Goal: Information Seeking & Learning: Learn about a topic

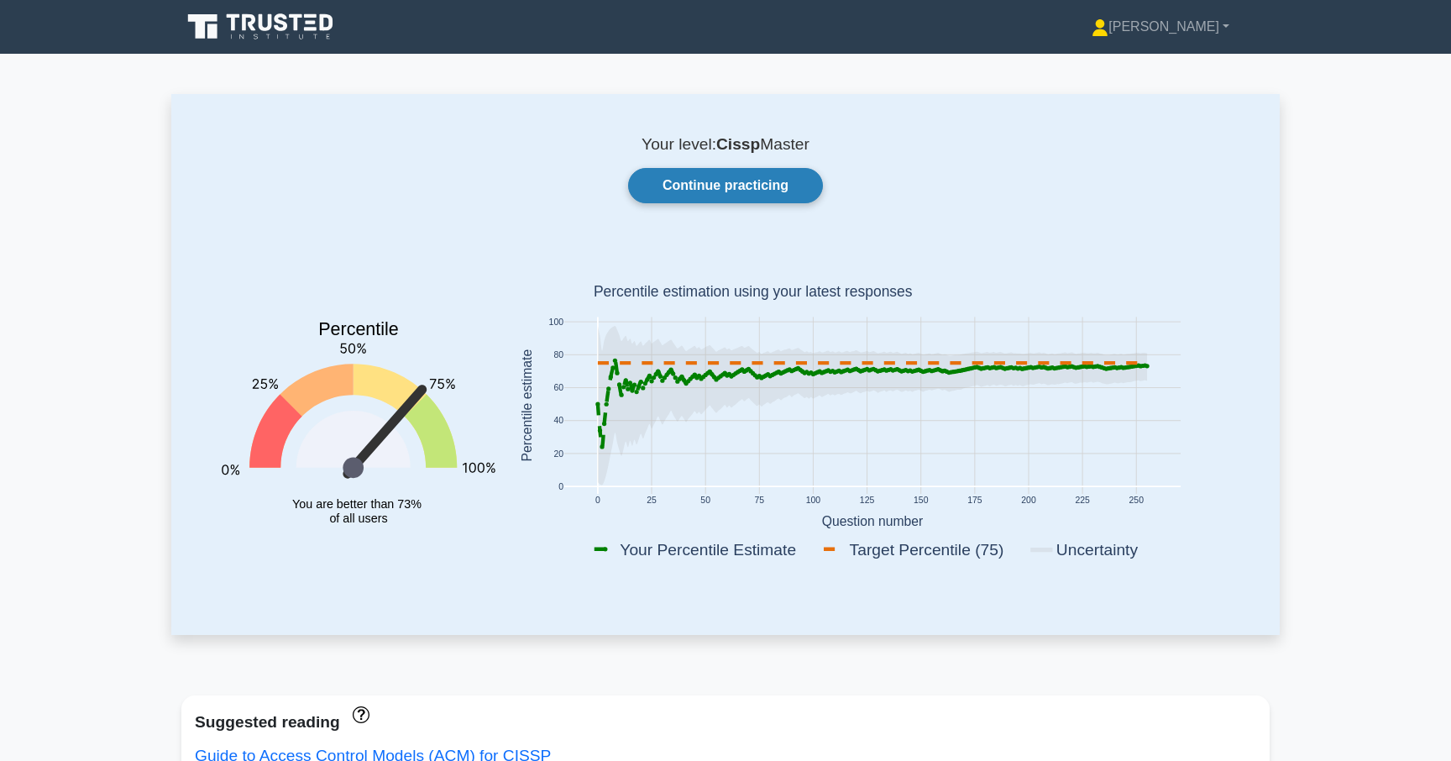
click at [714, 190] on link "Continue practicing" at bounding box center [725, 185] width 195 height 35
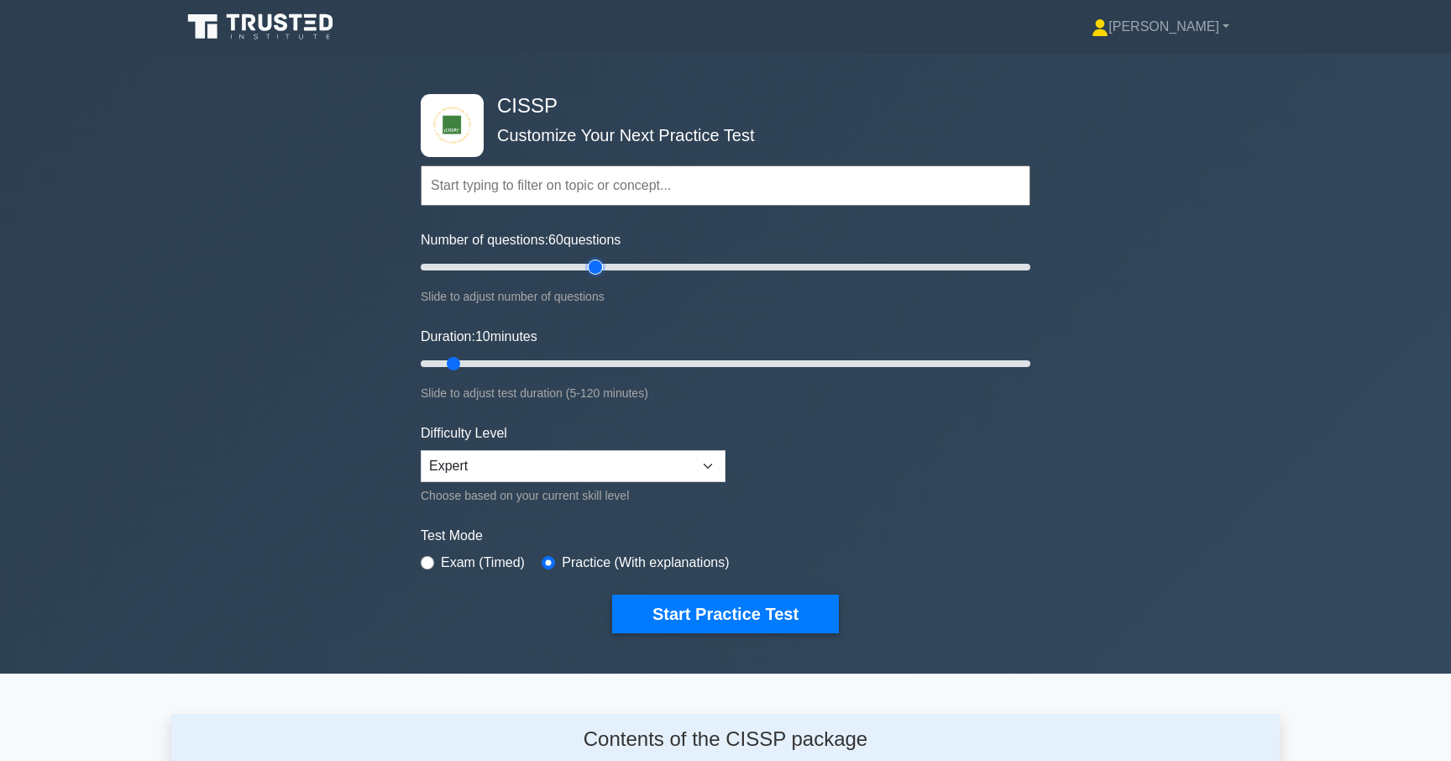
drag, startPoint x: 526, startPoint y: 264, endPoint x: 597, endPoint y: 261, distance: 70.6
type input "60"
click at [597, 261] on input "Number of questions: 60 questions" at bounding box center [725, 267] width 609 height 20
click at [553, 465] on select "Beginner Intermediate Expert" at bounding box center [573, 466] width 305 height 32
drag, startPoint x: 460, startPoint y: 365, endPoint x: 700, endPoint y: 364, distance: 240.1
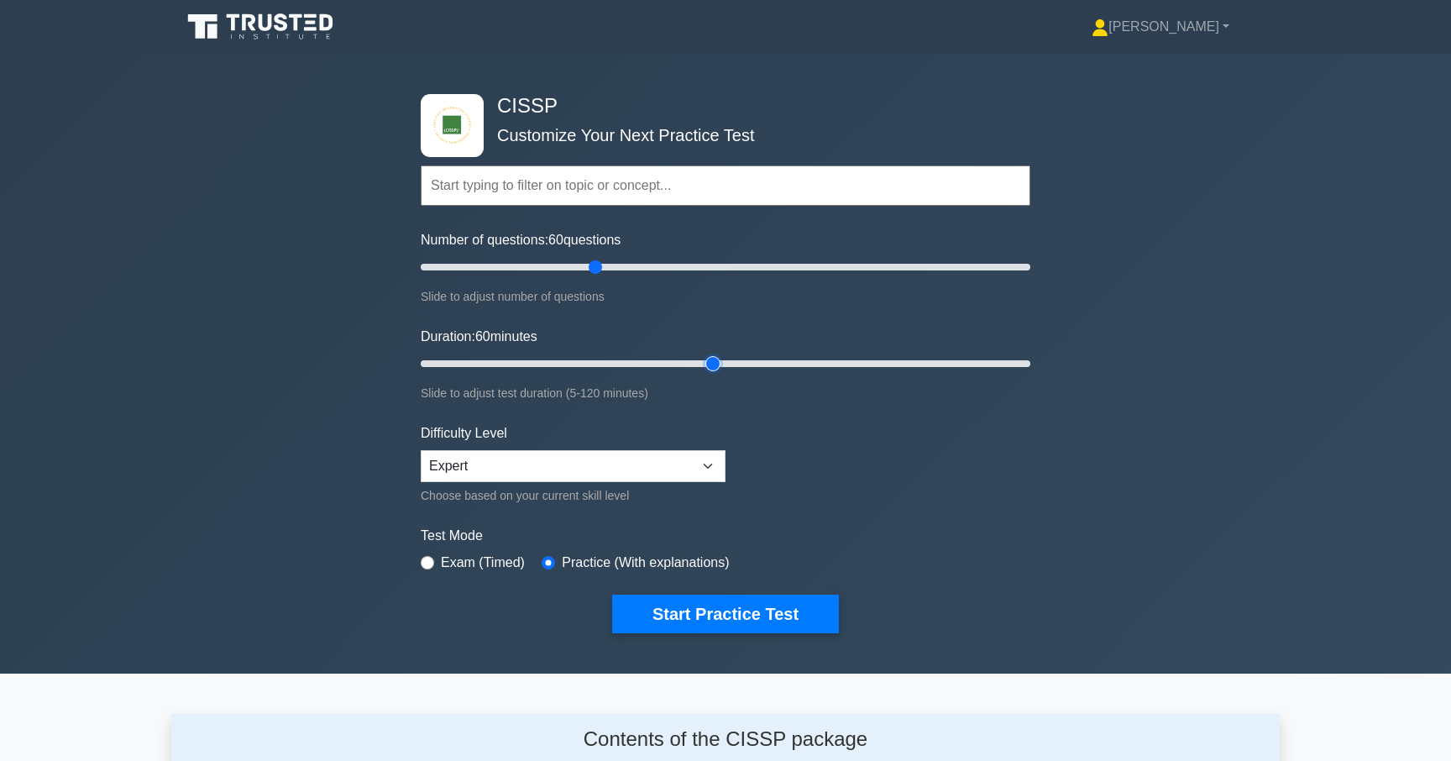
type input "60"
click at [700, 364] on input "Duration: 60 minutes" at bounding box center [725, 363] width 609 height 20
click at [691, 601] on button "Start Practice Test" at bounding box center [725, 613] width 227 height 39
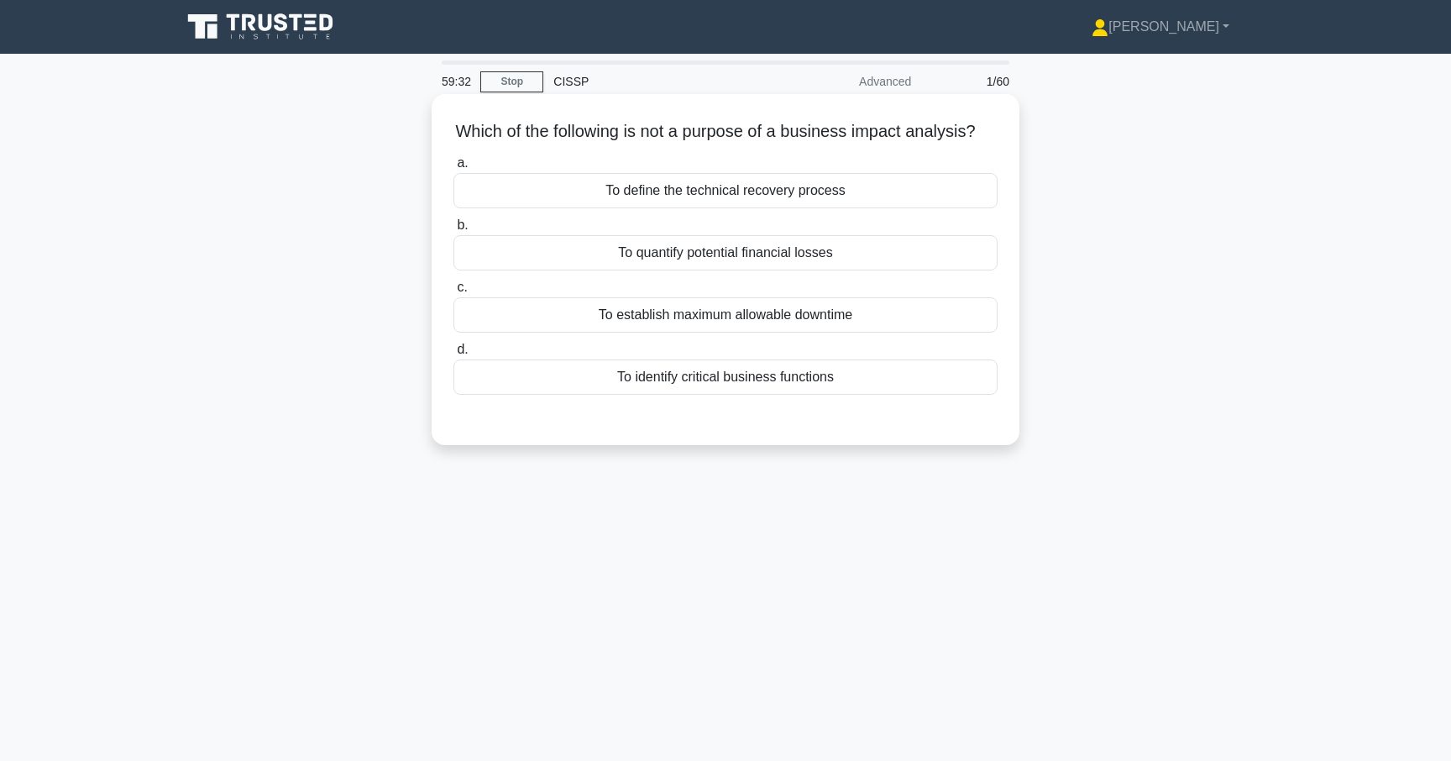
click at [849, 379] on div "To identify critical business functions" at bounding box center [725, 376] width 544 height 35
click at [453, 355] on input "d. To identify critical business functions" at bounding box center [453, 349] width 0 height 11
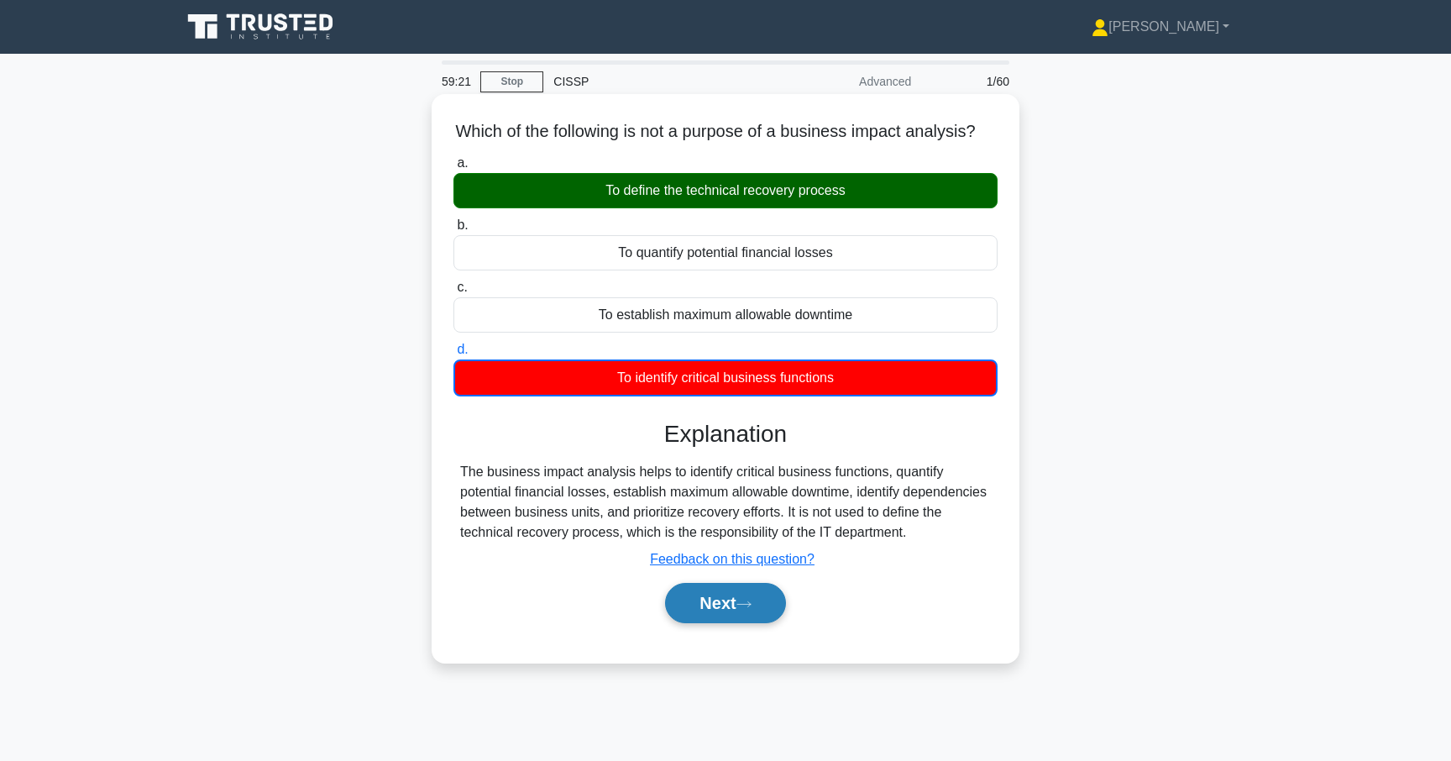
click at [709, 602] on button "Next" at bounding box center [725, 603] width 120 height 40
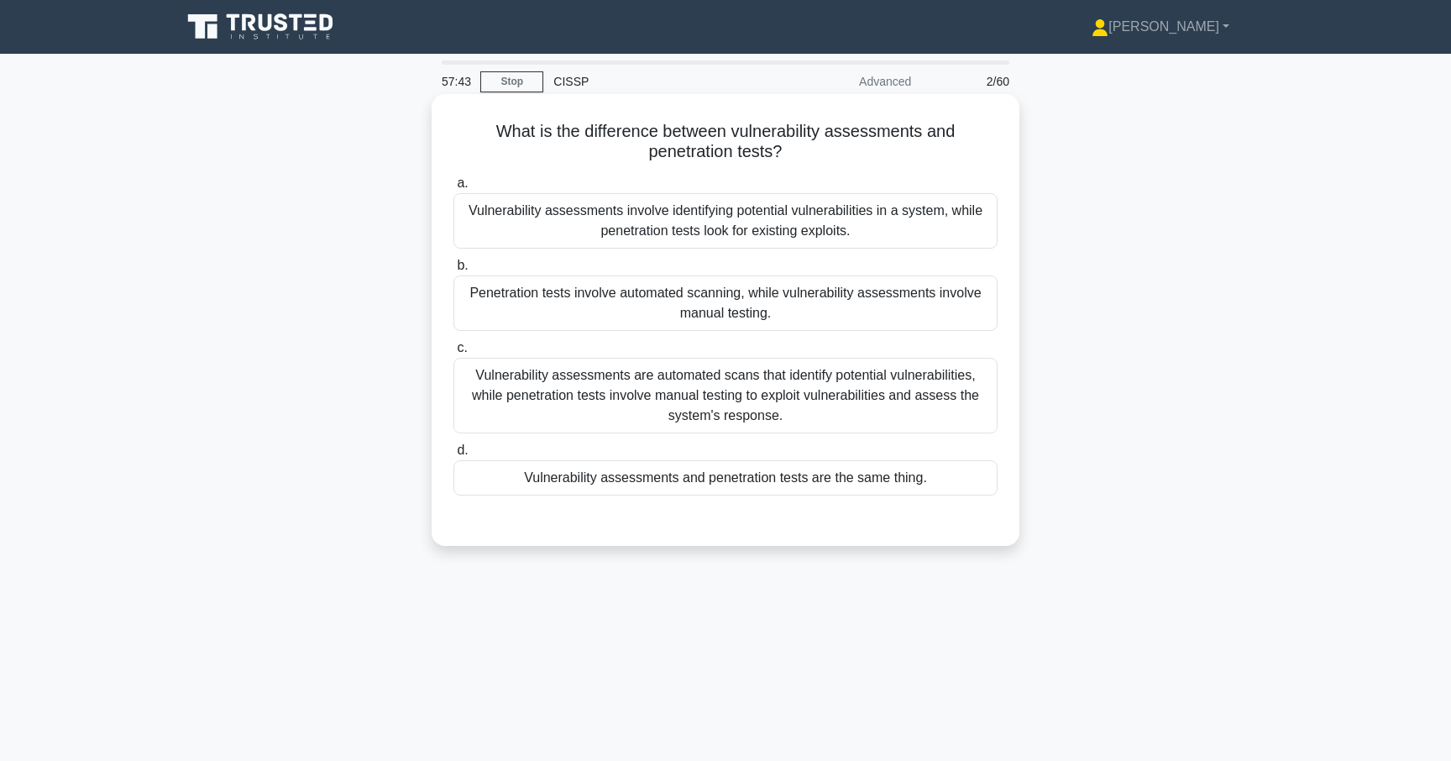
click at [827, 228] on div "Vulnerability assessments involve identifying potential vulnerabilities in a sy…" at bounding box center [725, 220] width 544 height 55
click at [453, 189] on input "a. Vulnerability assessments involve identifying potential vulnerabilities in a…" at bounding box center [453, 183] width 0 height 11
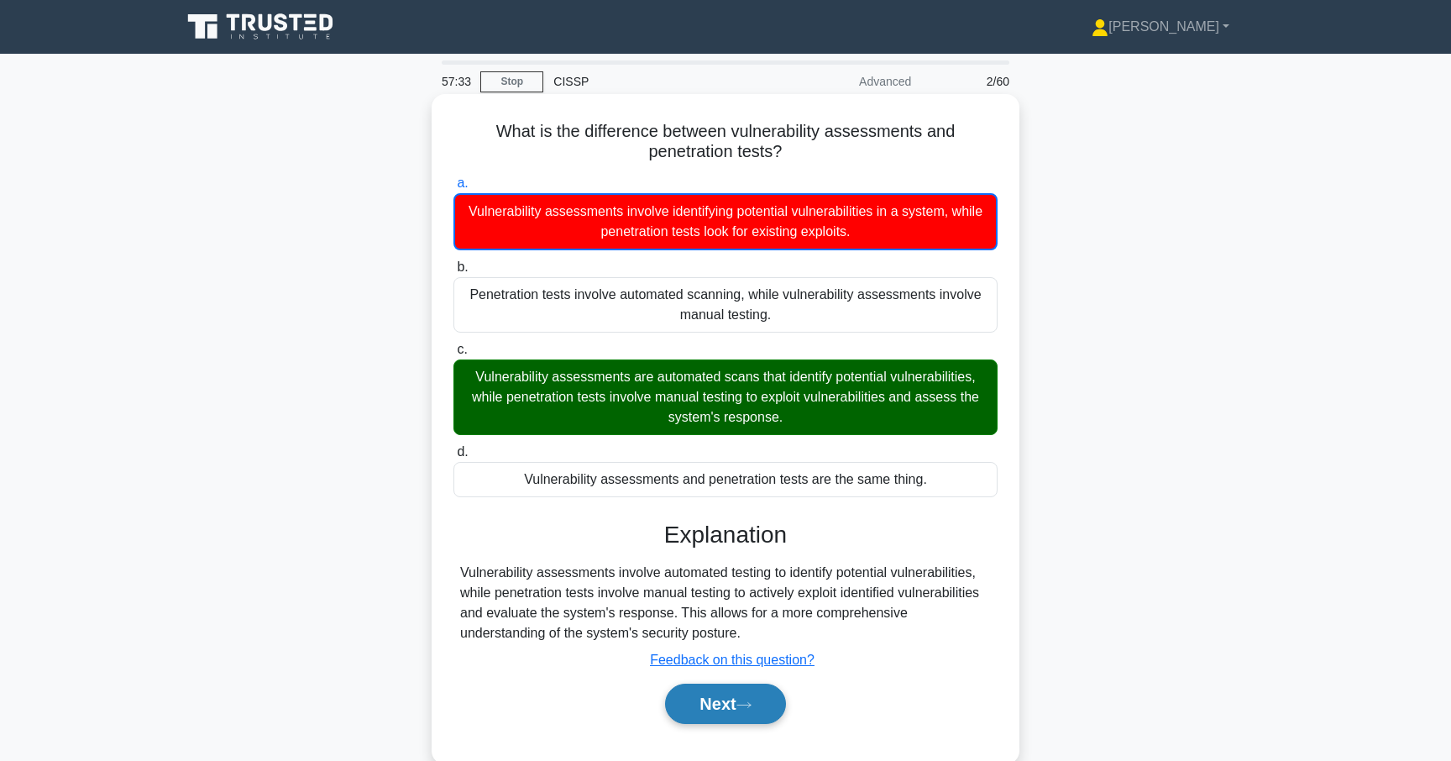
click at [730, 701] on button "Next" at bounding box center [725, 703] width 120 height 40
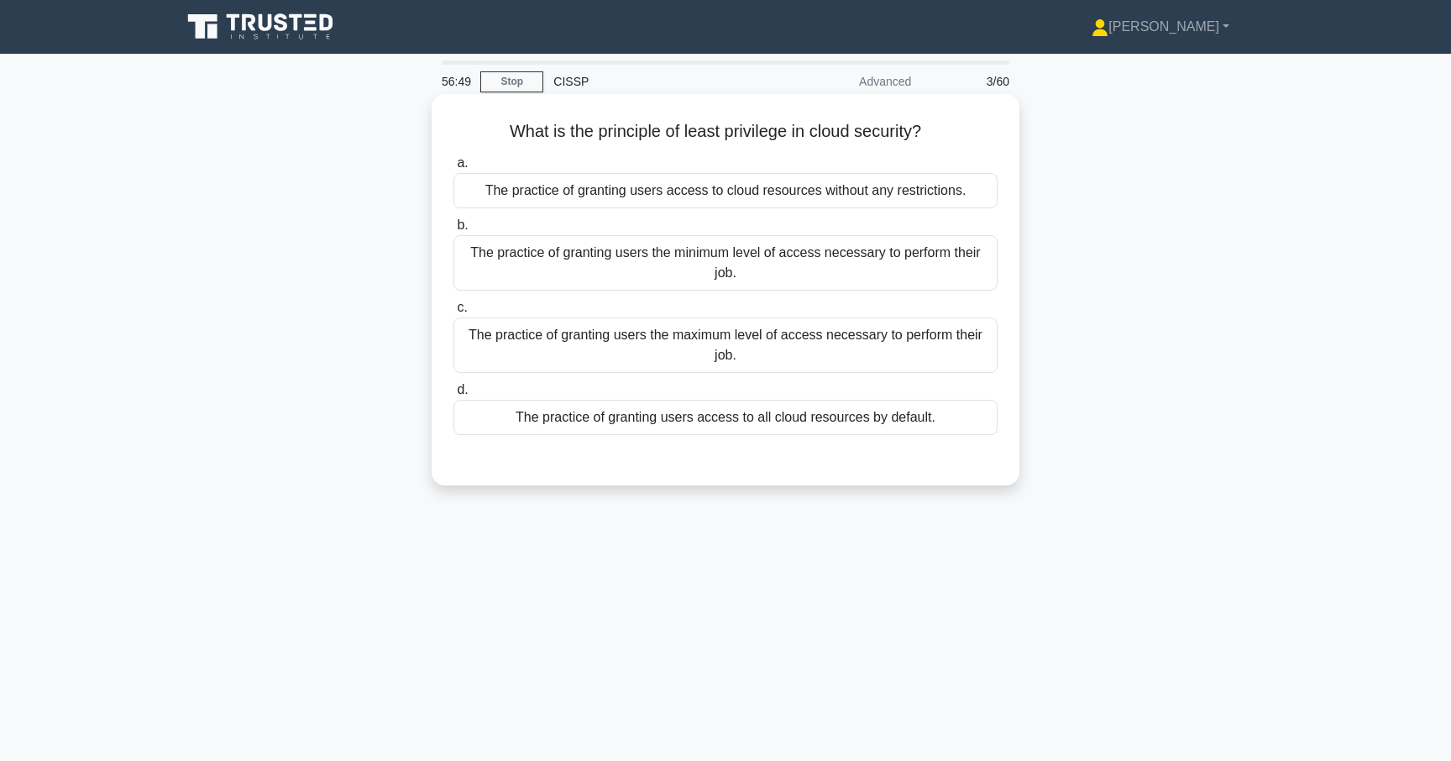
click at [850, 254] on div "The practice of granting users the minimum level of access necessary to perform…" at bounding box center [725, 262] width 544 height 55
click at [453, 231] on input "b. The practice of granting users the minimum level of access necessary to perf…" at bounding box center [453, 225] width 0 height 11
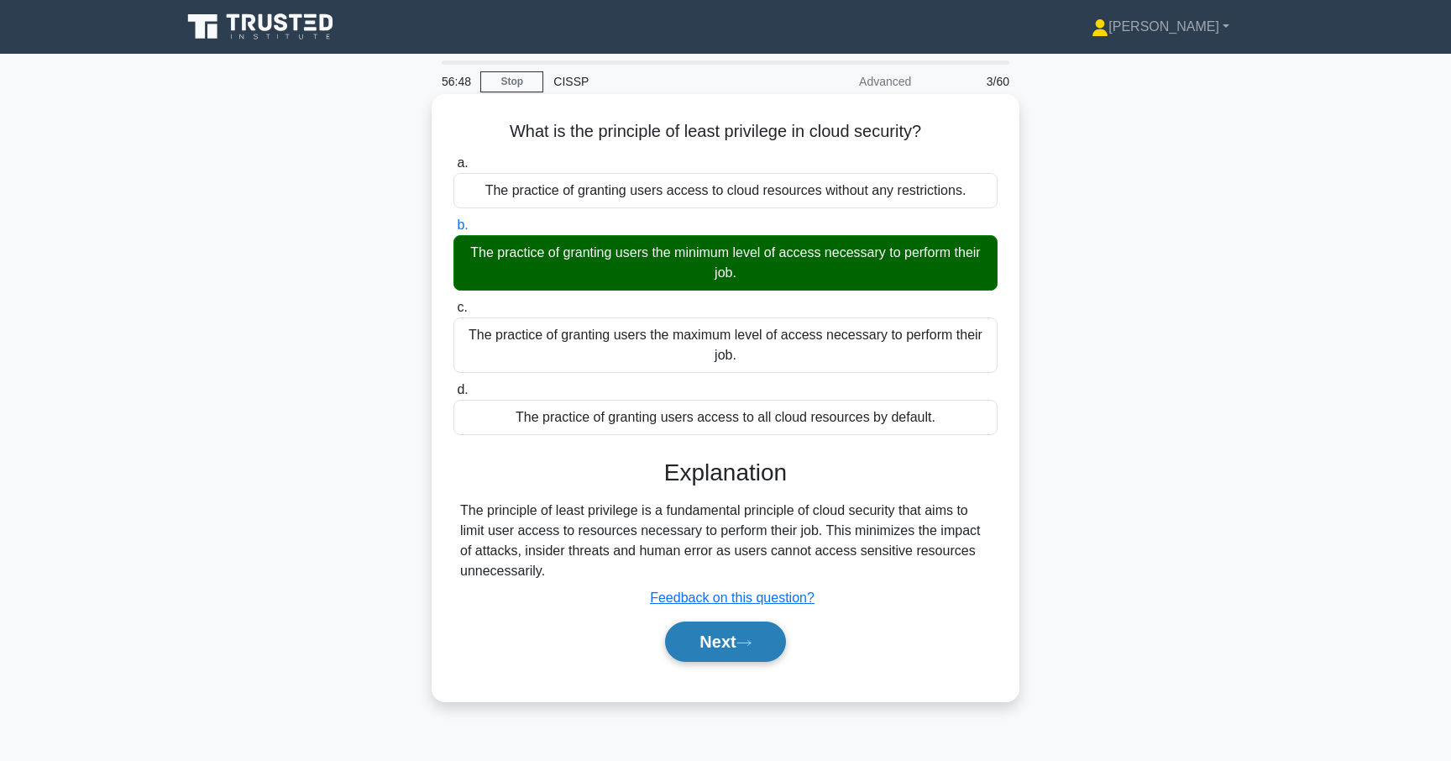
click at [697, 637] on button "Next" at bounding box center [725, 641] width 120 height 40
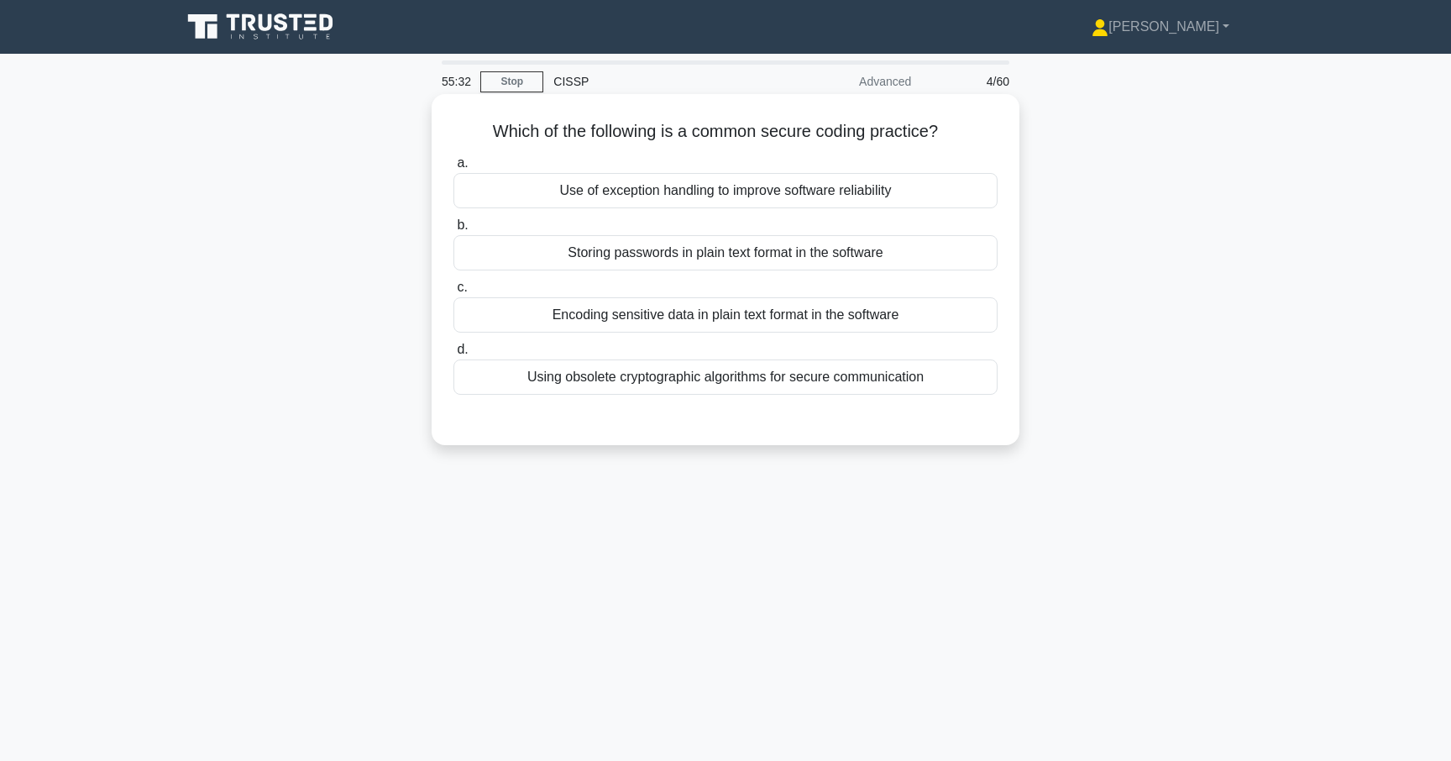
click at [899, 199] on div "Use of exception handling to improve software reliability" at bounding box center [725, 190] width 544 height 35
click at [453, 169] on input "a. Use of exception handling to improve software reliability" at bounding box center [453, 163] width 0 height 11
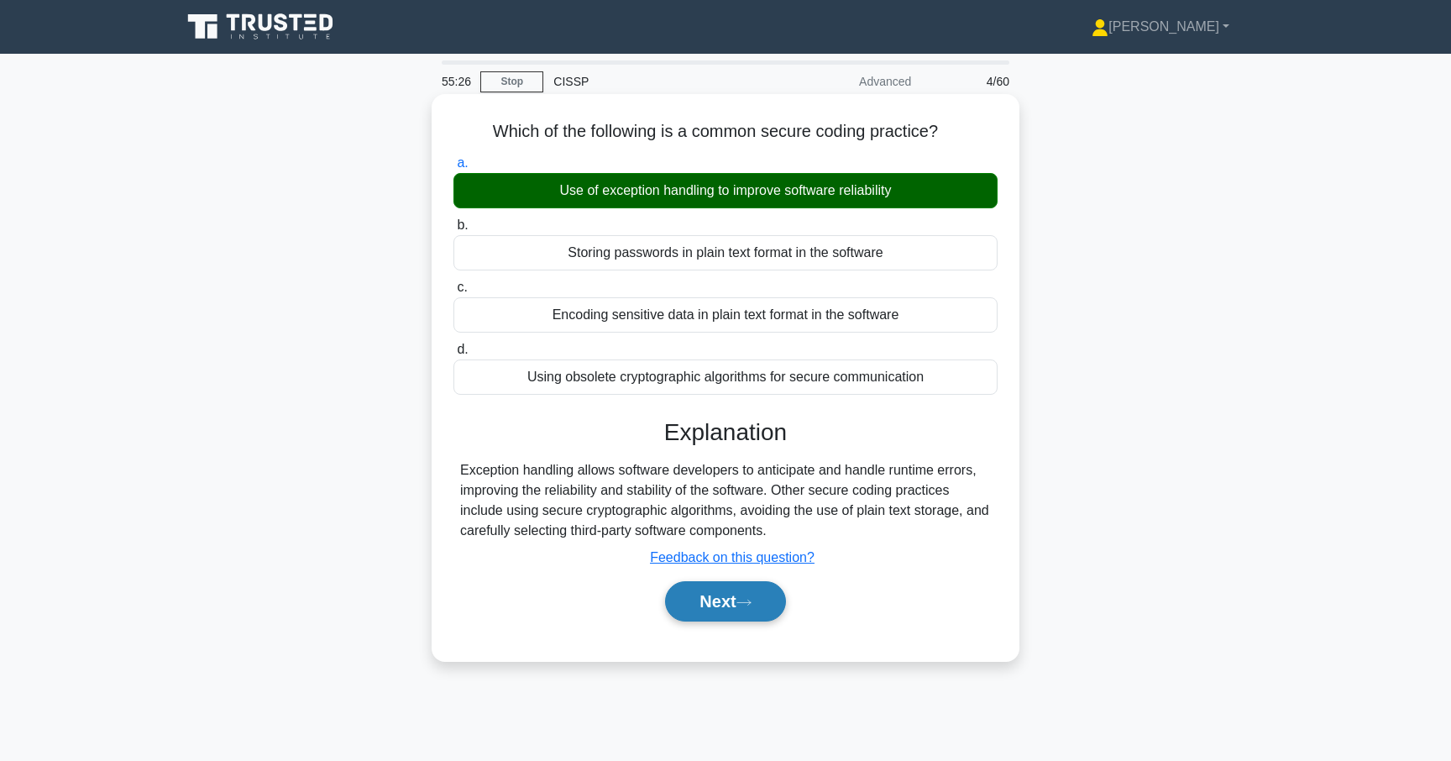
click at [732, 607] on button "Next" at bounding box center [725, 601] width 120 height 40
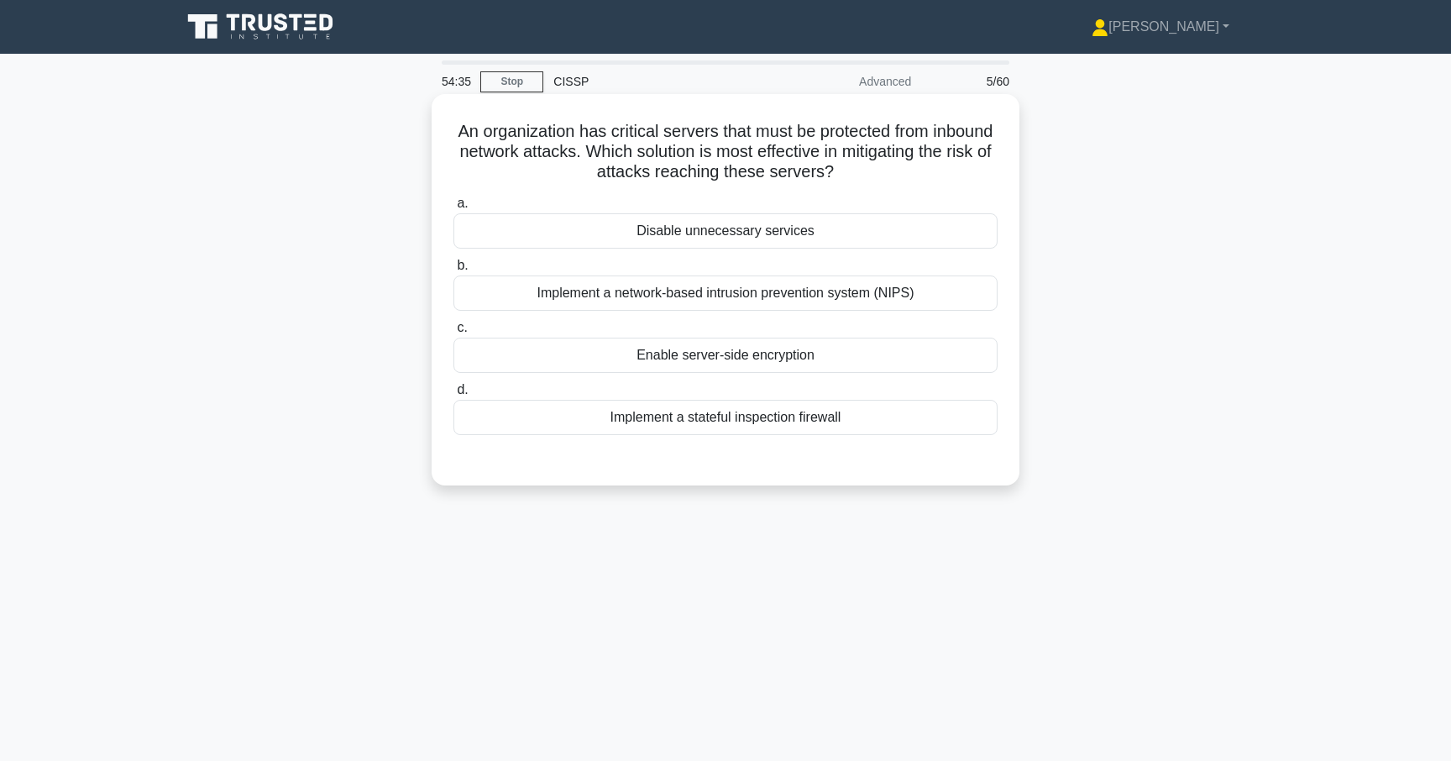
click at [775, 421] on div "Implement a stateful inspection firewall" at bounding box center [725, 417] width 544 height 35
click at [453, 395] on input "d. Implement a stateful inspection firewall" at bounding box center [453, 389] width 0 height 11
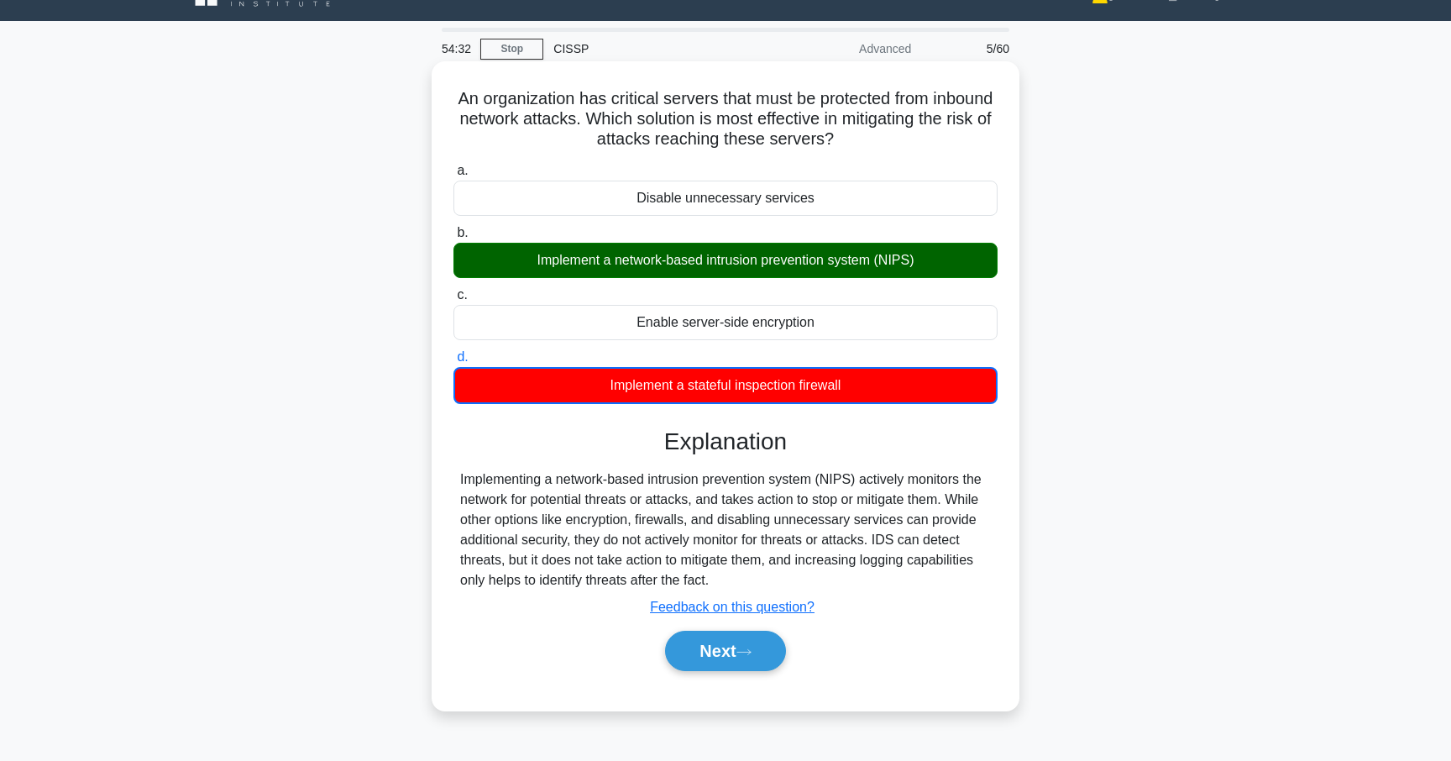
scroll to position [35, 0]
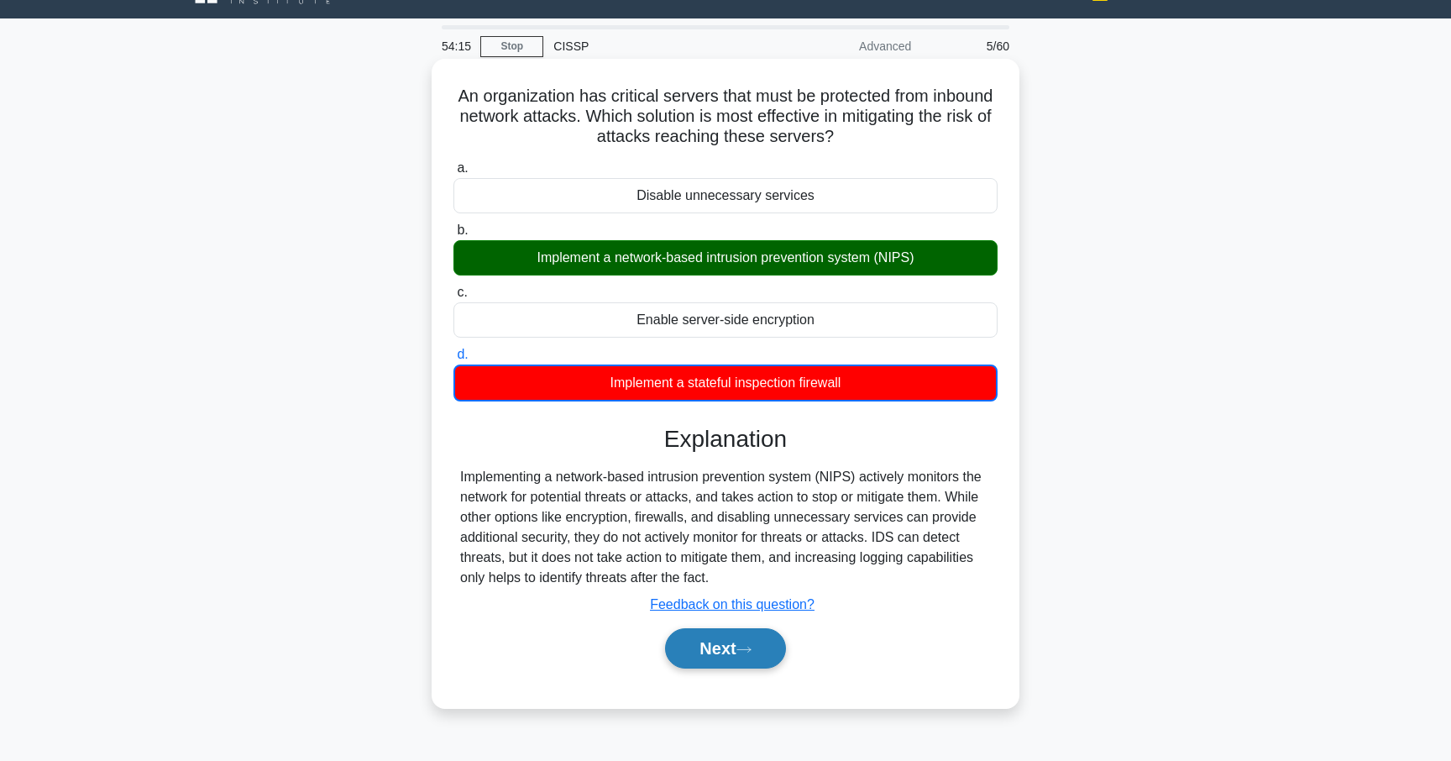
click at [717, 648] on button "Next" at bounding box center [725, 648] width 120 height 40
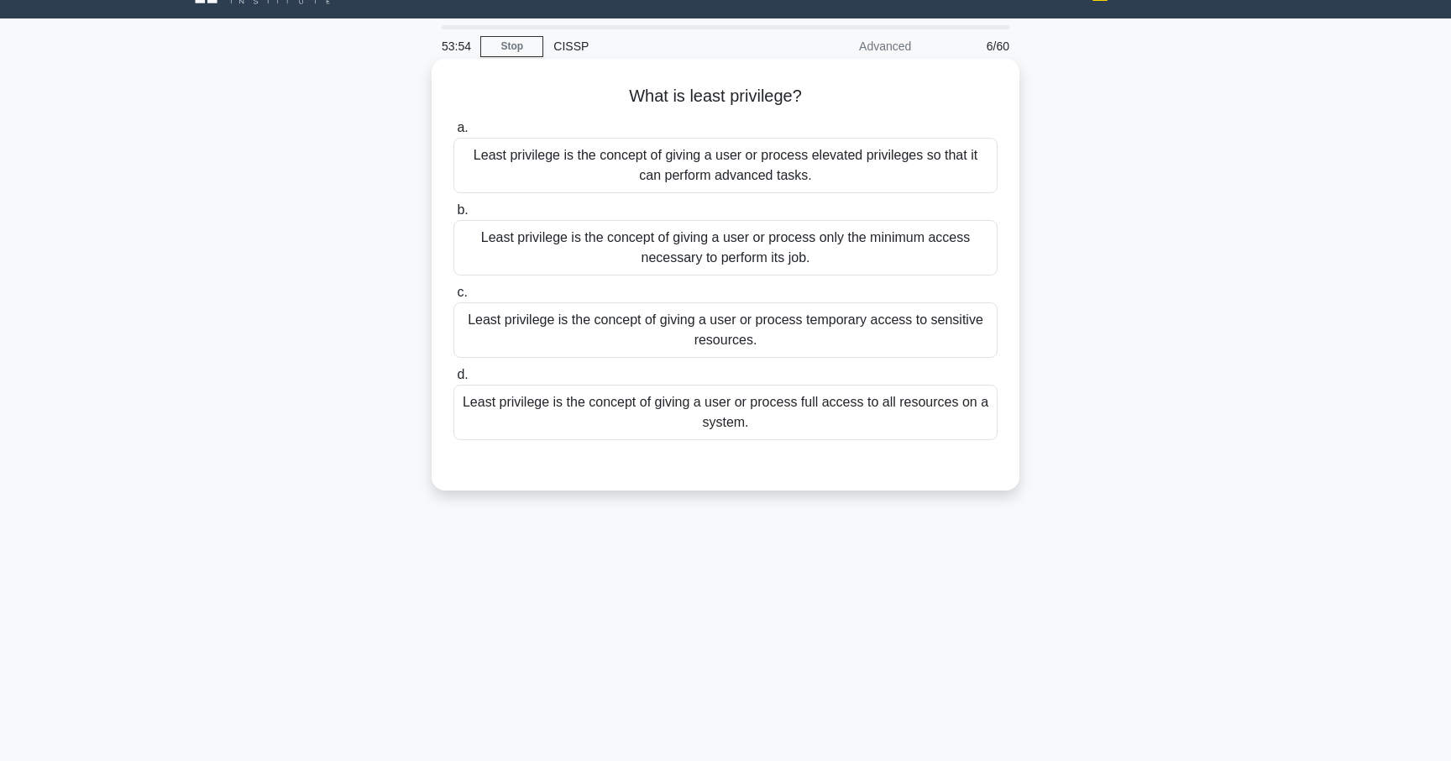
click at [715, 251] on div "Least privilege is the concept of giving a user or process only the minimum acc…" at bounding box center [725, 247] width 544 height 55
click at [453, 216] on input "b. Least privilege is the concept of giving a user or process only the minimum …" at bounding box center [453, 210] width 0 height 11
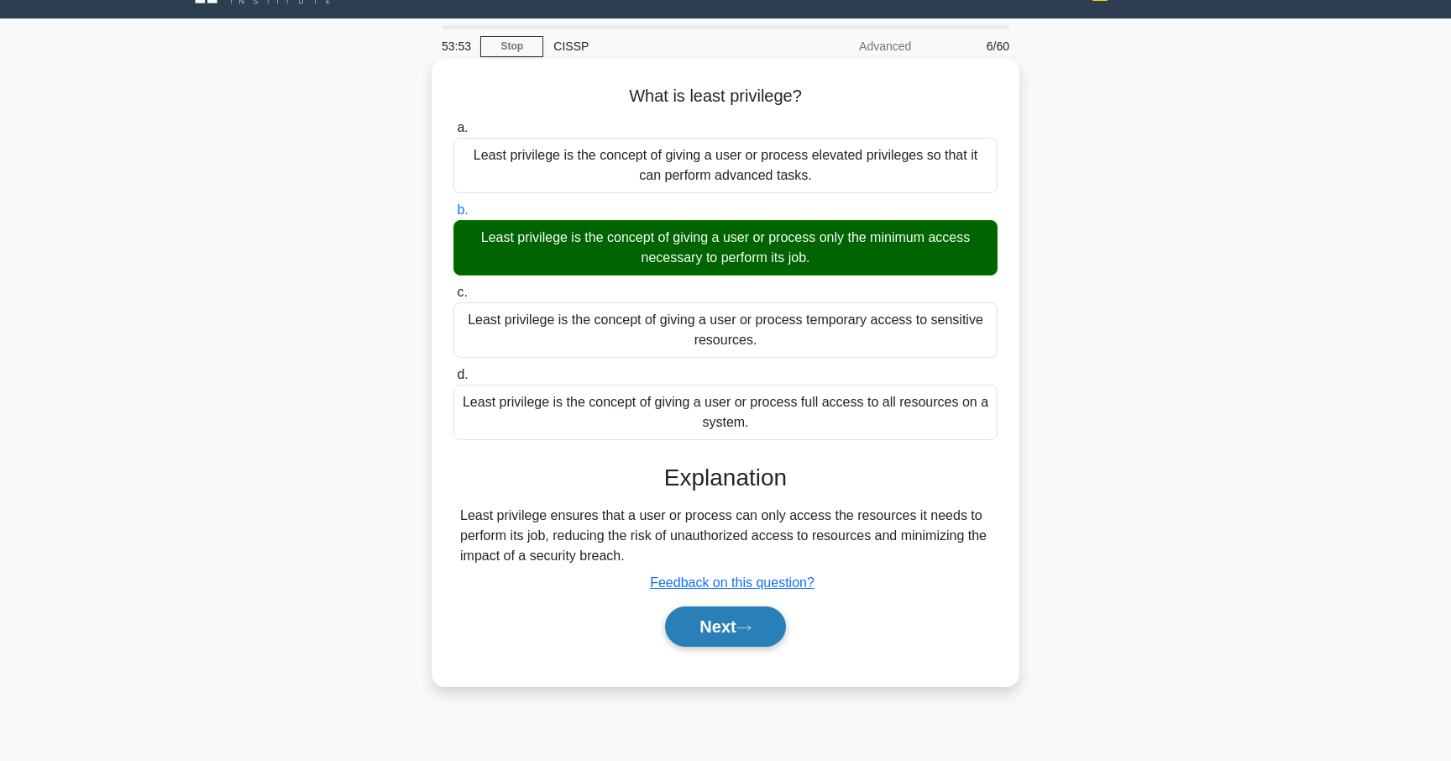
click at [700, 627] on button "Next" at bounding box center [725, 626] width 120 height 40
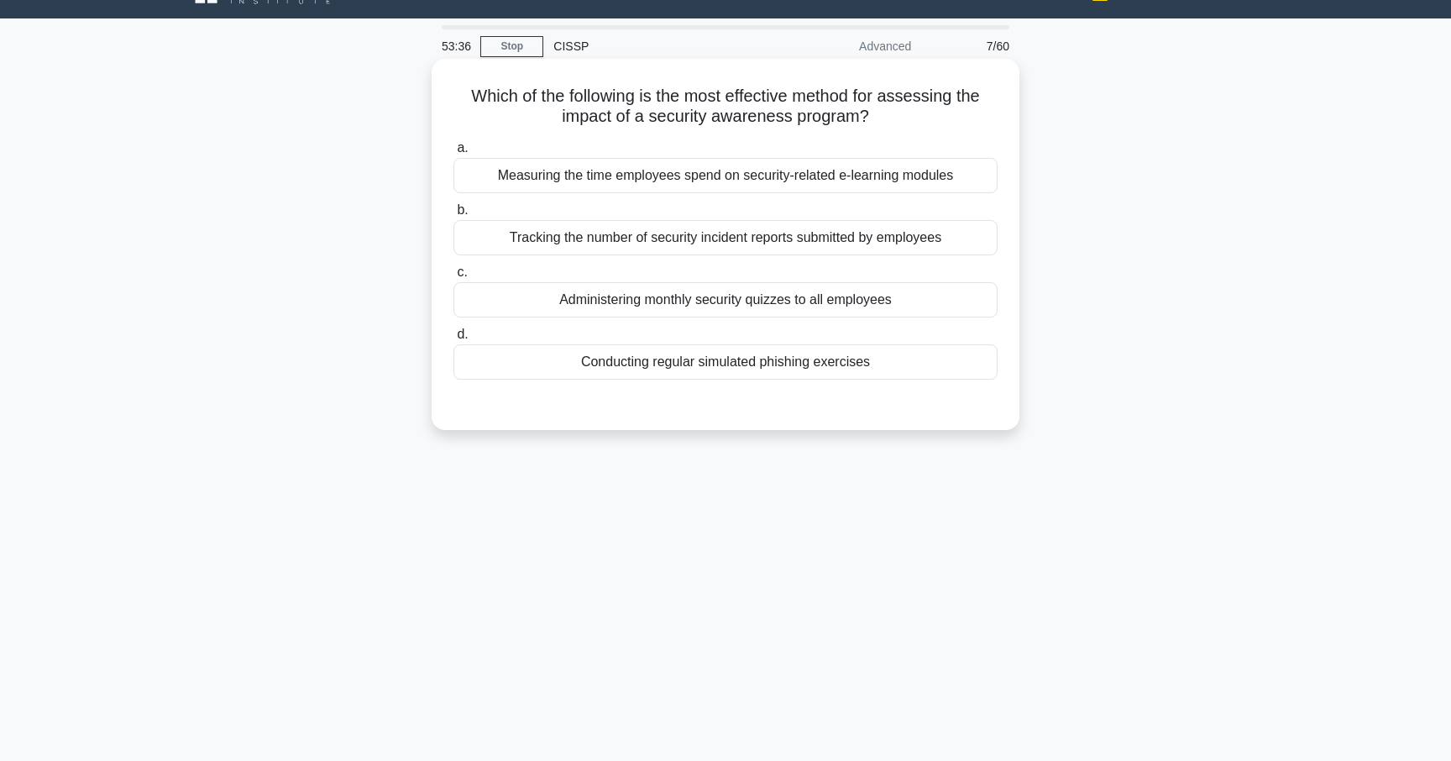
click at [770, 379] on div "Conducting regular simulated phishing exercises" at bounding box center [725, 361] width 544 height 35
click at [453, 340] on input "d. Conducting regular simulated phishing exercises" at bounding box center [453, 334] width 0 height 11
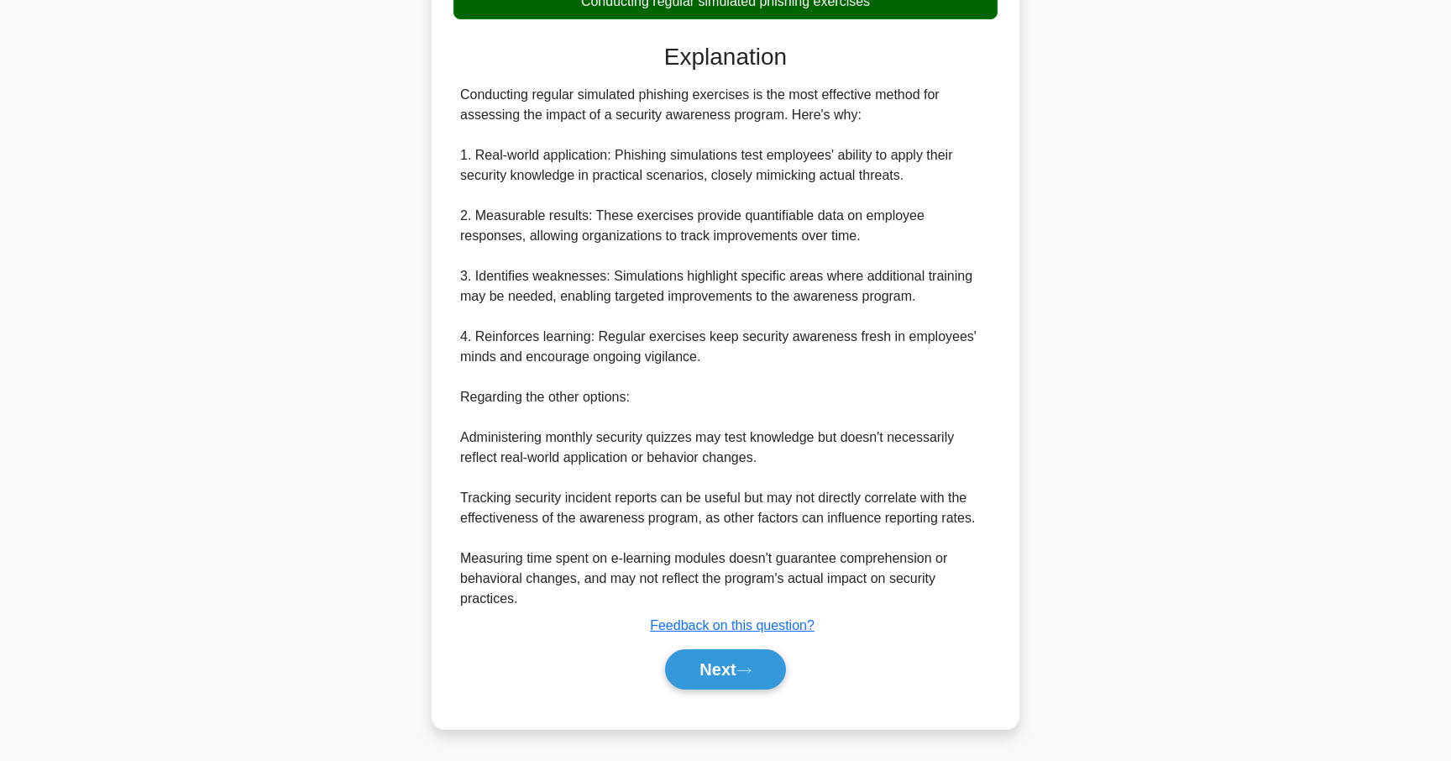
scroll to position [395, 0]
click at [733, 657] on button "Next" at bounding box center [725, 669] width 120 height 40
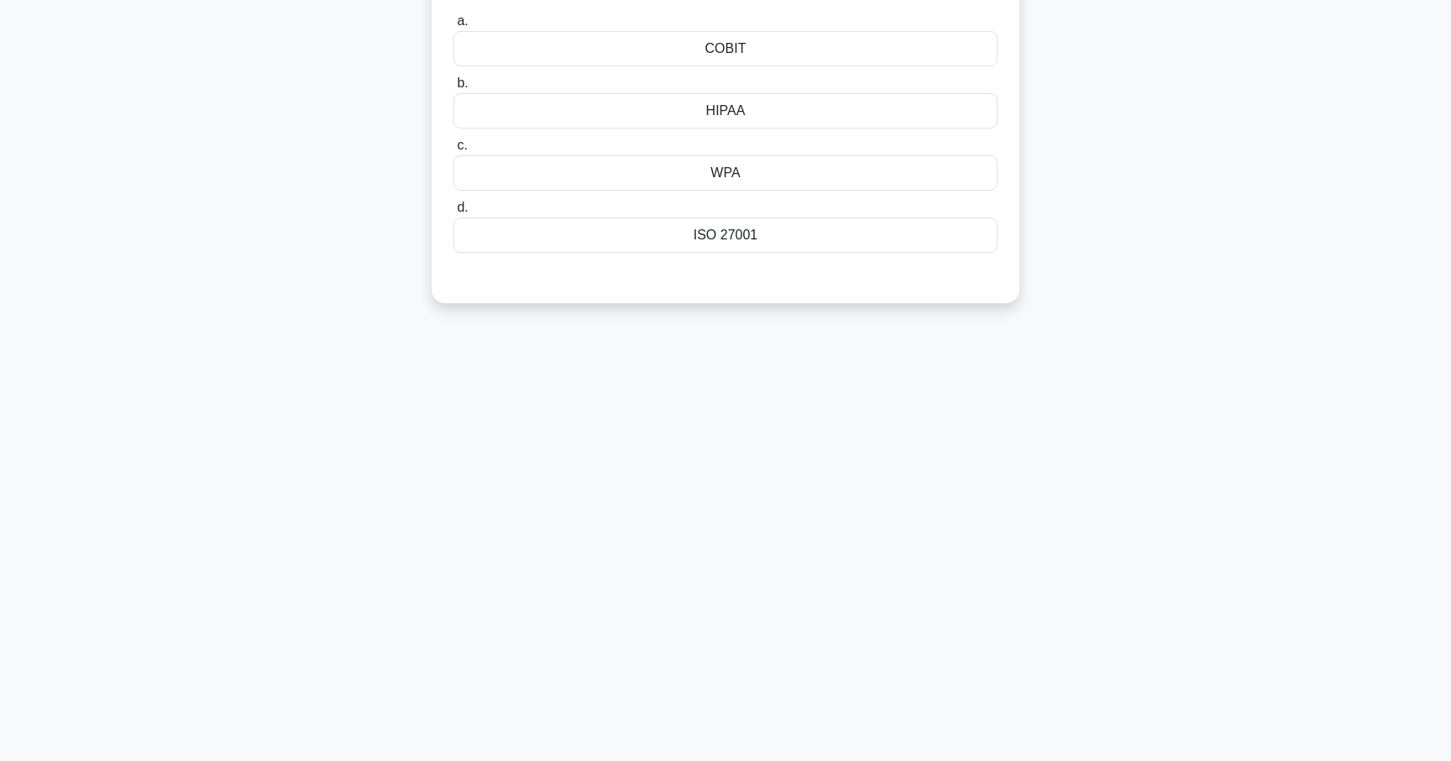
scroll to position [0, 0]
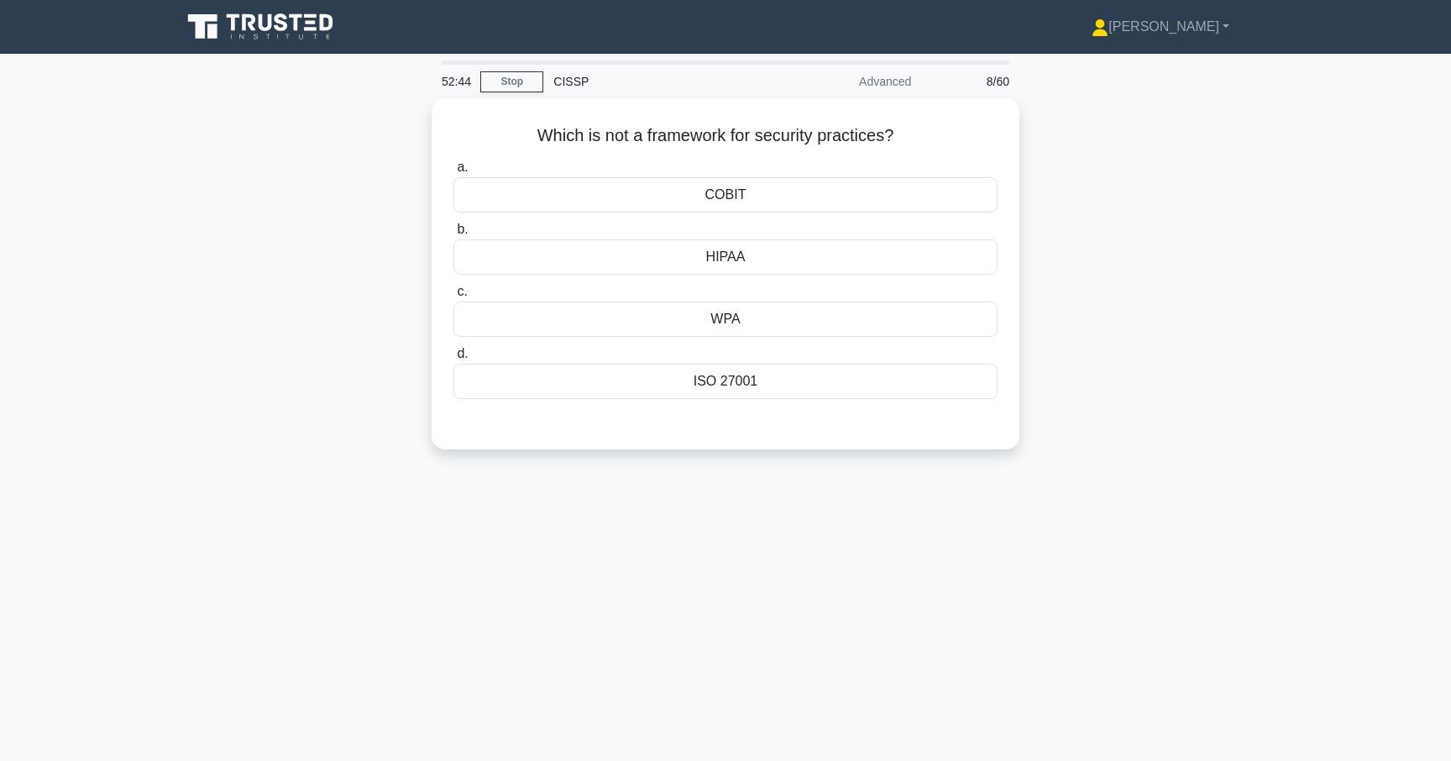
drag, startPoint x: 782, startPoint y: 261, endPoint x: 774, endPoint y: 462, distance: 200.8
click at [772, 460] on div "Which is not a framework for security practices? .spinner_0XTQ{transform-origin…" at bounding box center [725, 283] width 1108 height 371
click at [845, 425] on div "a. COBIT b. HIPAA c. d." at bounding box center [725, 286] width 547 height 275
drag, startPoint x: 754, startPoint y: 321, endPoint x: 787, endPoint y: 327, distance: 34.1
click at [779, 327] on div "WPA" at bounding box center [725, 314] width 544 height 35
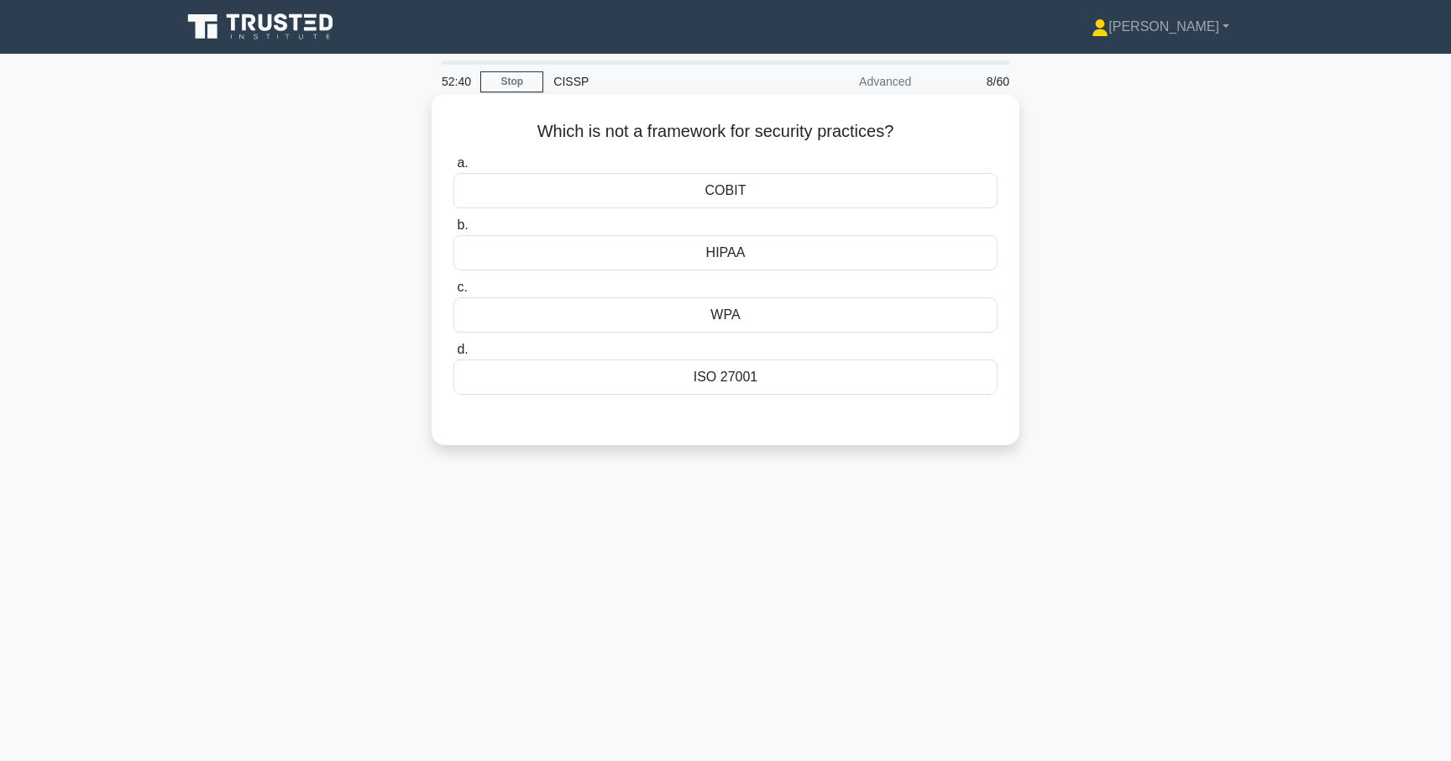
click at [453, 293] on input "c. WPA" at bounding box center [453, 287] width 0 height 11
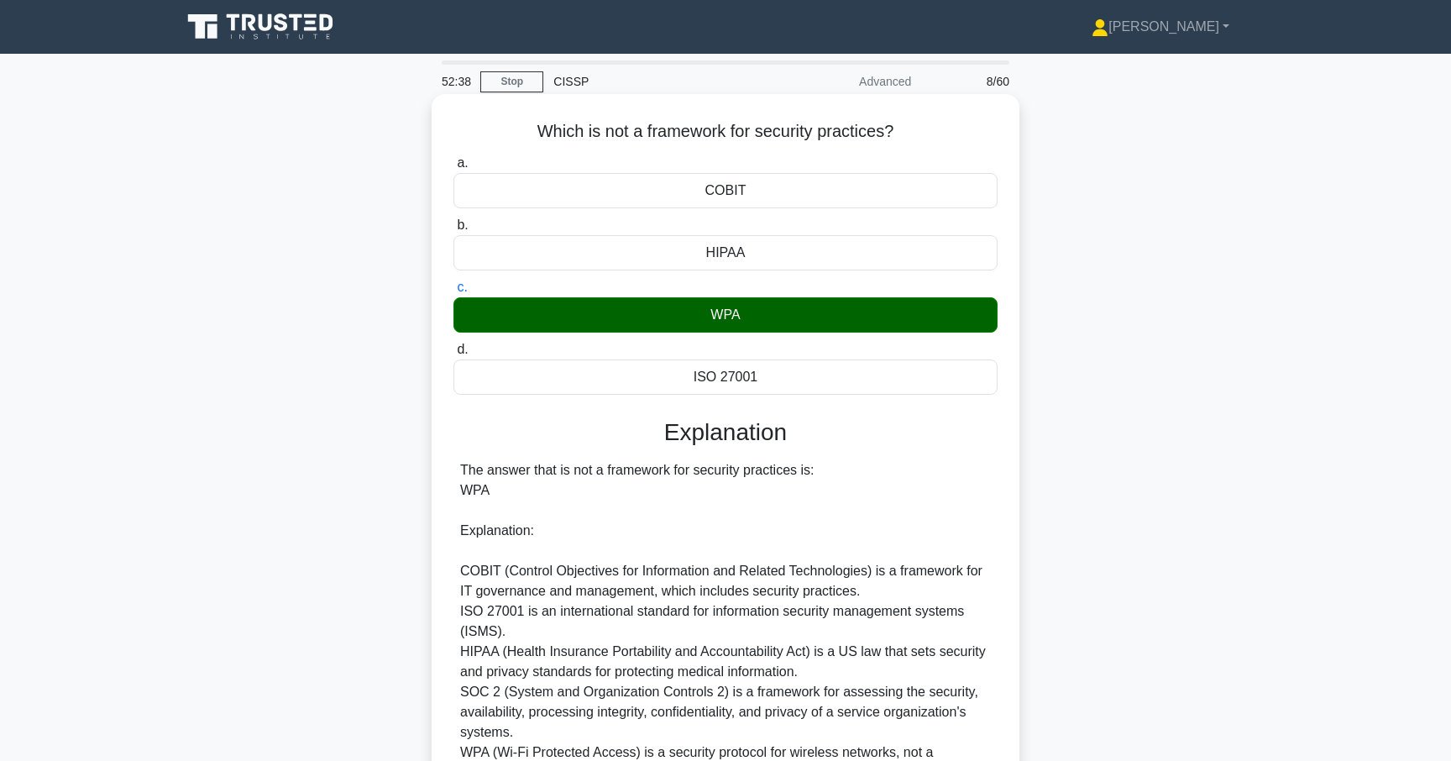
scroll to position [174, 0]
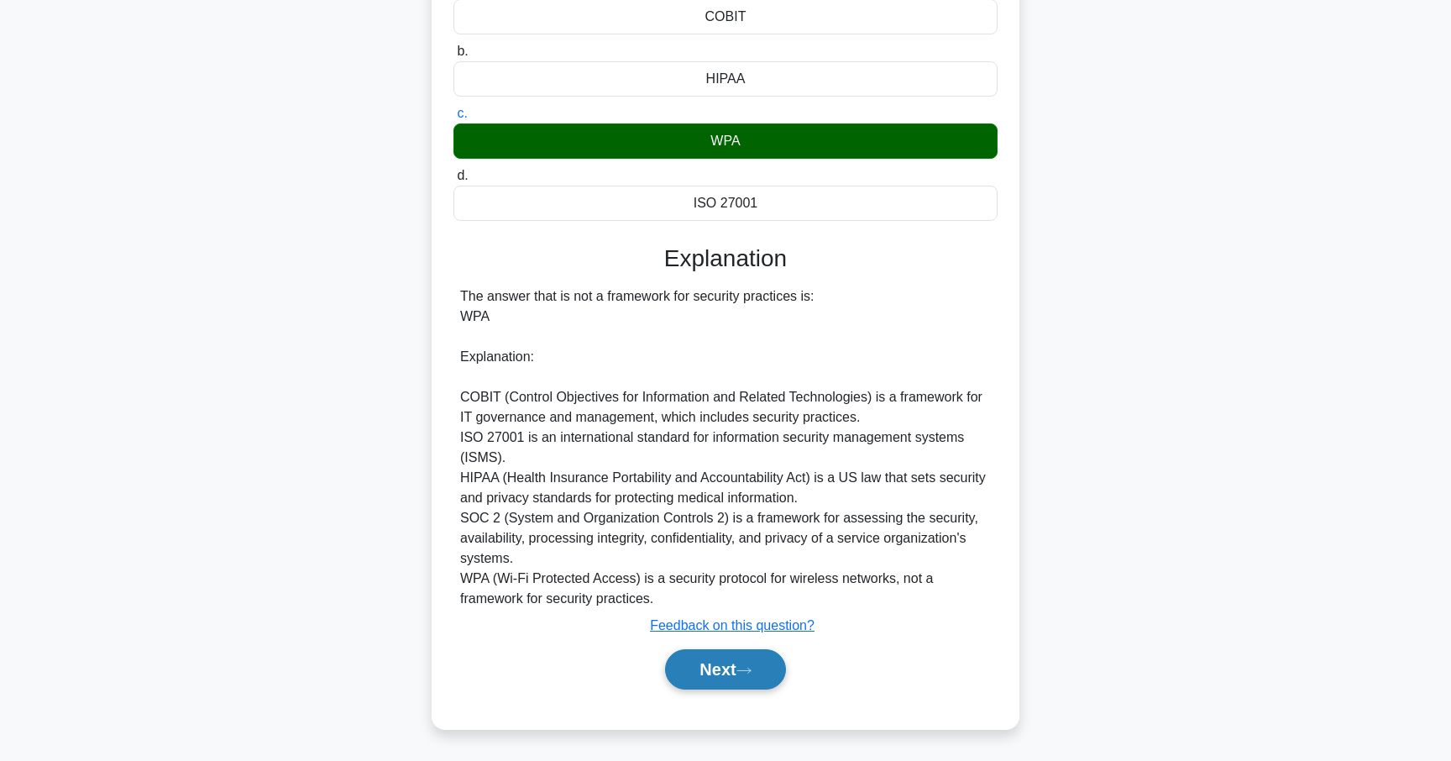
click at [728, 677] on button "Next" at bounding box center [725, 669] width 120 height 40
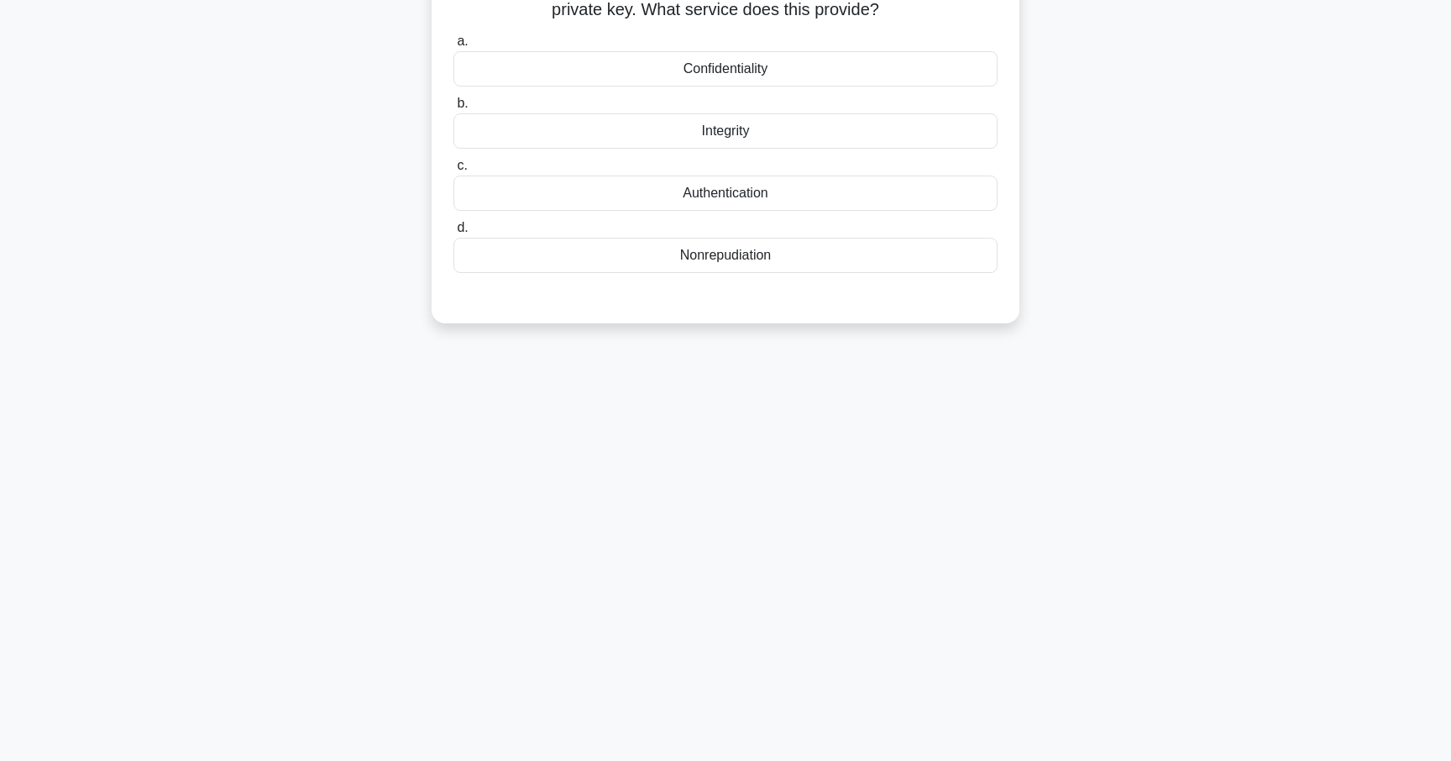
scroll to position [0, 0]
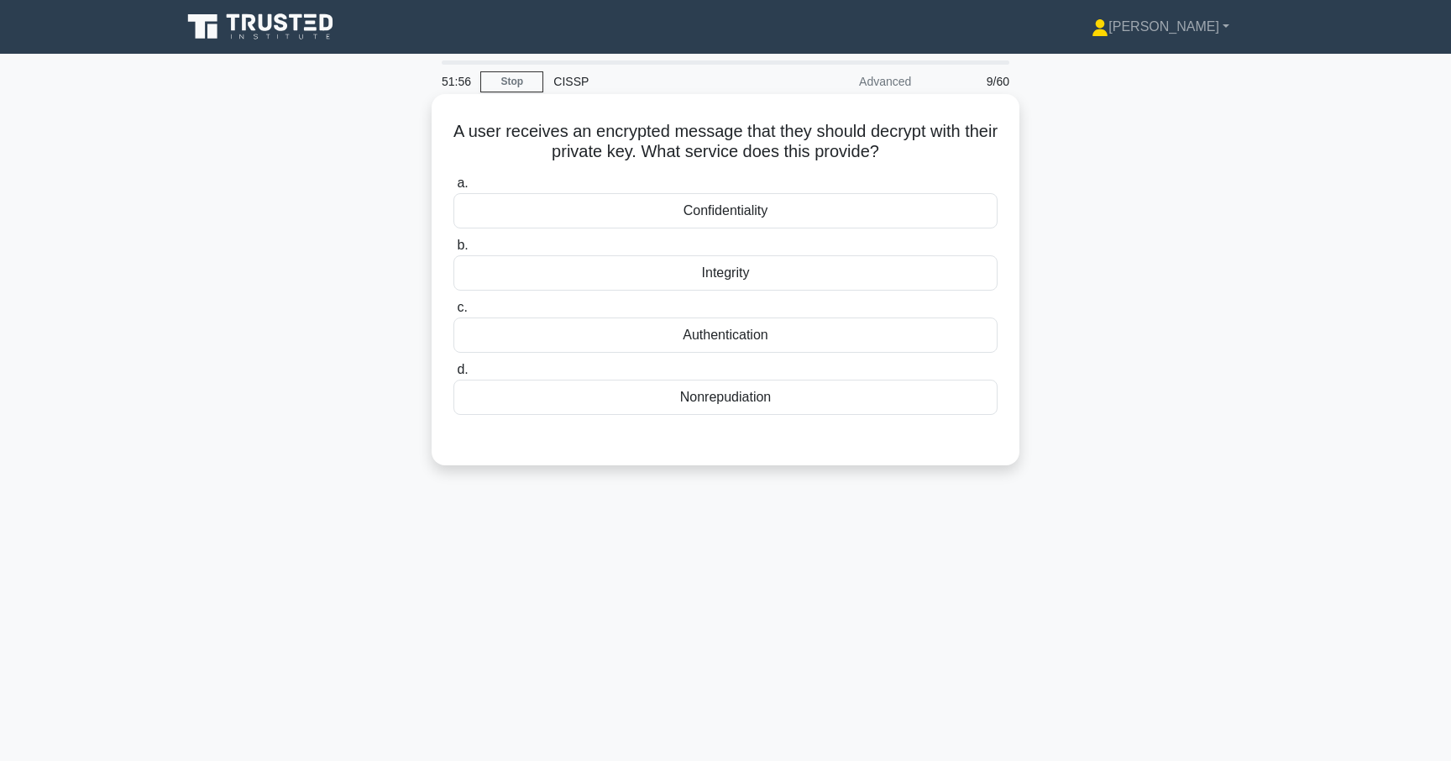
click at [740, 208] on div "Confidentiality" at bounding box center [725, 210] width 544 height 35
click at [453, 189] on input "a. Confidentiality" at bounding box center [453, 183] width 0 height 11
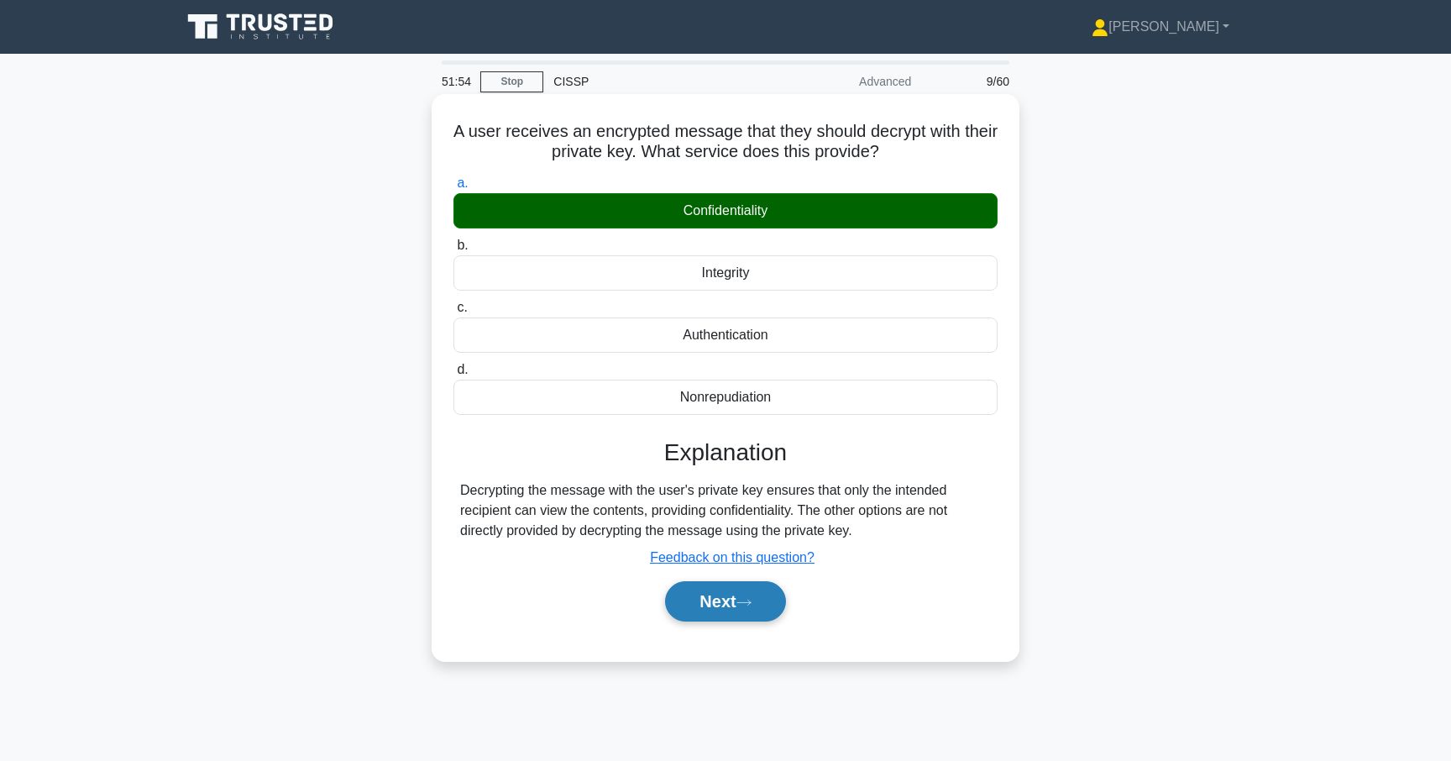
click at [728, 601] on button "Next" at bounding box center [725, 601] width 120 height 40
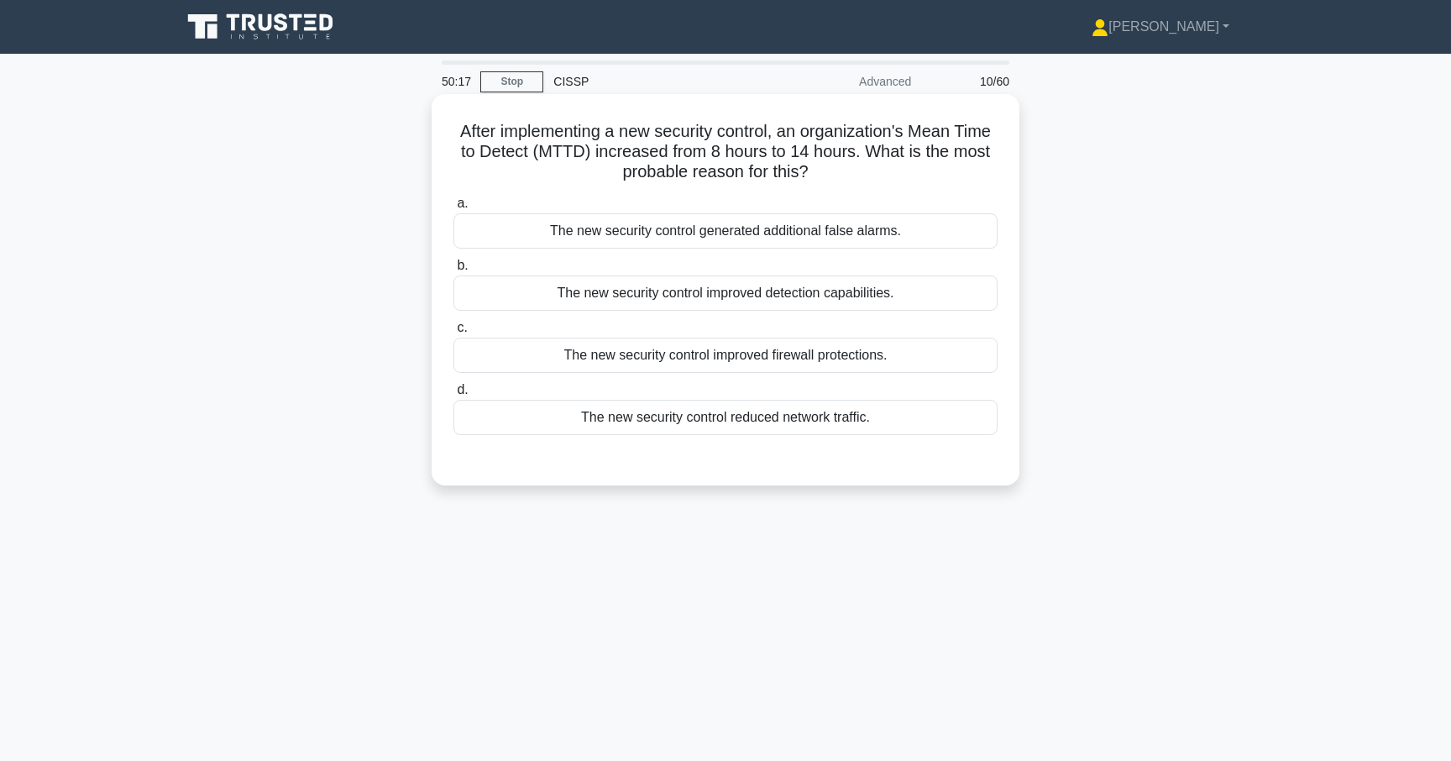
click at [717, 235] on div "The new security control generated additional false alarms." at bounding box center [725, 230] width 544 height 35
click at [453, 209] on input "a. The new security control generated additional false alarms." at bounding box center [453, 203] width 0 height 11
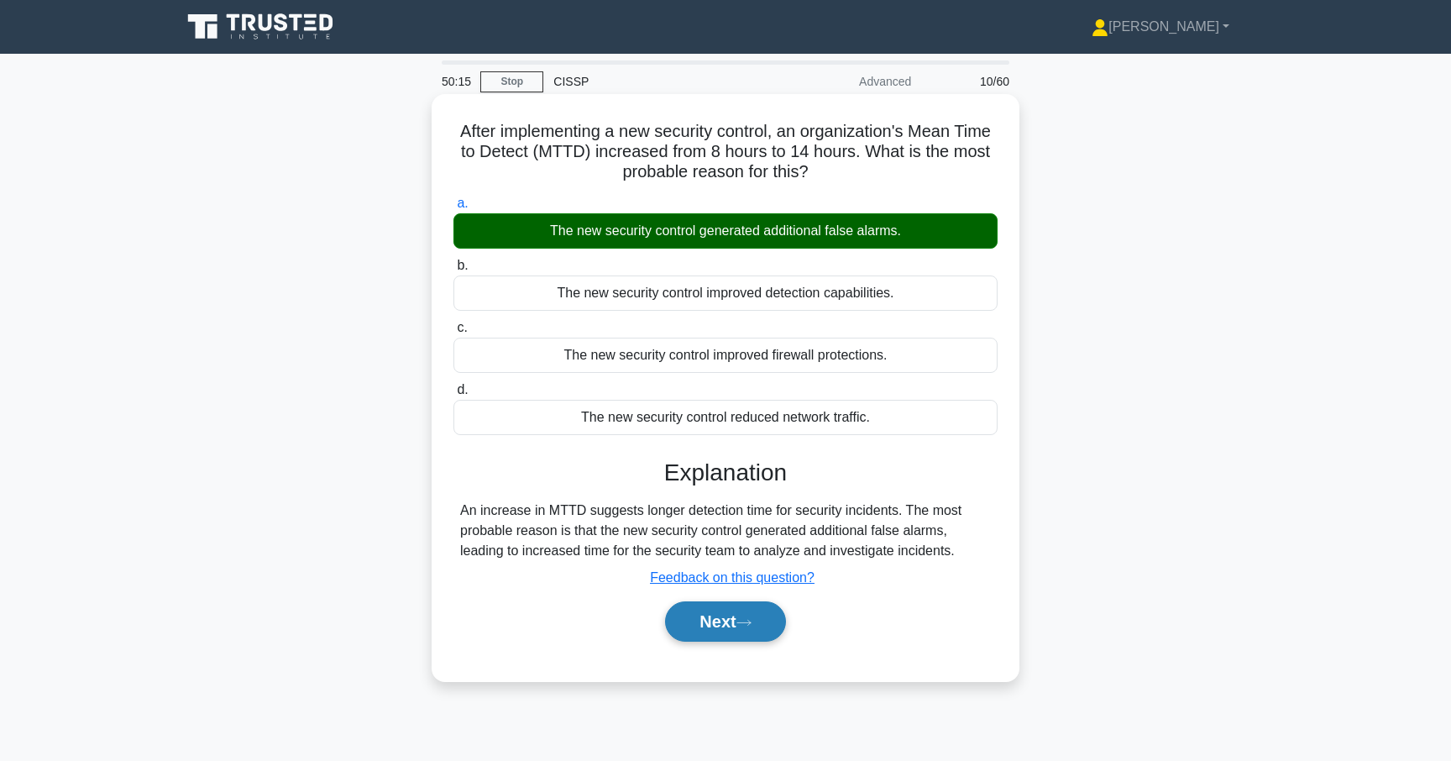
click at [725, 636] on button "Next" at bounding box center [725, 621] width 120 height 40
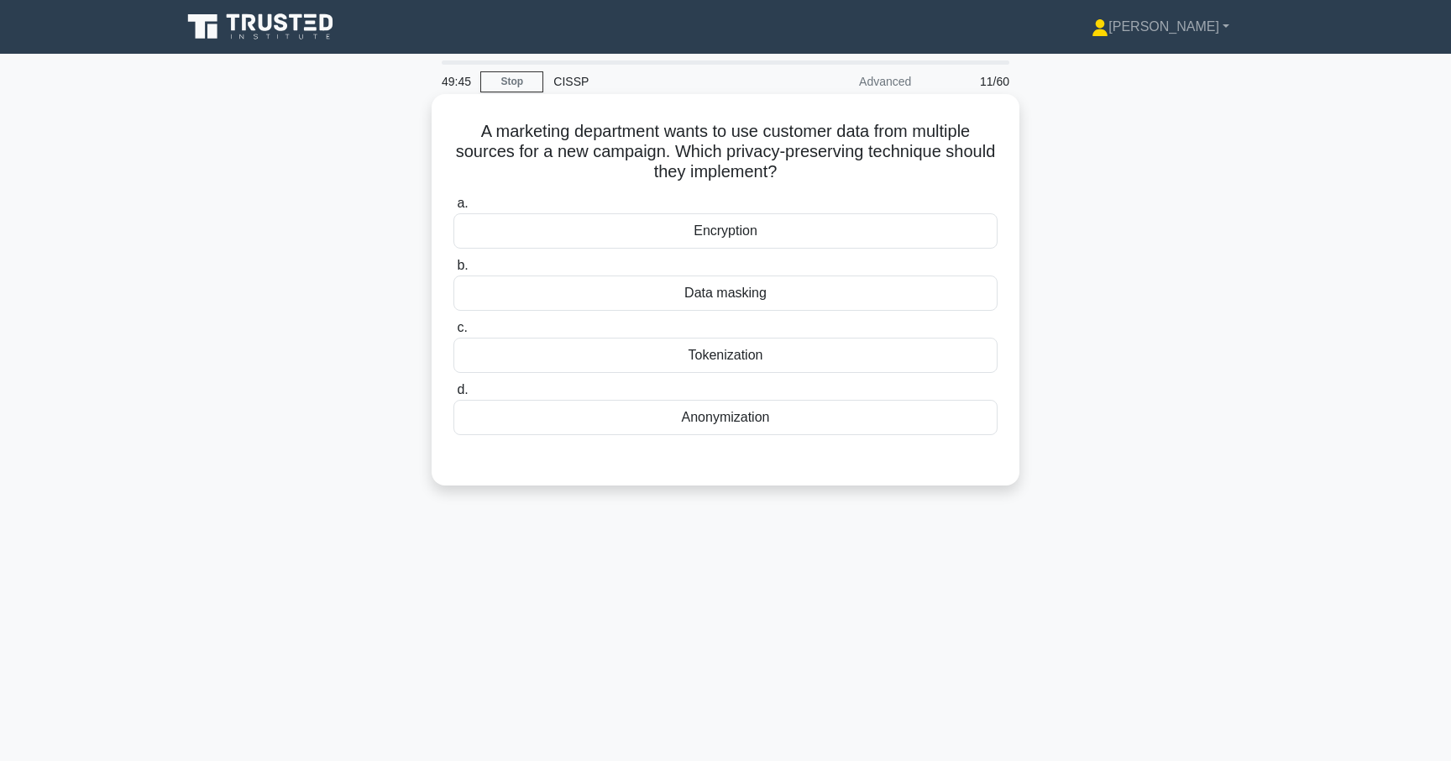
click at [752, 358] on div "Tokenization" at bounding box center [725, 354] width 544 height 35
click at [453, 333] on input "c. Tokenization" at bounding box center [453, 327] width 0 height 11
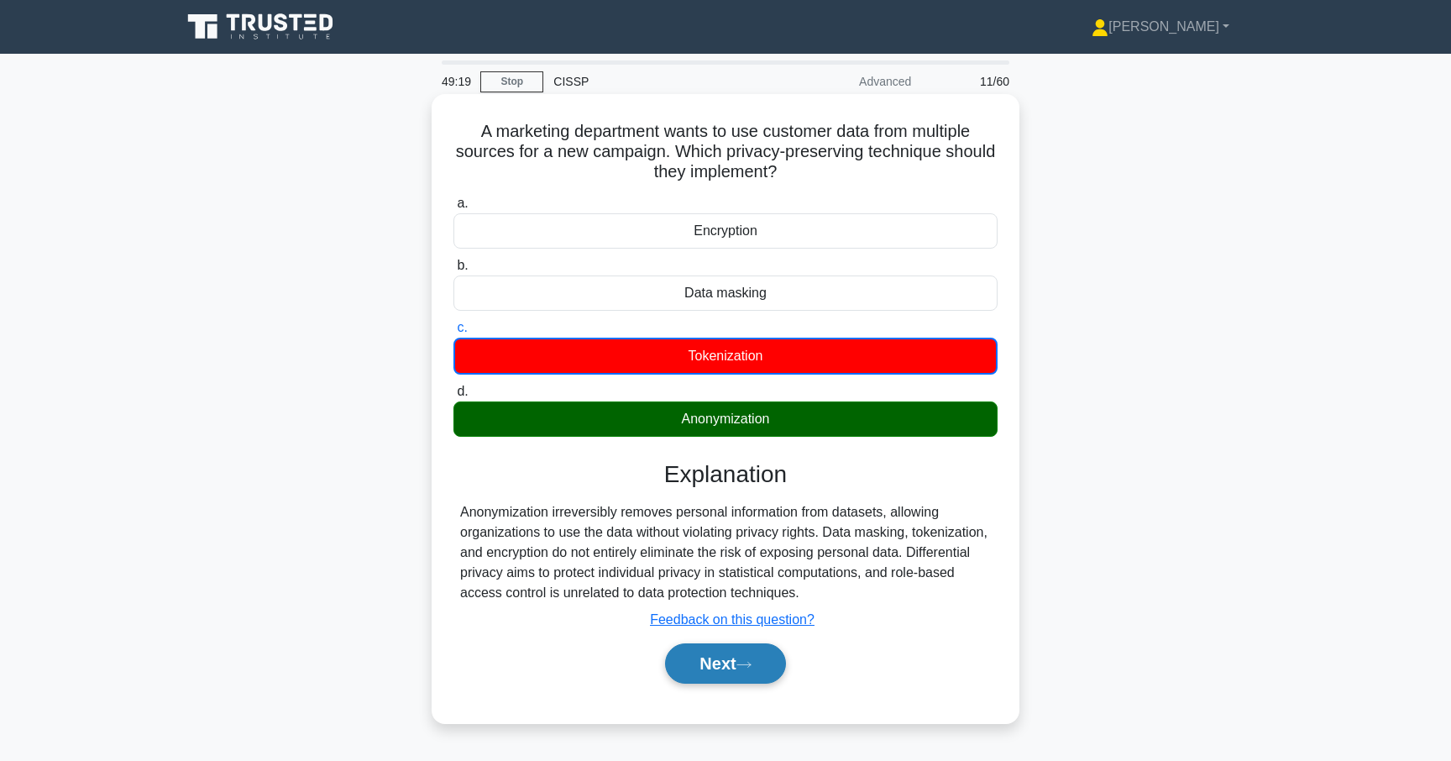
click at [732, 673] on button "Next" at bounding box center [725, 663] width 120 height 40
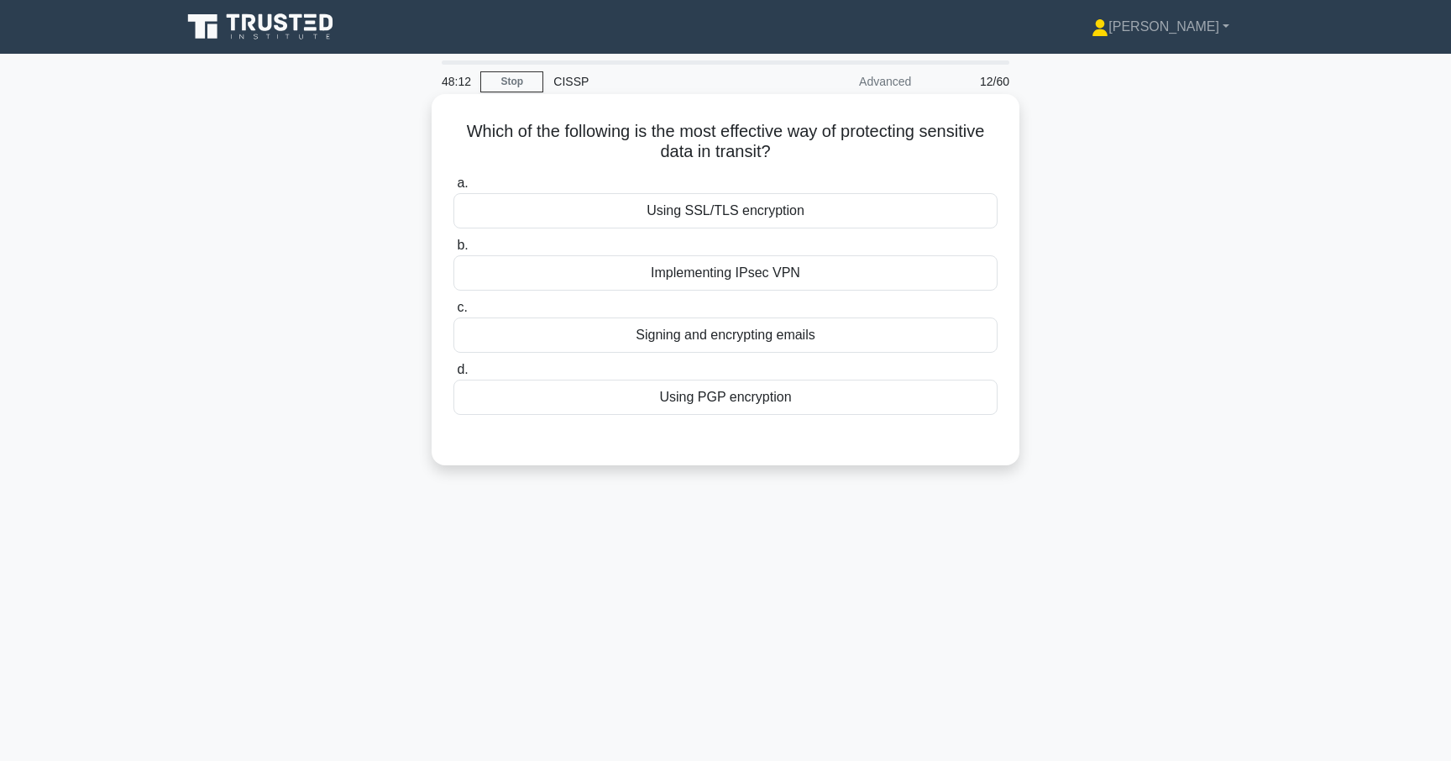
click at [851, 278] on div "Implementing IPsec VPN" at bounding box center [725, 272] width 544 height 35
click at [453, 251] on input "b. Implementing IPsec VPN" at bounding box center [453, 245] width 0 height 11
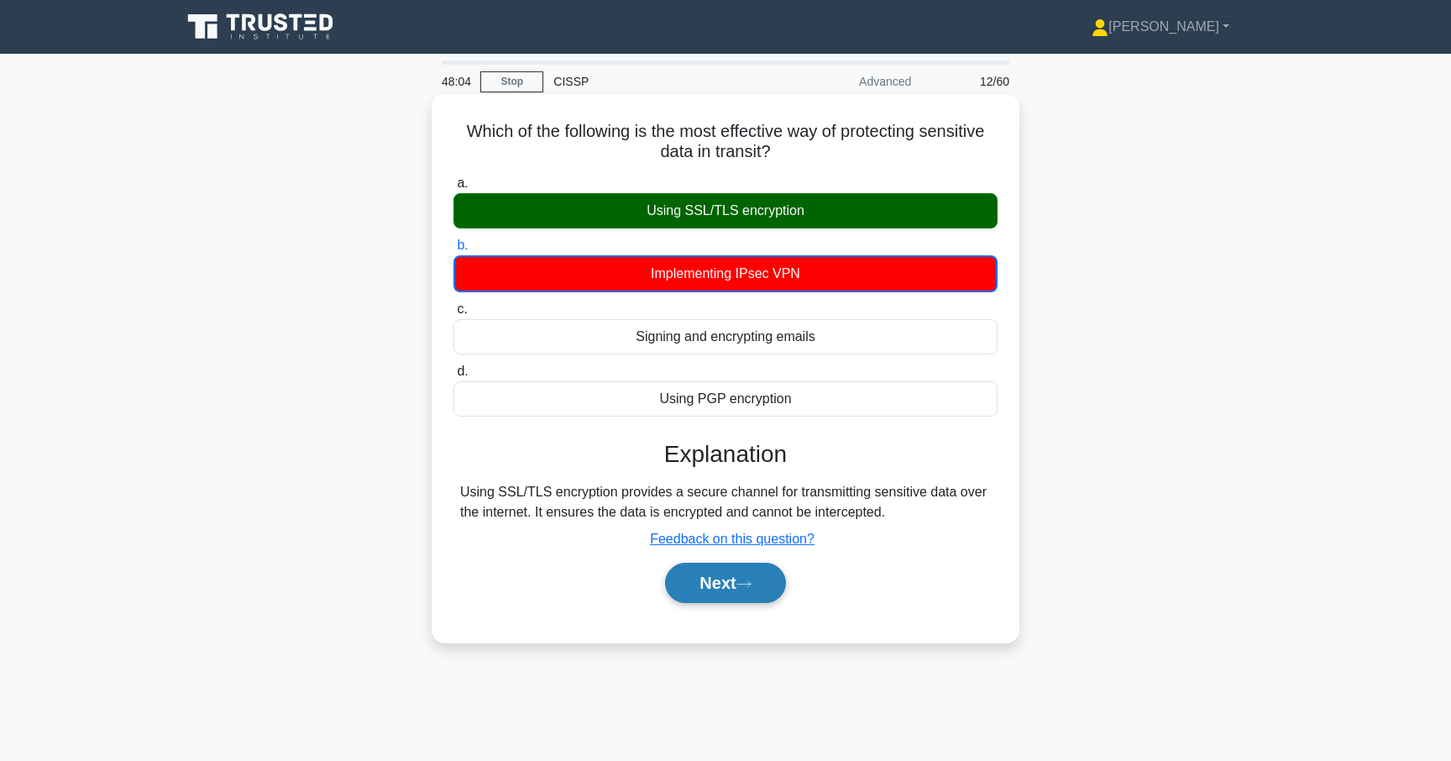
click at [693, 593] on button "Next" at bounding box center [725, 582] width 120 height 40
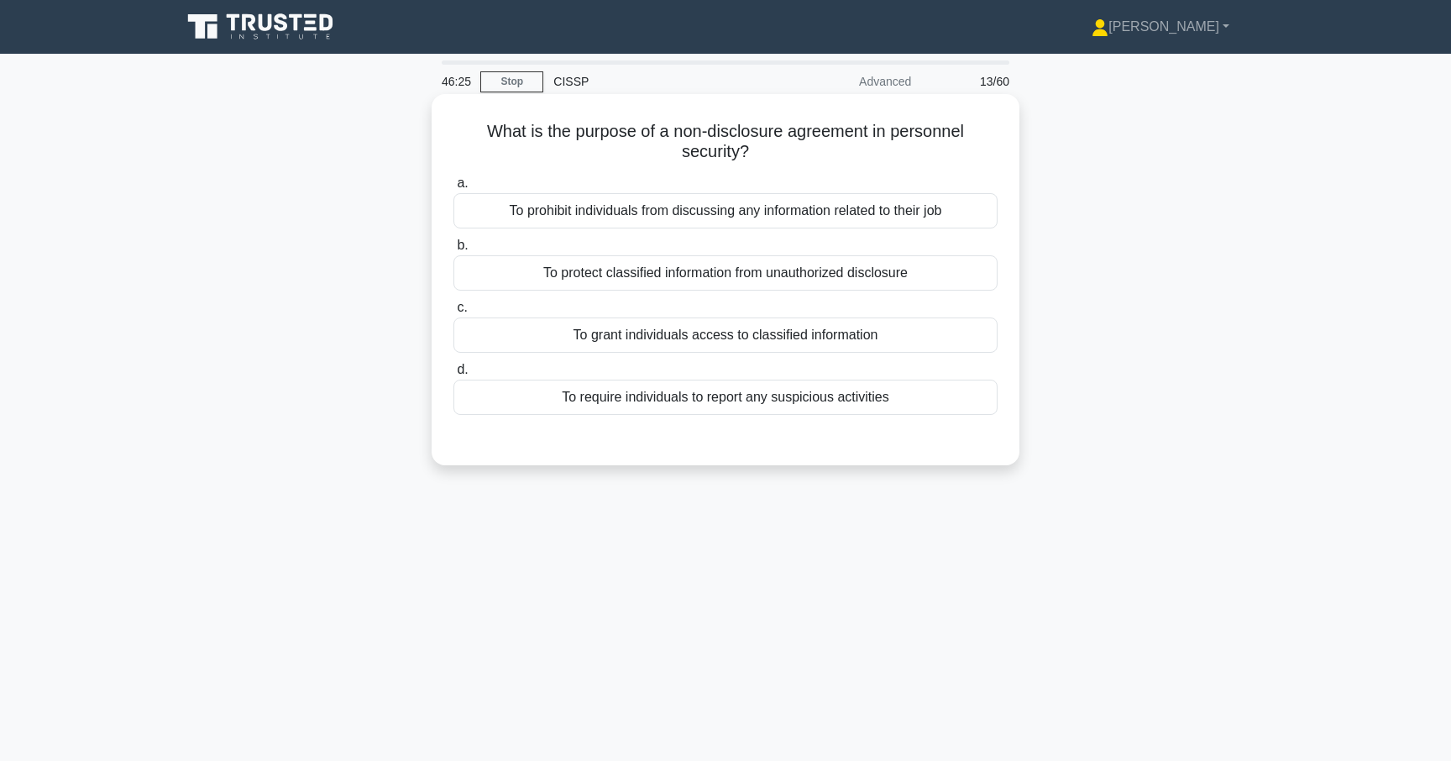
click at [696, 279] on div "To protect classified information from unauthorized disclosure" at bounding box center [725, 272] width 544 height 35
click at [453, 251] on input "b. To protect classified information from unauthorized disclosure" at bounding box center [453, 245] width 0 height 11
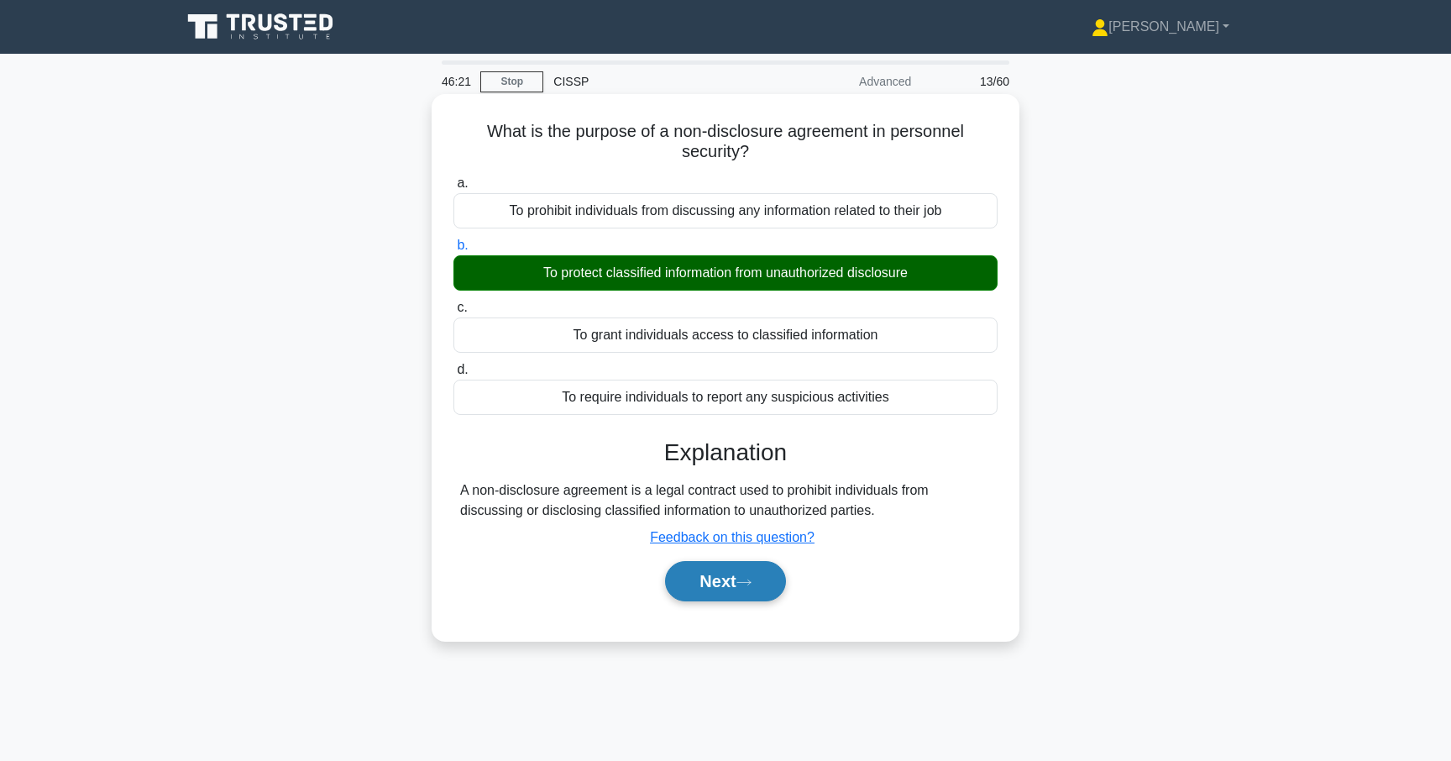
click at [734, 578] on button "Next" at bounding box center [725, 581] width 120 height 40
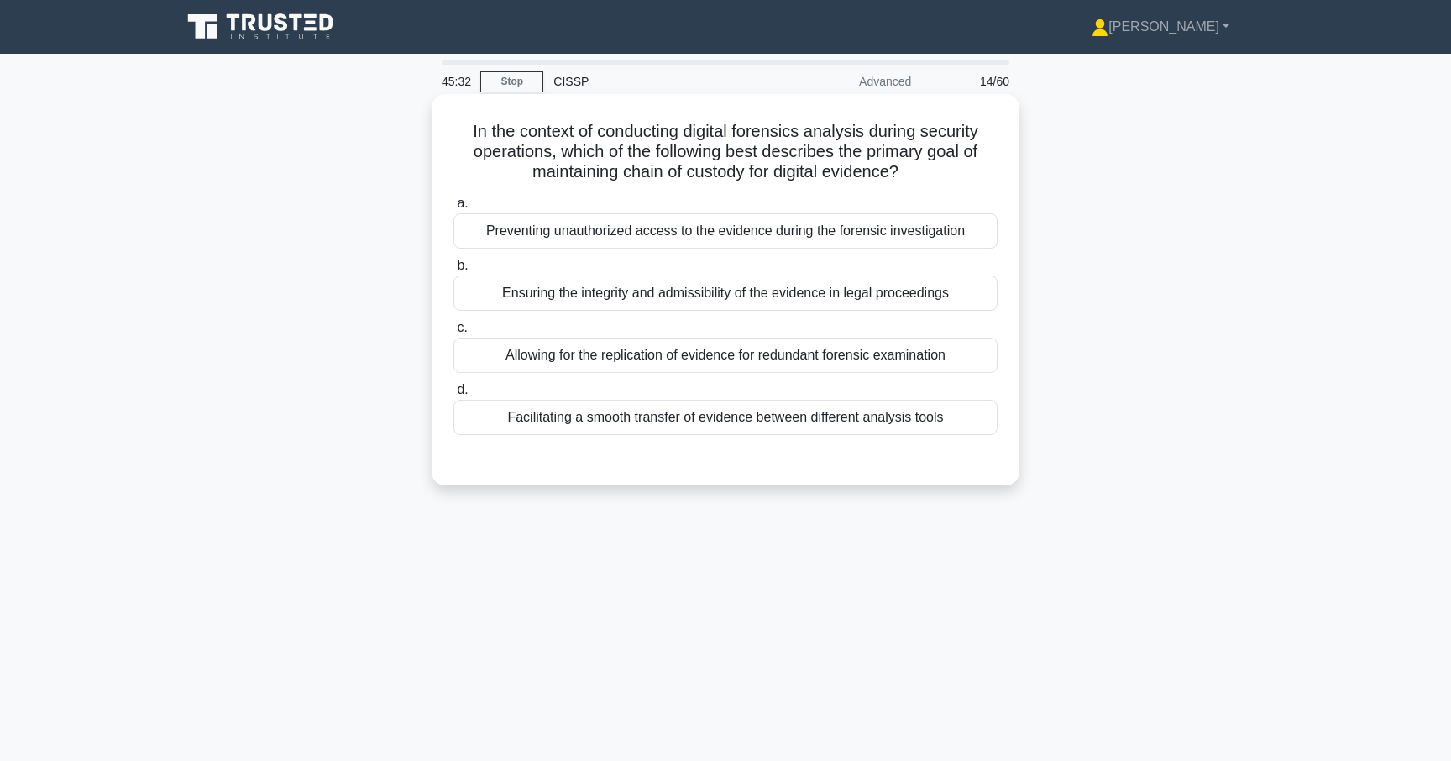
click at [744, 285] on div "Ensuring the integrity and admissibility of the evidence in legal proceedings" at bounding box center [725, 292] width 544 height 35
click at [453, 271] on input "b. Ensuring the integrity and admissibility of the evidence in legal proceedings" at bounding box center [453, 265] width 0 height 11
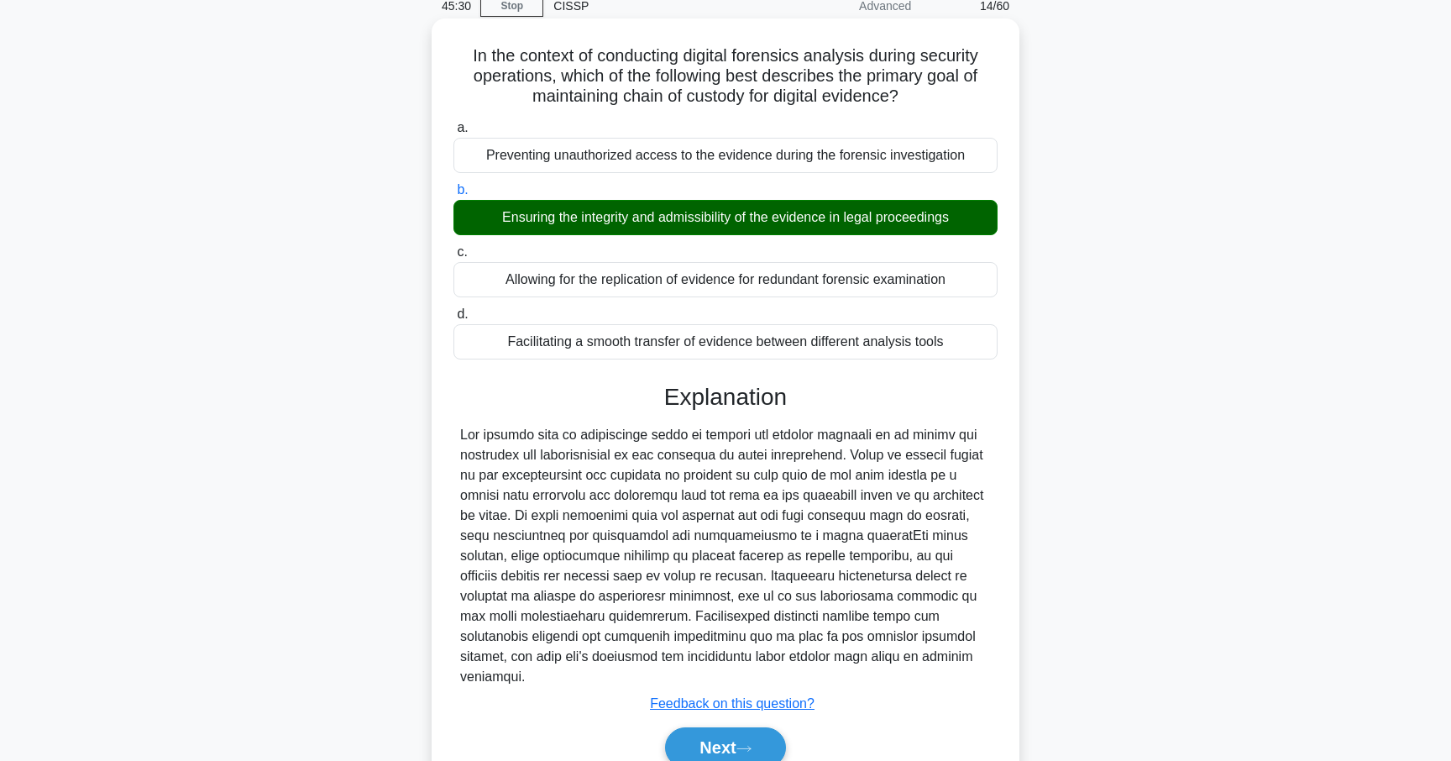
scroll to position [134, 0]
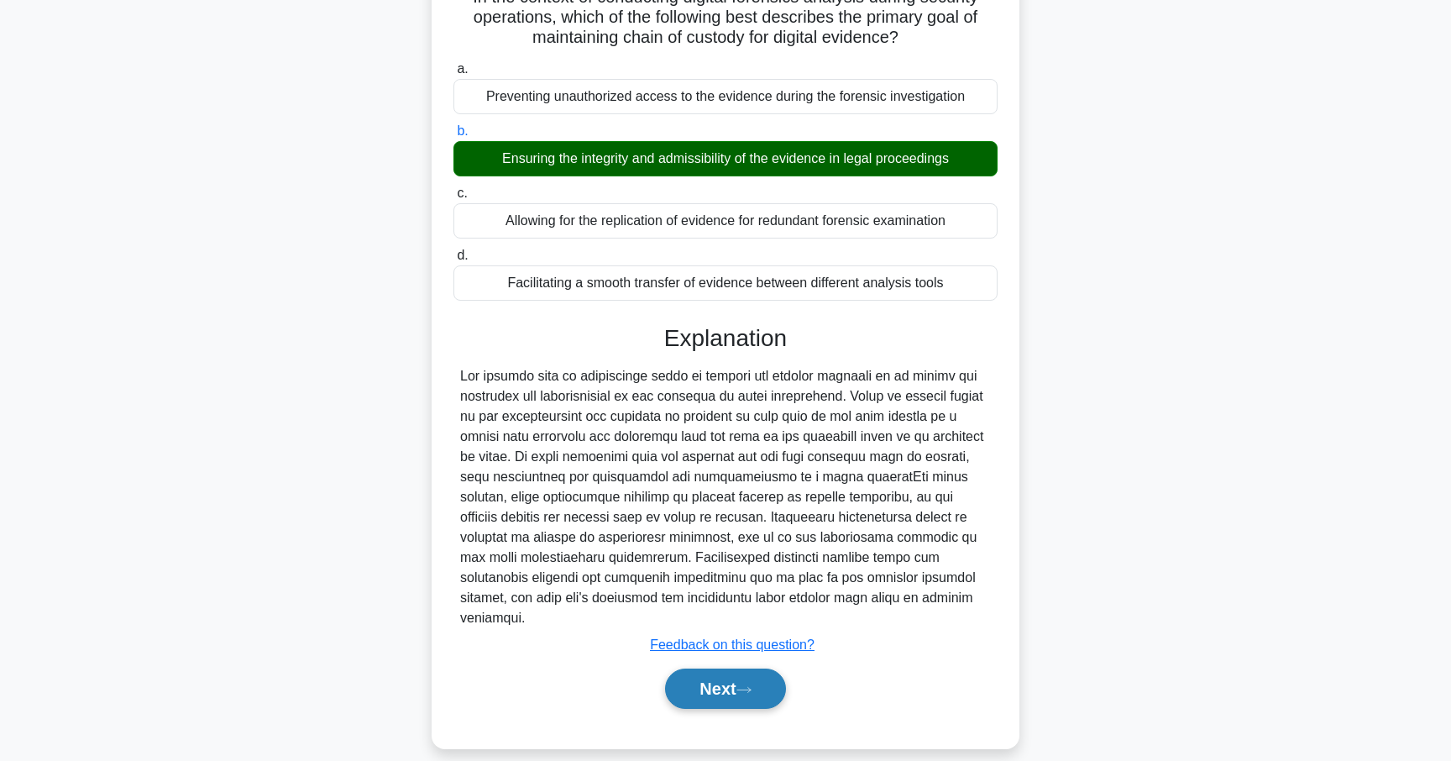
click at [717, 669] on button "Next" at bounding box center [725, 688] width 120 height 40
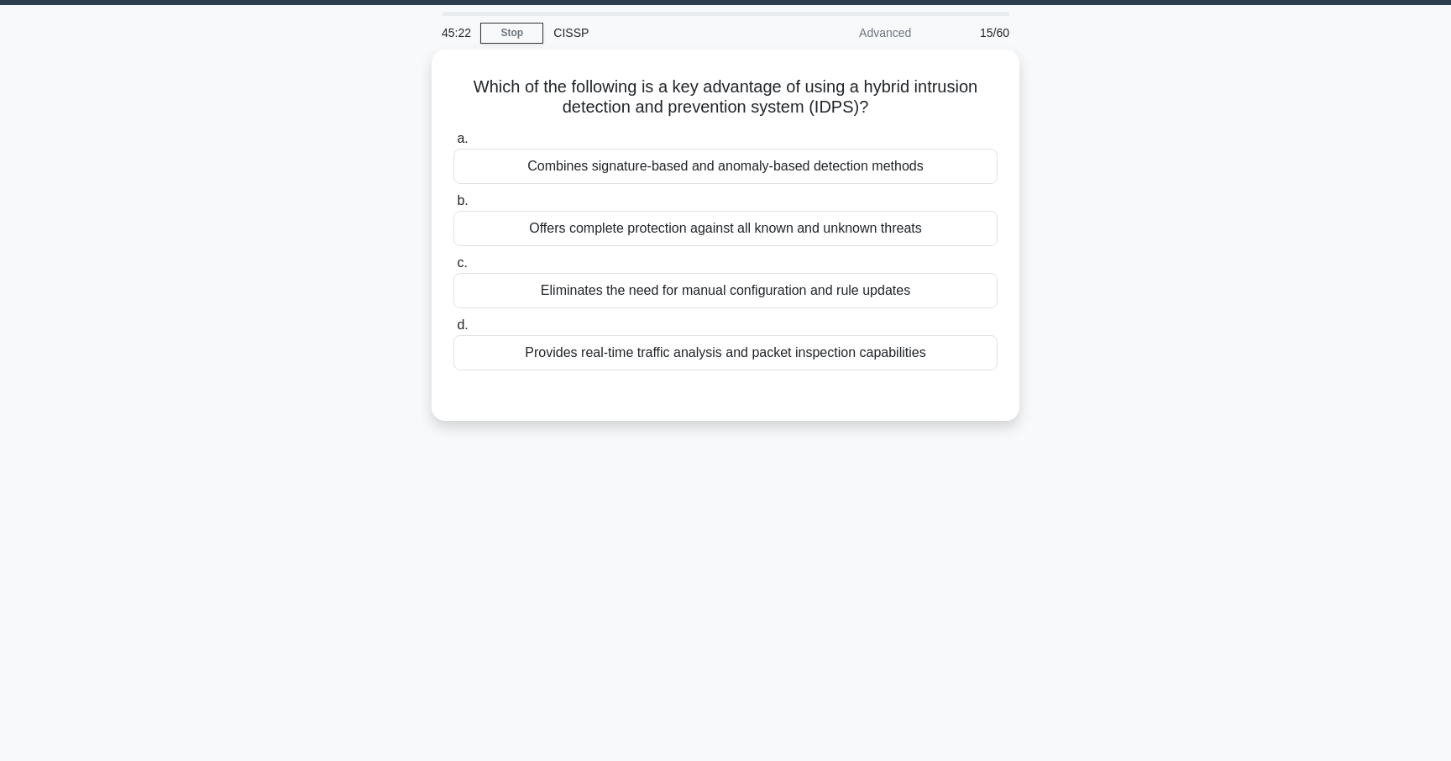
scroll to position [0, 0]
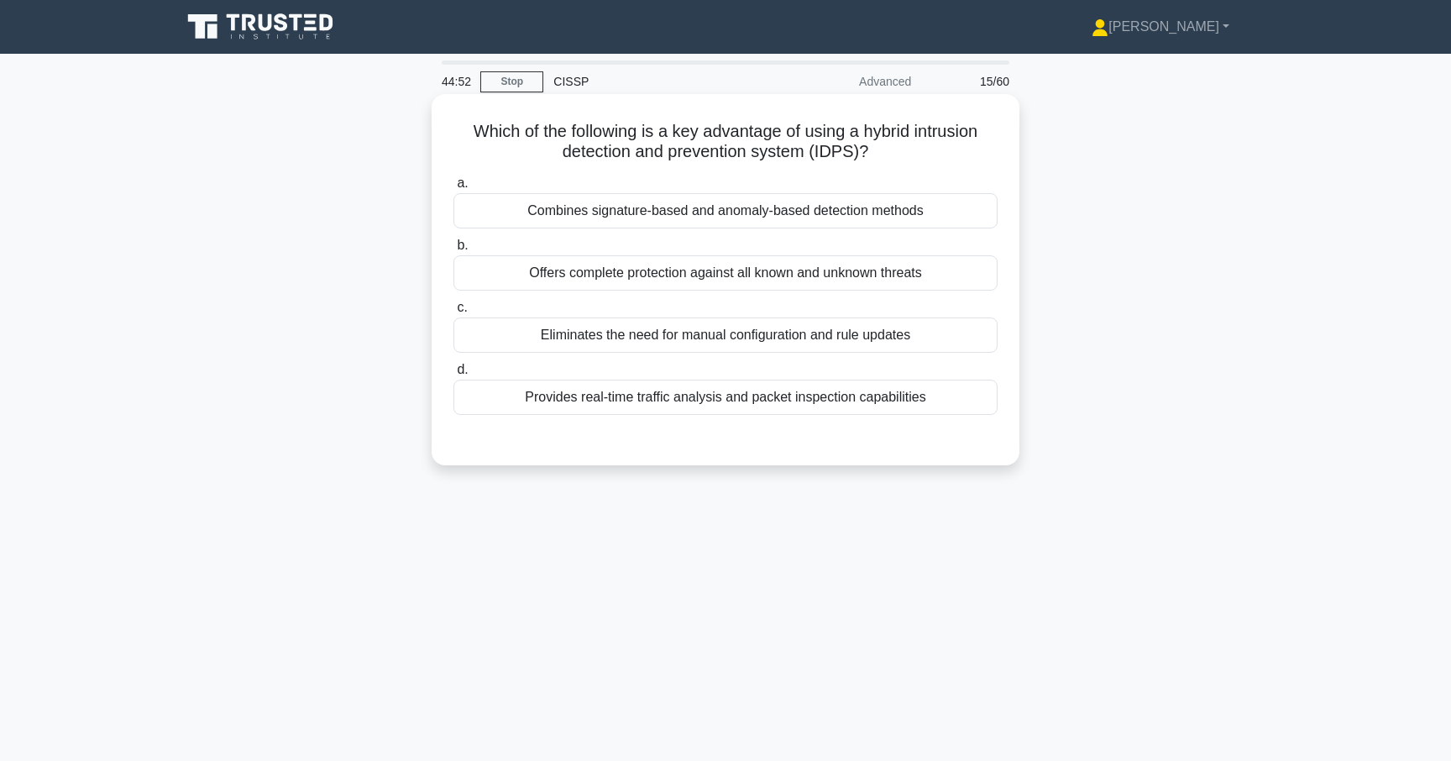
click at [759, 402] on div "Provides real-time traffic analysis and packet inspection capabilities" at bounding box center [725, 396] width 544 height 35
click at [453, 375] on input "d. Provides real-time traffic analysis and packet inspection capabilities" at bounding box center [453, 369] width 0 height 11
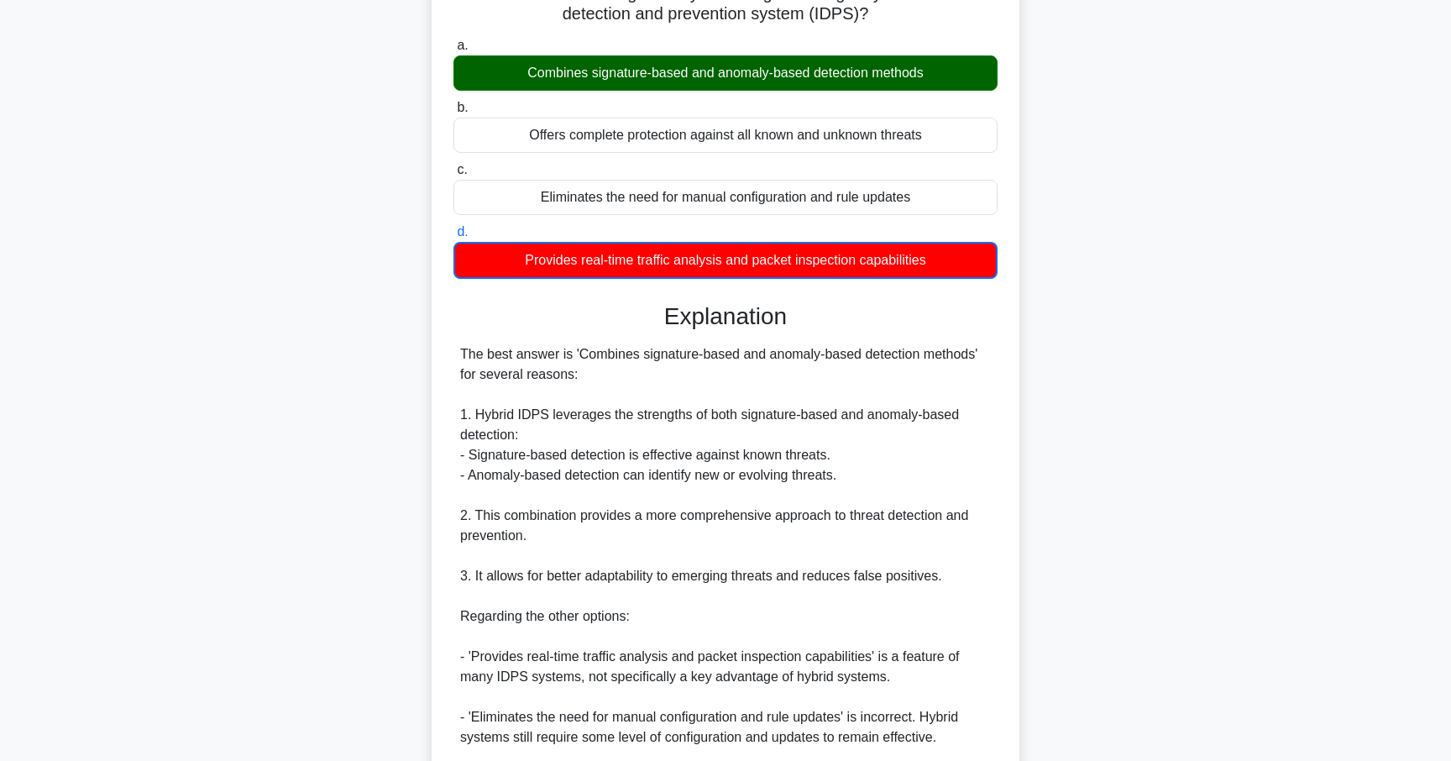
scroll to position [337, 0]
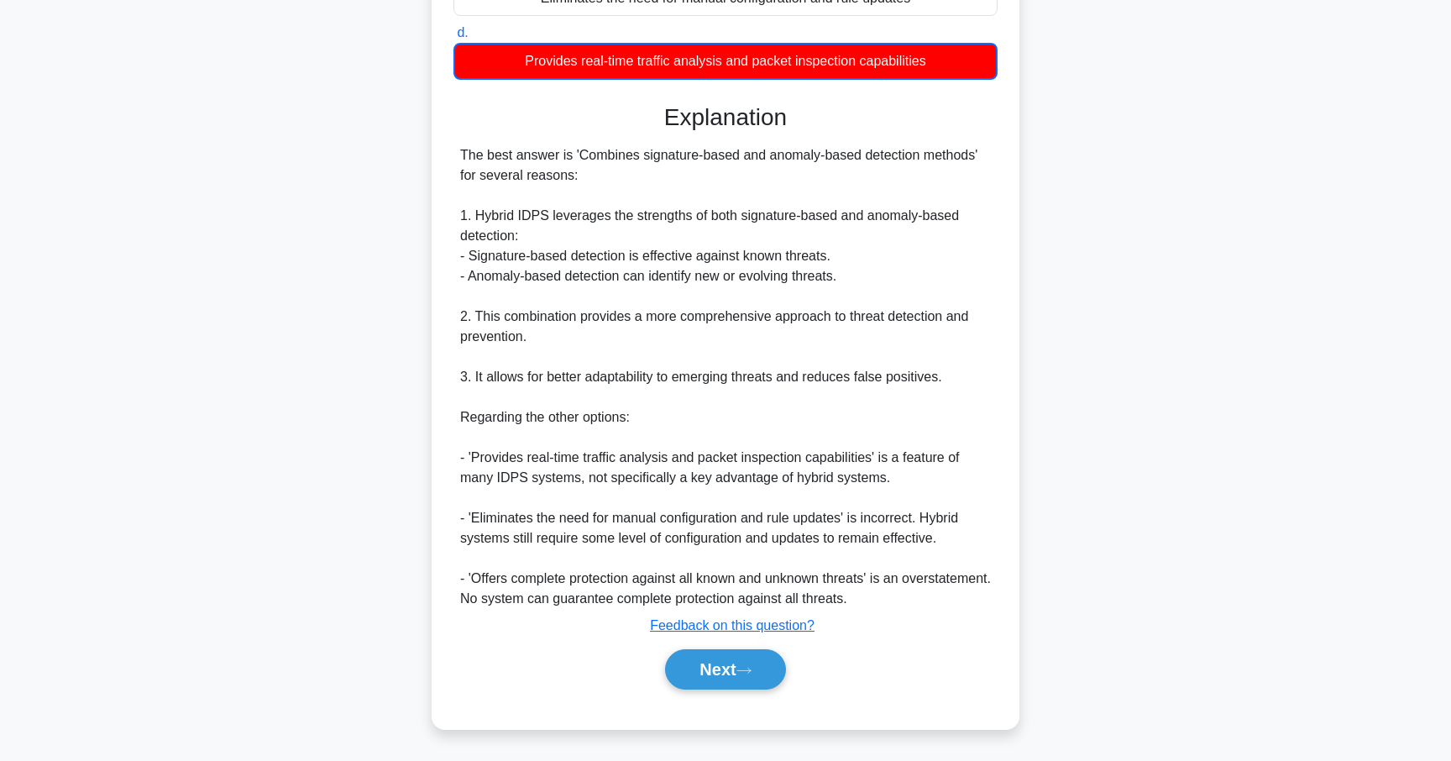
click at [713, 697] on div "a. Combines signature-based and anomaly-based detection methods b. Offers compl…" at bounding box center [725, 271] width 547 height 876
click at [717, 688] on button "Next" at bounding box center [725, 669] width 120 height 40
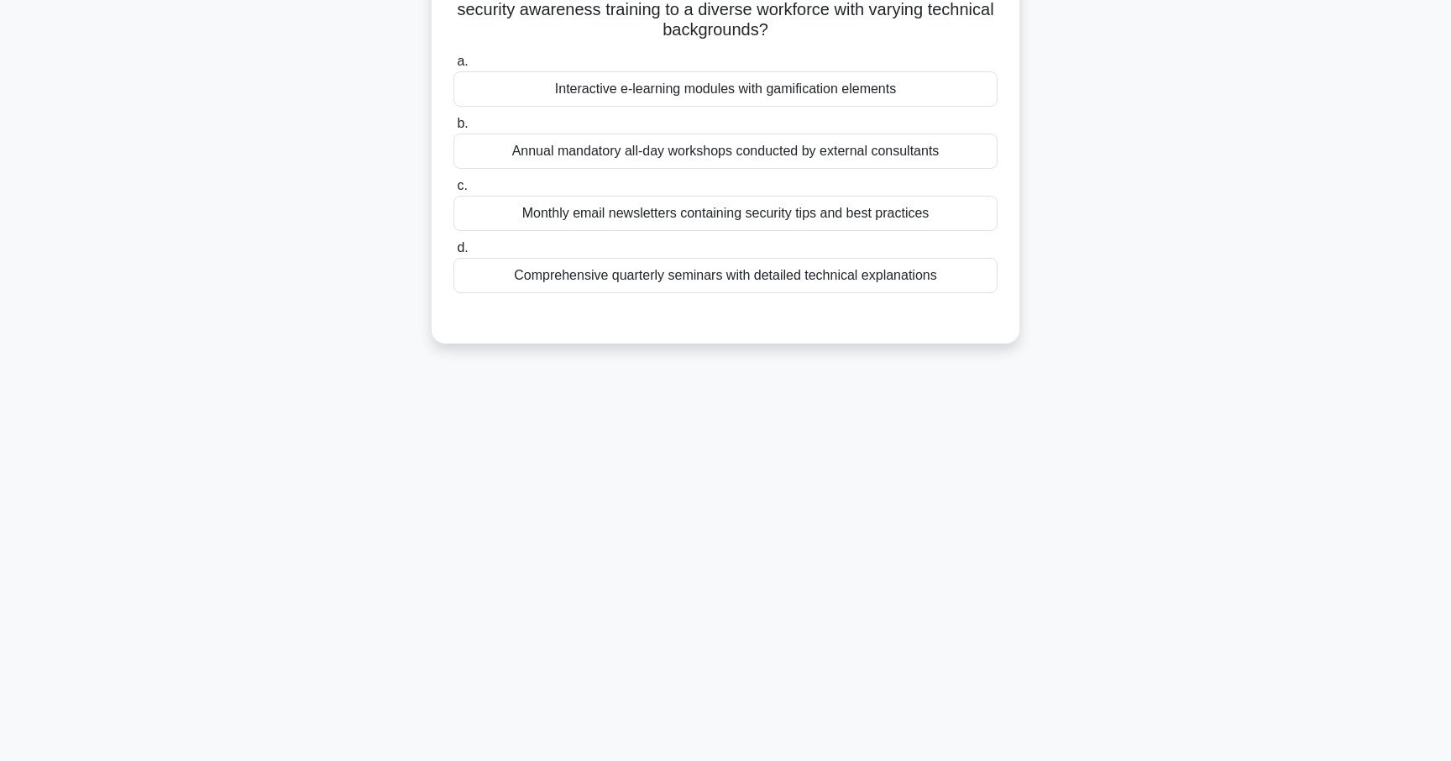
scroll to position [0, 0]
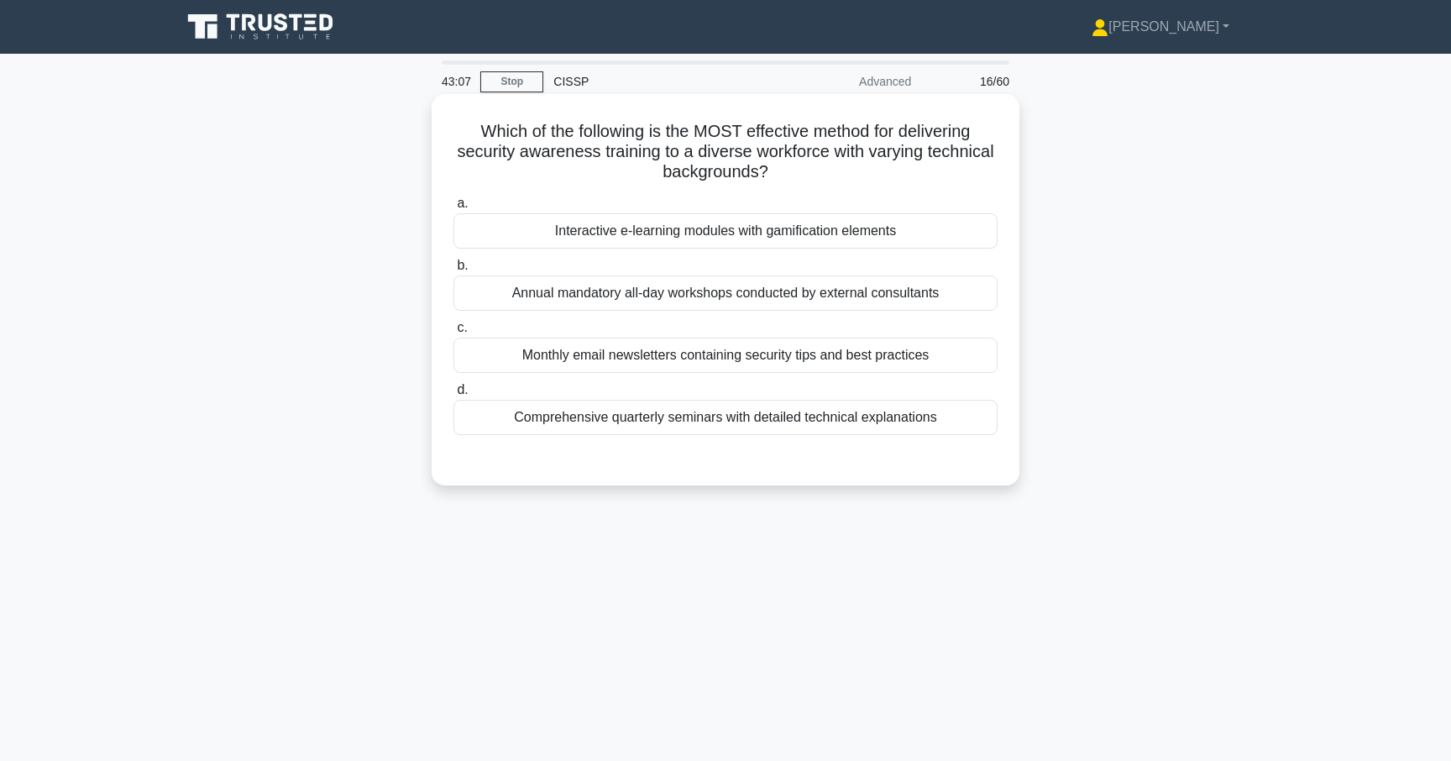
click at [834, 226] on div "Interactive e-learning modules with gamification elements" at bounding box center [725, 230] width 544 height 35
click at [453, 209] on input "a. Interactive e-learning modules with gamification elements" at bounding box center [453, 203] width 0 height 11
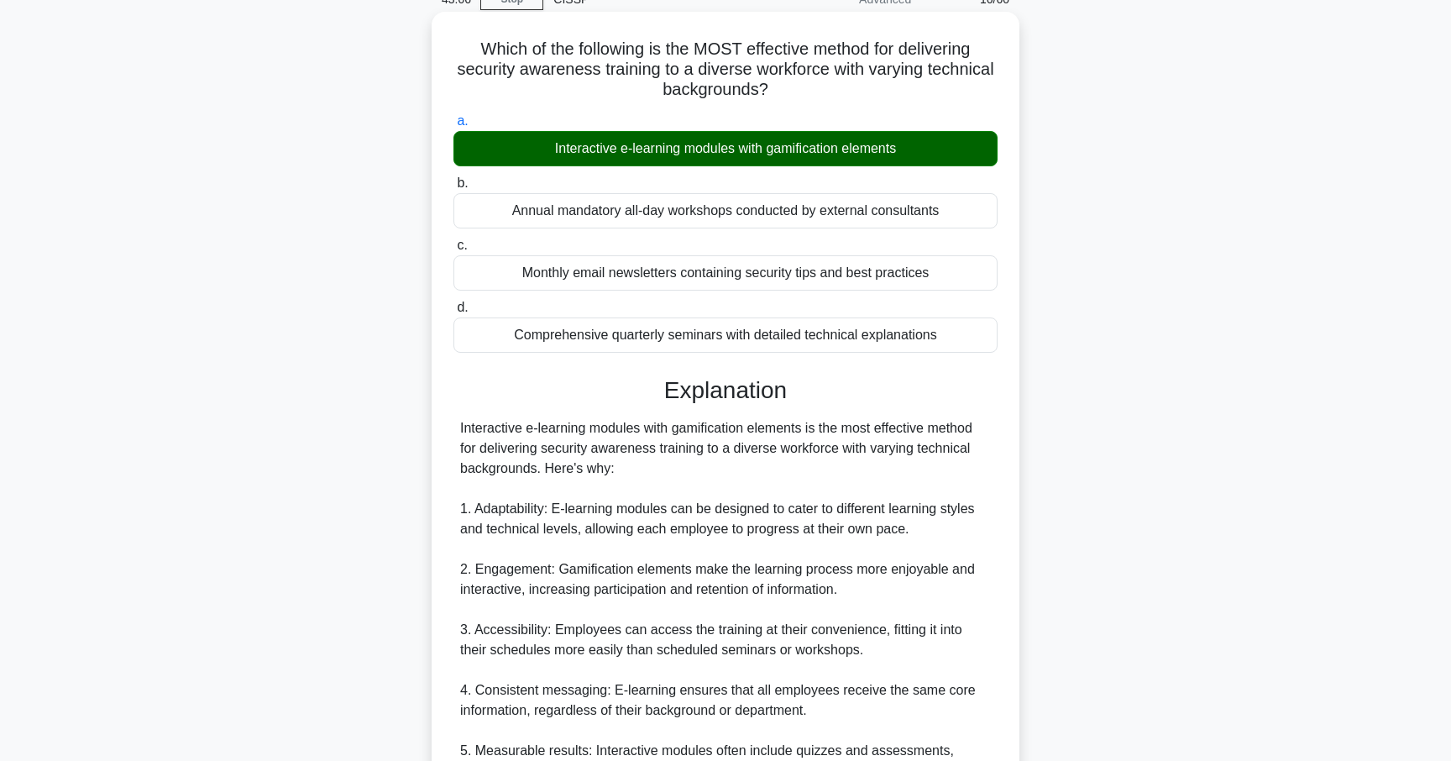
scroll to position [411, 0]
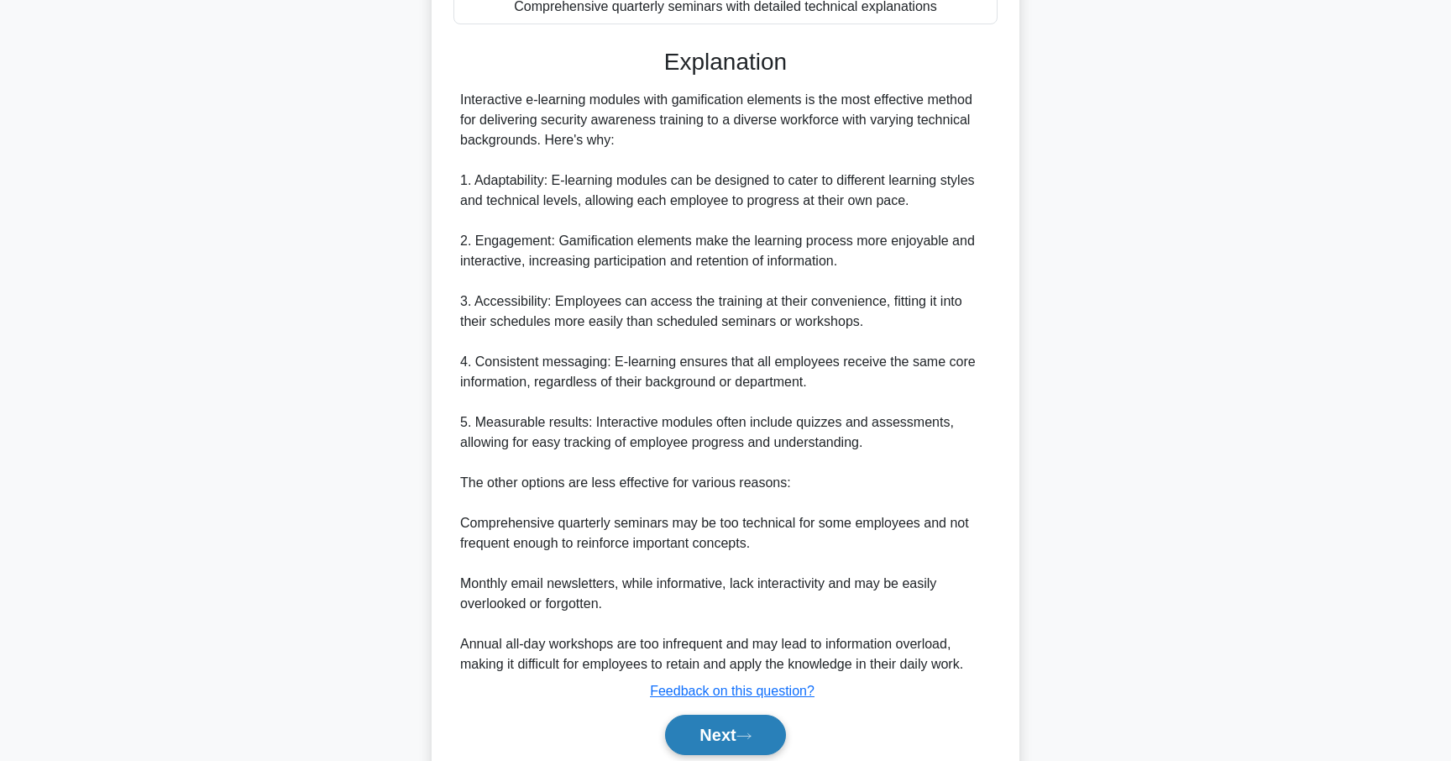
click at [744, 740] on icon at bounding box center [743, 735] width 15 height 9
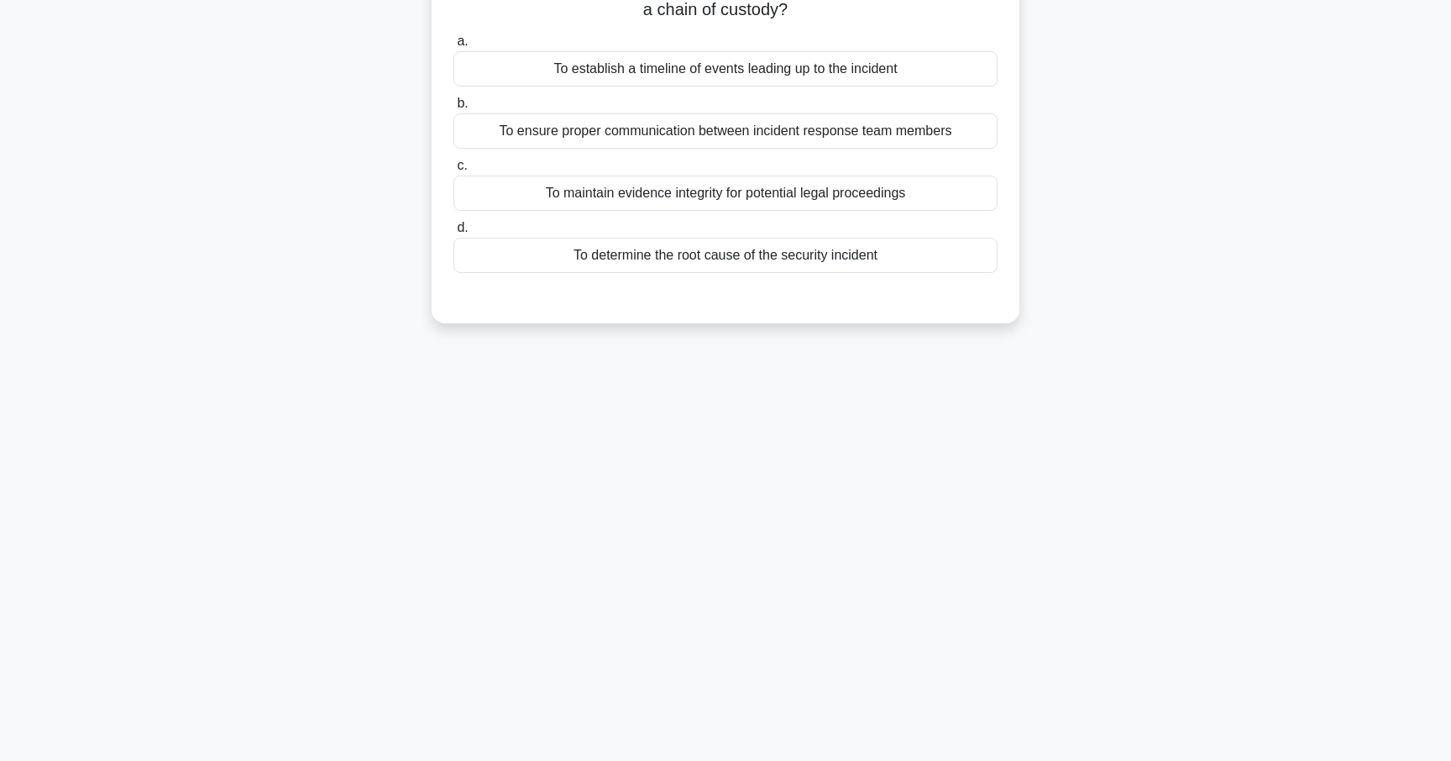
scroll to position [0, 0]
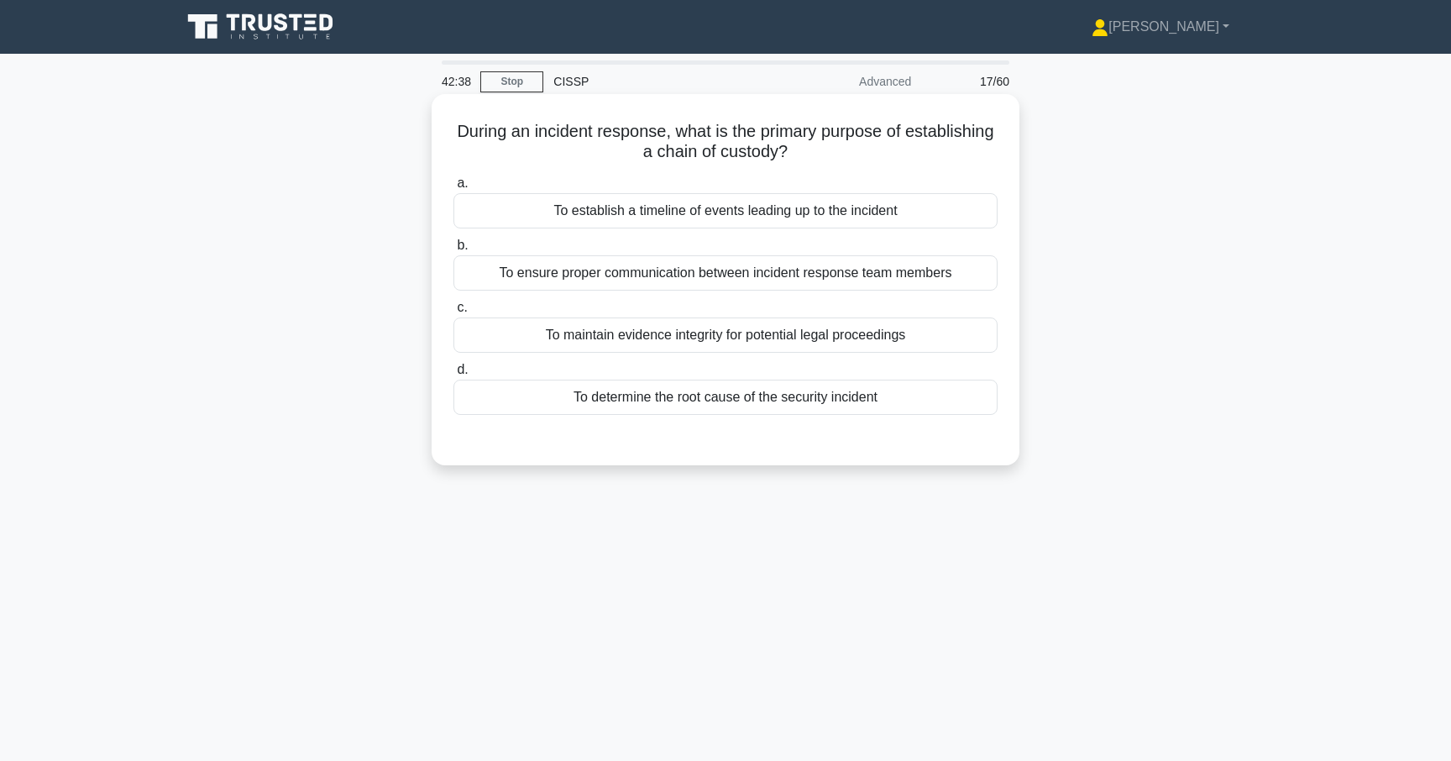
click at [723, 335] on div "To maintain evidence integrity for potential legal proceedings" at bounding box center [725, 334] width 544 height 35
click at [453, 313] on input "c. To maintain evidence integrity for potential legal proceedings" at bounding box center [453, 307] width 0 height 11
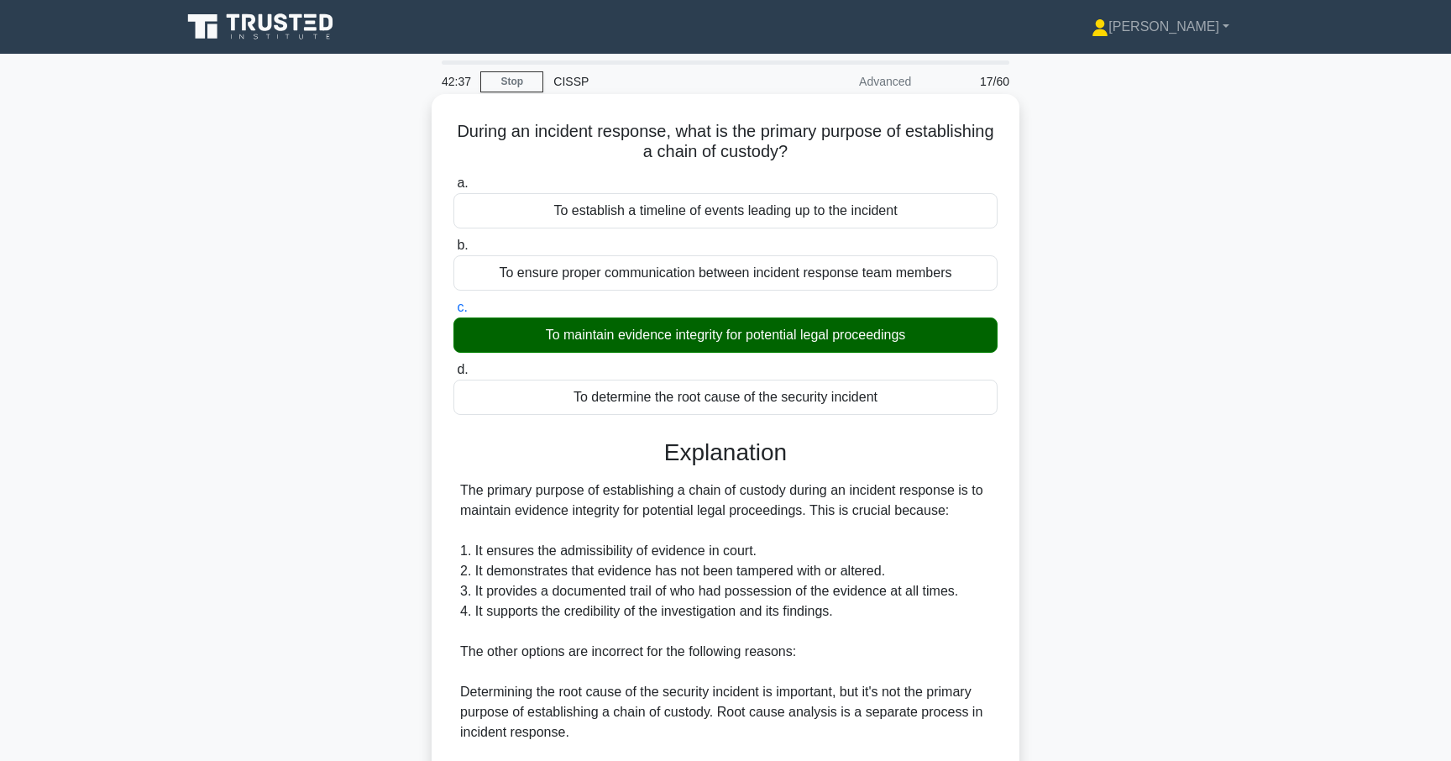
scroll to position [275, 0]
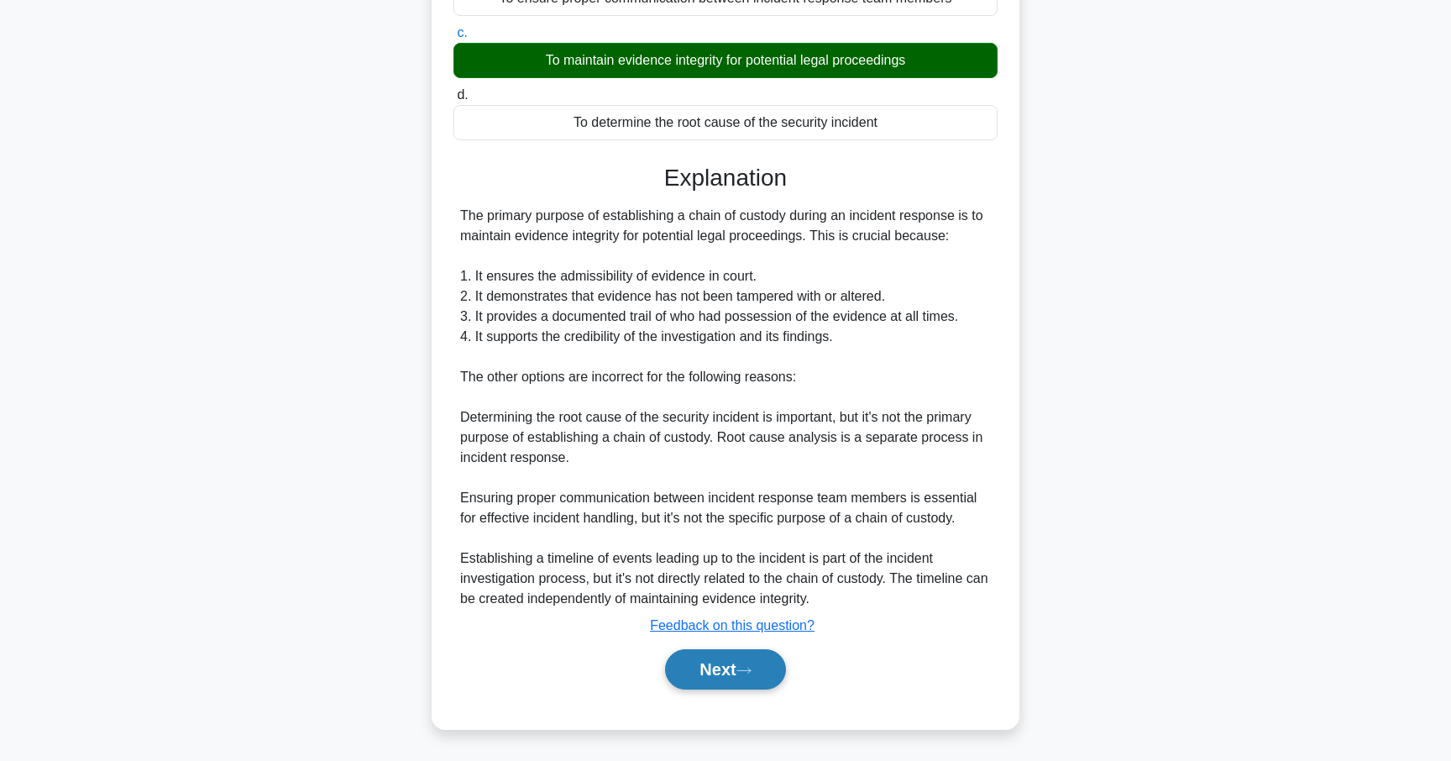
click at [743, 666] on icon at bounding box center [743, 670] width 15 height 9
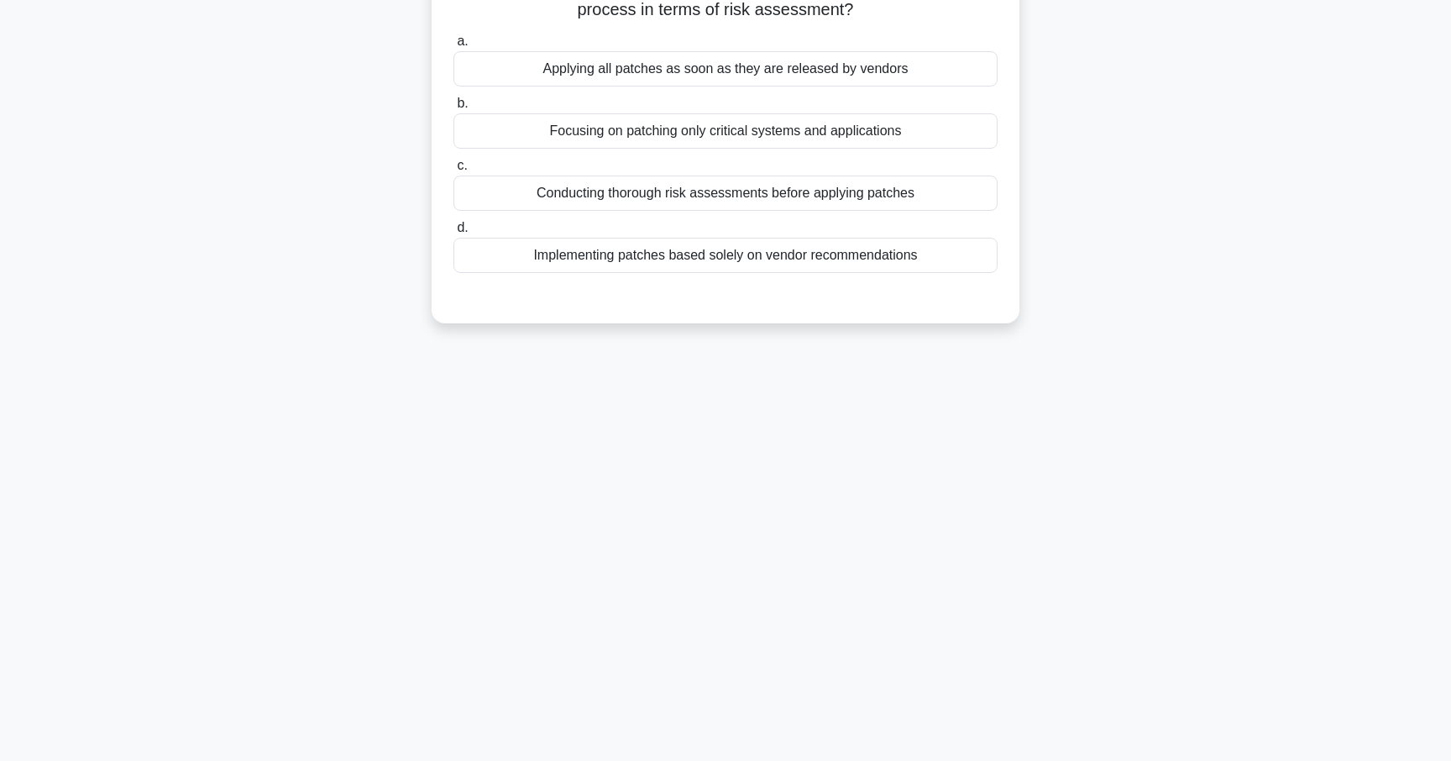
scroll to position [0, 0]
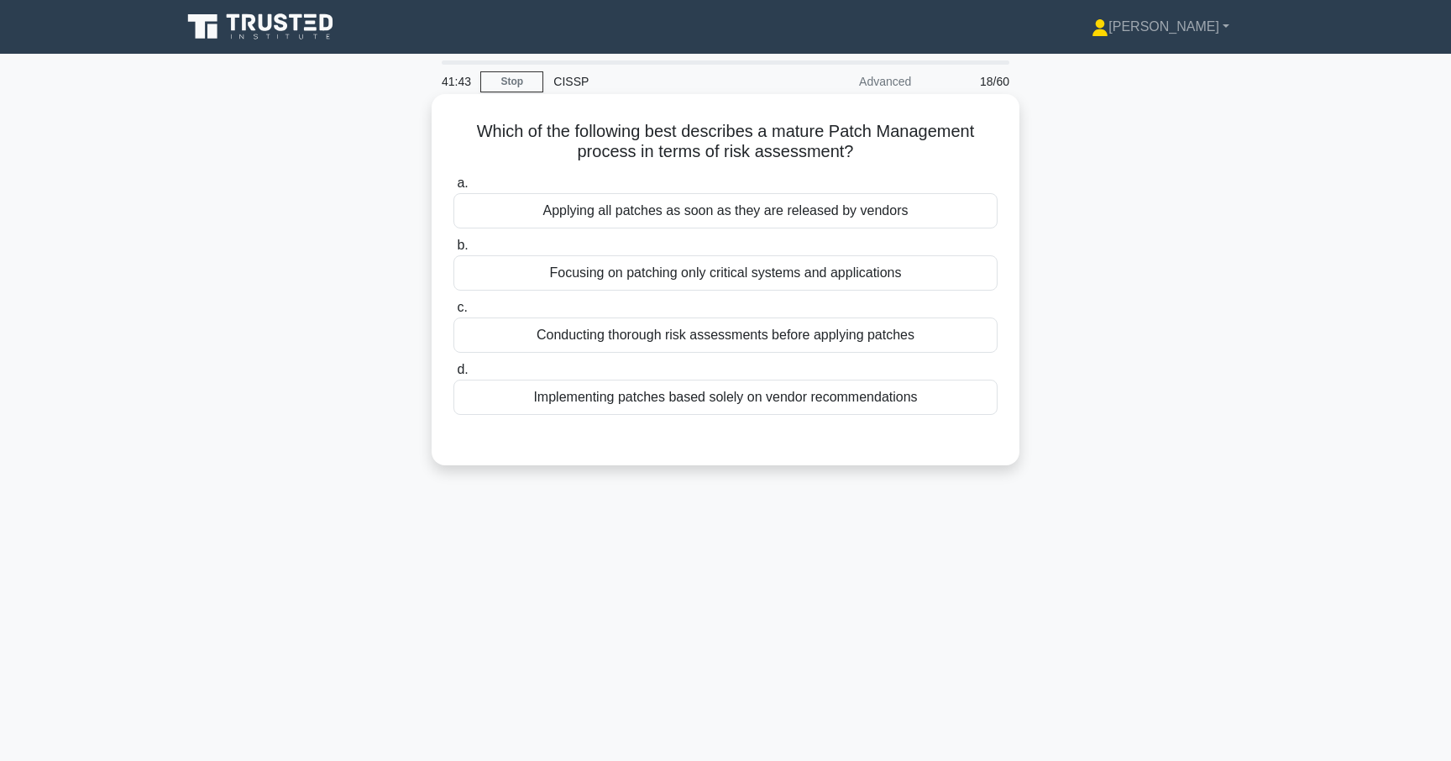
click at [755, 351] on div "Conducting thorough risk assessments before applying patches" at bounding box center [725, 334] width 544 height 35
click at [453, 313] on input "c. Conducting thorough risk assessments before applying patches" at bounding box center [453, 307] width 0 height 11
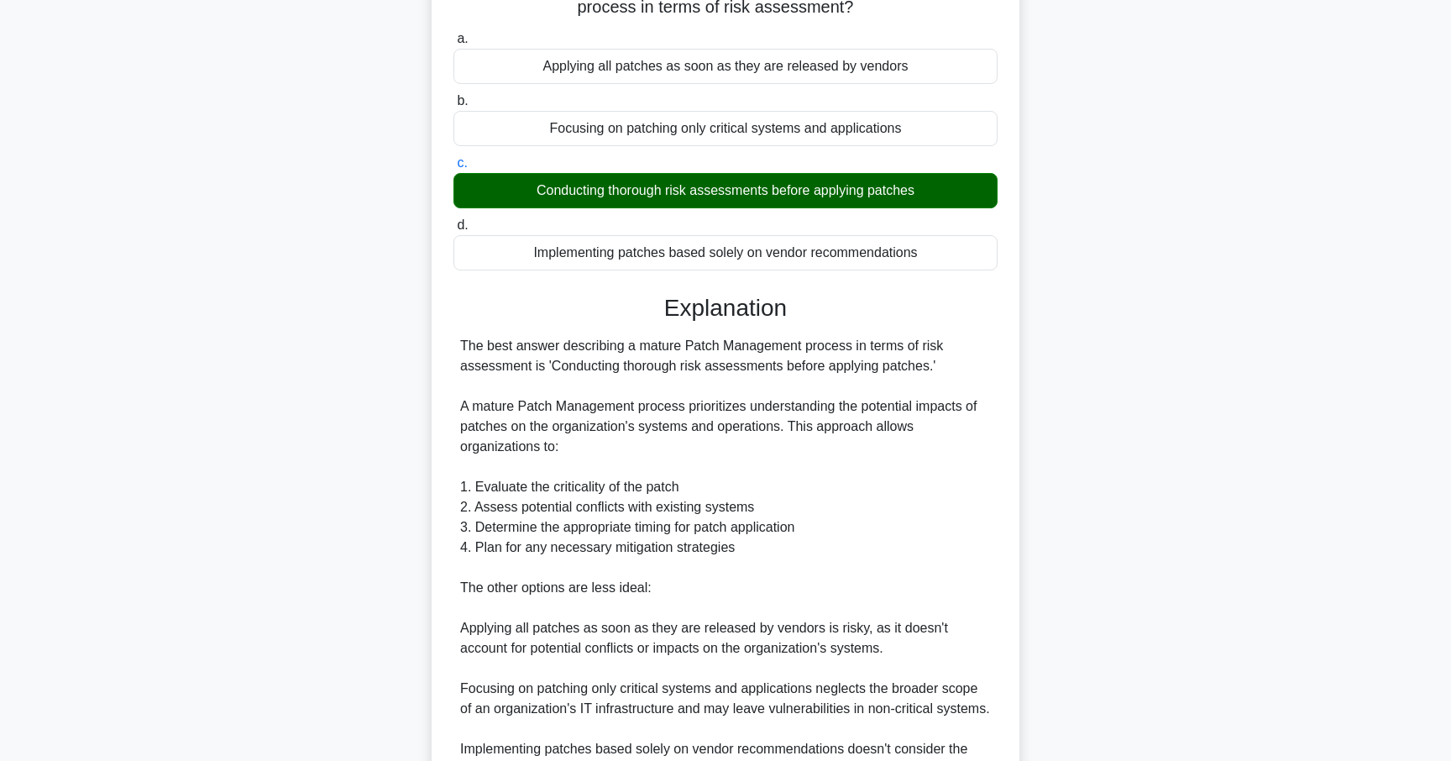
scroll to position [395, 0]
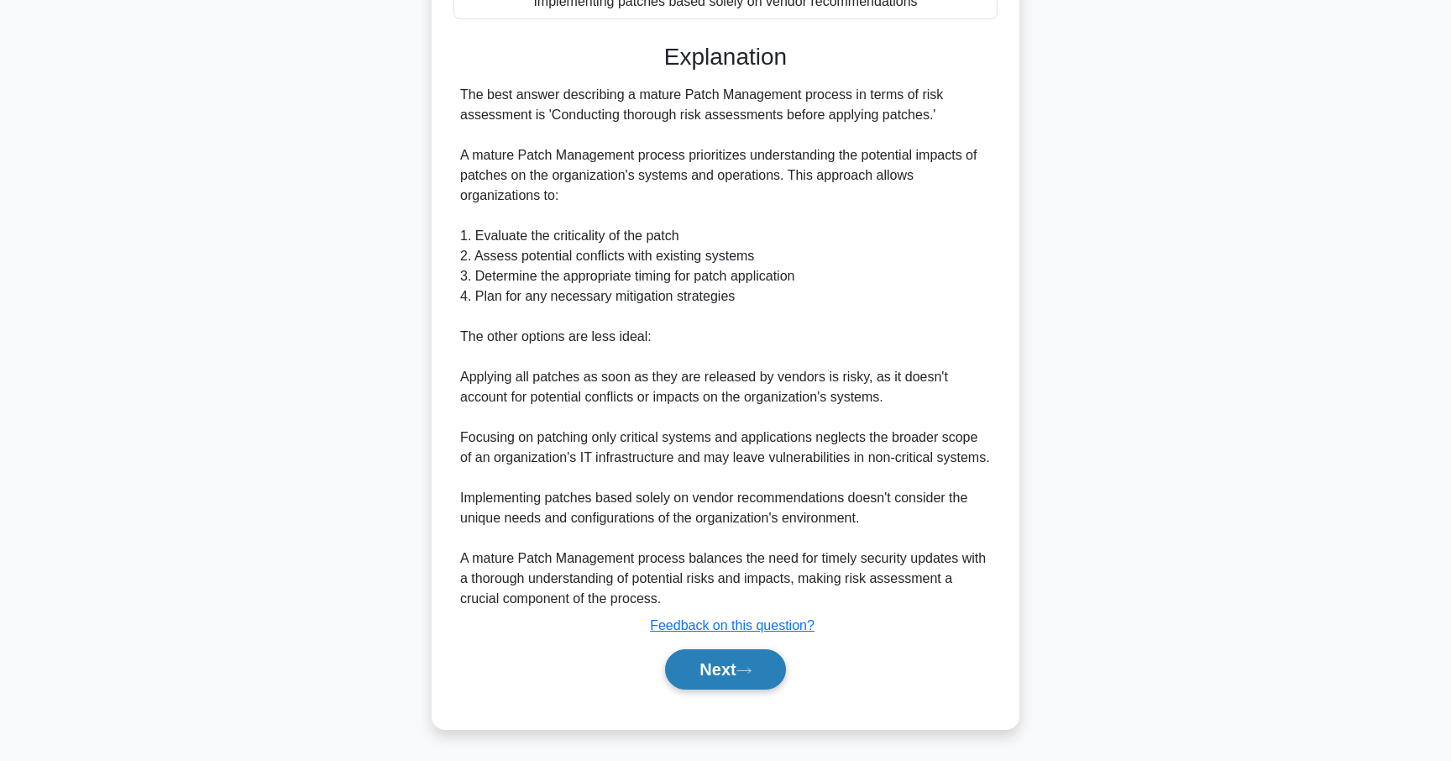
click at [703, 675] on button "Next" at bounding box center [725, 669] width 120 height 40
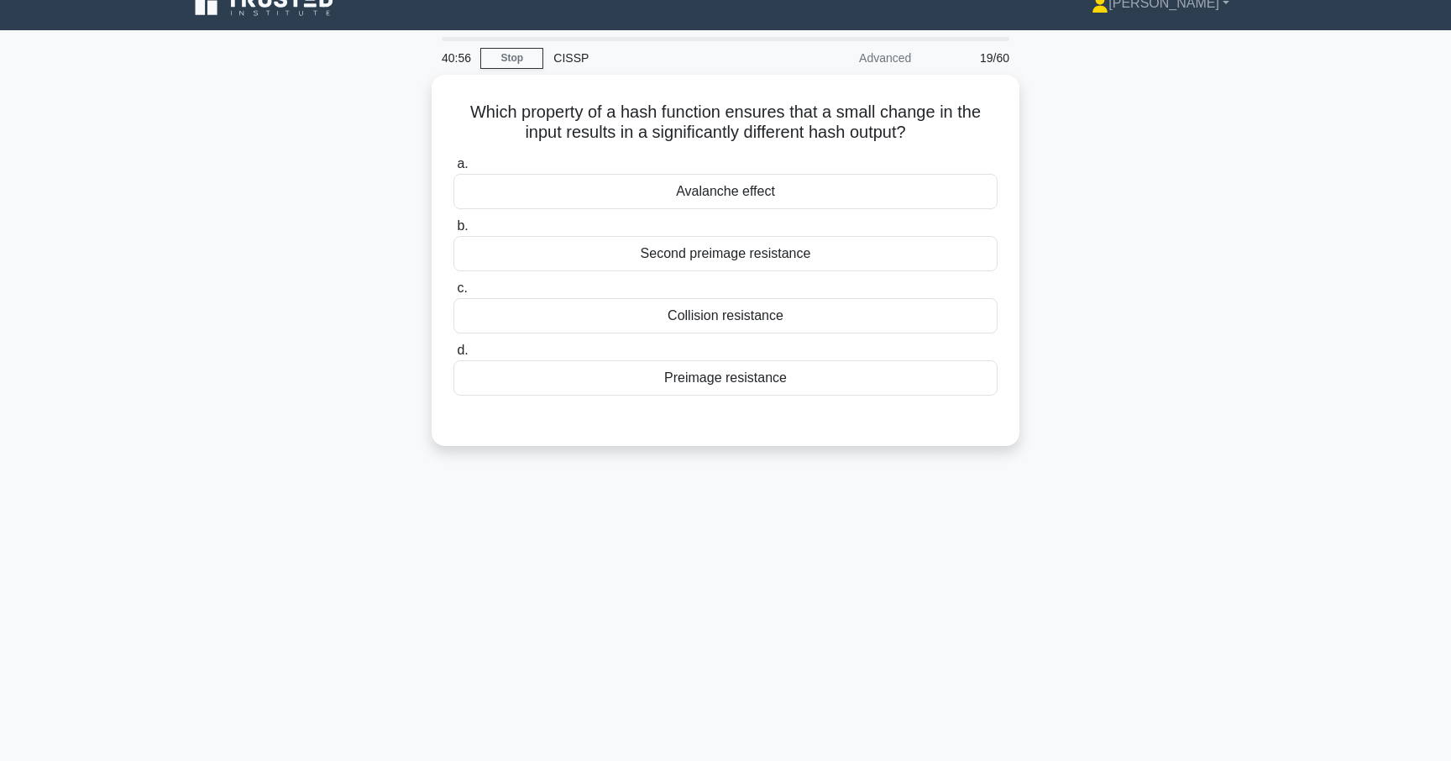
scroll to position [0, 0]
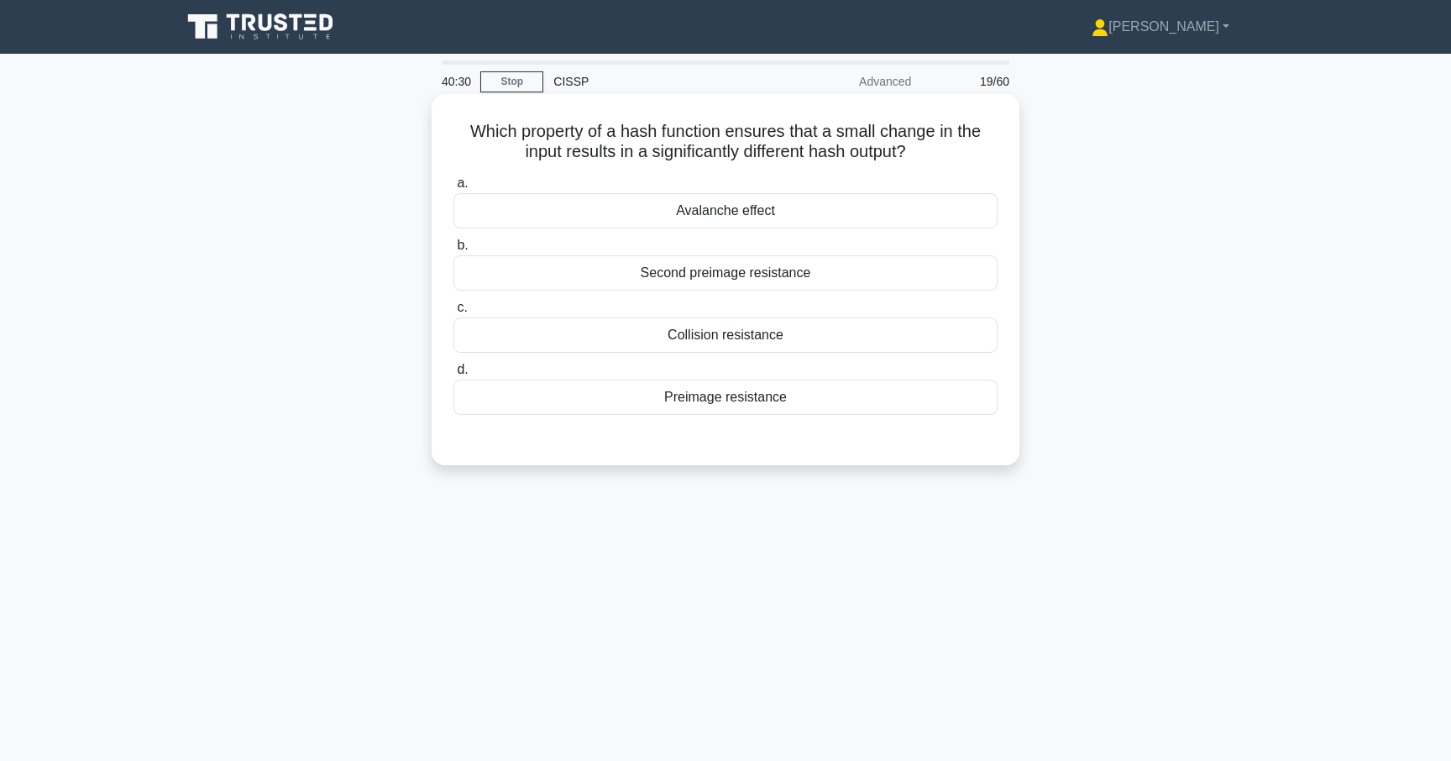
click at [643, 333] on div "Collision resistance" at bounding box center [725, 334] width 544 height 35
click at [453, 313] on input "c. Collision resistance" at bounding box center [453, 307] width 0 height 11
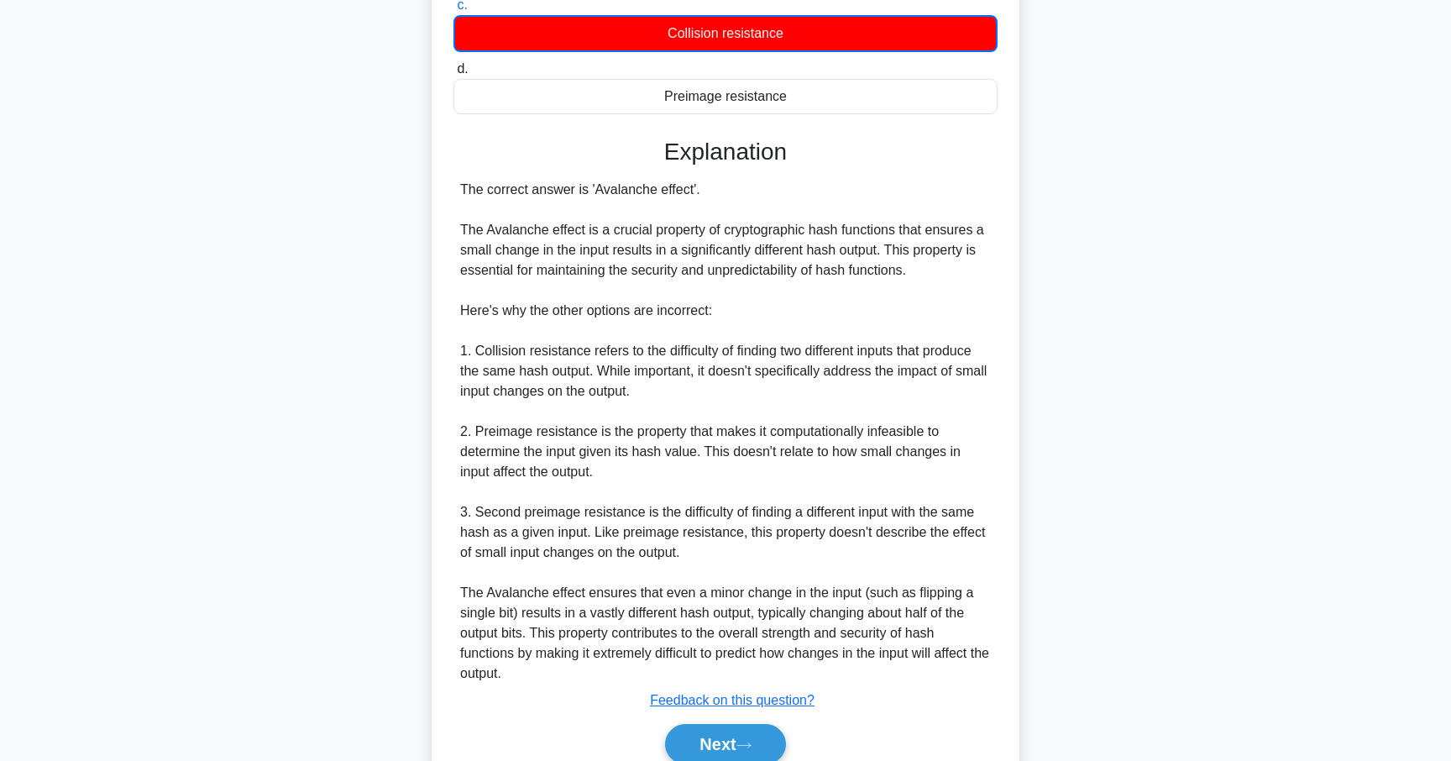
scroll to position [374, 0]
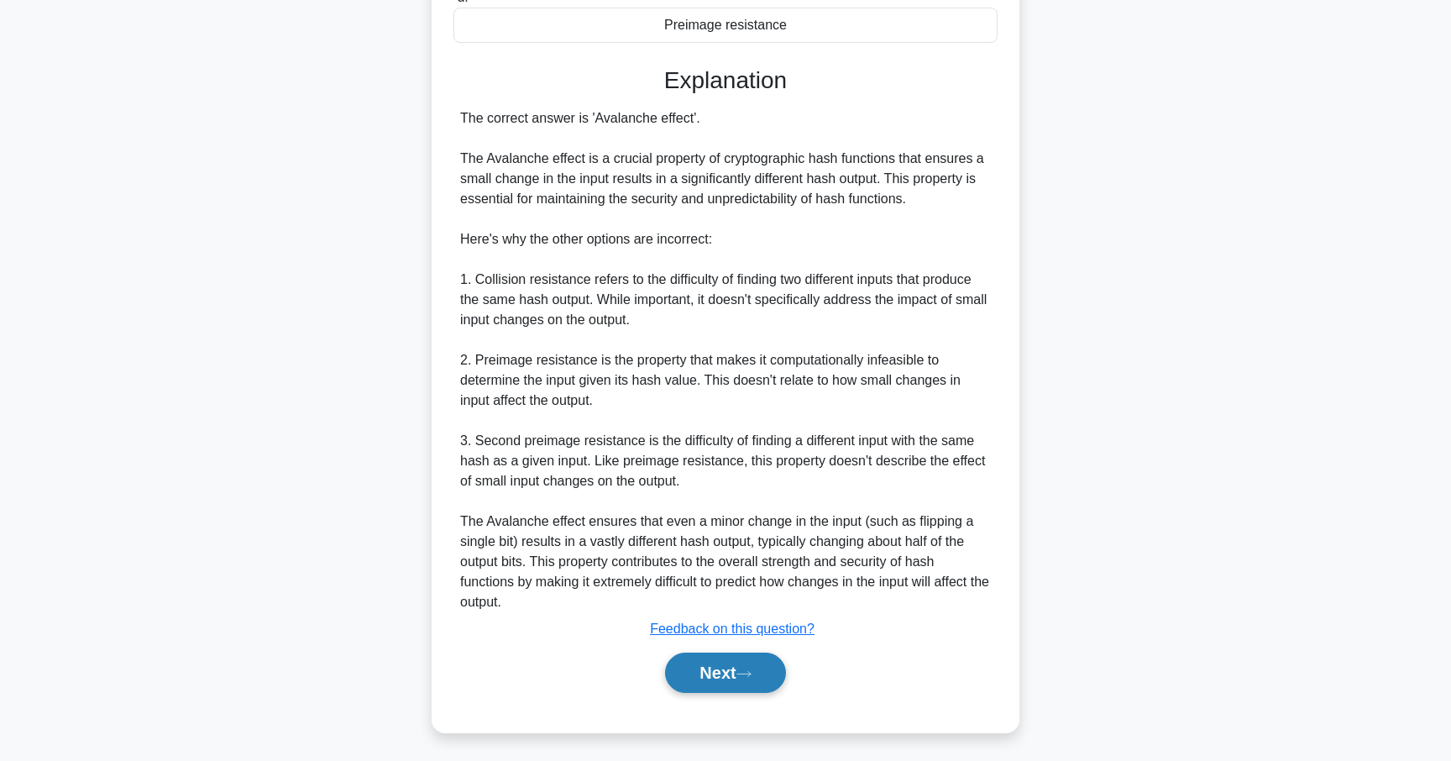
click at [727, 662] on button "Next" at bounding box center [725, 672] width 120 height 40
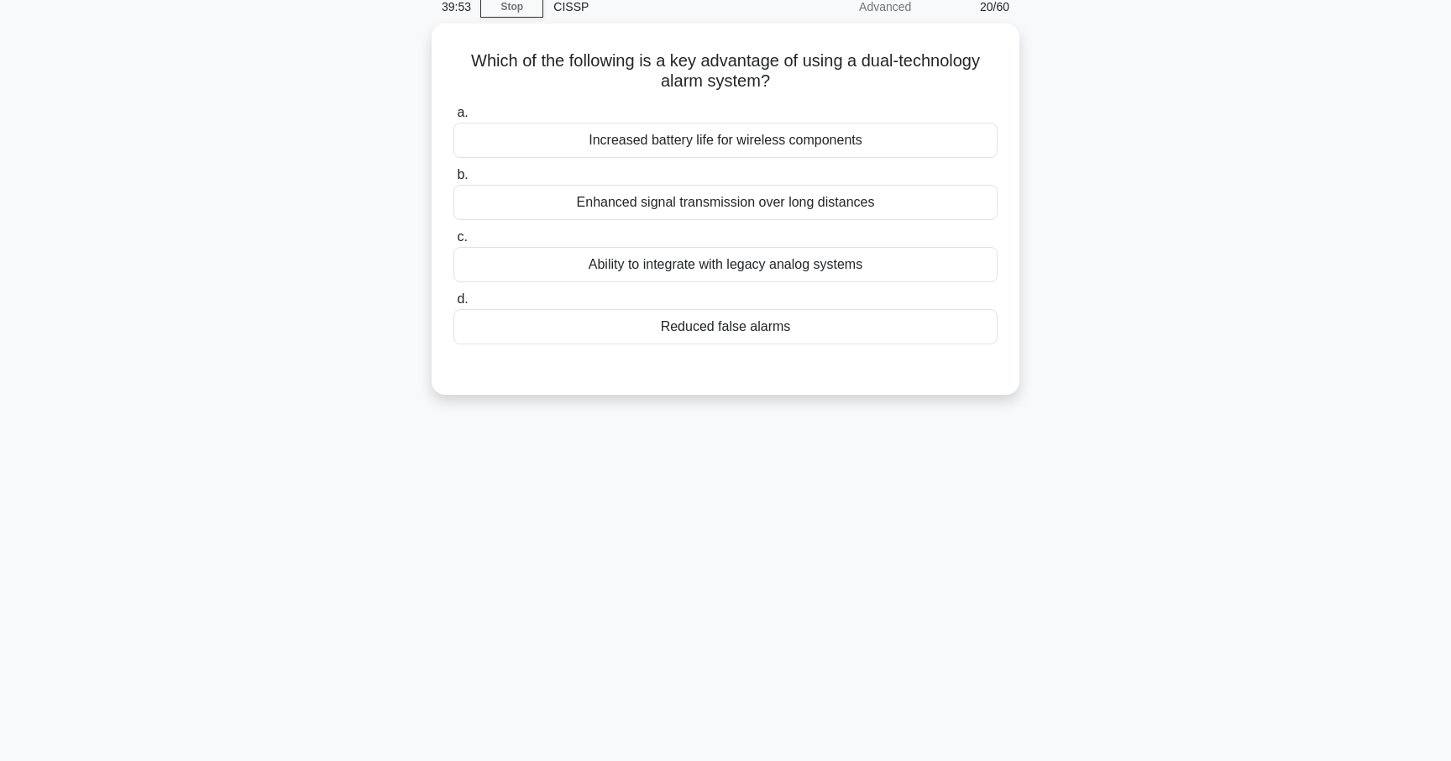
scroll to position [0, 0]
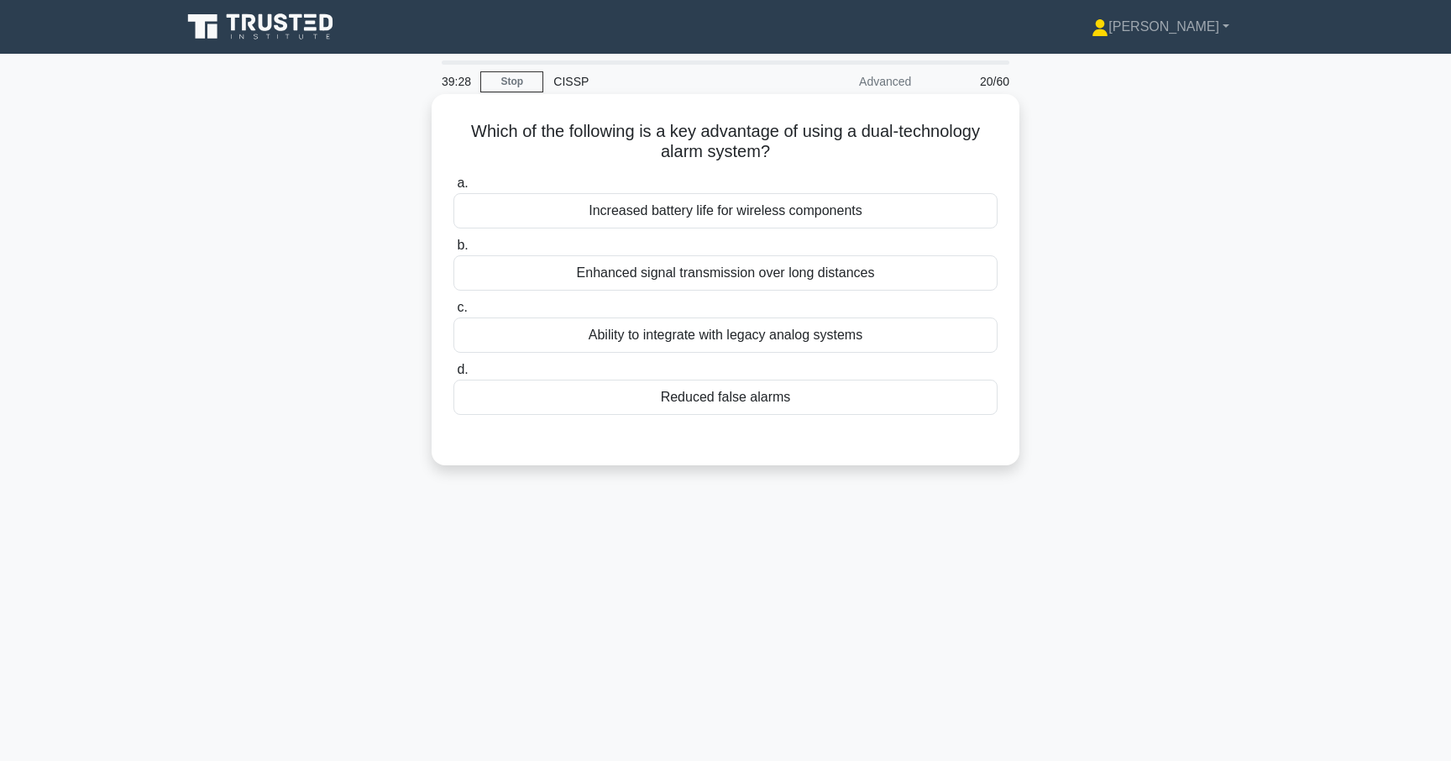
click at [744, 405] on div "Reduced false alarms" at bounding box center [725, 396] width 544 height 35
click at [453, 375] on input "d. Reduced false alarms" at bounding box center [453, 369] width 0 height 11
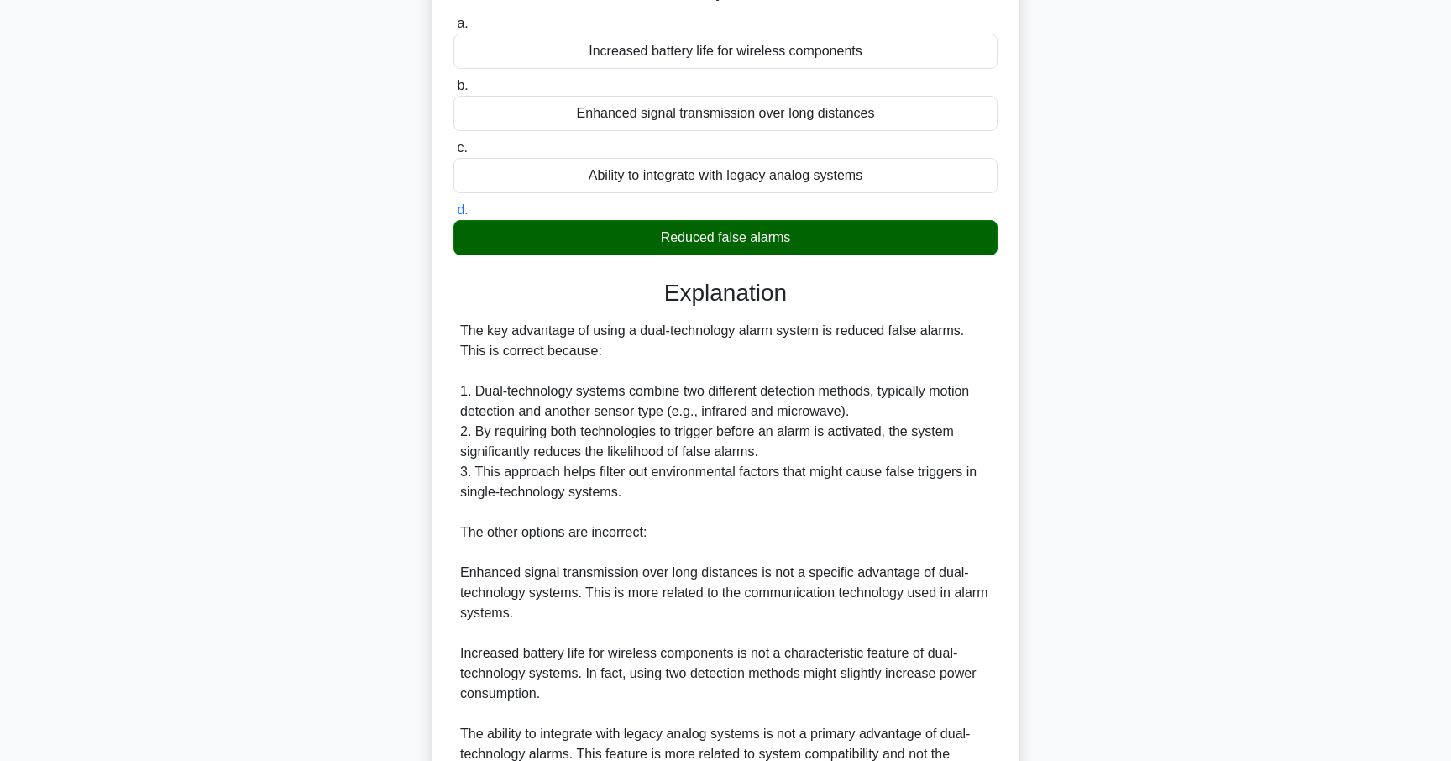
scroll to position [416, 0]
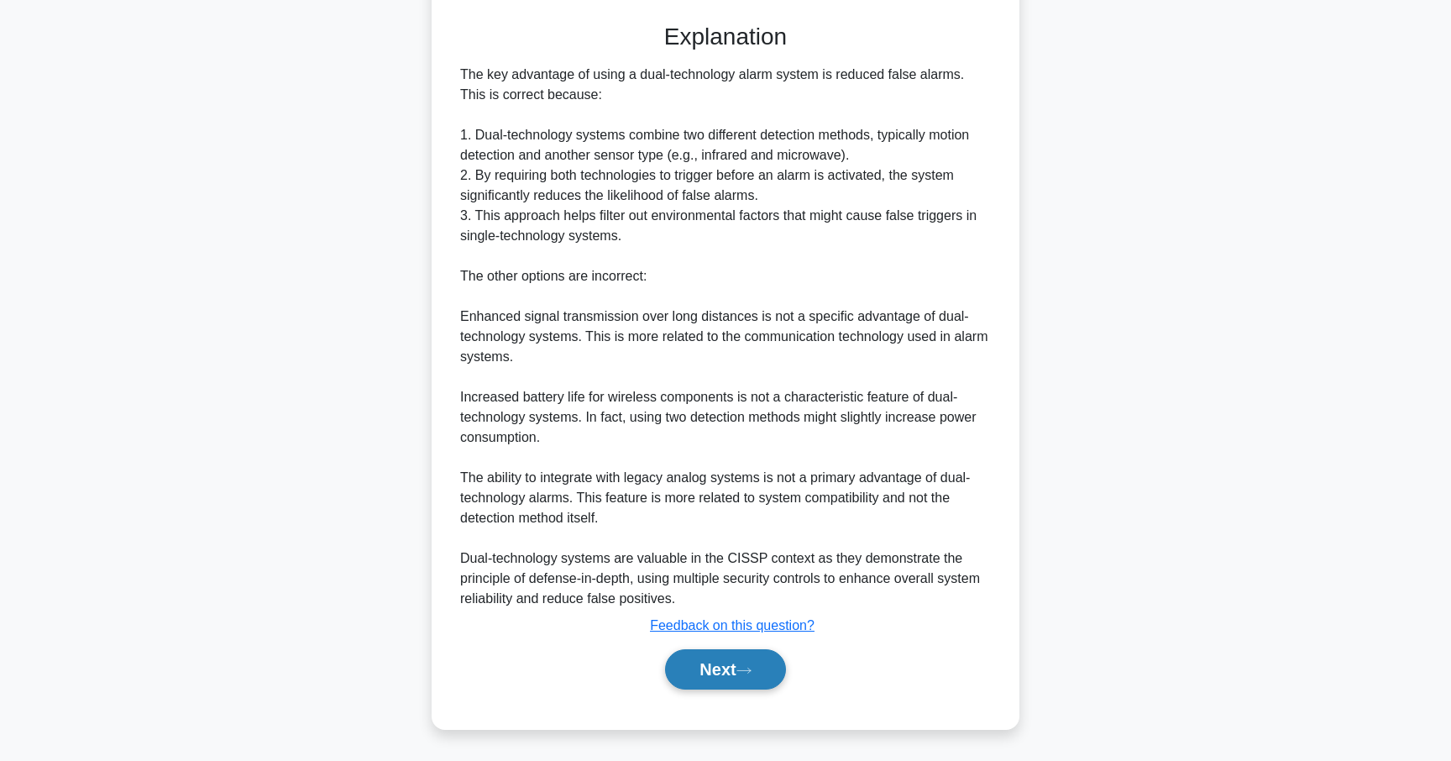
click at [730, 660] on button "Next" at bounding box center [725, 669] width 120 height 40
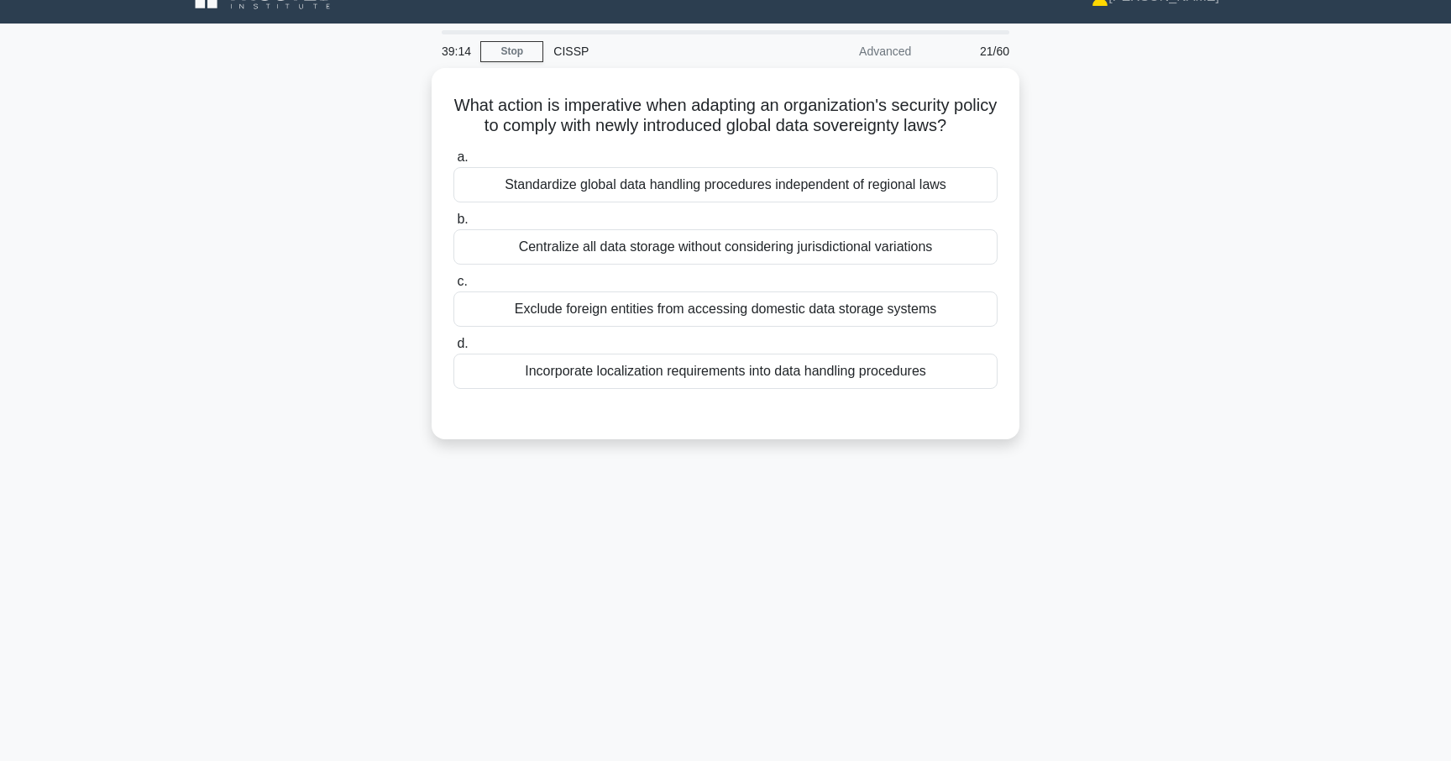
scroll to position [0, 0]
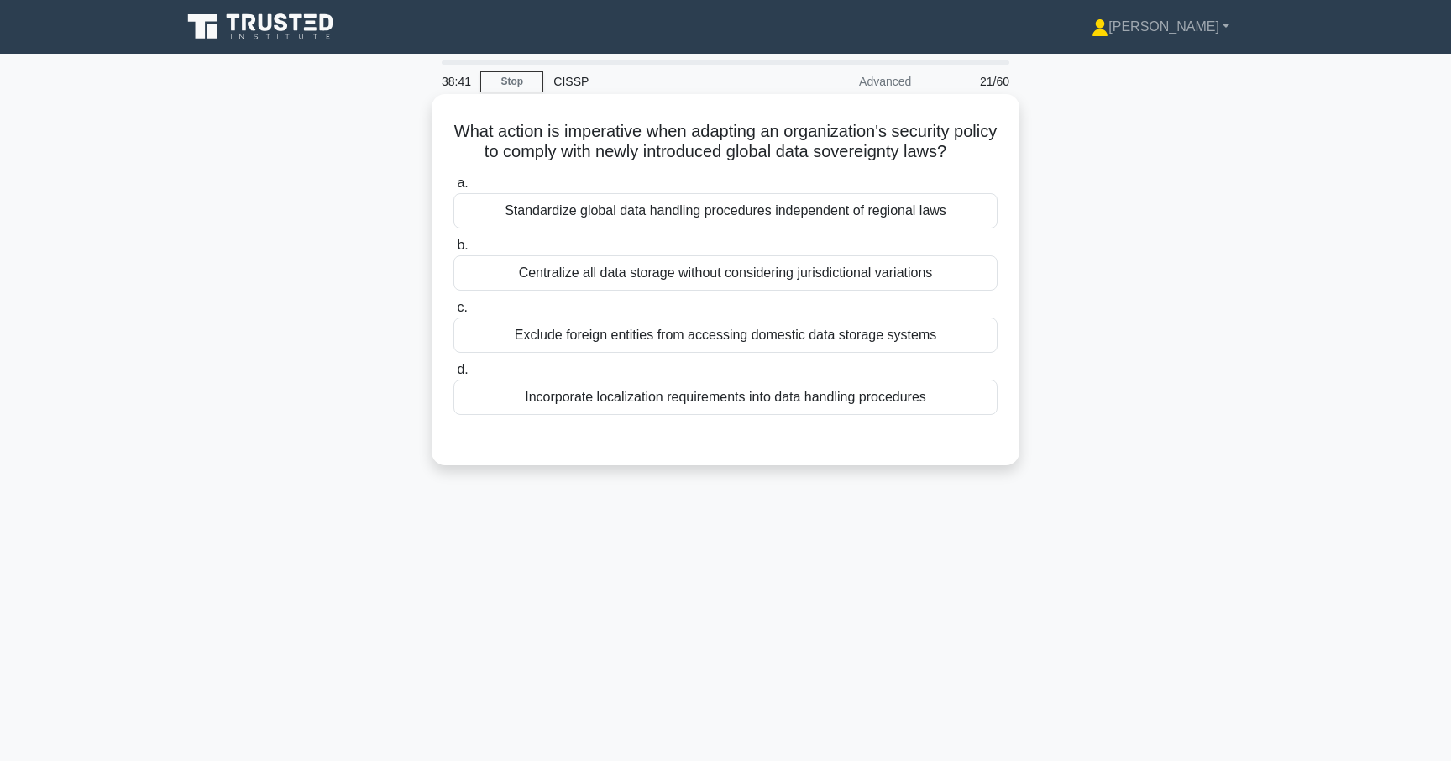
click at [706, 397] on div "Incorporate localization requirements into data handling procedures" at bounding box center [725, 396] width 544 height 35
click at [453, 375] on input "d. Incorporate localization requirements into data handling procedures" at bounding box center [453, 369] width 0 height 11
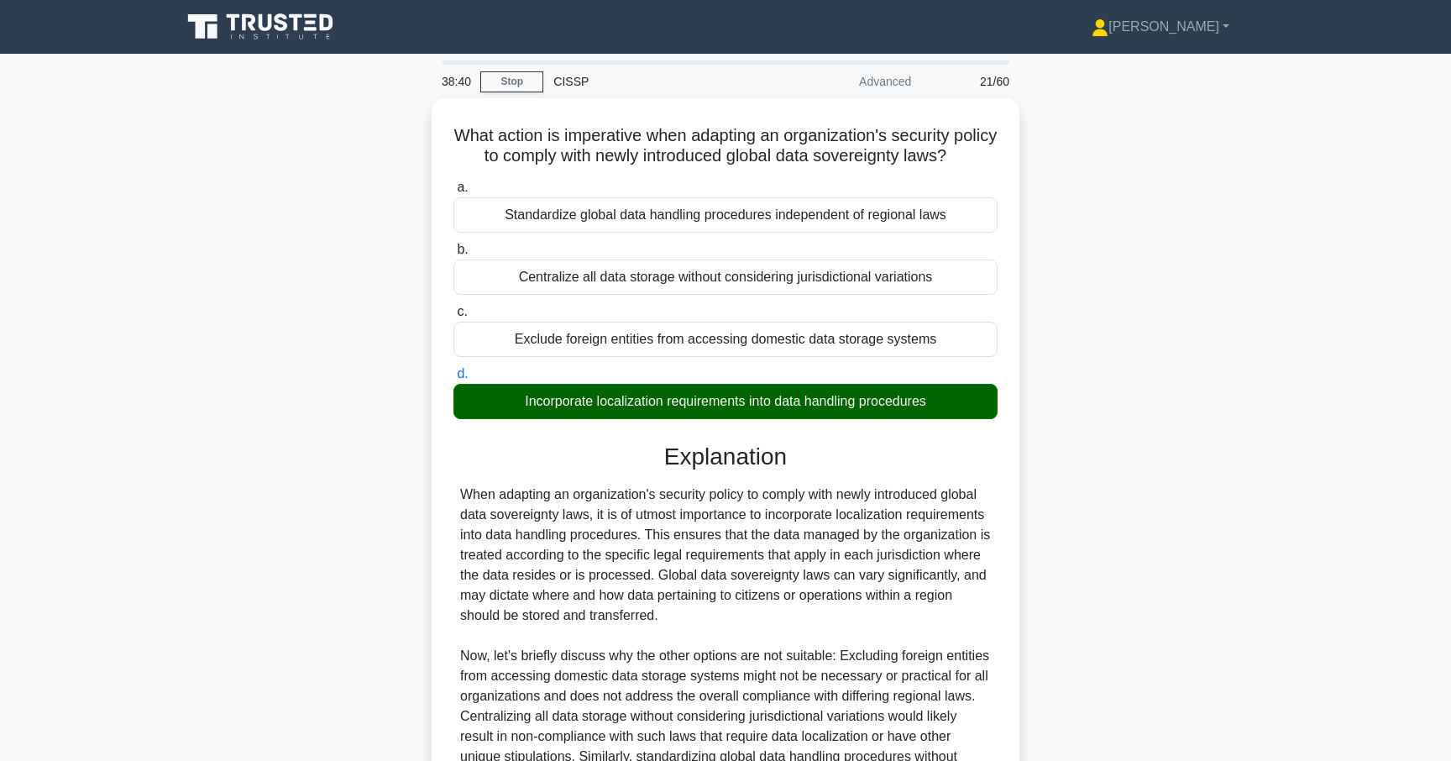
scroll to position [234, 0]
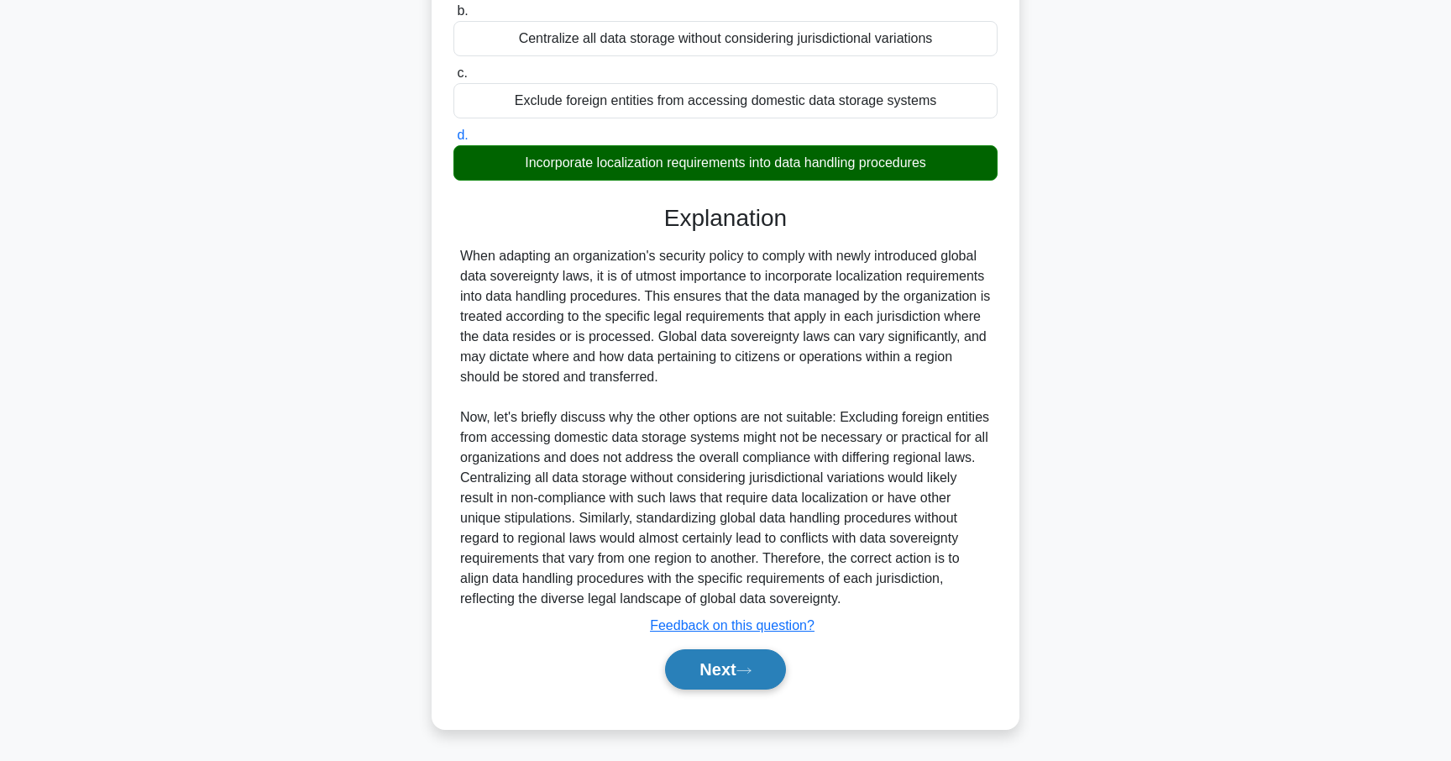
click at [739, 655] on button "Next" at bounding box center [725, 669] width 120 height 40
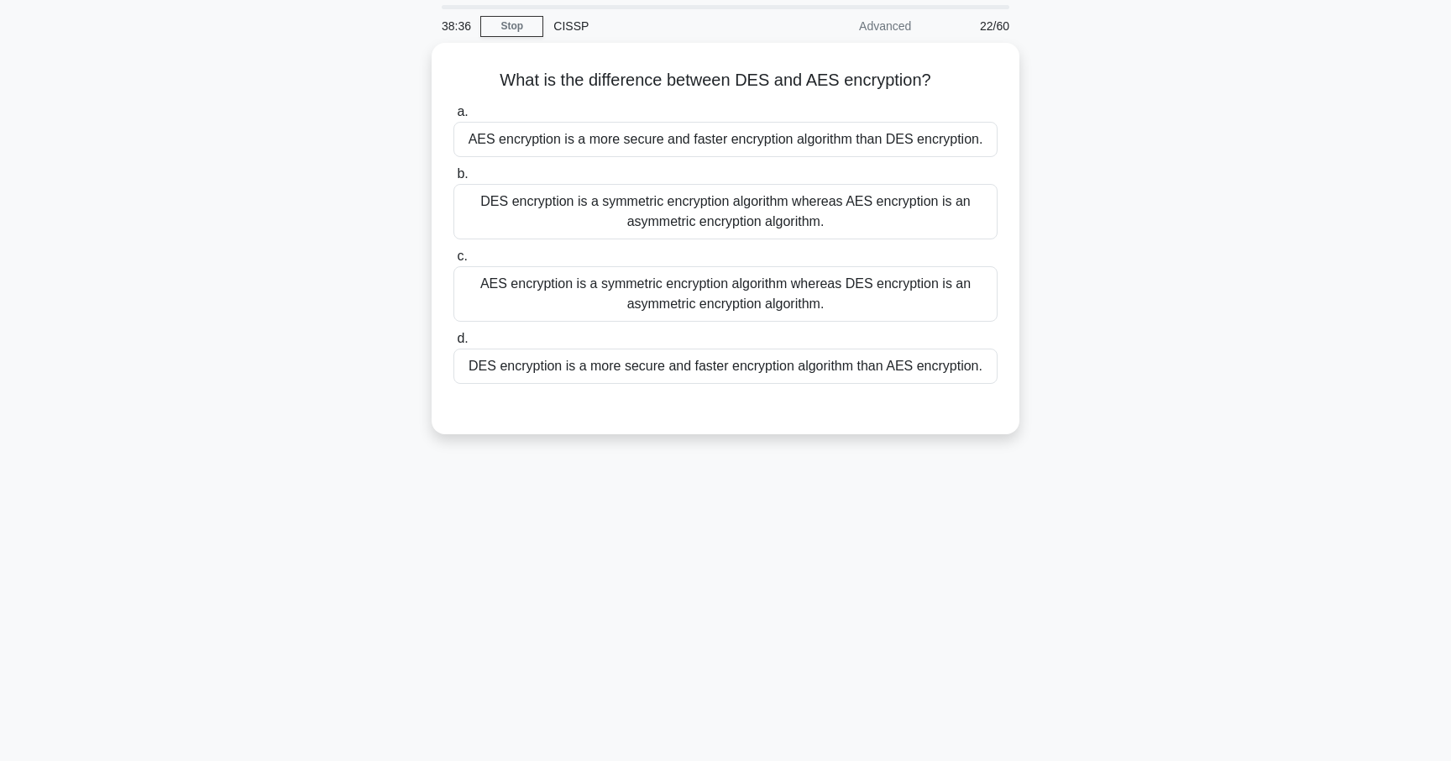
scroll to position [0, 0]
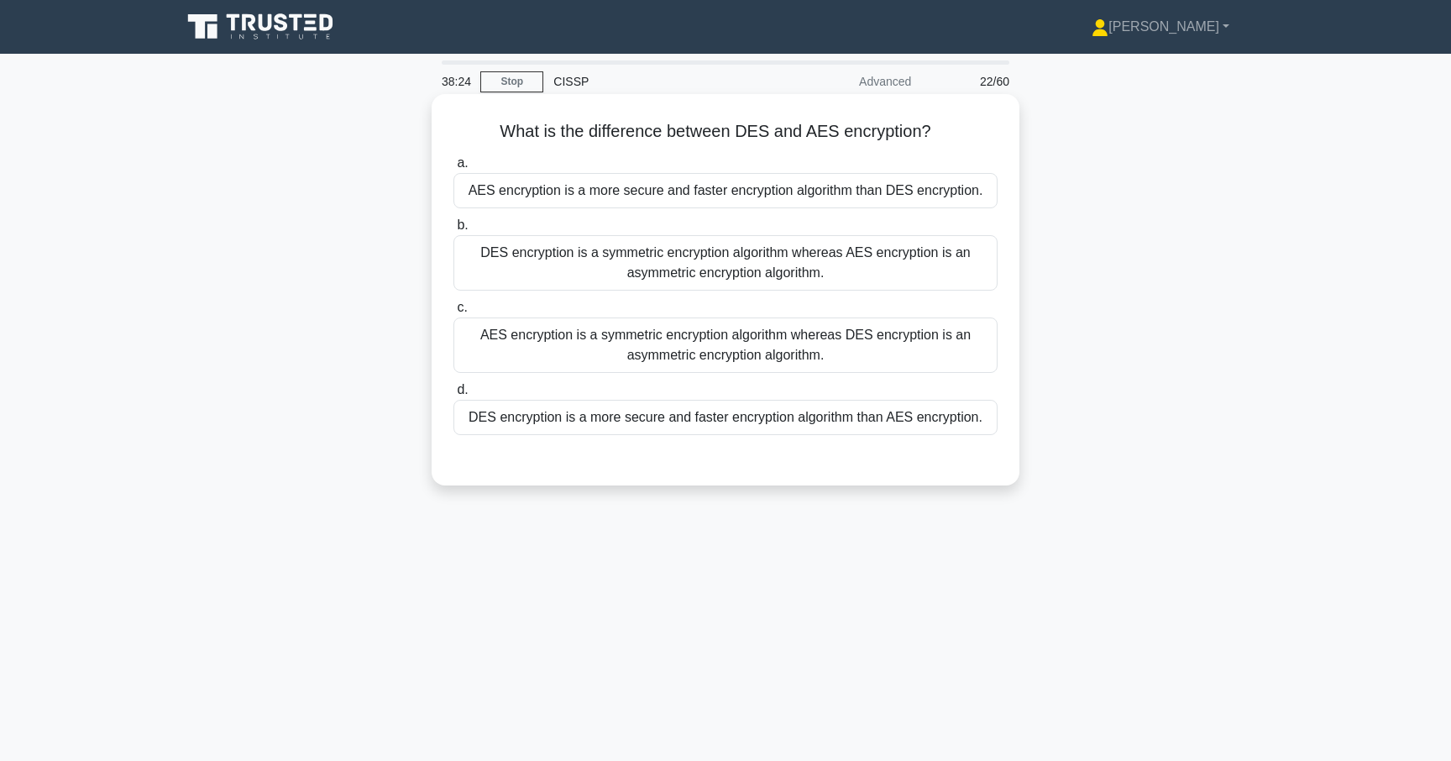
click at [759, 205] on div "AES encryption is a more secure and faster encryption algorithm than DES encryp…" at bounding box center [725, 190] width 544 height 35
click at [453, 169] on input "a. AES encryption is a more secure and faster encryption algorithm than DES enc…" at bounding box center [453, 163] width 0 height 11
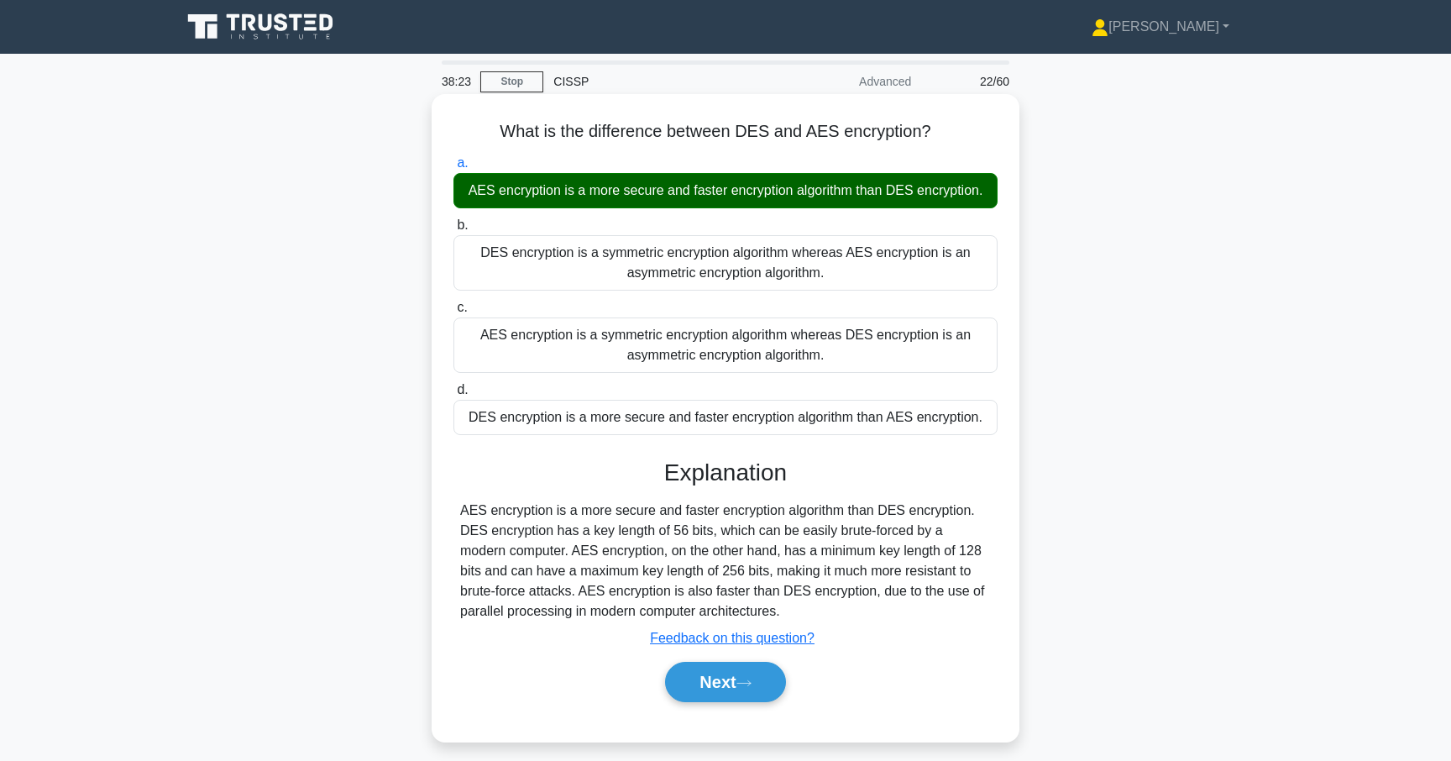
scroll to position [146, 0]
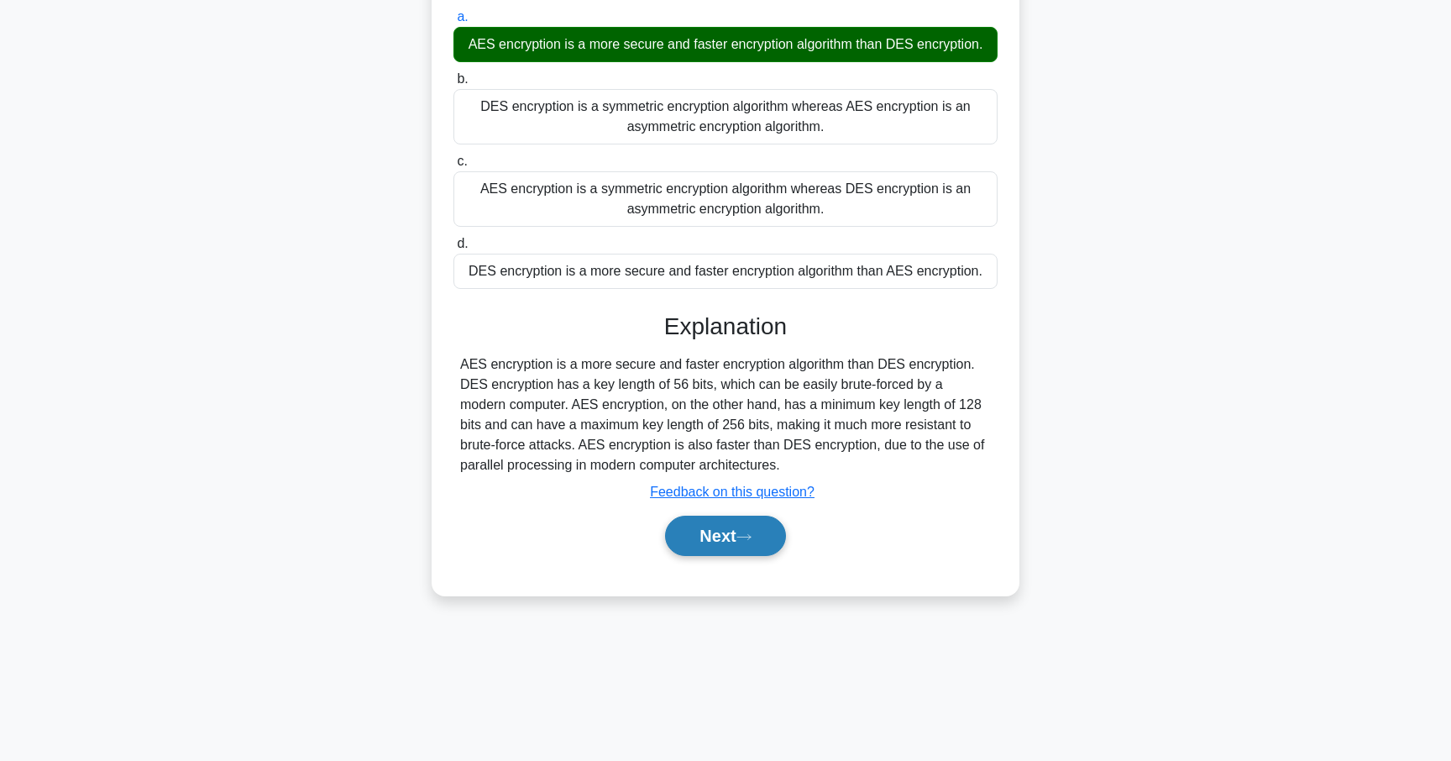
click at [742, 539] on icon at bounding box center [743, 536] width 15 height 9
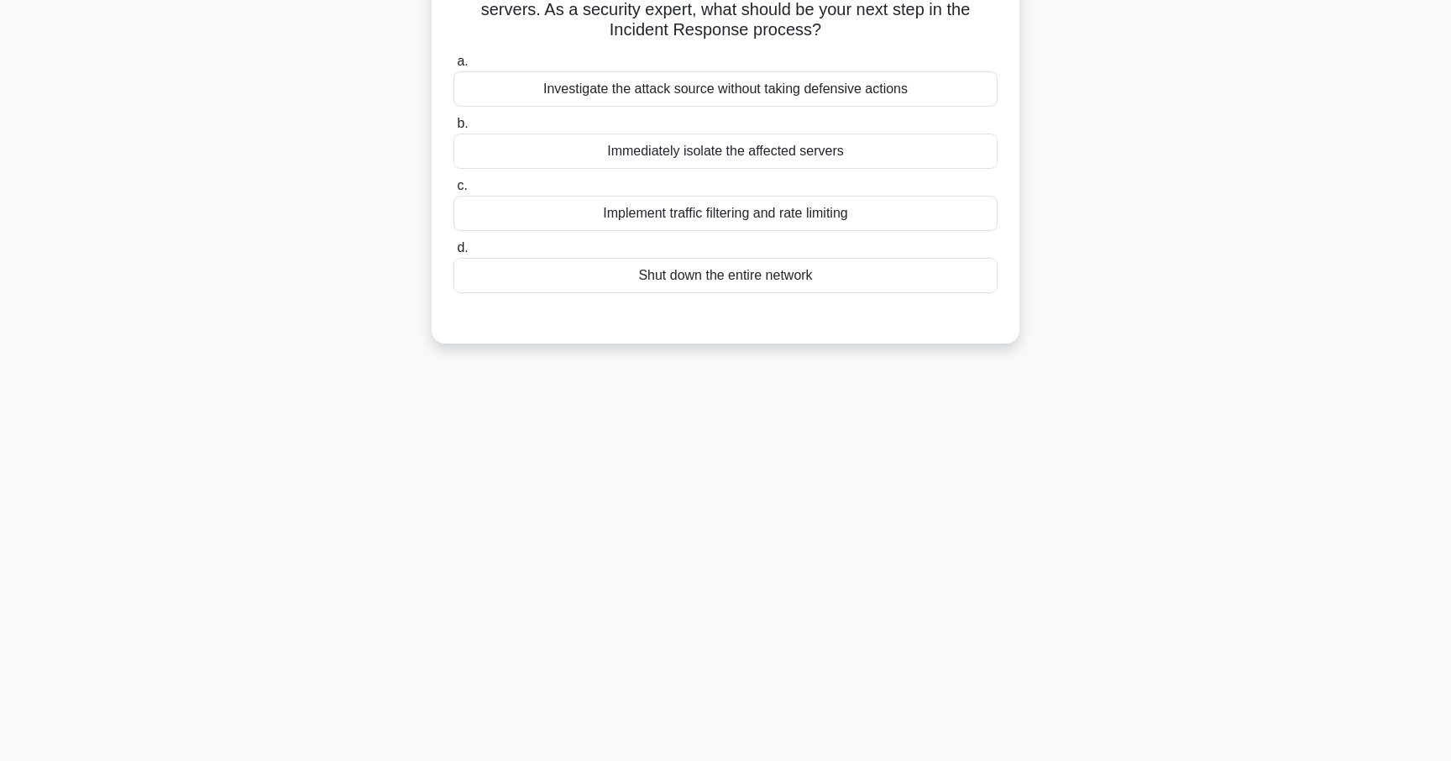
scroll to position [0, 0]
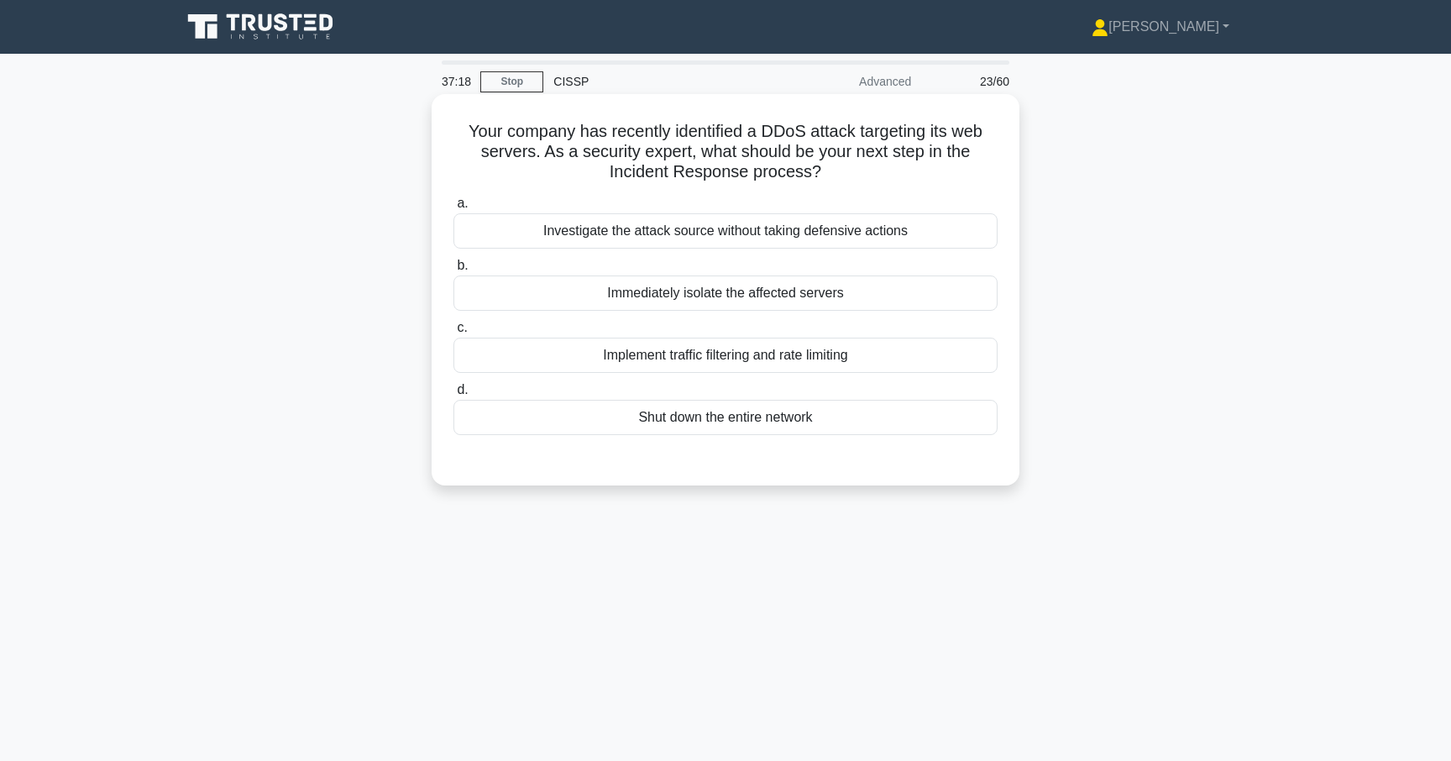
click at [744, 302] on div "Immediately isolate the affected servers" at bounding box center [725, 292] width 544 height 35
click at [453, 271] on input "b. Immediately isolate the affected servers" at bounding box center [453, 265] width 0 height 11
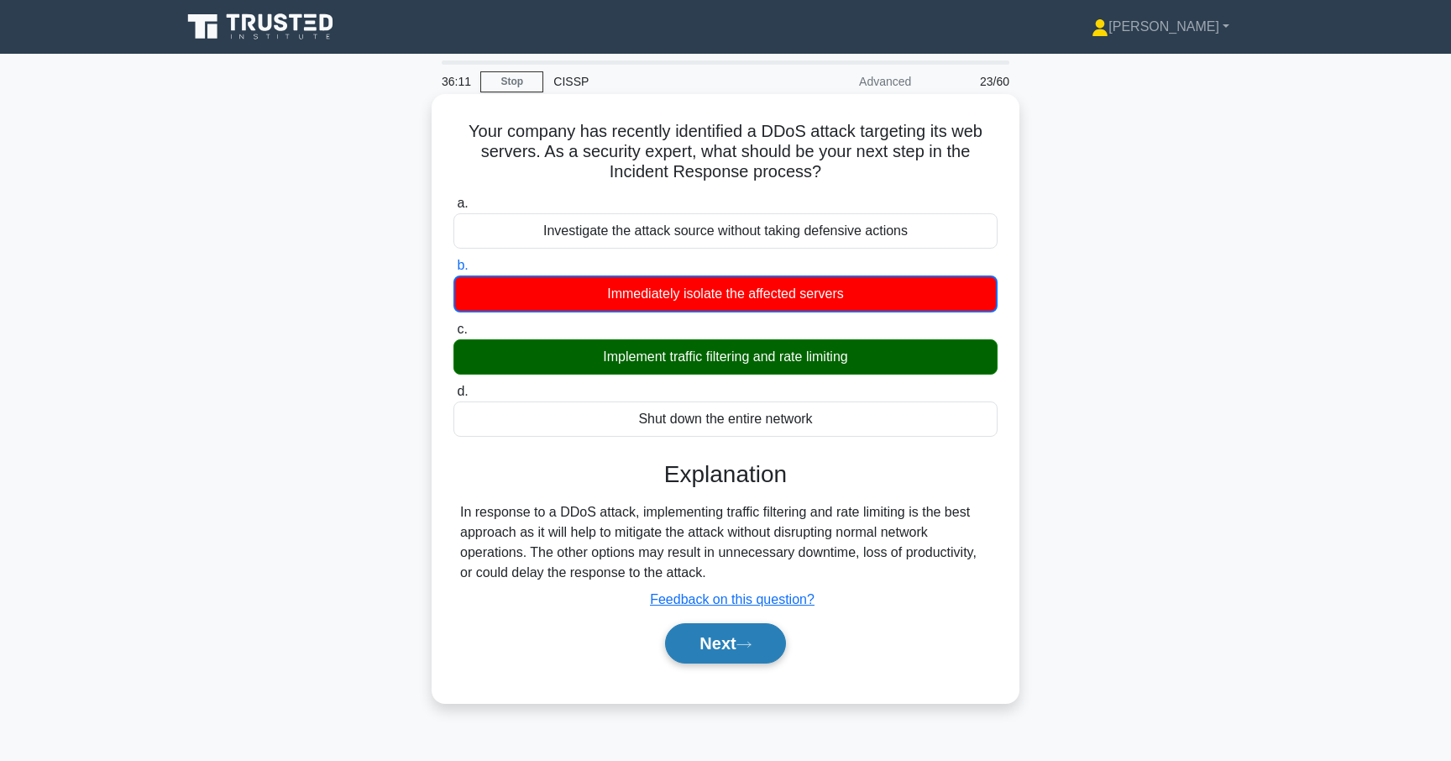
click at [720, 649] on button "Next" at bounding box center [725, 643] width 120 height 40
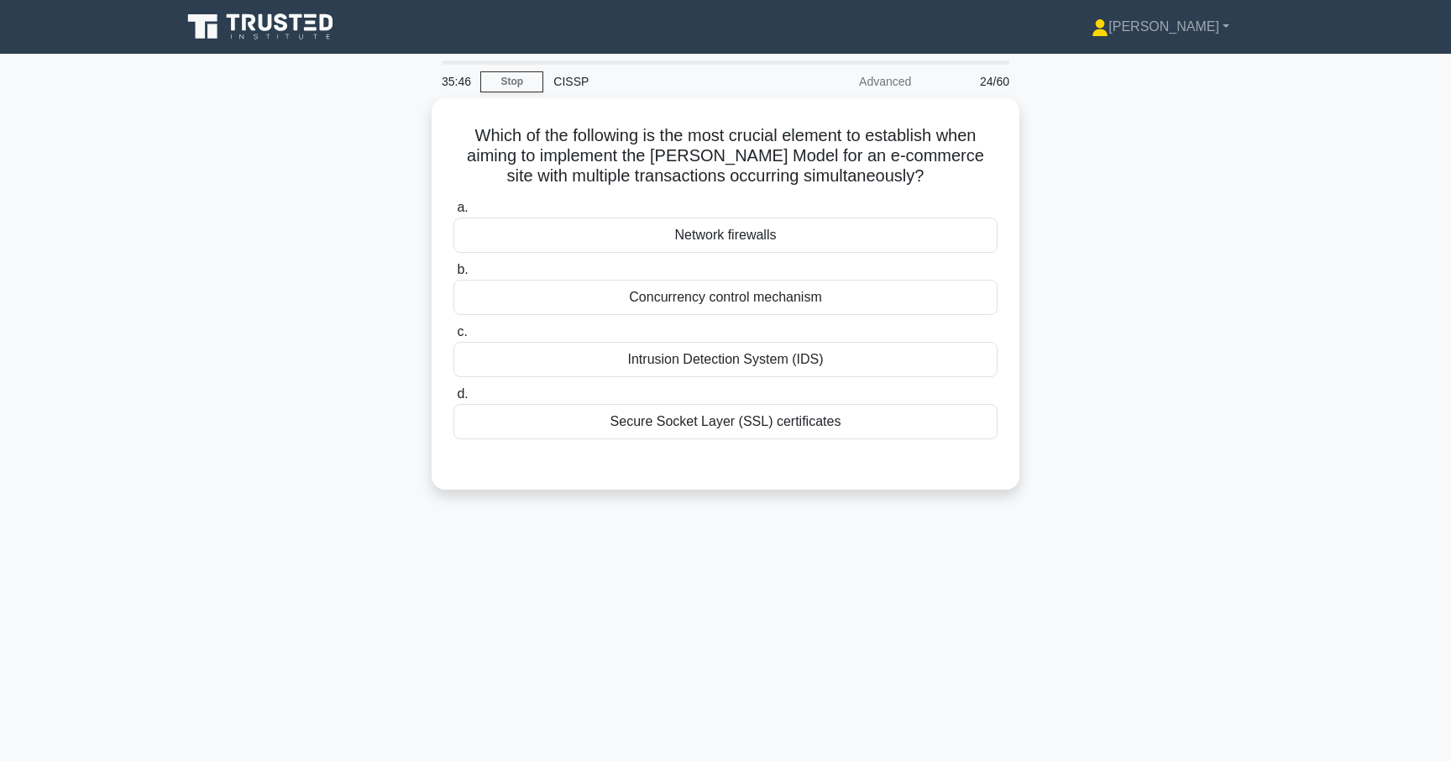
click at [720, 649] on div "35:46 Stop CISSP Advanced 24/60 Which of the following is the most crucial elem…" at bounding box center [725, 479] width 1108 height 839
click at [706, 294] on div "Concurrency control mechanism" at bounding box center [725, 292] width 544 height 35
click at [453, 271] on input "b. Concurrency control mechanism" at bounding box center [453, 265] width 0 height 11
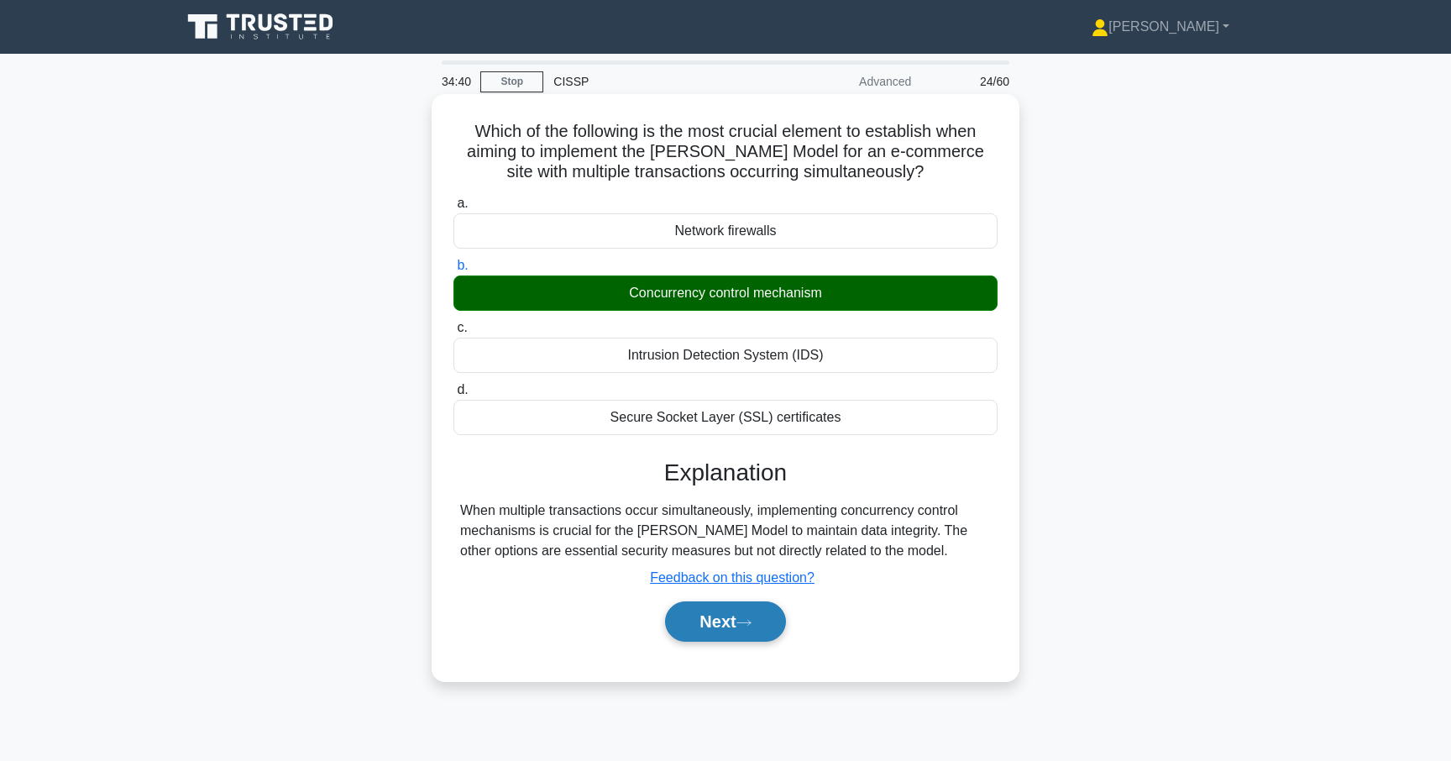
click at [721, 620] on button "Next" at bounding box center [725, 621] width 120 height 40
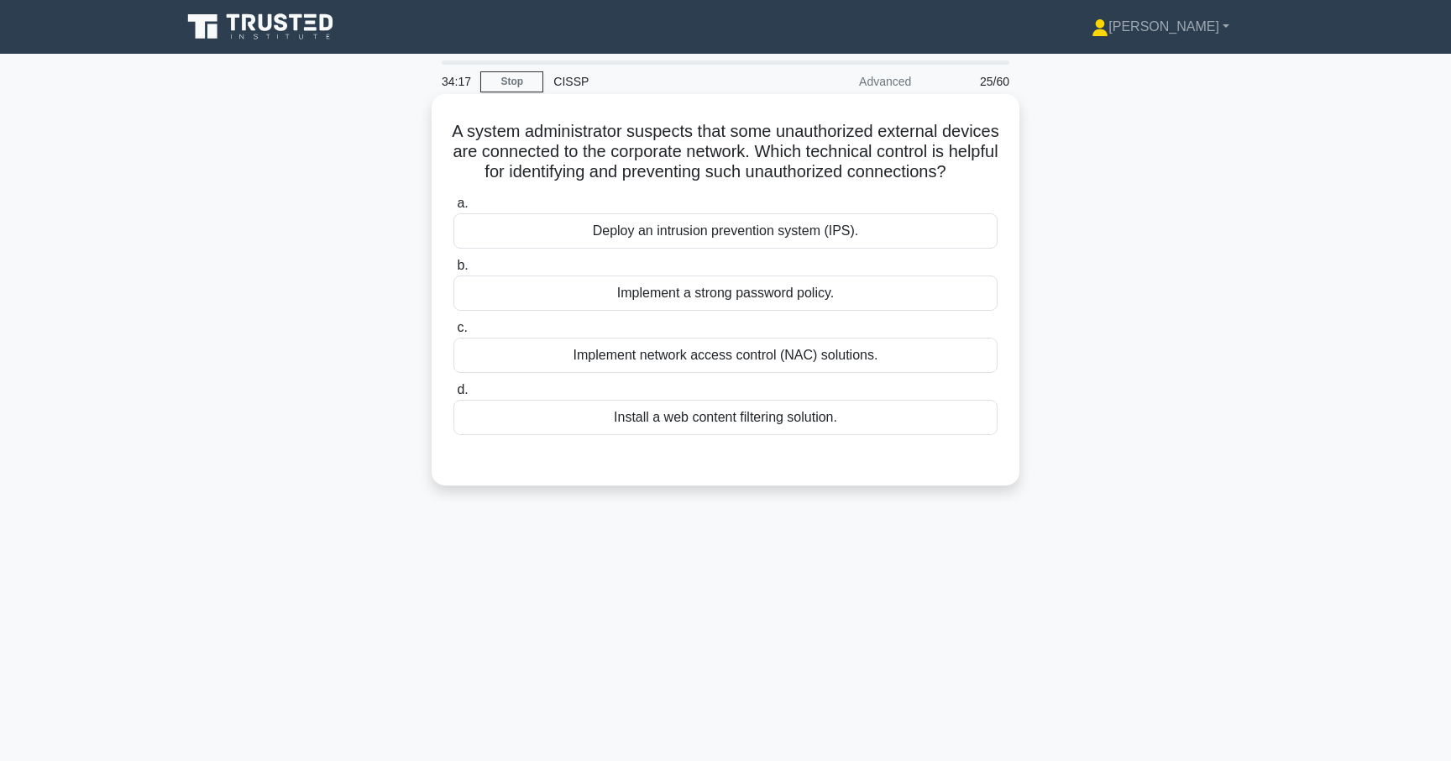
click at [737, 364] on div "Implement network access control (NAC) solutions." at bounding box center [725, 354] width 544 height 35
click at [453, 333] on input "c. Implement network access control (NAC) solutions." at bounding box center [453, 327] width 0 height 11
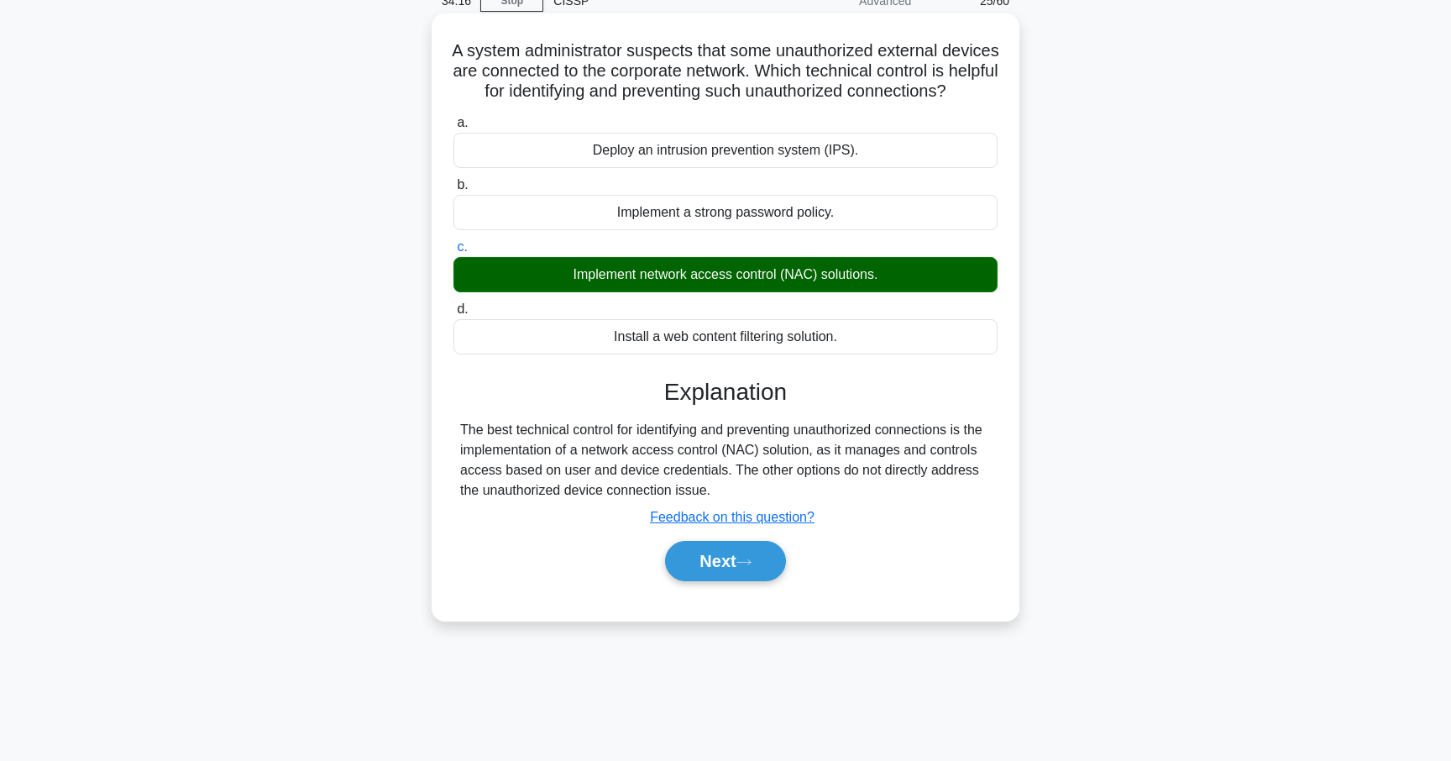
scroll to position [146, 0]
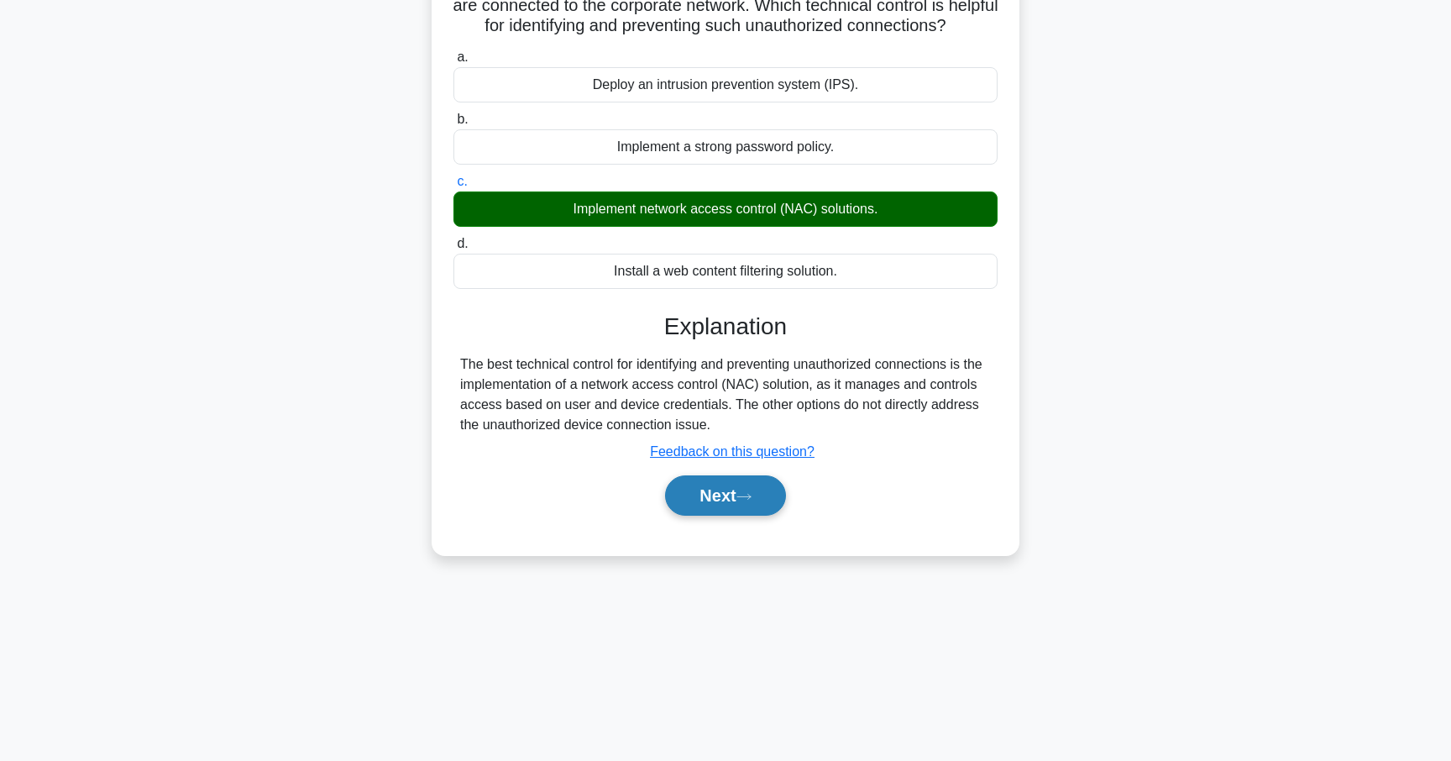
click at [725, 484] on button "Next" at bounding box center [725, 495] width 120 height 40
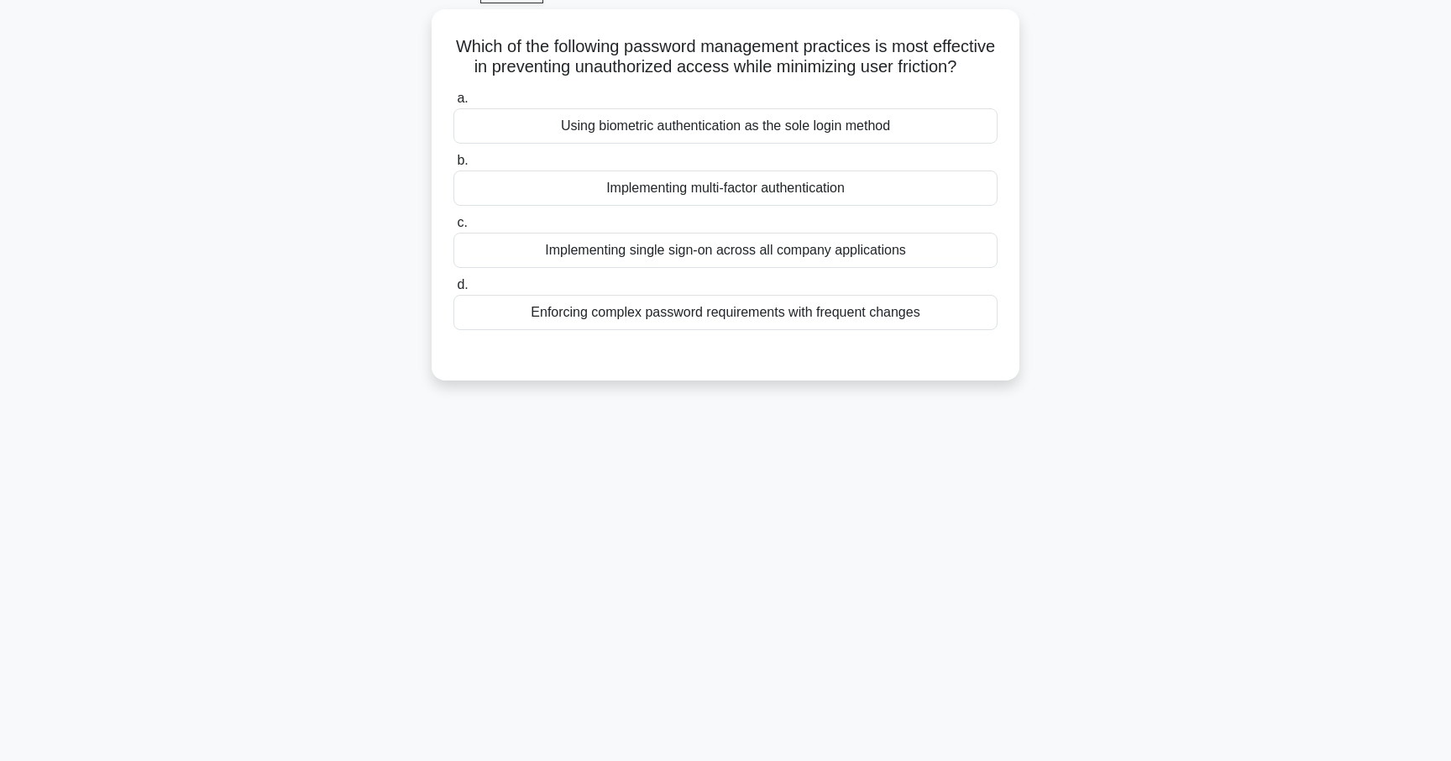
scroll to position [0, 0]
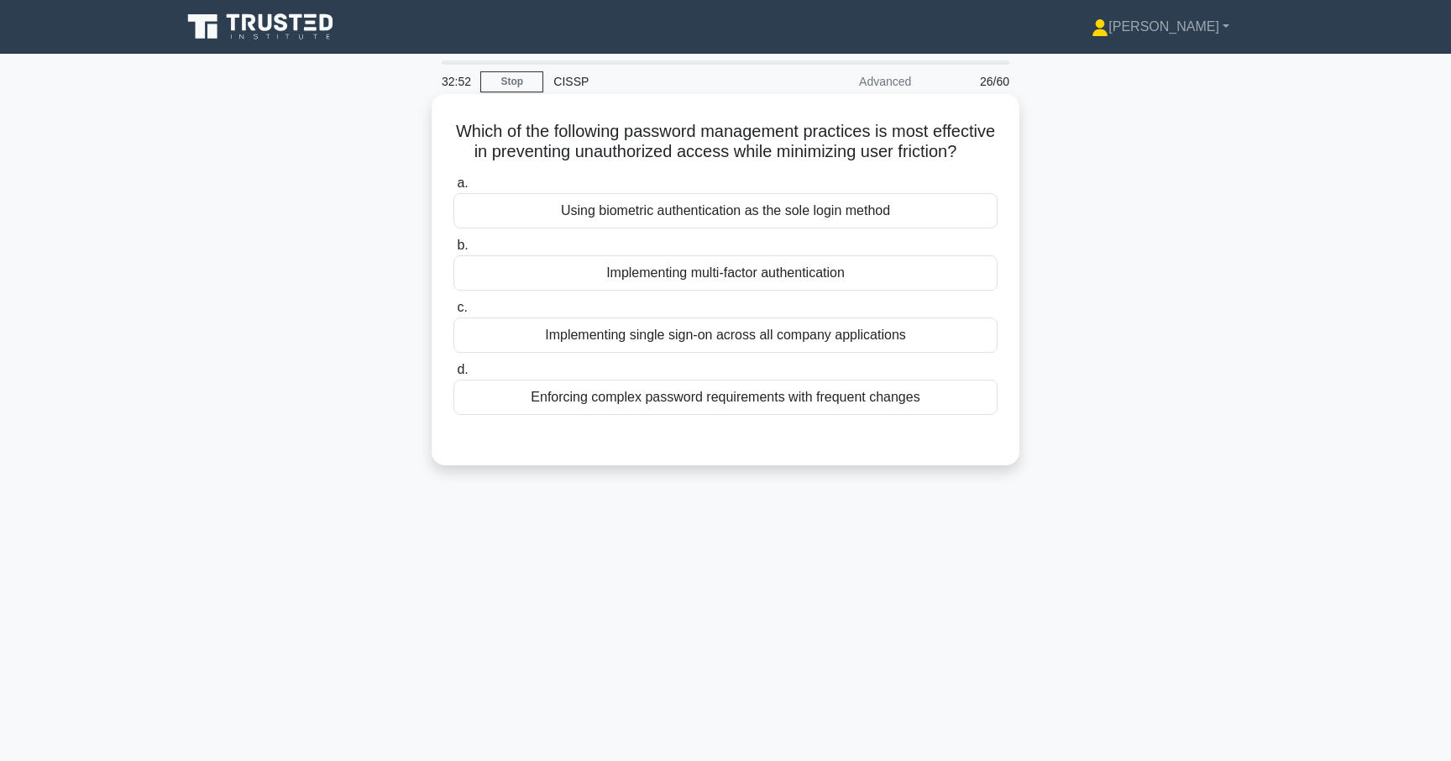
click at [676, 333] on div "Implementing single sign-on across all company applications" at bounding box center [725, 334] width 544 height 35
click at [453, 313] on input "c. Implementing single sign-on across all company applications" at bounding box center [453, 307] width 0 height 11
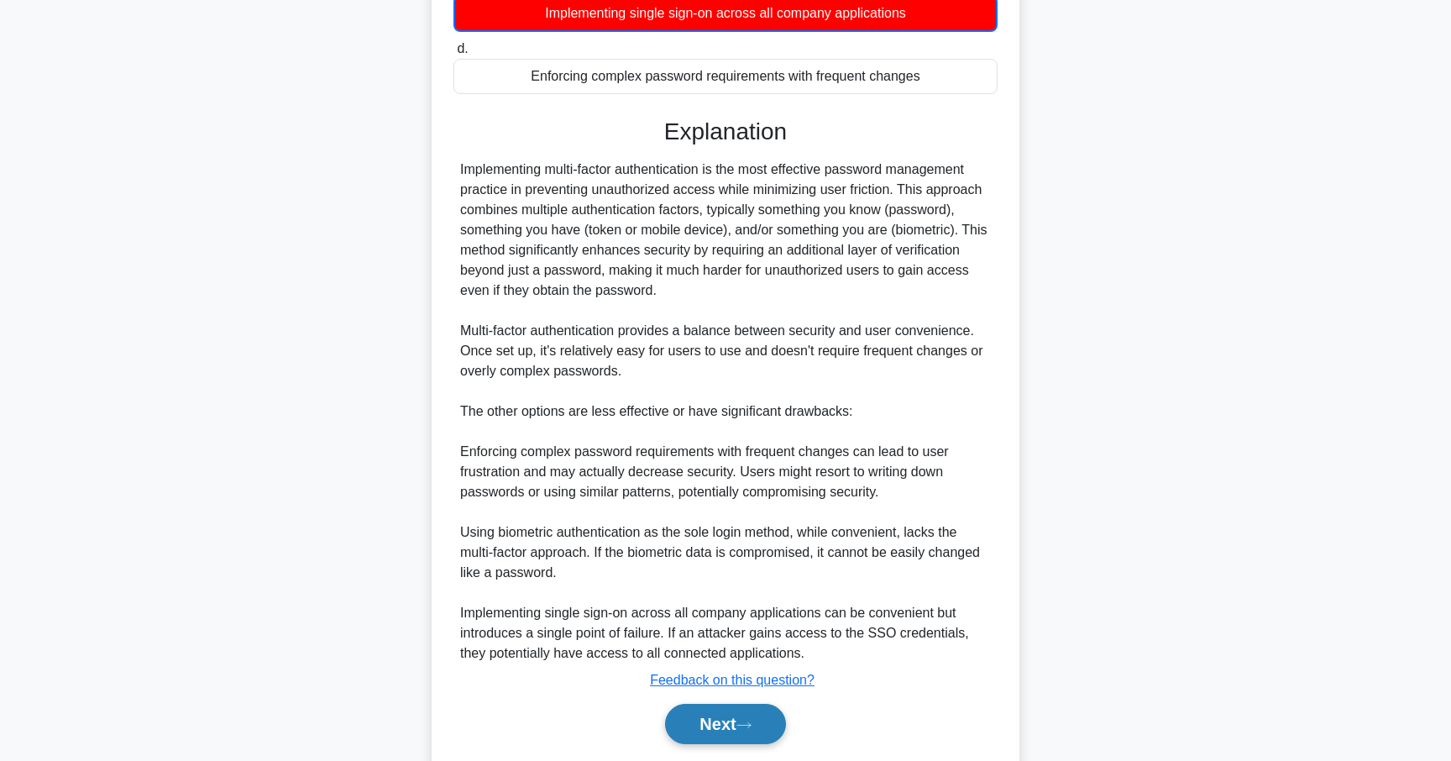
scroll to position [377, 0]
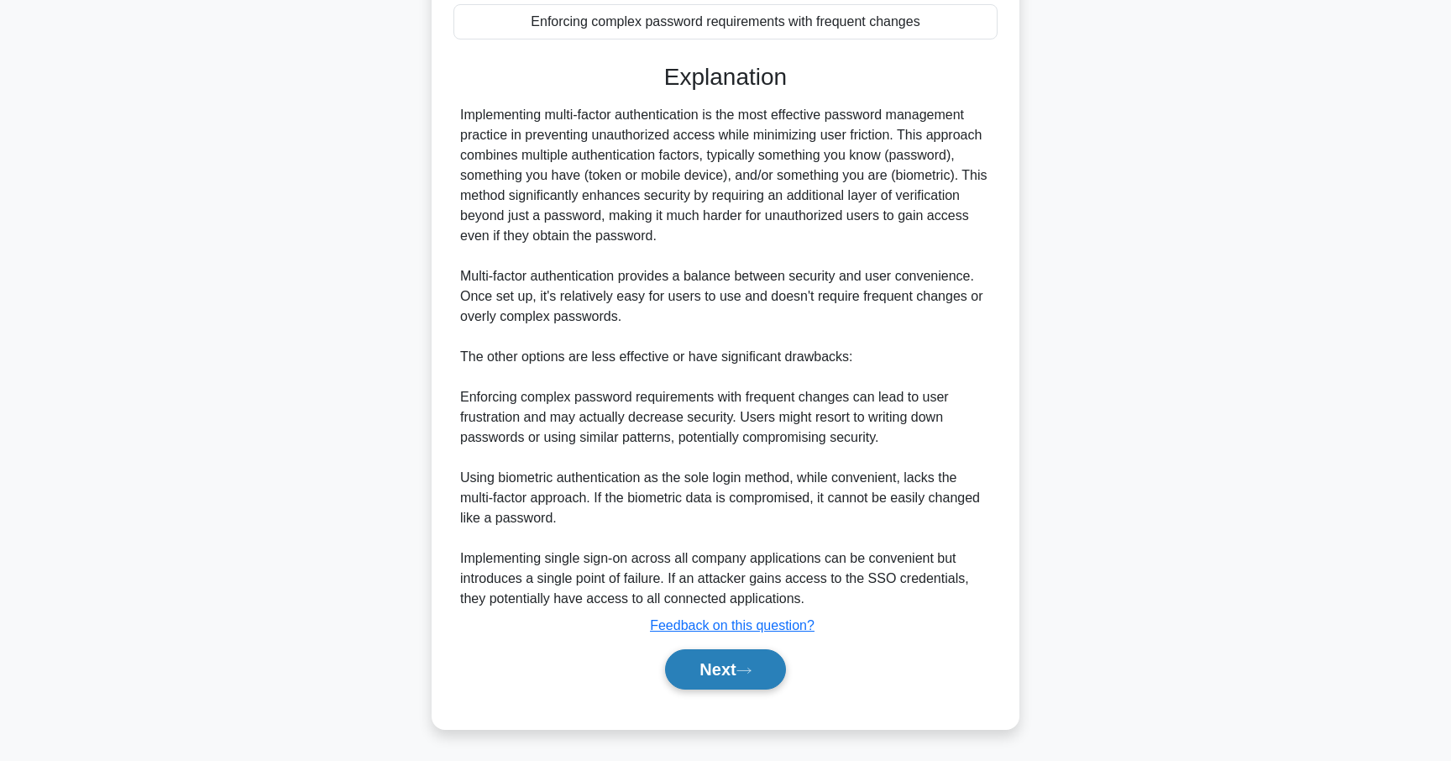
click at [724, 687] on button "Next" at bounding box center [725, 669] width 120 height 40
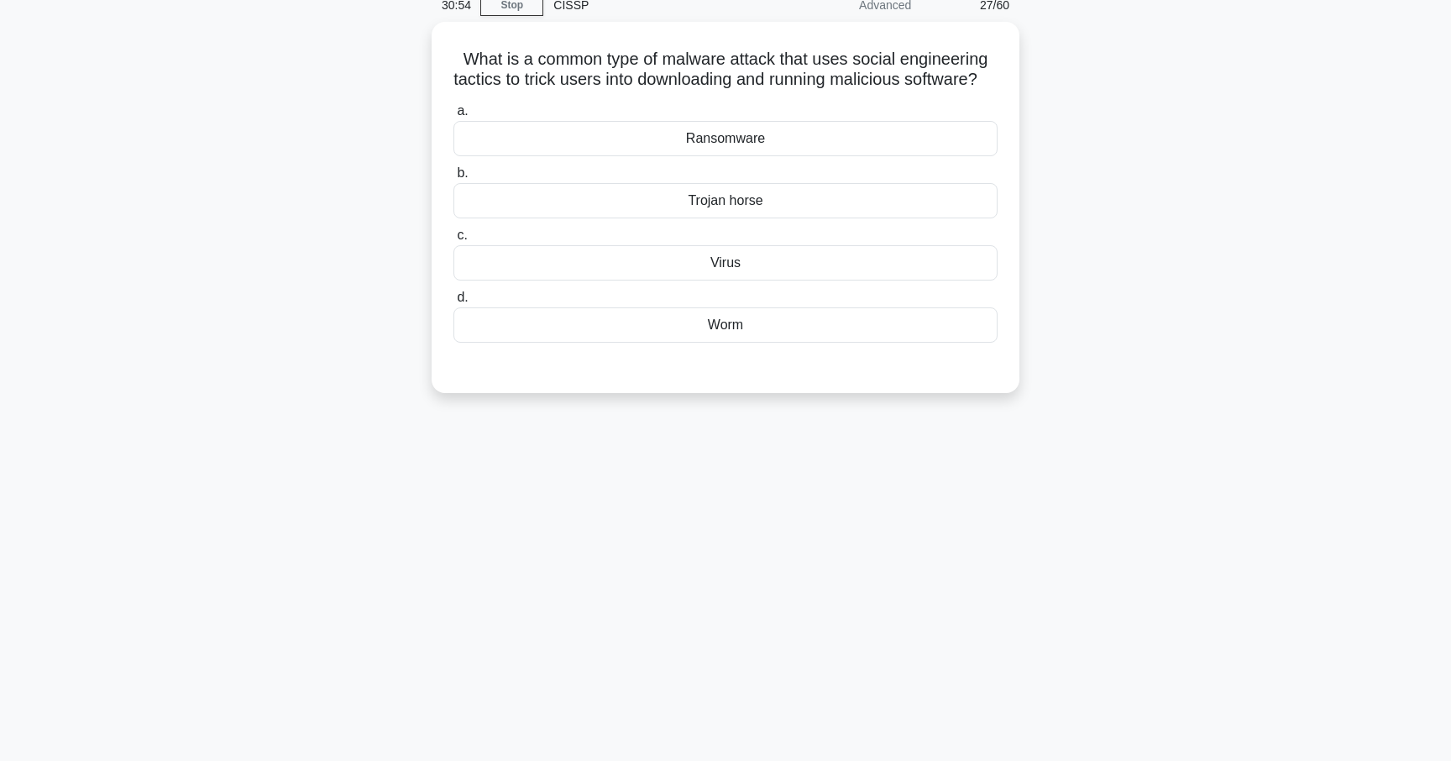
scroll to position [75, 0]
click at [644, 154] on div "Ransomware" at bounding box center [725, 135] width 544 height 35
click at [453, 114] on input "a. Ransomware" at bounding box center [453, 108] width 0 height 11
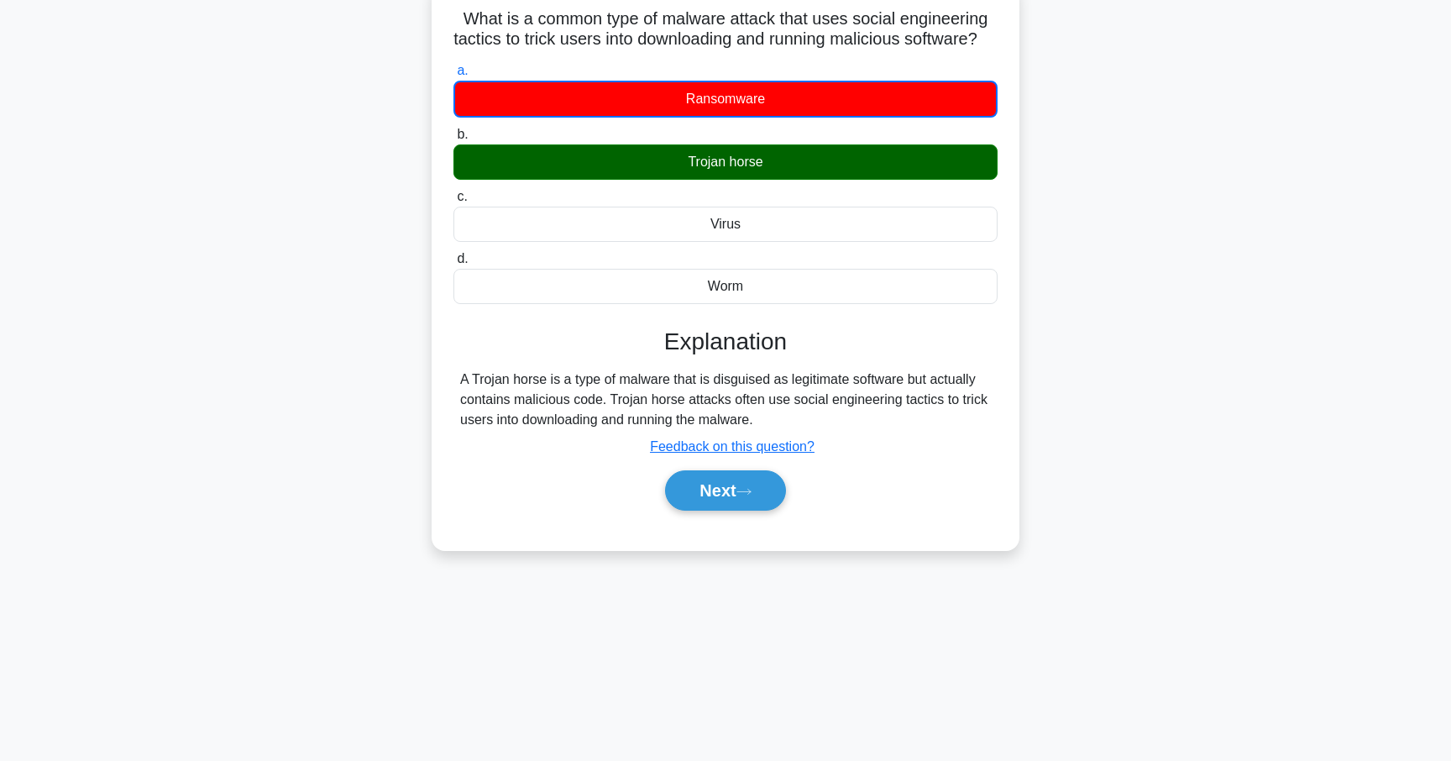
scroll to position [113, 0]
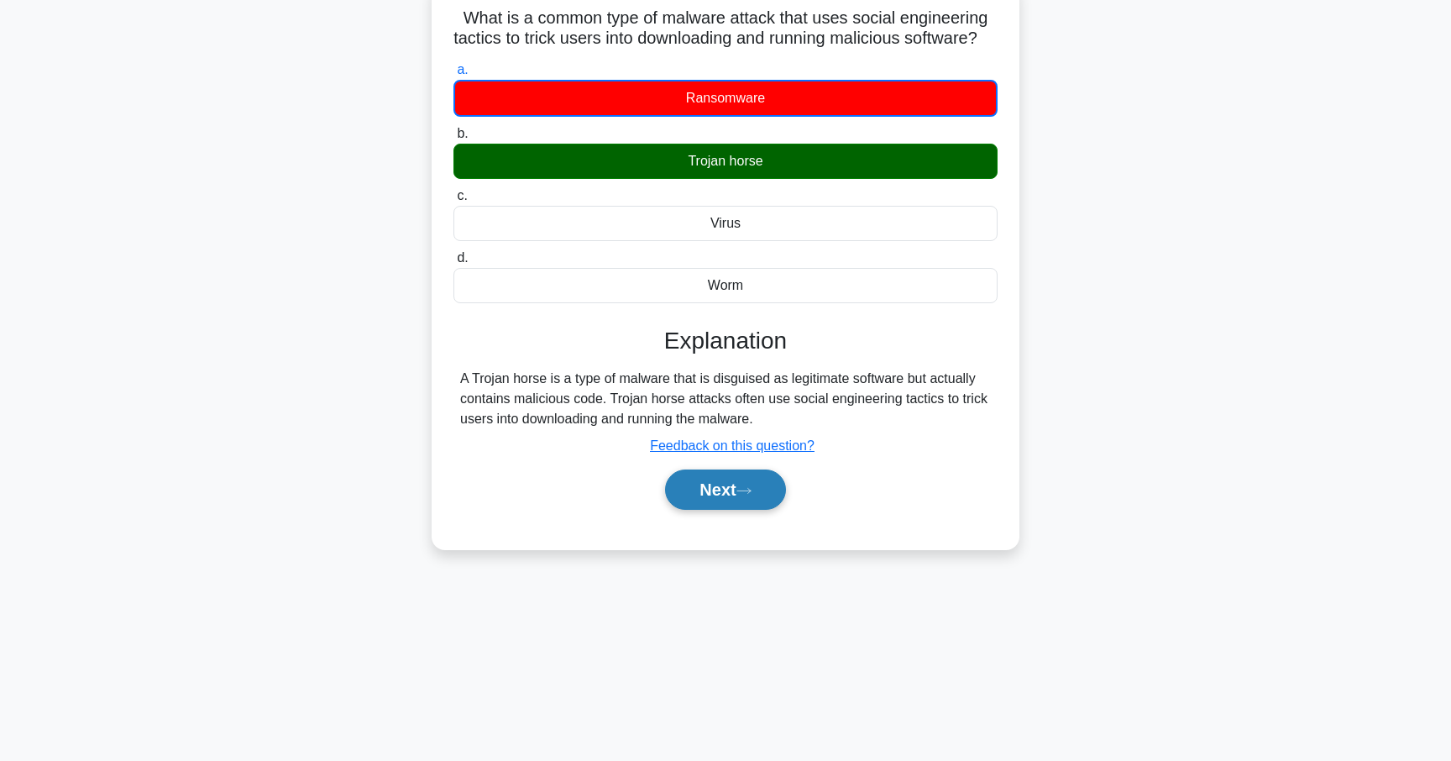
click at [721, 510] on button "Next" at bounding box center [725, 489] width 120 height 40
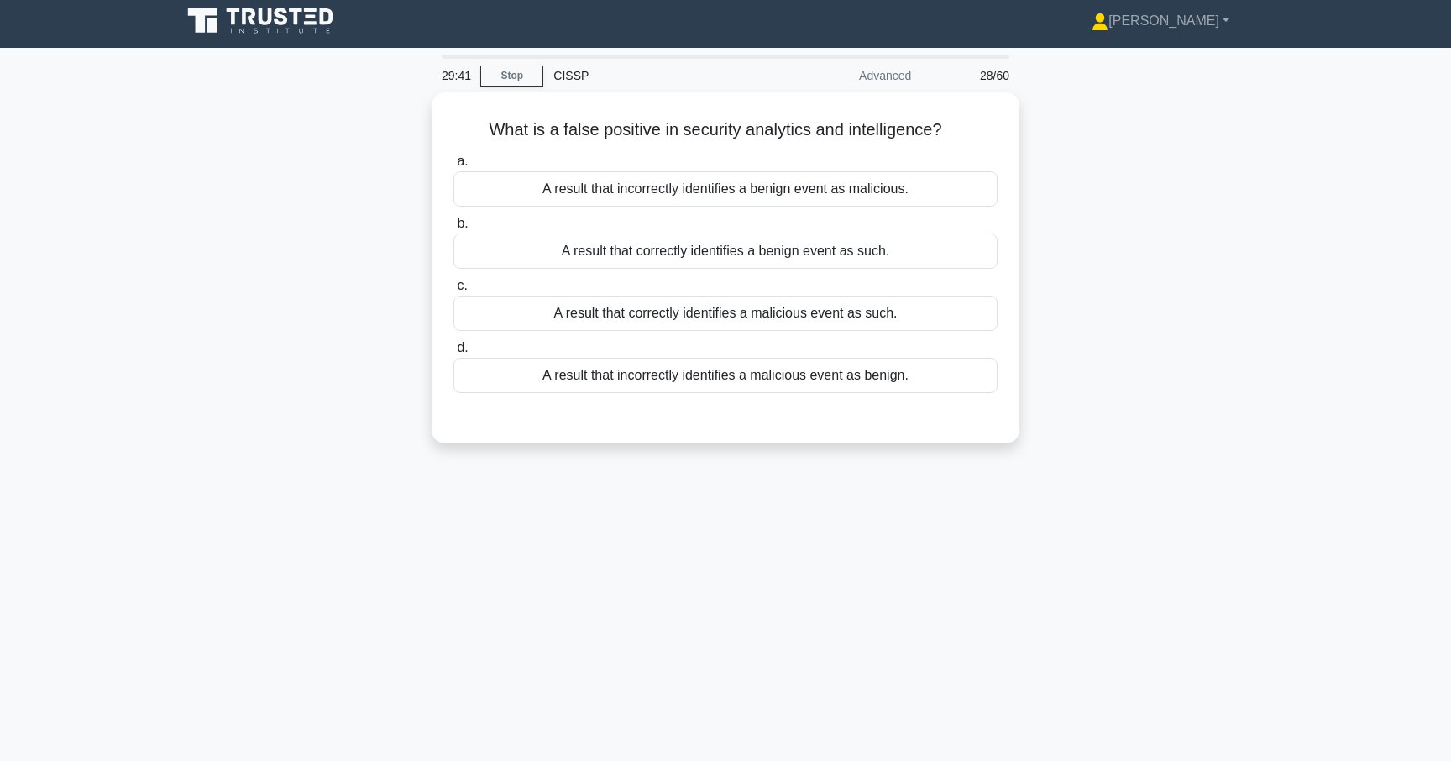
scroll to position [0, 0]
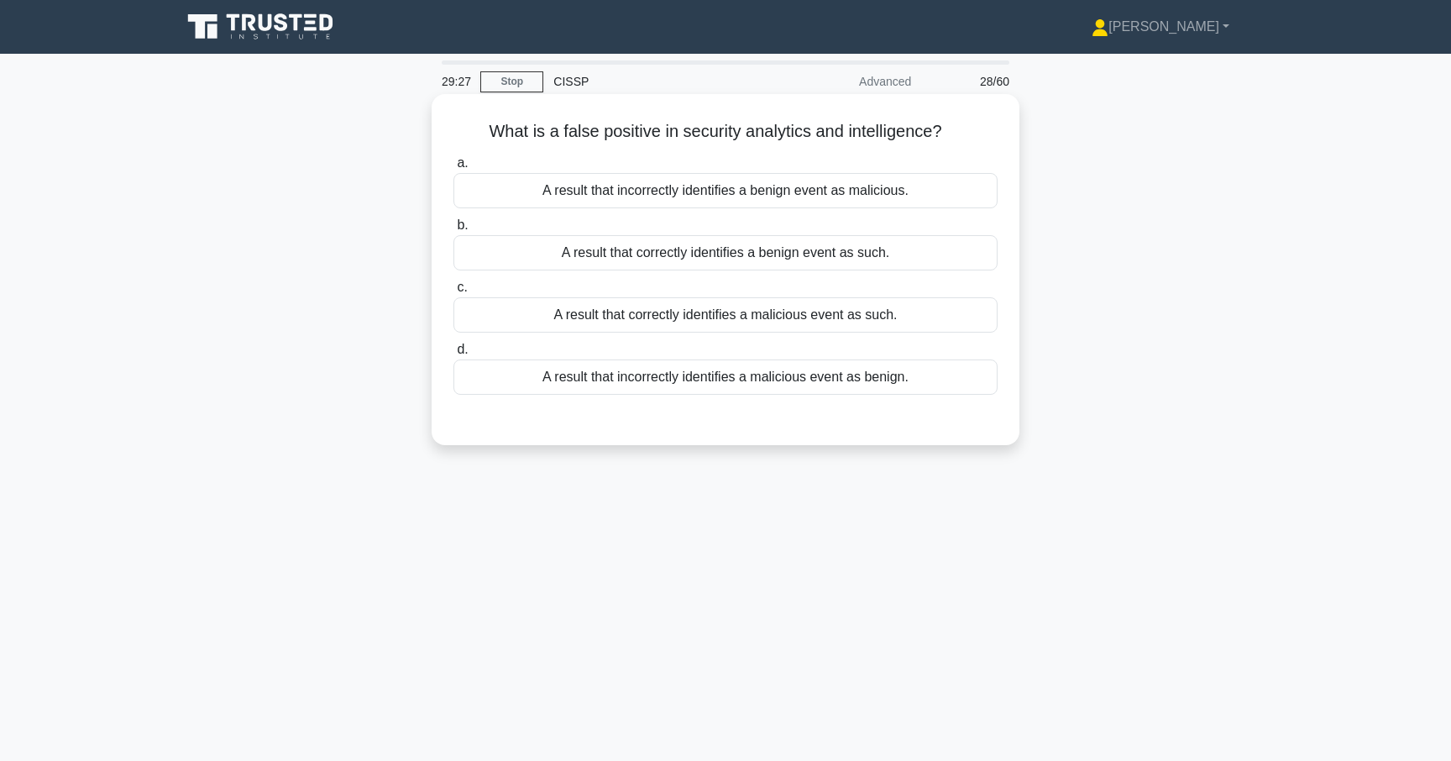
click at [650, 195] on div "A result that incorrectly identifies a benign event as malicious." at bounding box center [725, 190] width 544 height 35
click at [453, 169] on input "a. A result that incorrectly identifies a benign event as malicious." at bounding box center [453, 163] width 0 height 11
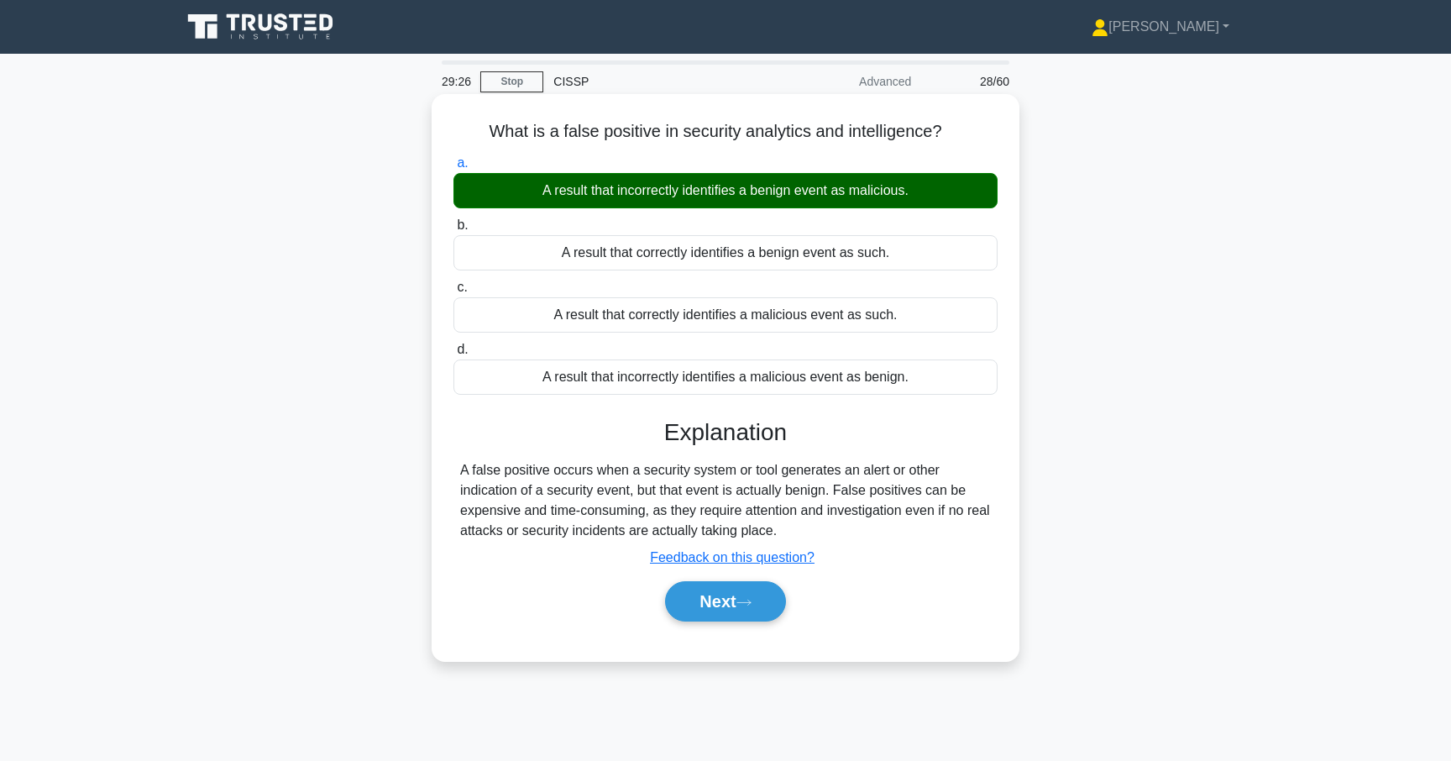
scroll to position [44, 0]
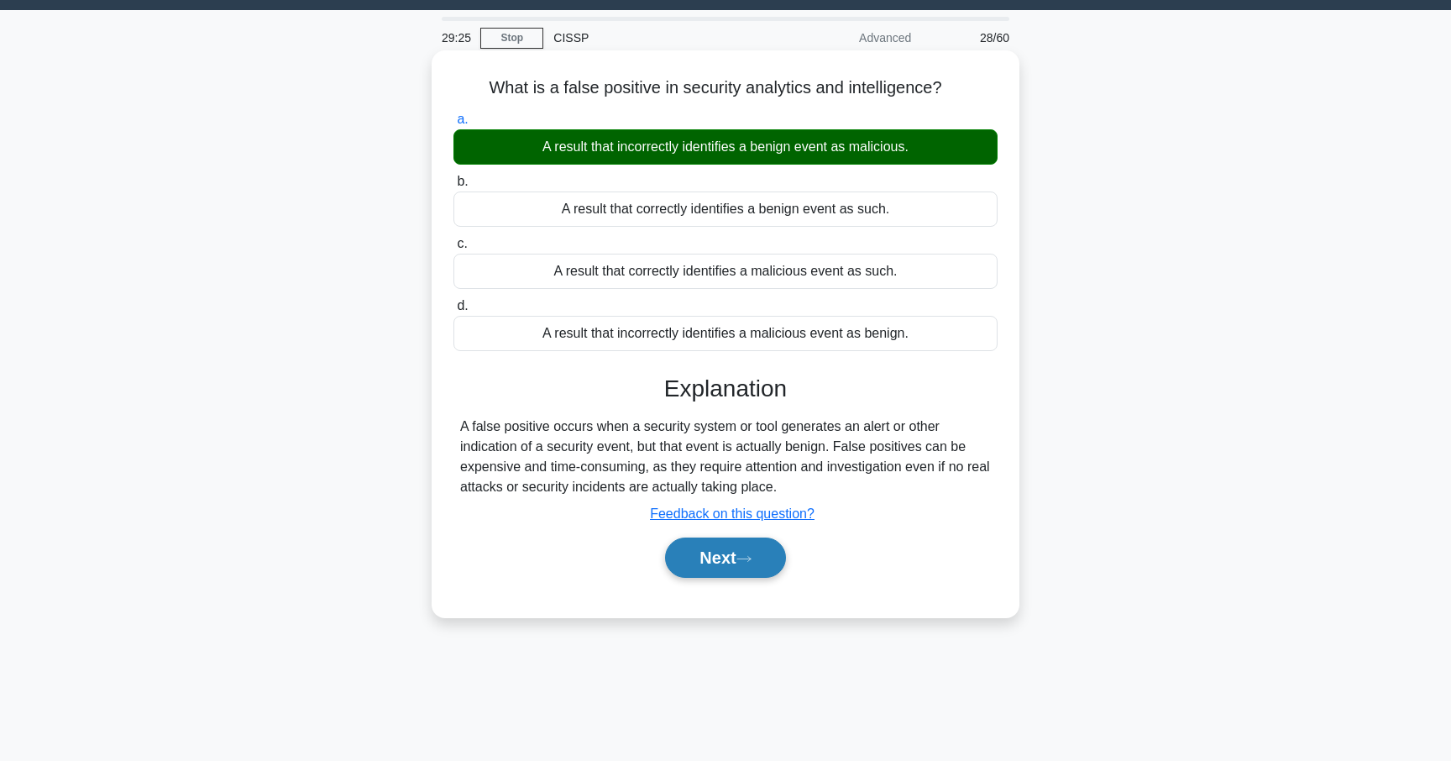
click at [733, 570] on button "Next" at bounding box center [725, 557] width 120 height 40
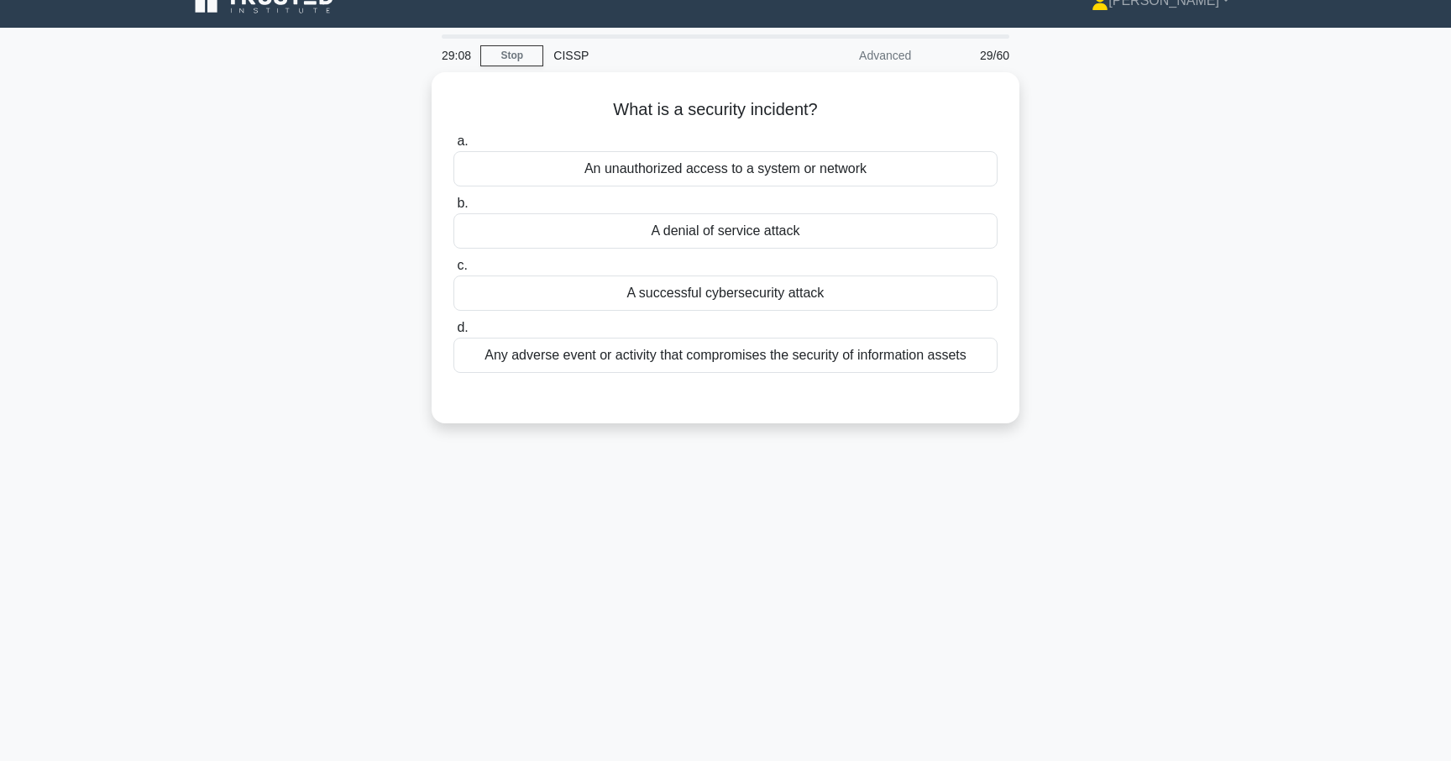
scroll to position [23, 0]
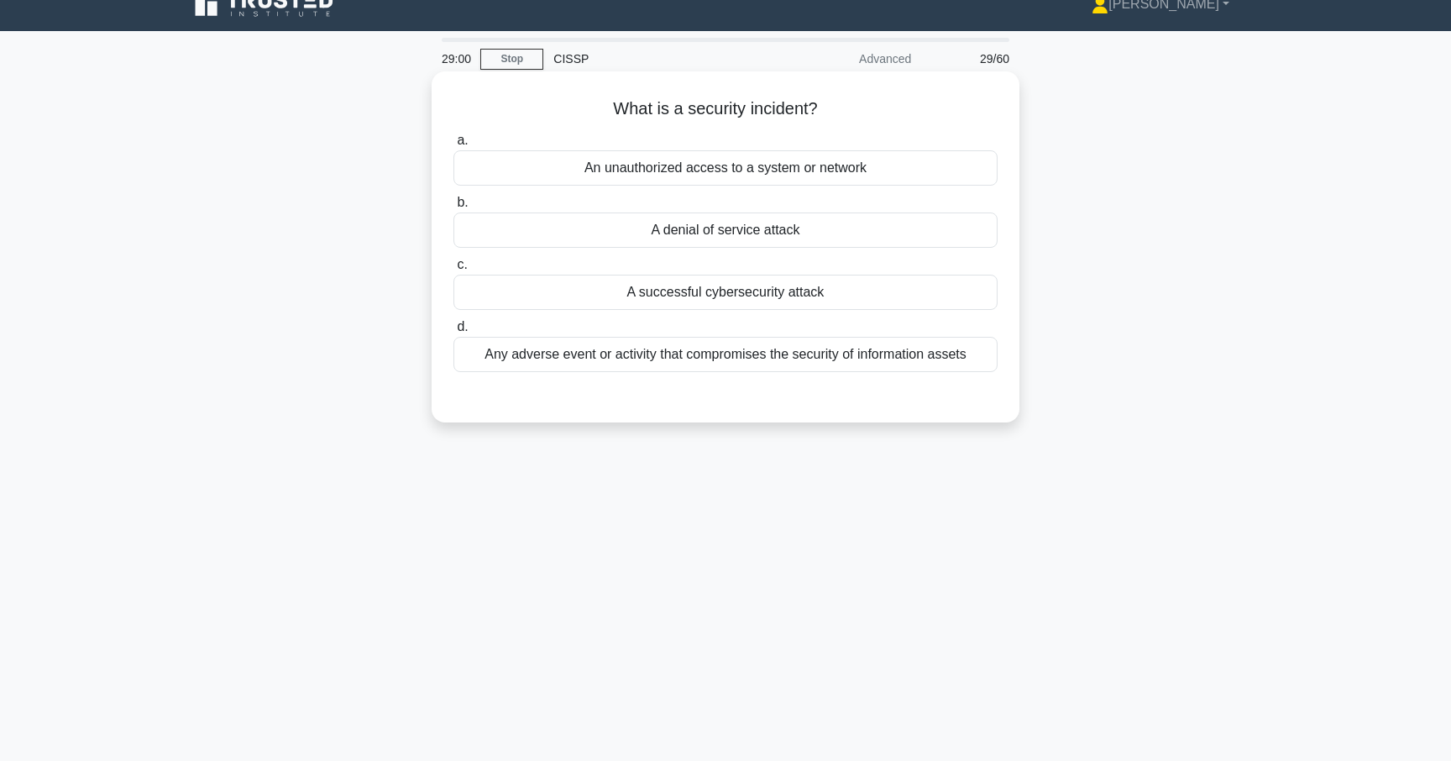
click at [661, 356] on div "Any adverse event or activity that compromises the security of information asse…" at bounding box center [725, 354] width 544 height 35
click at [453, 332] on input "d. Any adverse event or activity that compromises the security of information a…" at bounding box center [453, 327] width 0 height 11
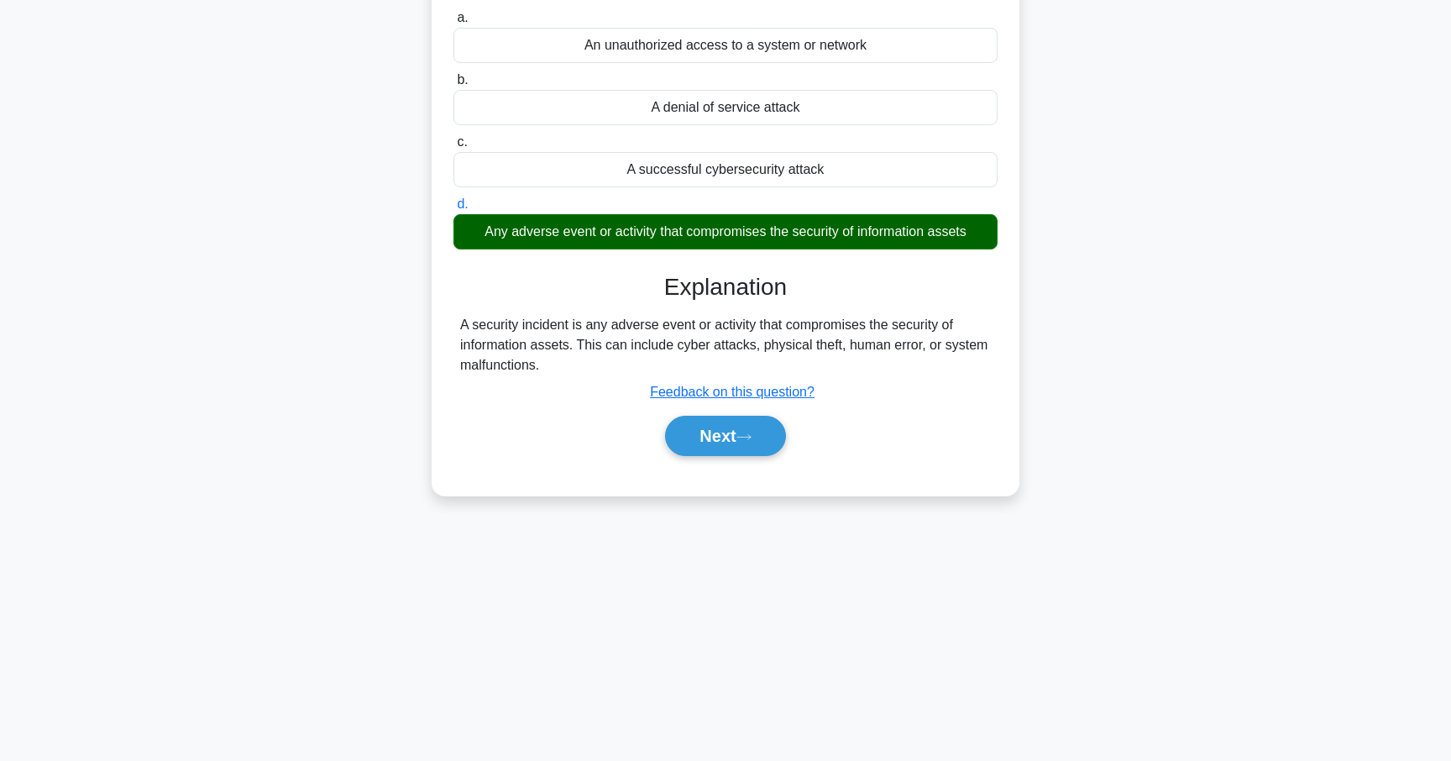
scroll to position [146, 0]
click at [691, 423] on button "Next" at bounding box center [725, 435] width 120 height 40
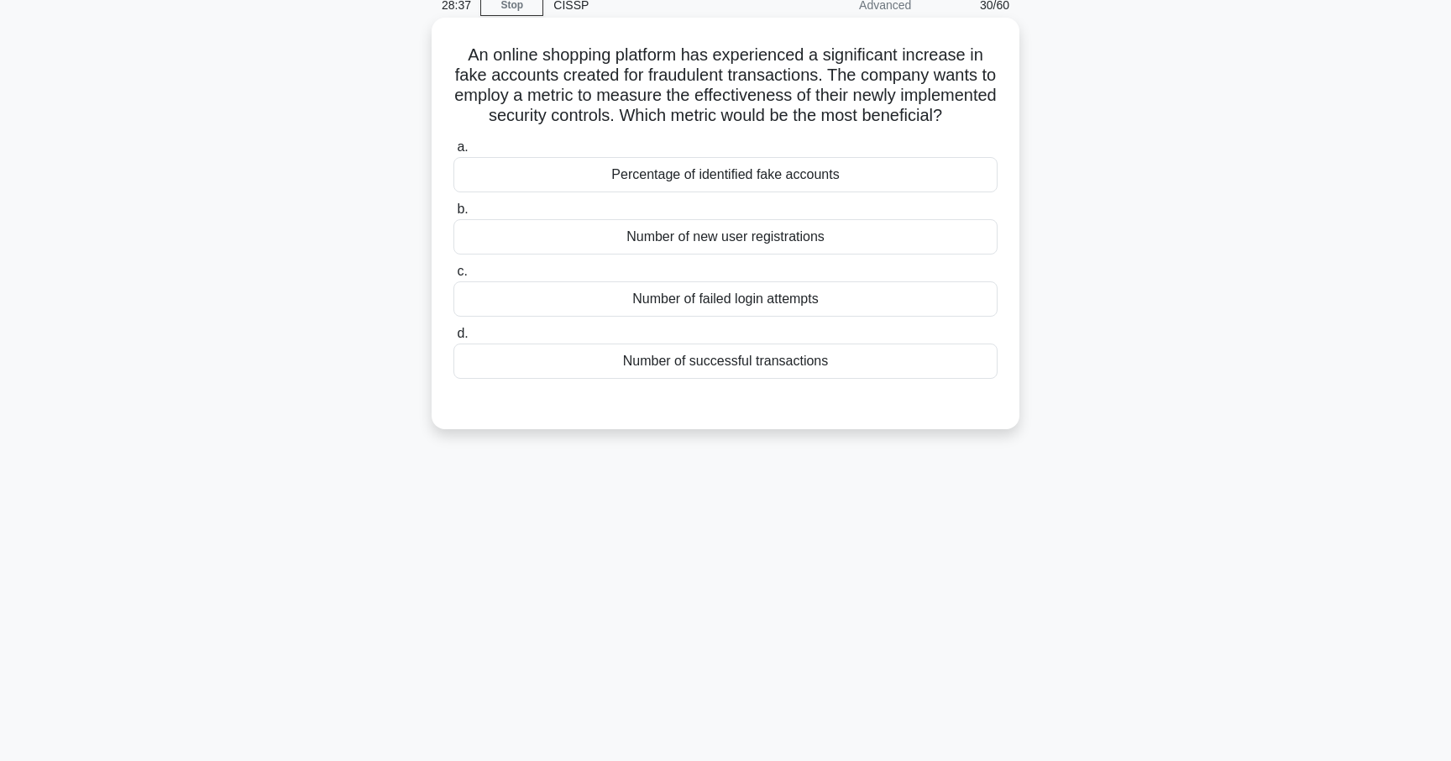
scroll to position [39, 0]
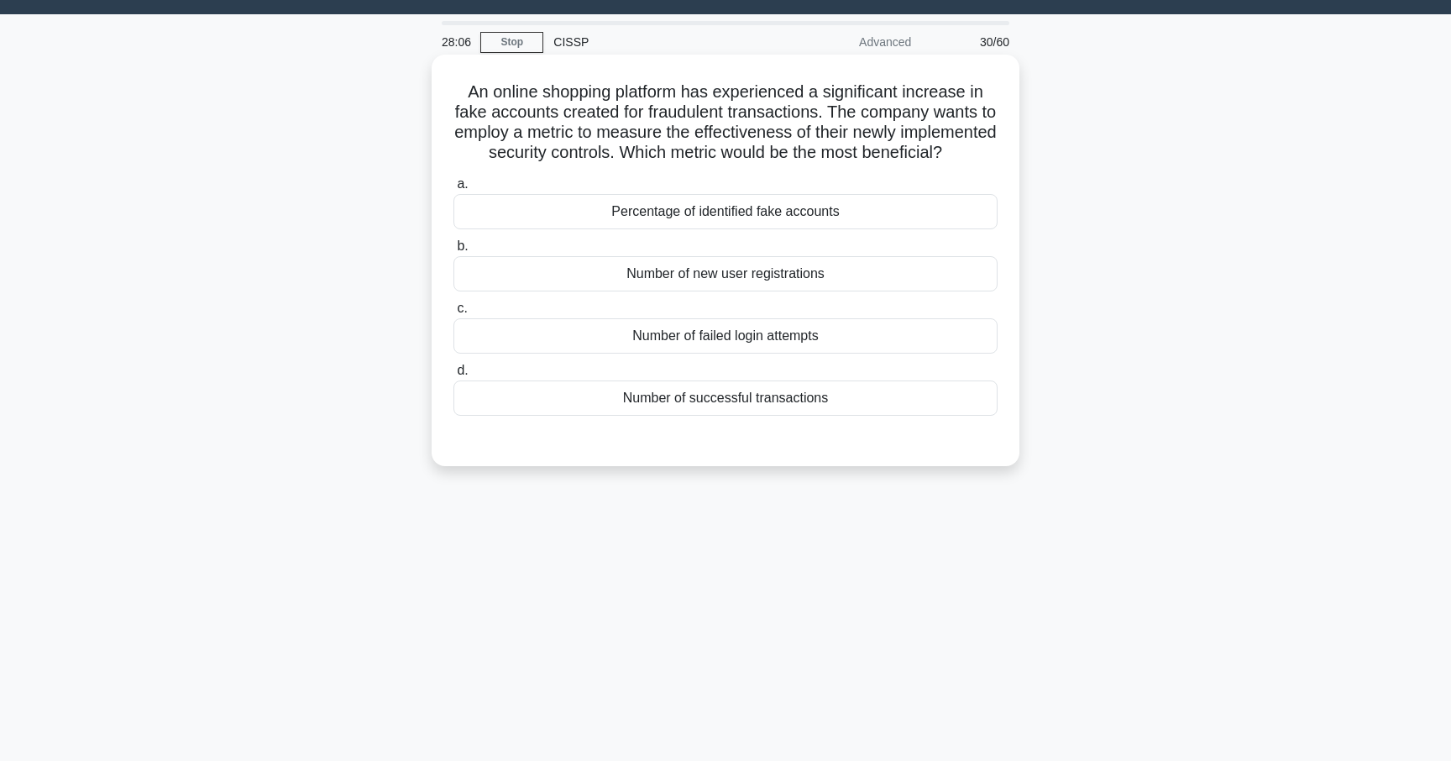
click at [686, 337] on div "Number of failed login attempts" at bounding box center [725, 335] width 544 height 35
click at [453, 314] on input "c. Number of failed login attempts" at bounding box center [453, 308] width 0 height 11
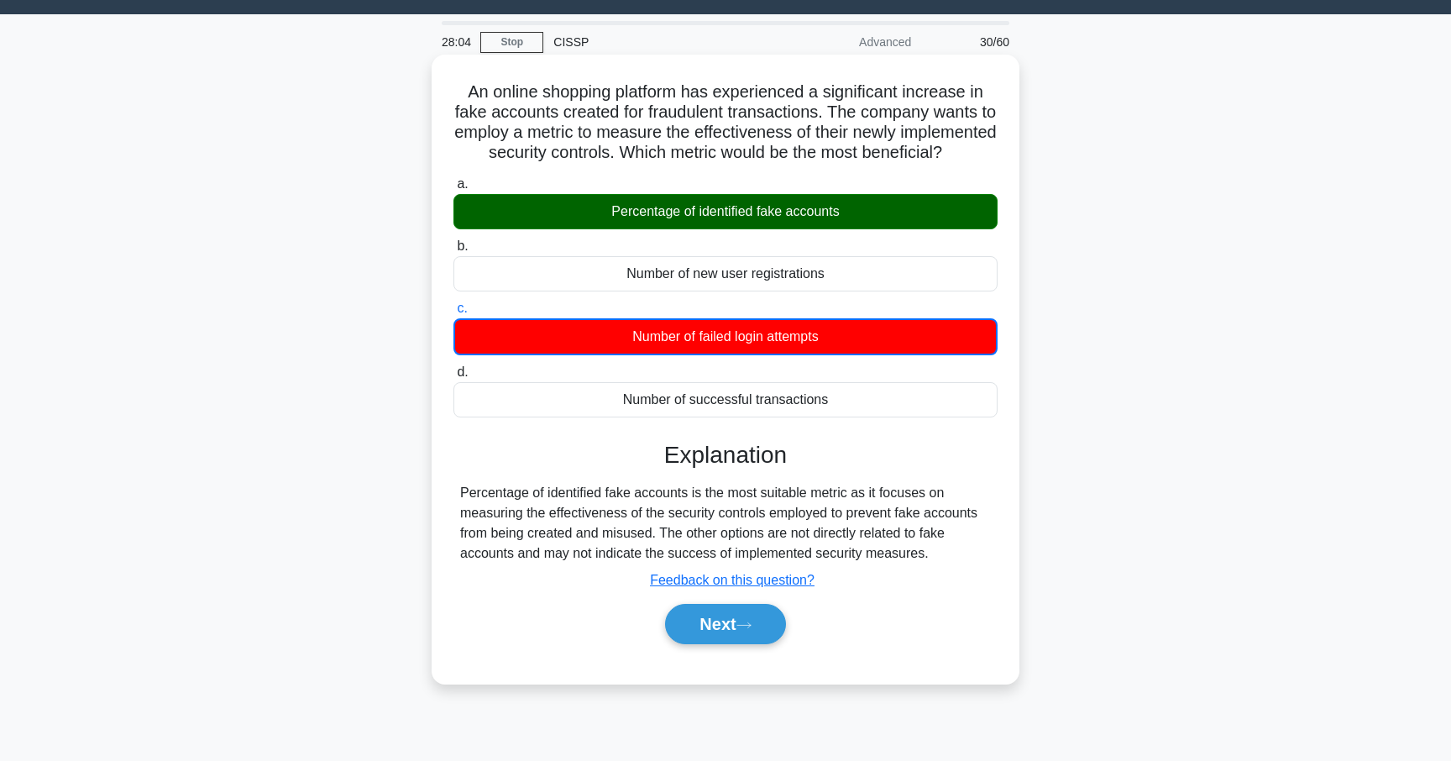
scroll to position [146, 0]
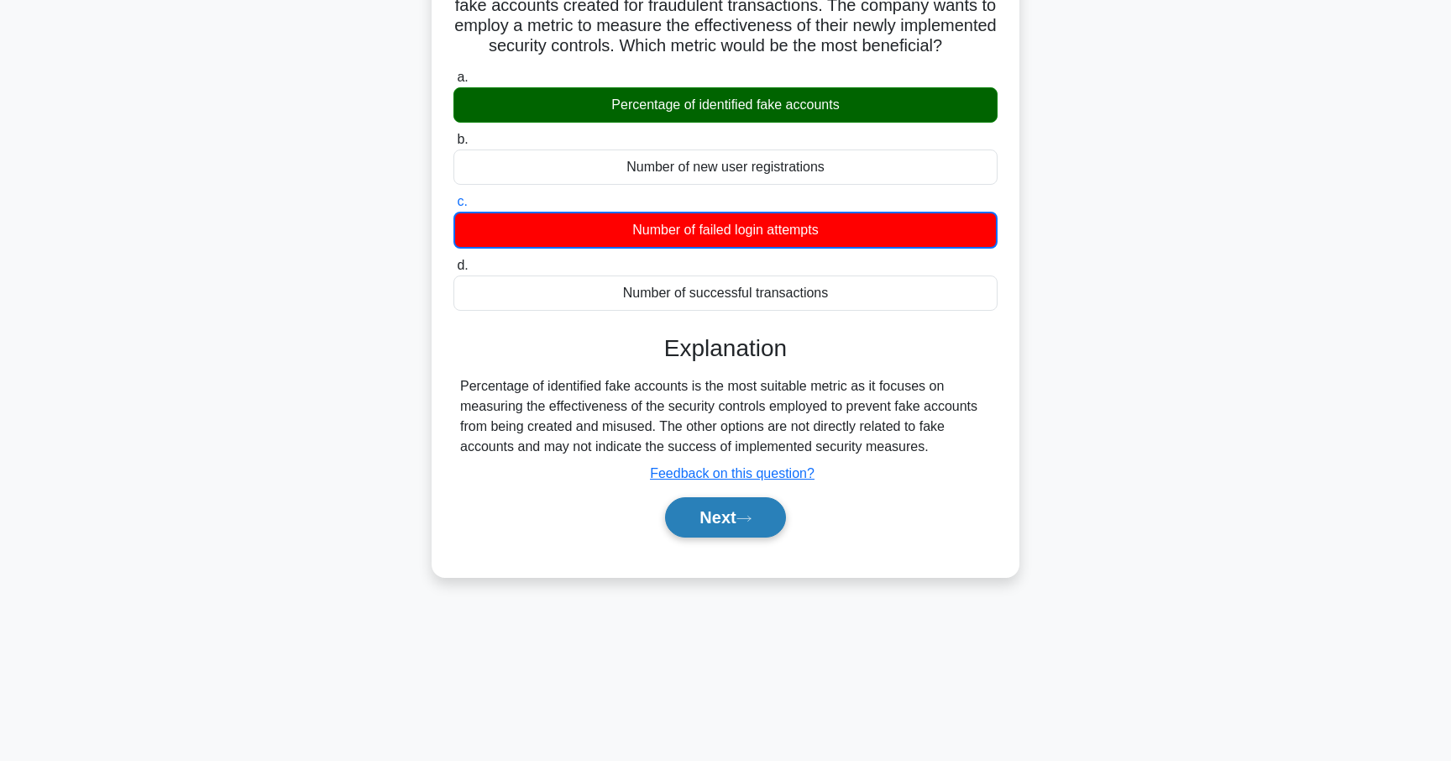
click at [729, 511] on button "Next" at bounding box center [725, 517] width 120 height 40
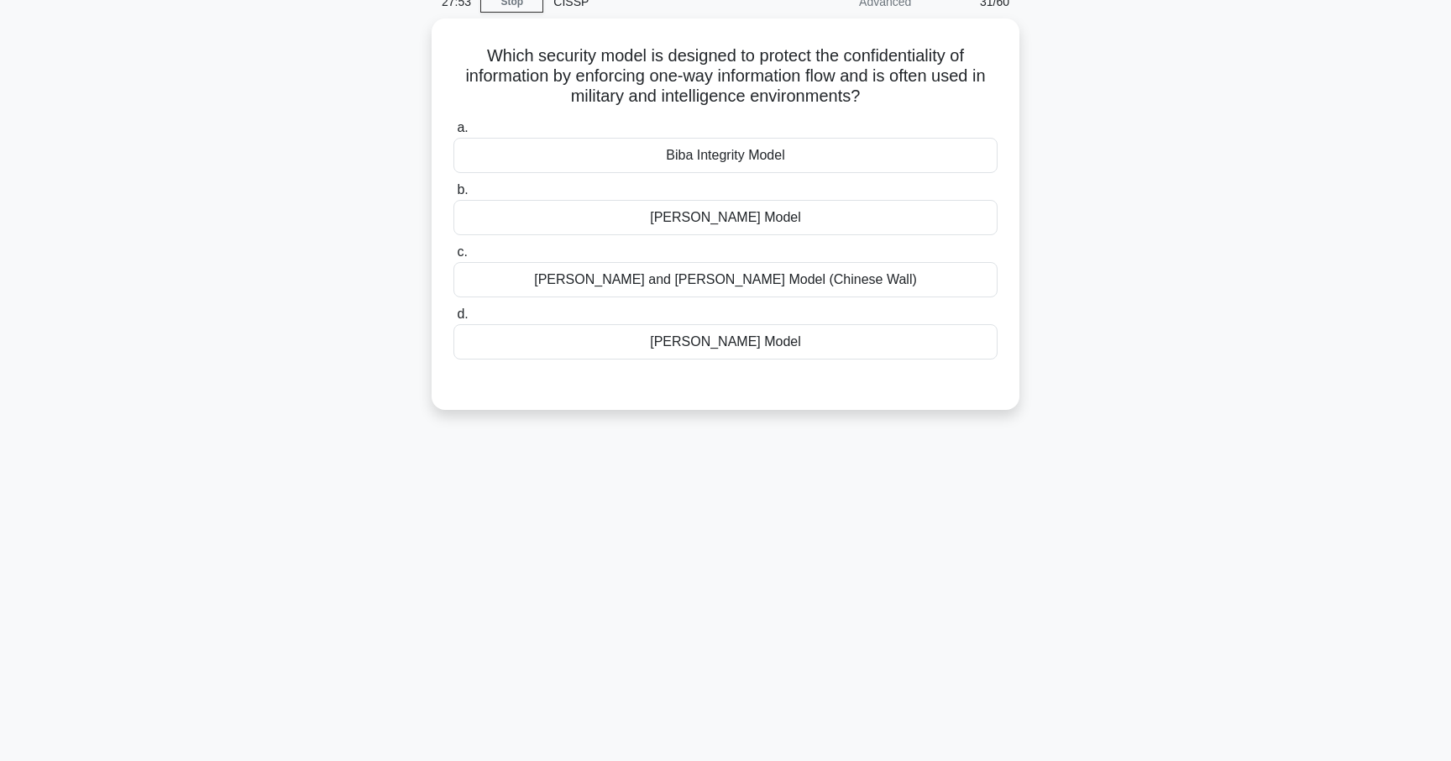
scroll to position [0, 0]
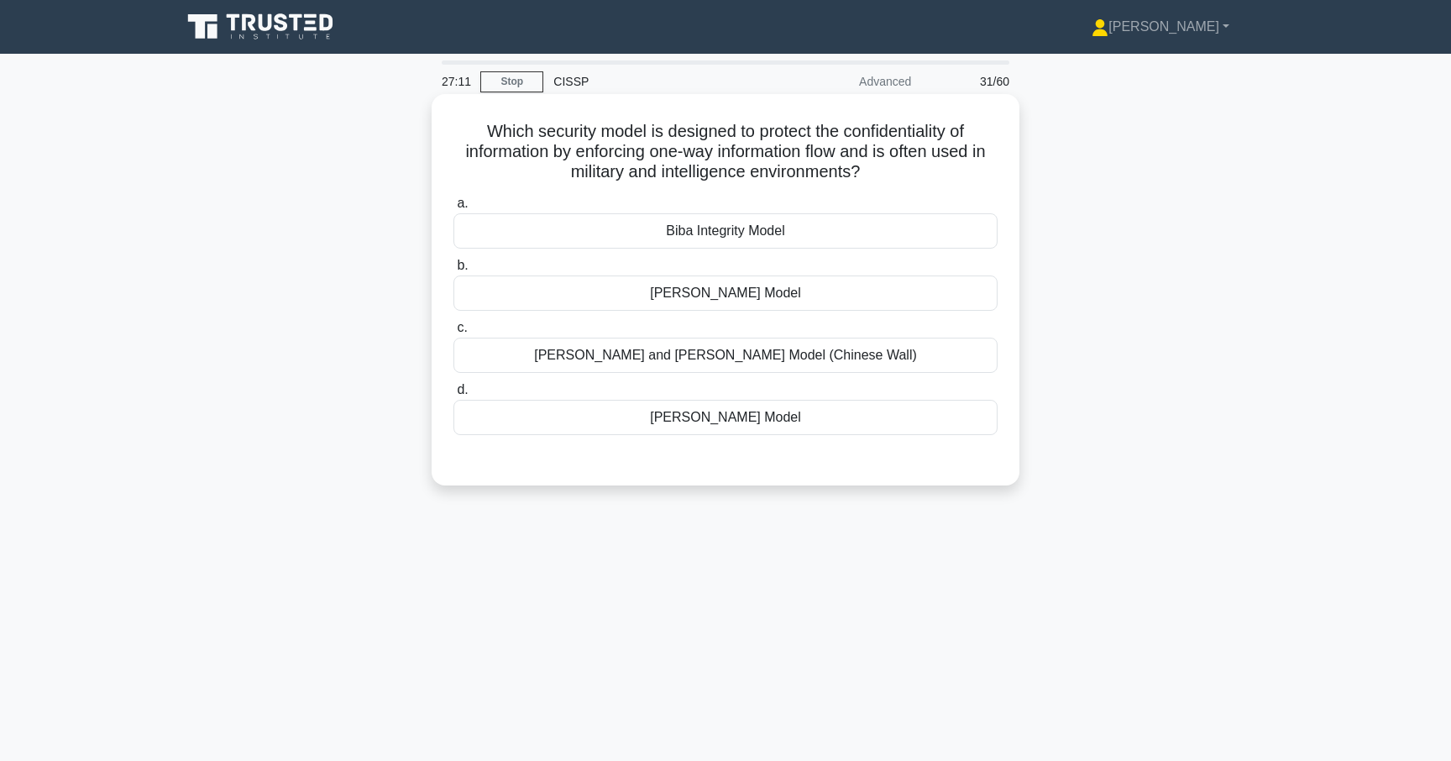
click at [667, 298] on div "Bell-LaPadula Model" at bounding box center [725, 292] width 544 height 35
click at [453, 271] on input "b. Bell-LaPadula Model" at bounding box center [453, 265] width 0 height 11
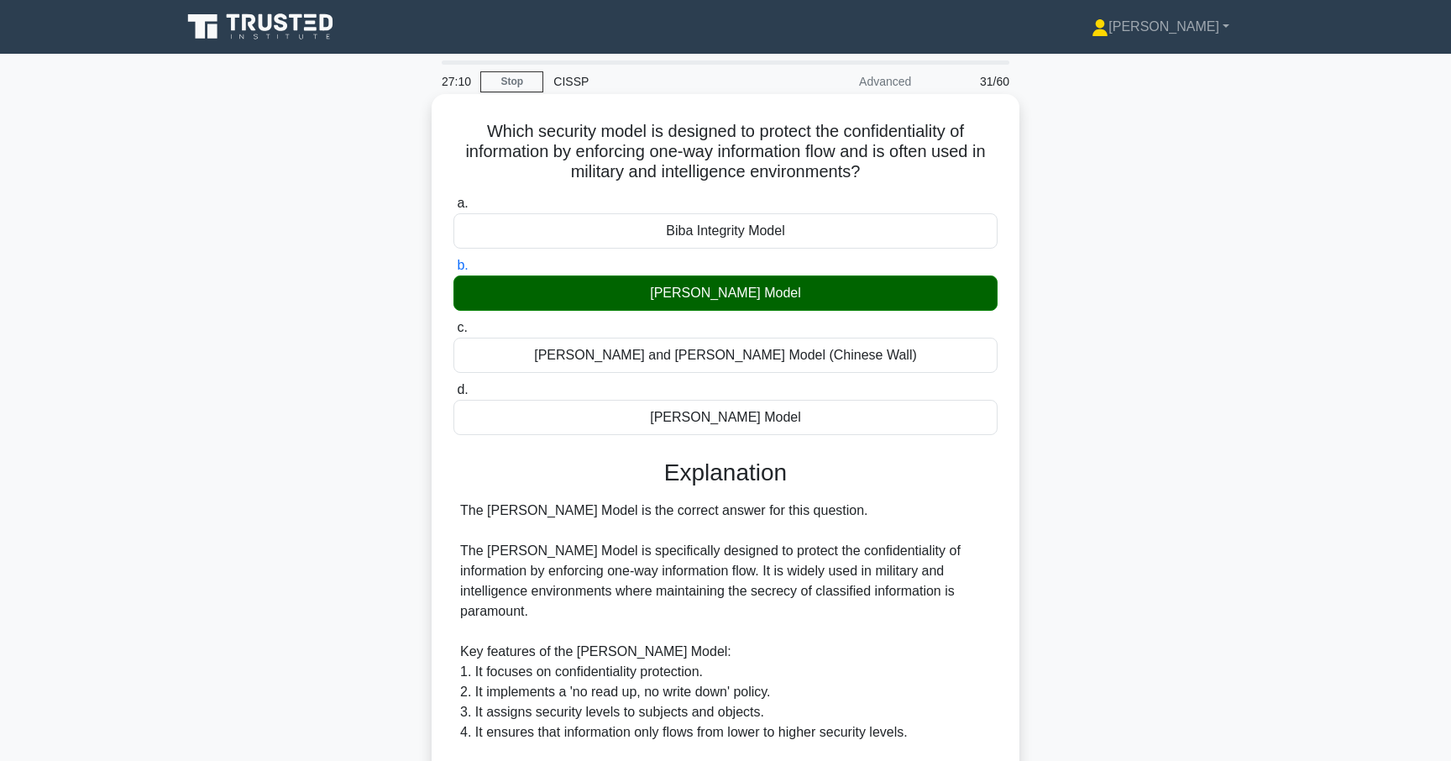
scroll to position [395, 0]
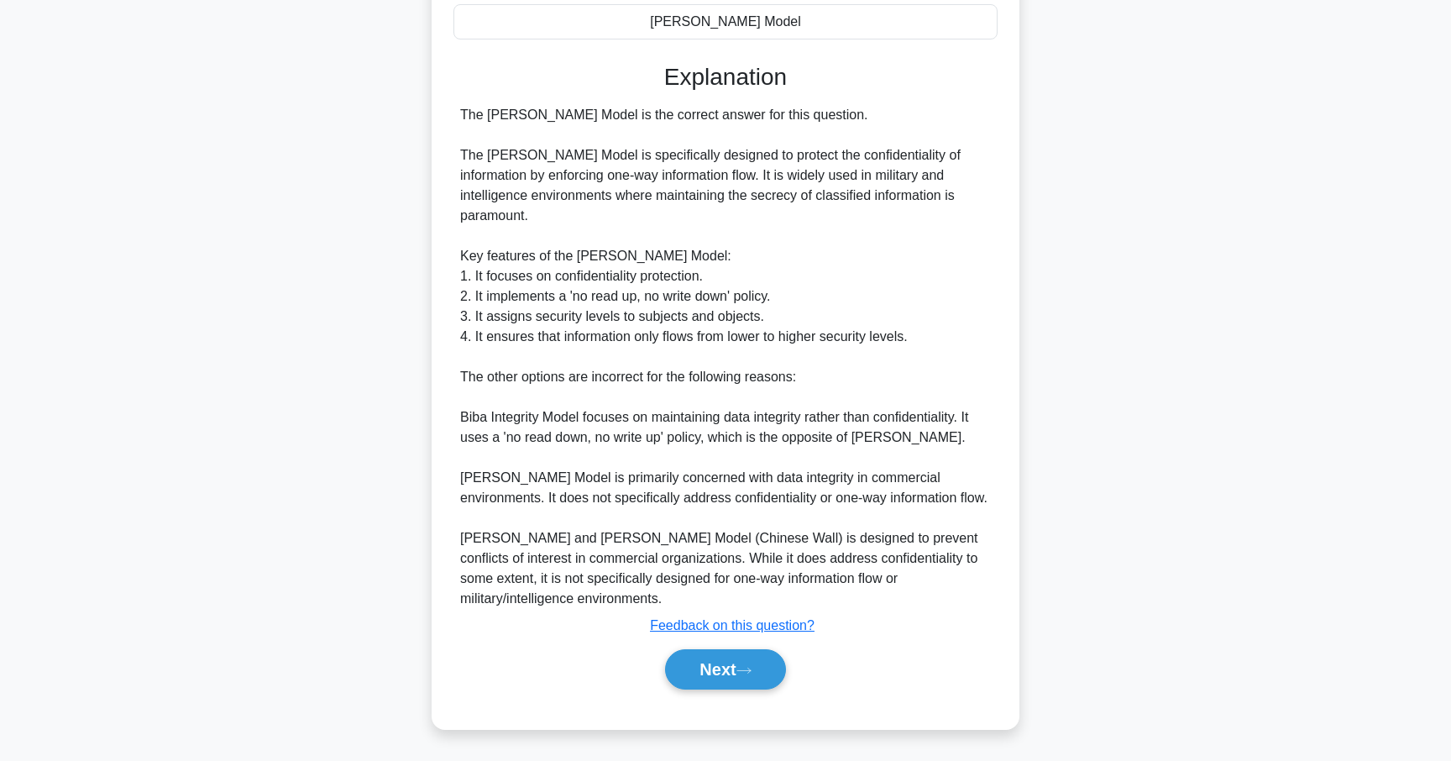
drag, startPoint x: 722, startPoint y: 670, endPoint x: 543, endPoint y: 227, distance: 477.9
click at [543, 227] on div "Explanation The Bell-LaPadula Model is the correct answer for this question. Th…" at bounding box center [725, 379] width 544 height 633
click at [717, 656] on button "Next" at bounding box center [725, 669] width 120 height 40
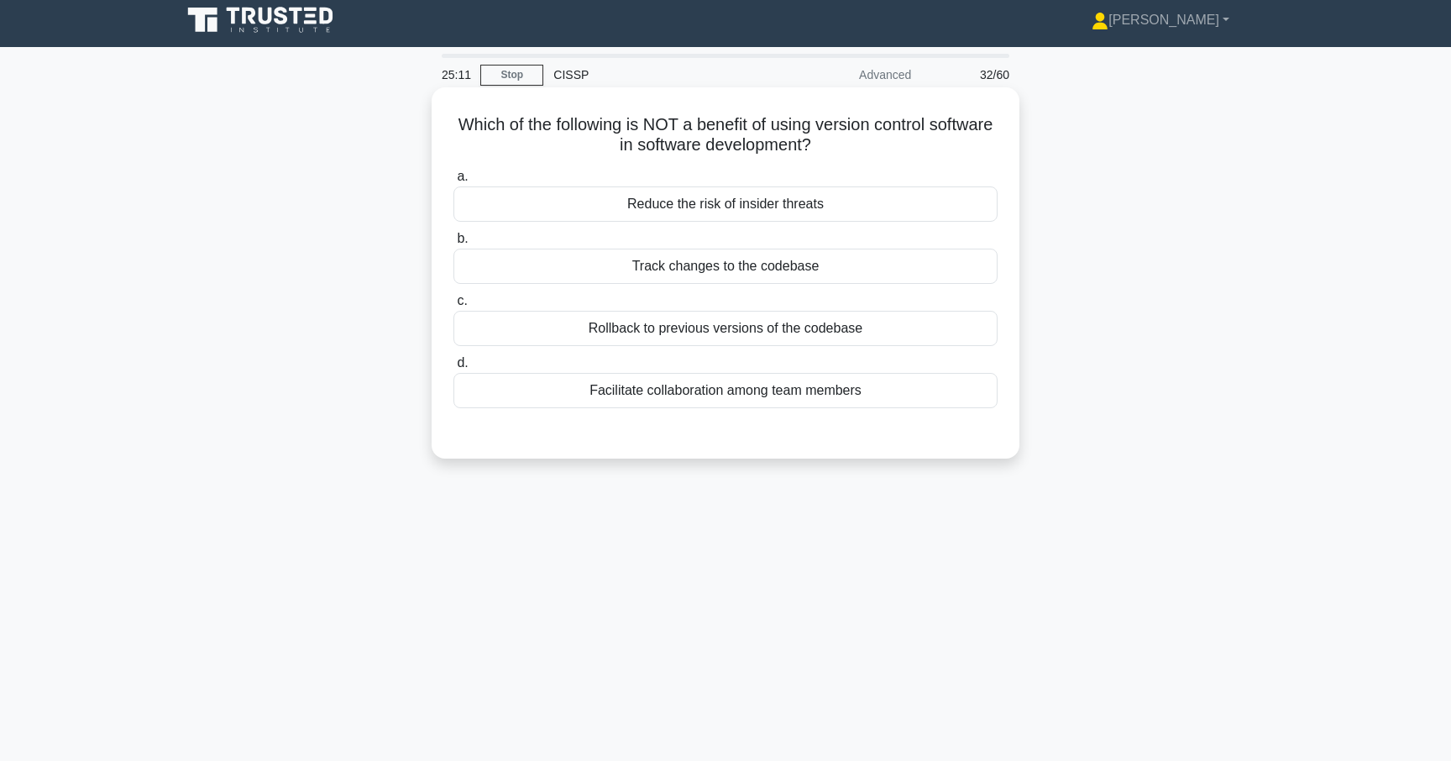
scroll to position [4, 0]
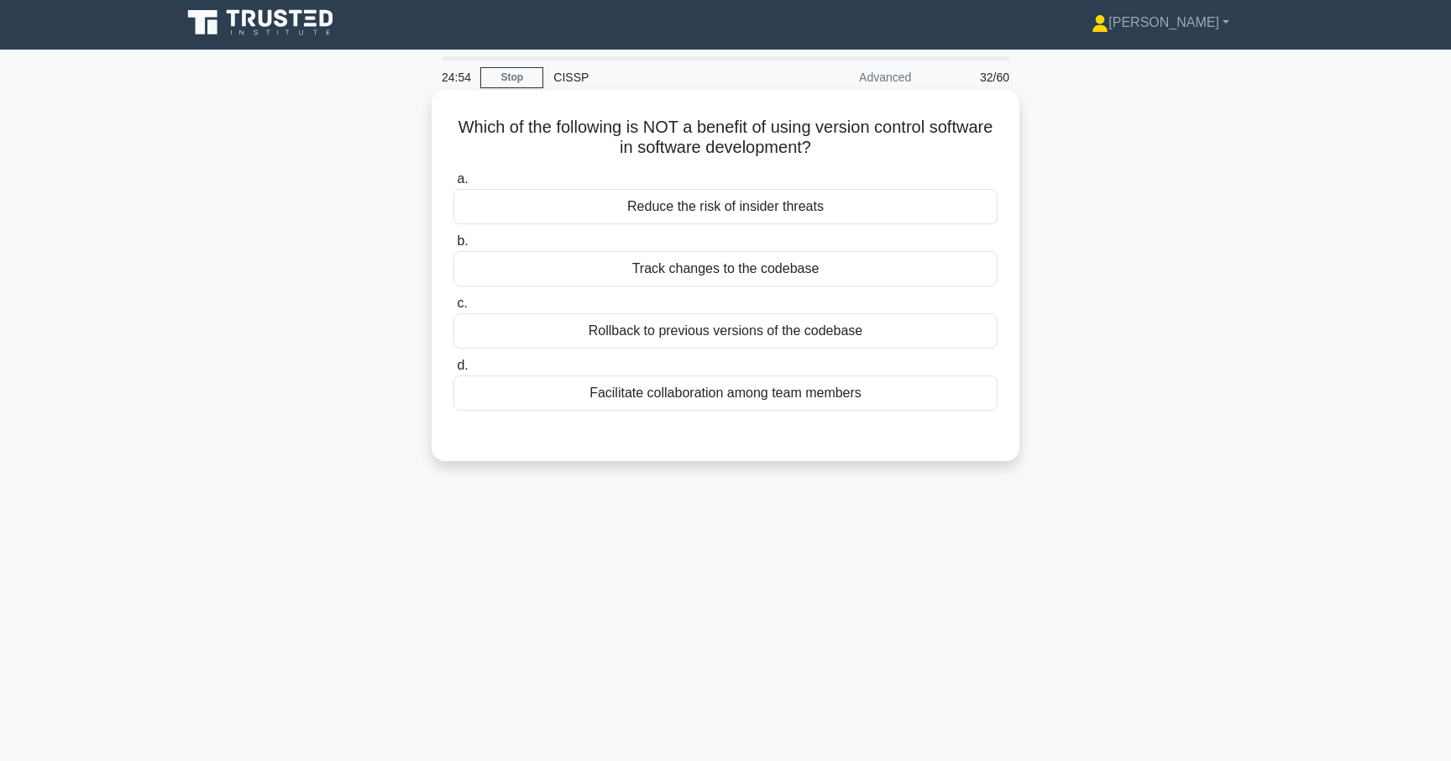
click at [627, 208] on div "Reduce the risk of insider threats" at bounding box center [725, 206] width 544 height 35
click at [453, 185] on input "a. Reduce the risk of insider threats" at bounding box center [453, 179] width 0 height 11
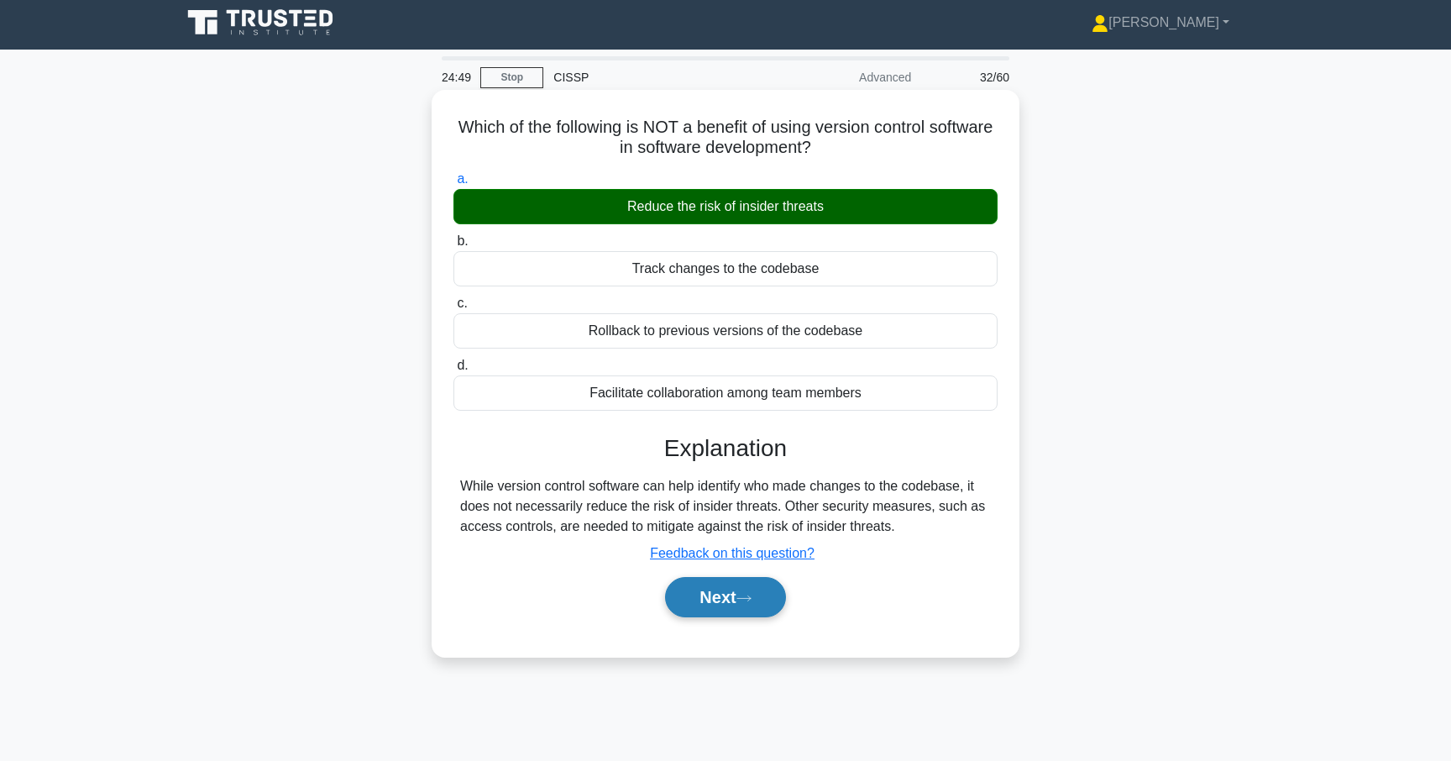
click at [708, 614] on button "Next" at bounding box center [725, 597] width 120 height 40
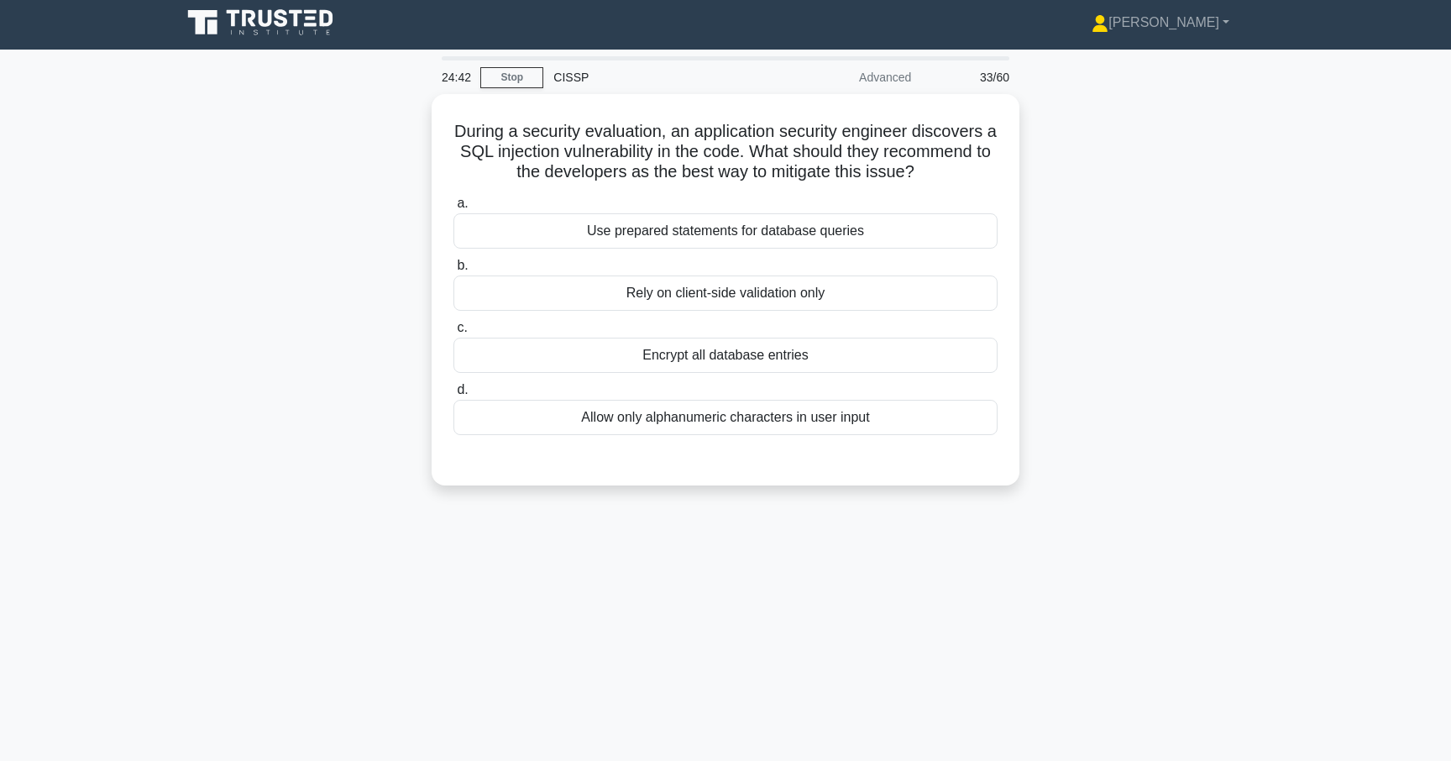
scroll to position [0, 0]
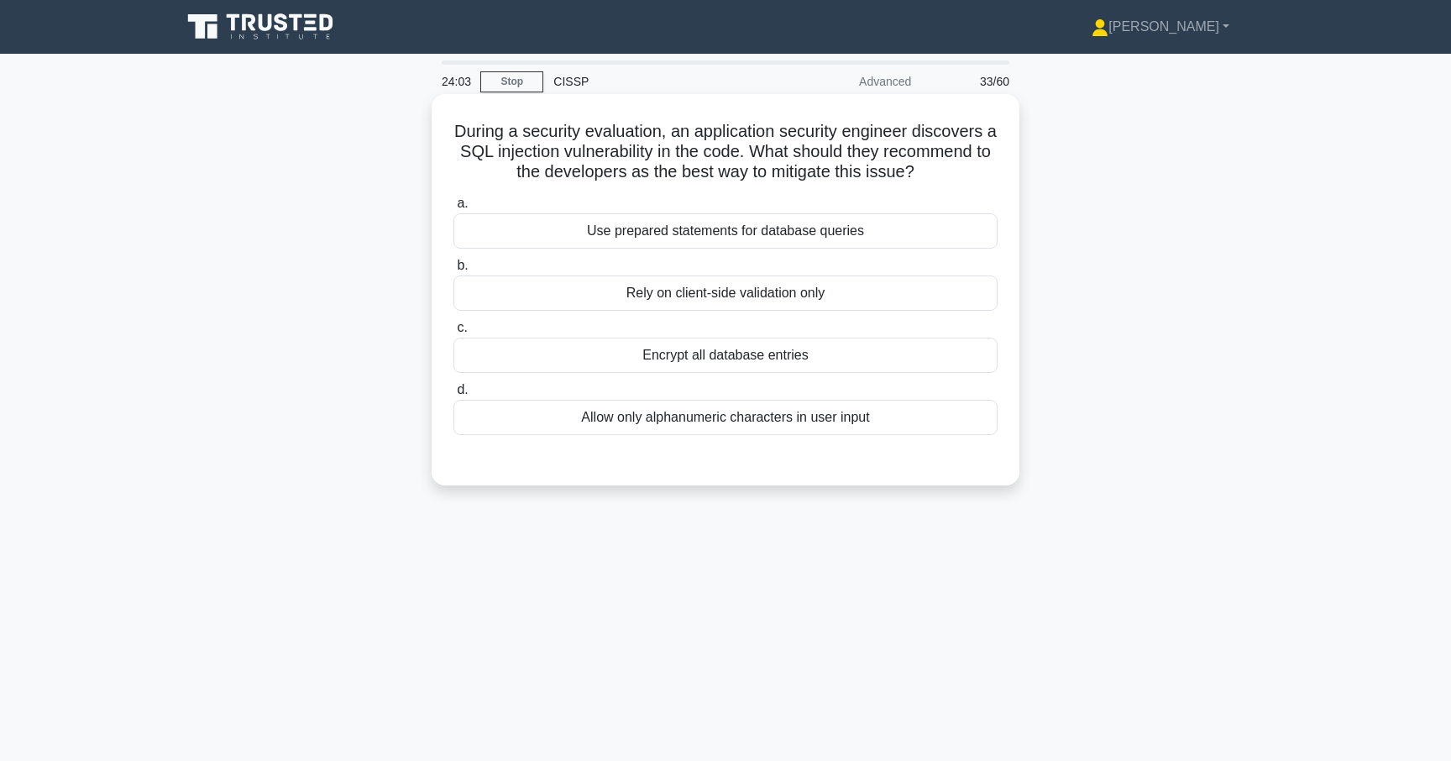
click at [688, 421] on div "Allow only alphanumeric characters in user input" at bounding box center [725, 417] width 544 height 35
click at [453, 395] on input "d. Allow only alphanumeric characters in user input" at bounding box center [453, 389] width 0 height 11
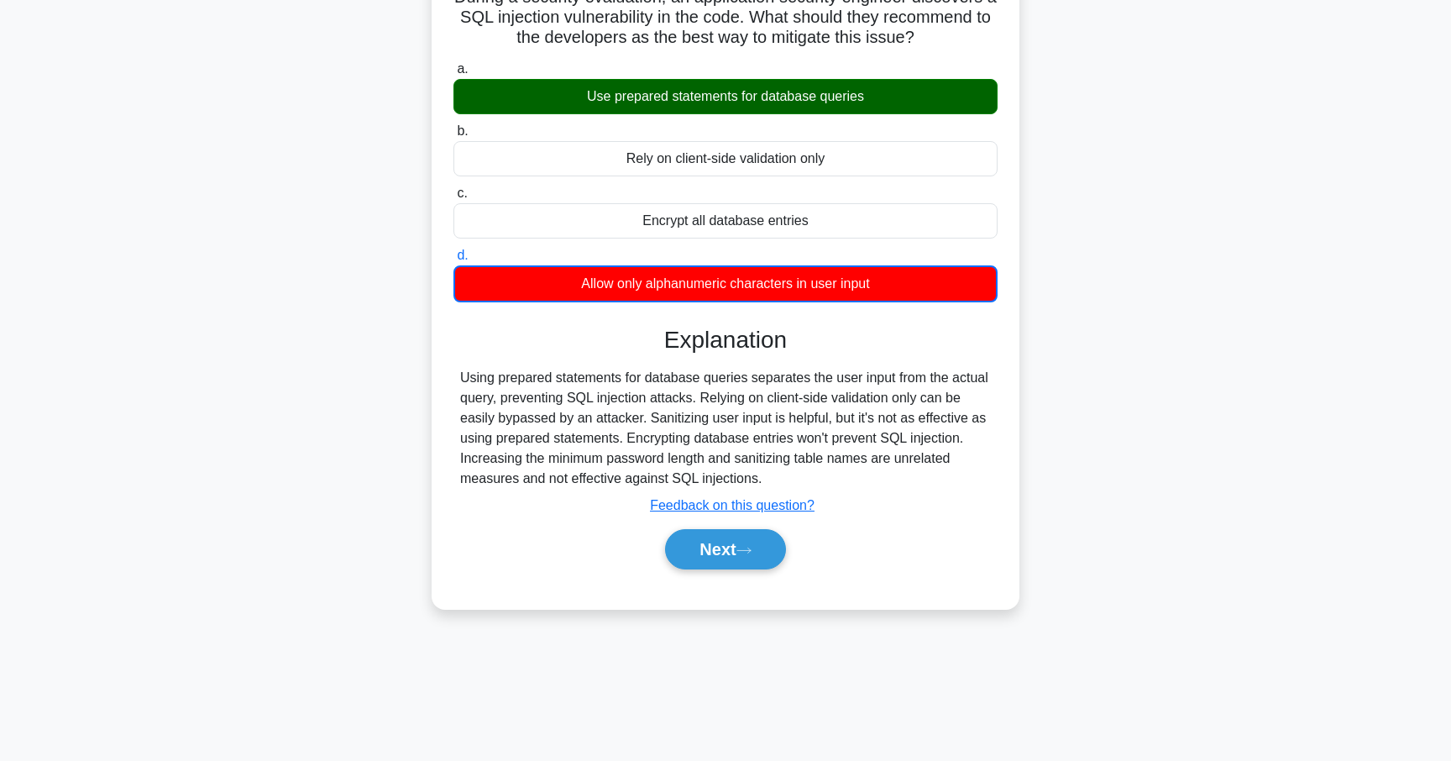
scroll to position [146, 0]
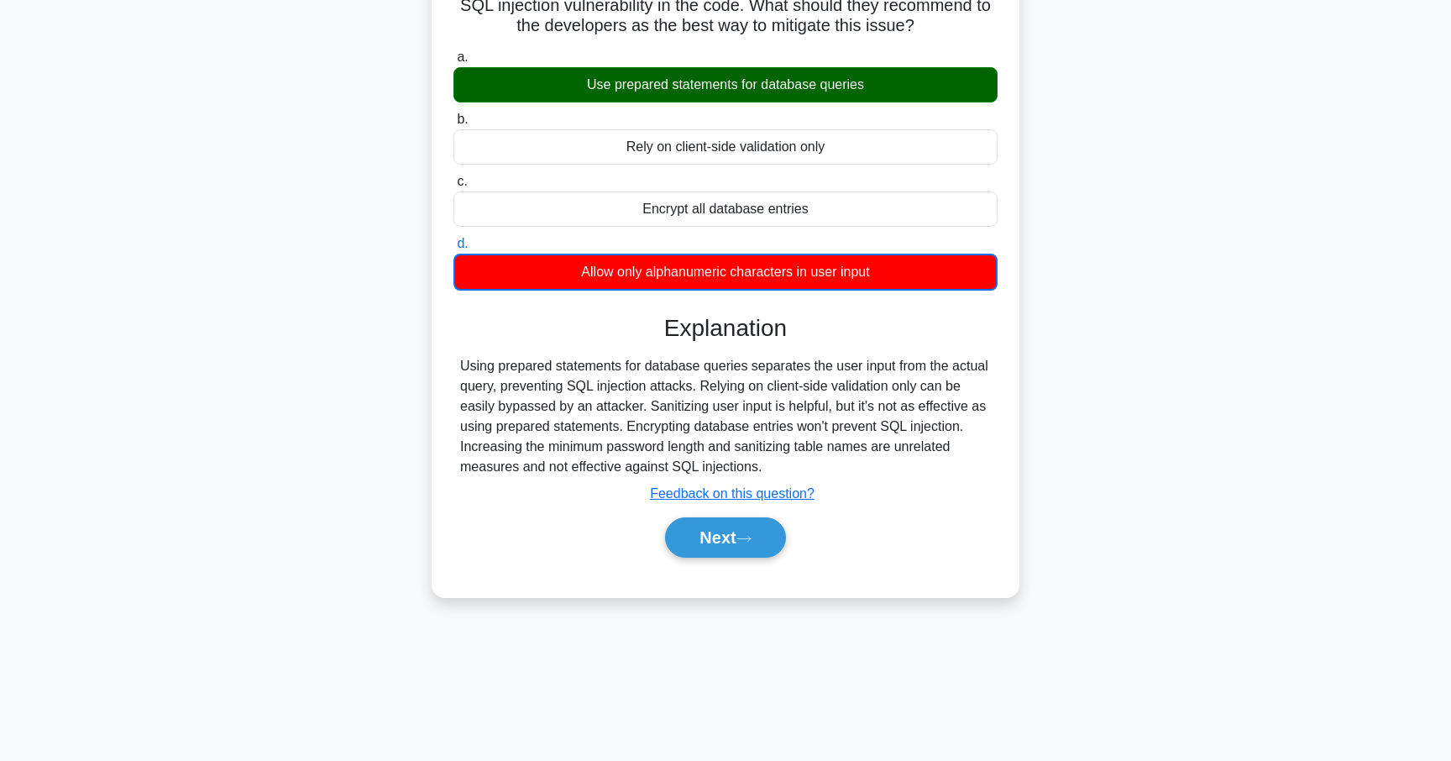
drag, startPoint x: 666, startPoint y: 407, endPoint x: 682, endPoint y: 443, distance: 39.8
click at [682, 443] on div "Using prepared statements for database queries separates the user input from th…" at bounding box center [725, 416] width 531 height 121
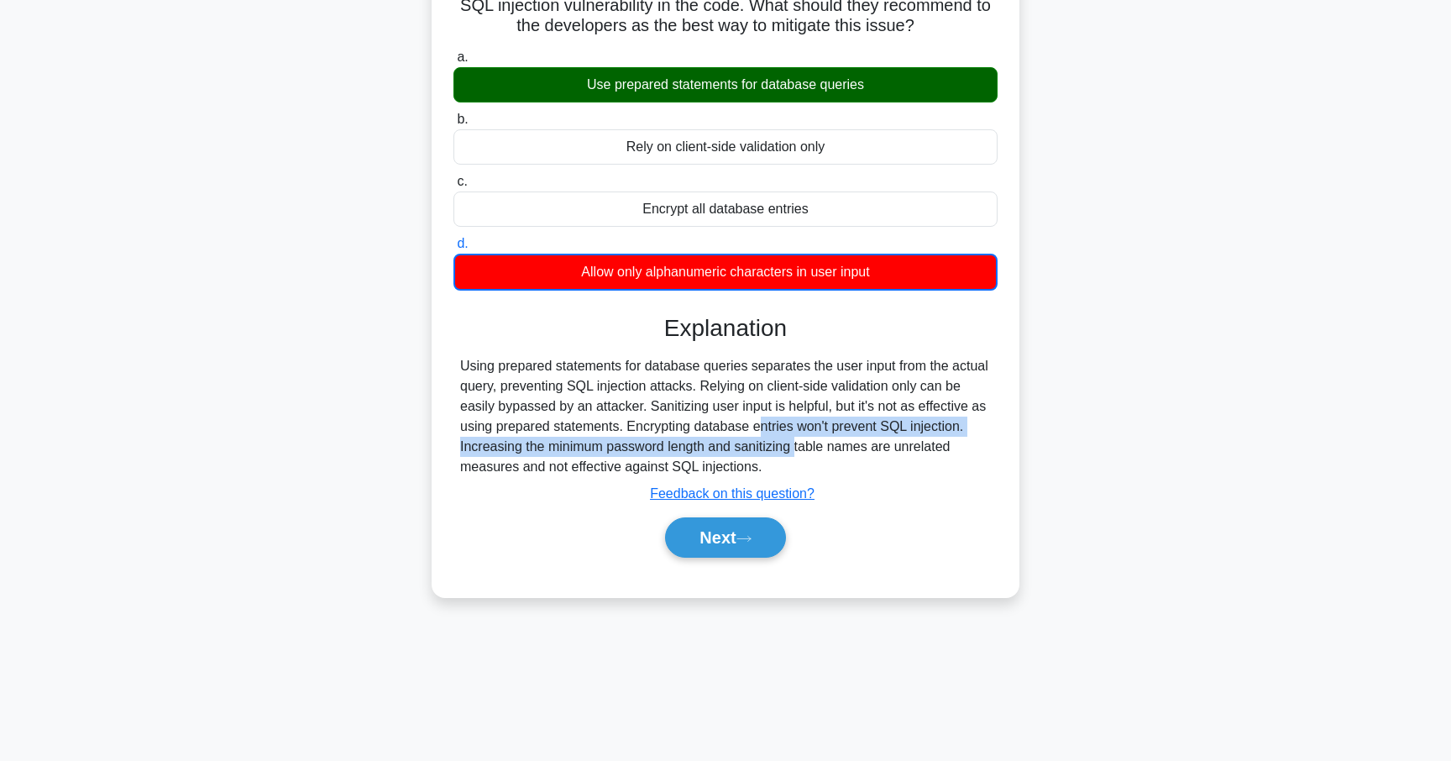
drag, startPoint x: 652, startPoint y: 423, endPoint x: 698, endPoint y: 452, distance: 54.7
click at [698, 452] on div "Using prepared statements for database queries separates the user input from th…" at bounding box center [725, 416] width 531 height 121
click at [720, 543] on button "Next" at bounding box center [725, 537] width 120 height 40
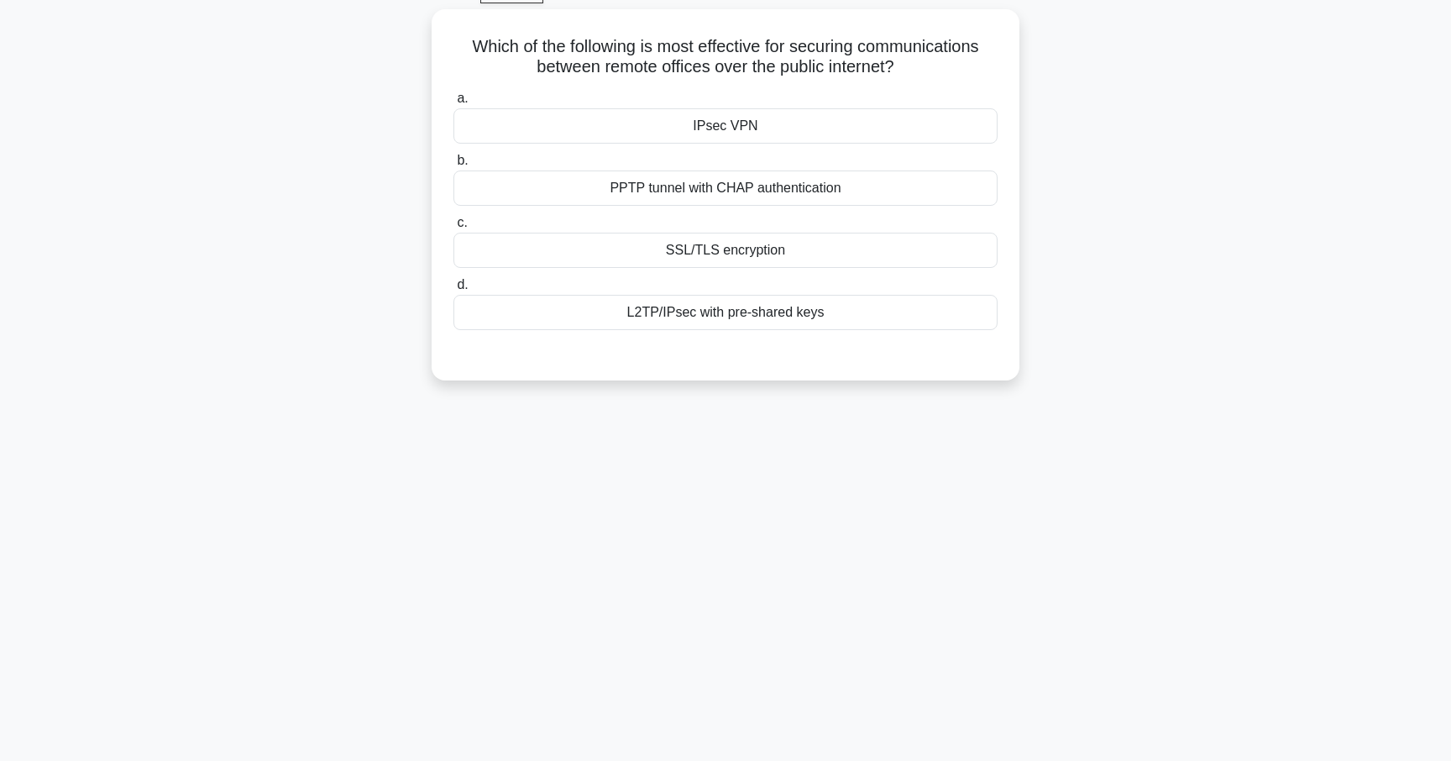
scroll to position [0, 0]
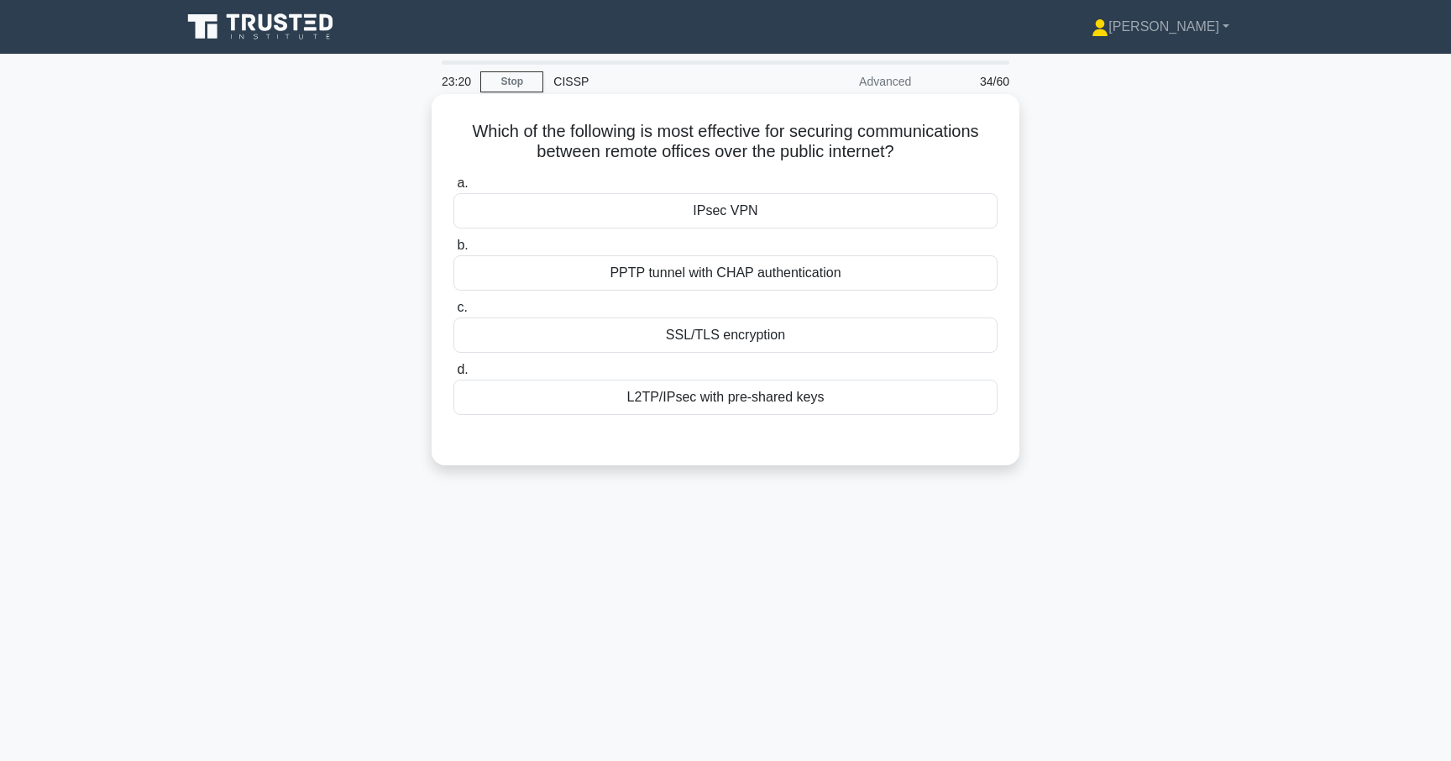
click at [693, 208] on div "IPsec VPN" at bounding box center [725, 210] width 544 height 35
click at [453, 189] on input "a. IPsec VPN" at bounding box center [453, 183] width 0 height 11
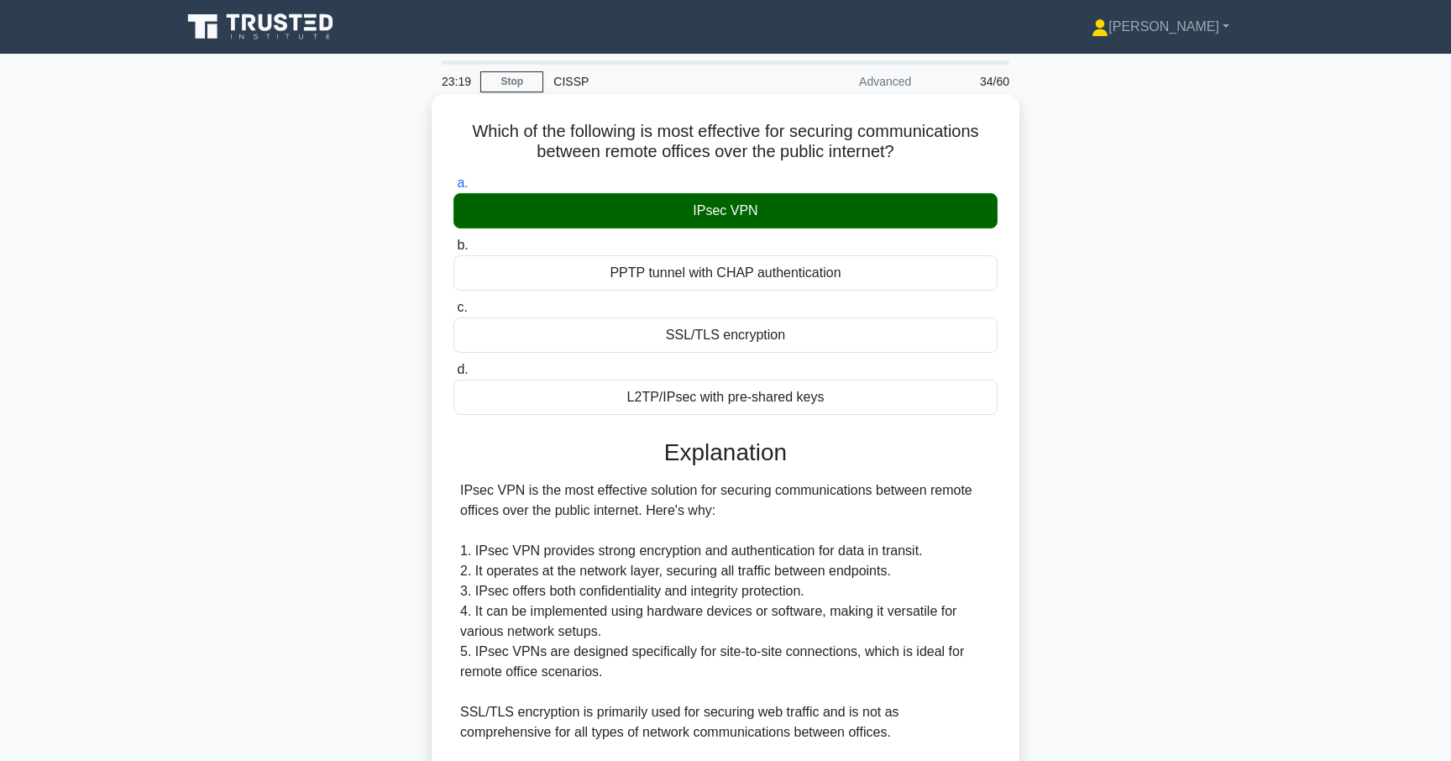
scroll to position [275, 0]
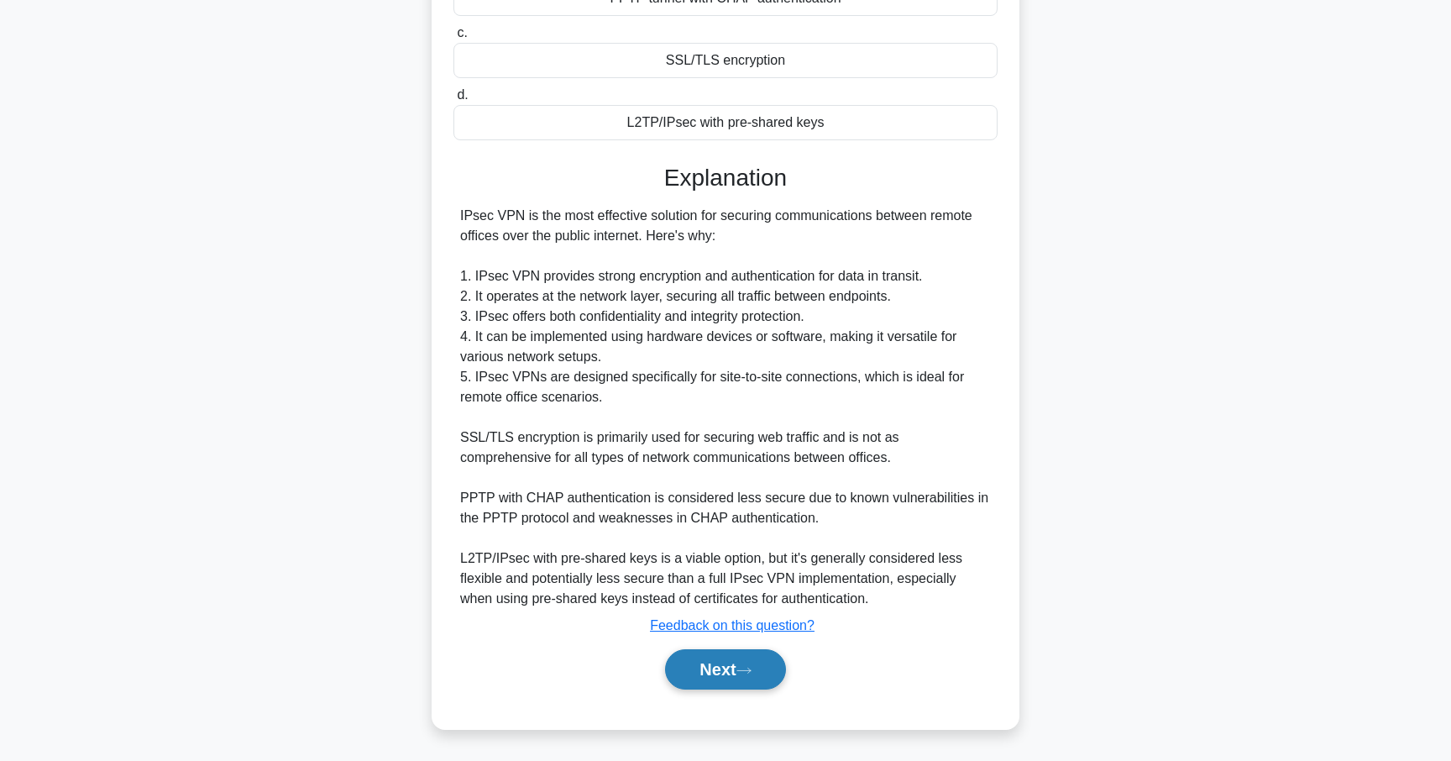
click at [710, 665] on button "Next" at bounding box center [725, 669] width 120 height 40
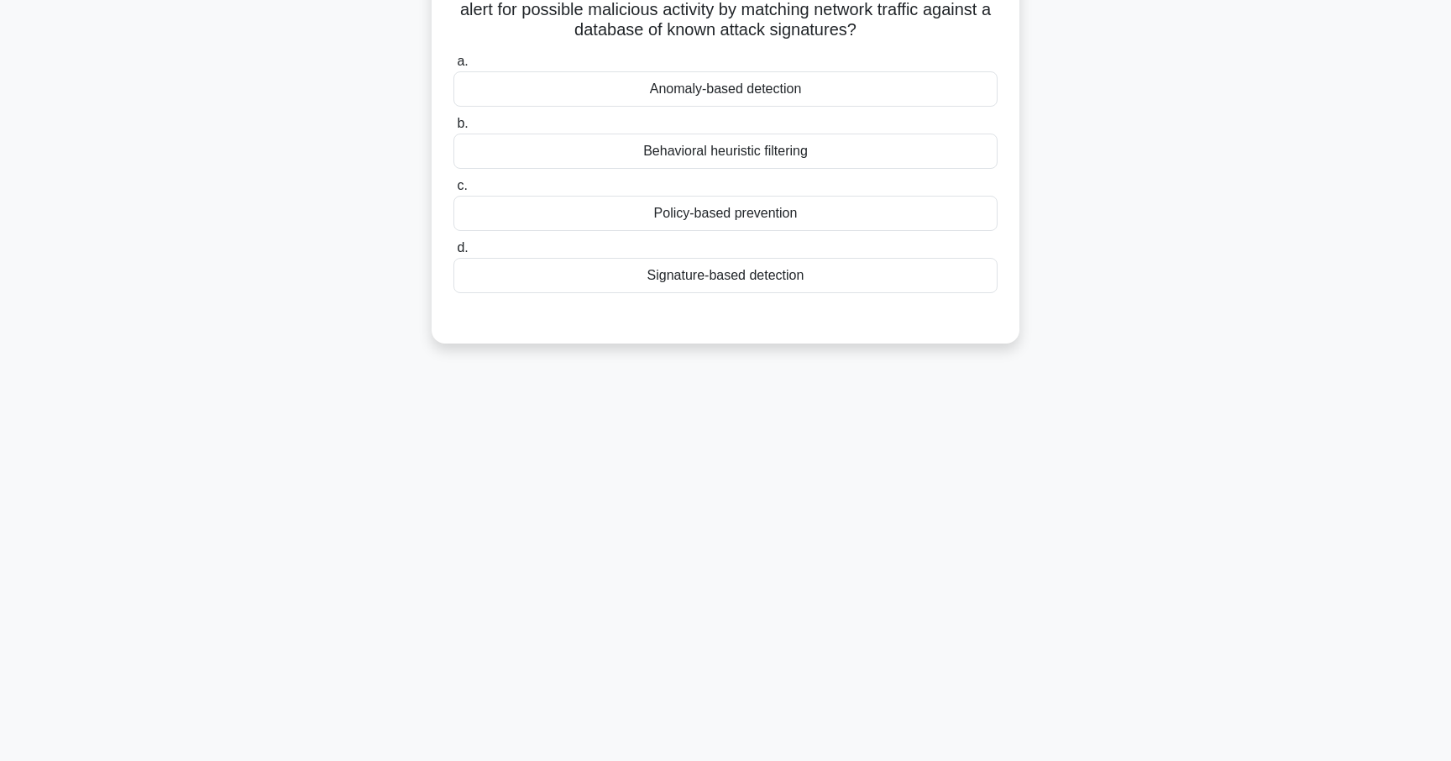
scroll to position [0, 0]
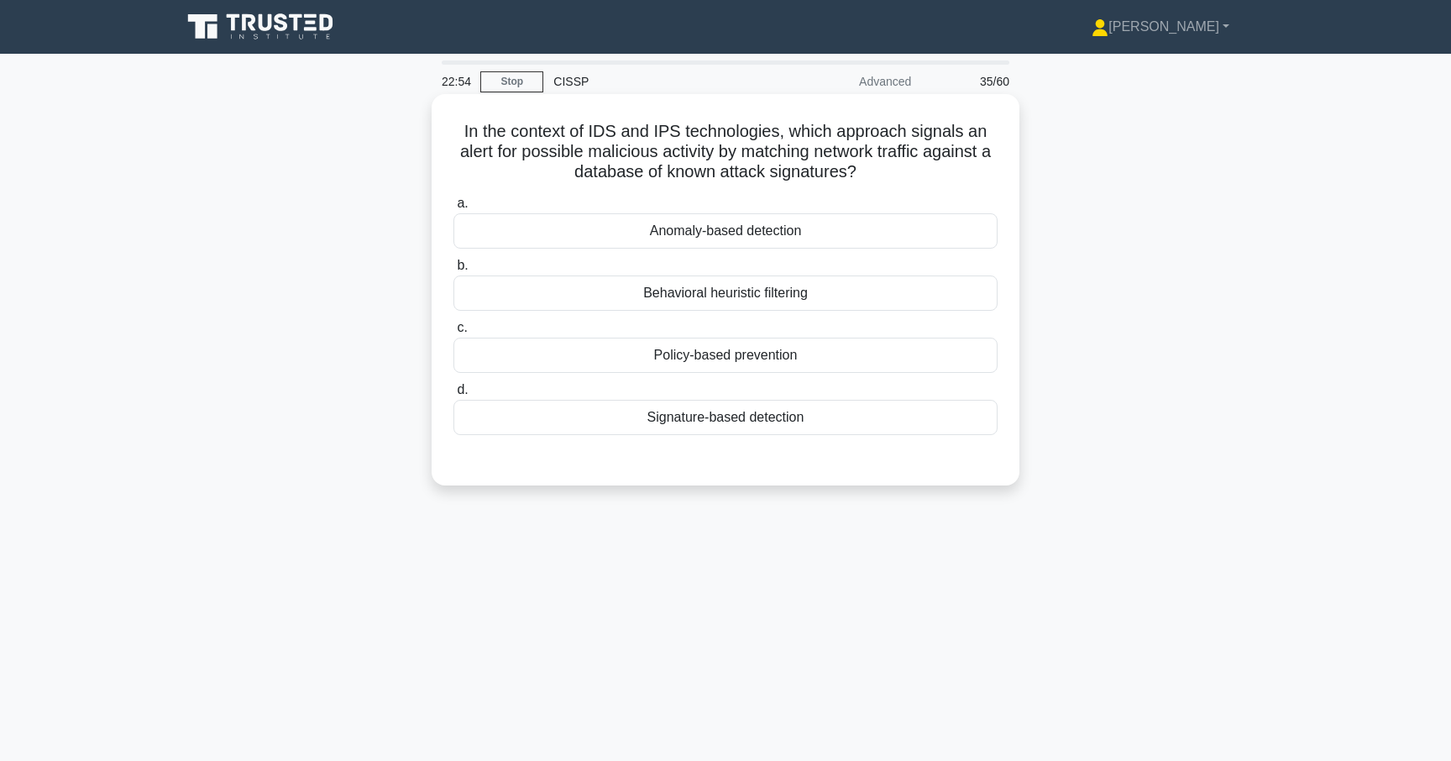
click at [713, 421] on div "Signature-based detection" at bounding box center [725, 417] width 544 height 35
click at [453, 395] on input "d. Signature-based detection" at bounding box center [453, 389] width 0 height 11
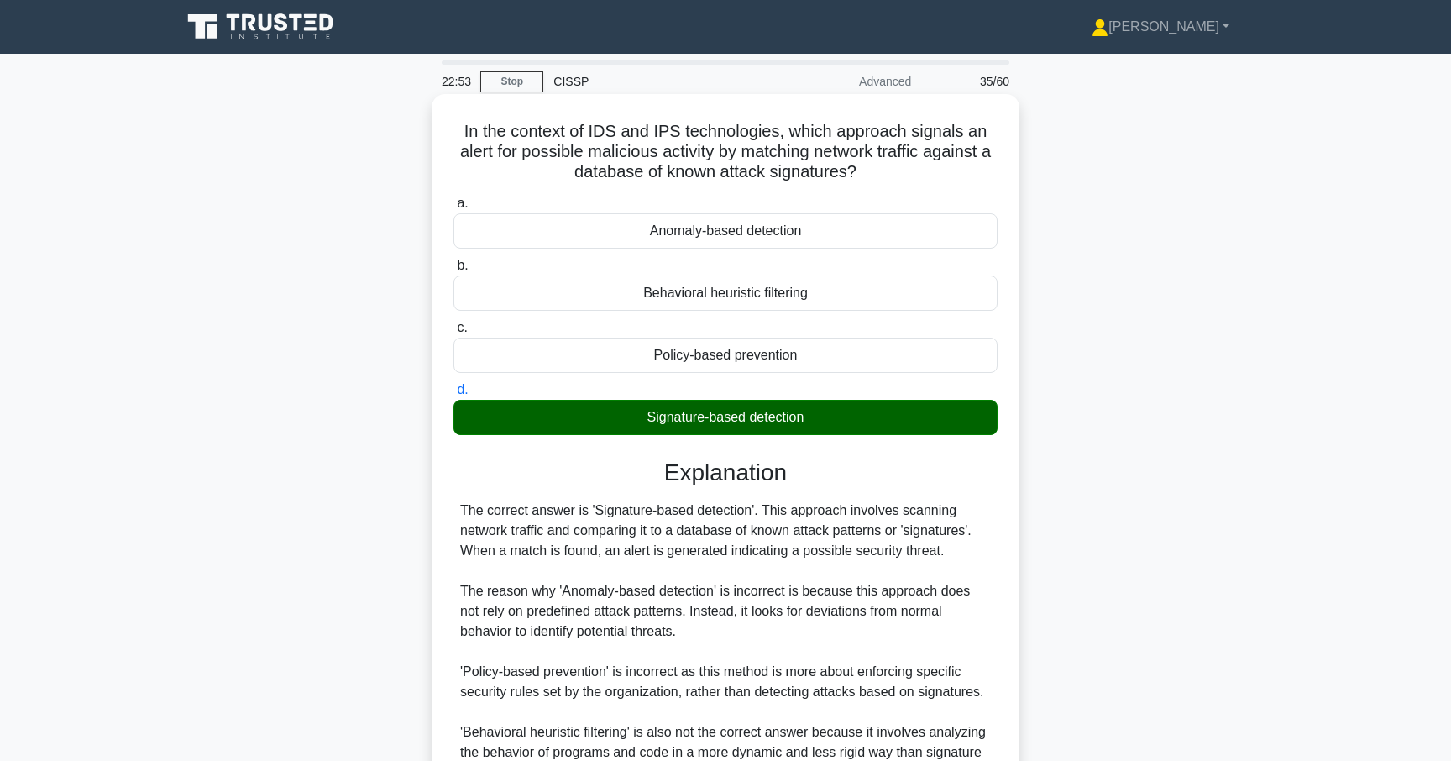
scroll to position [194, 0]
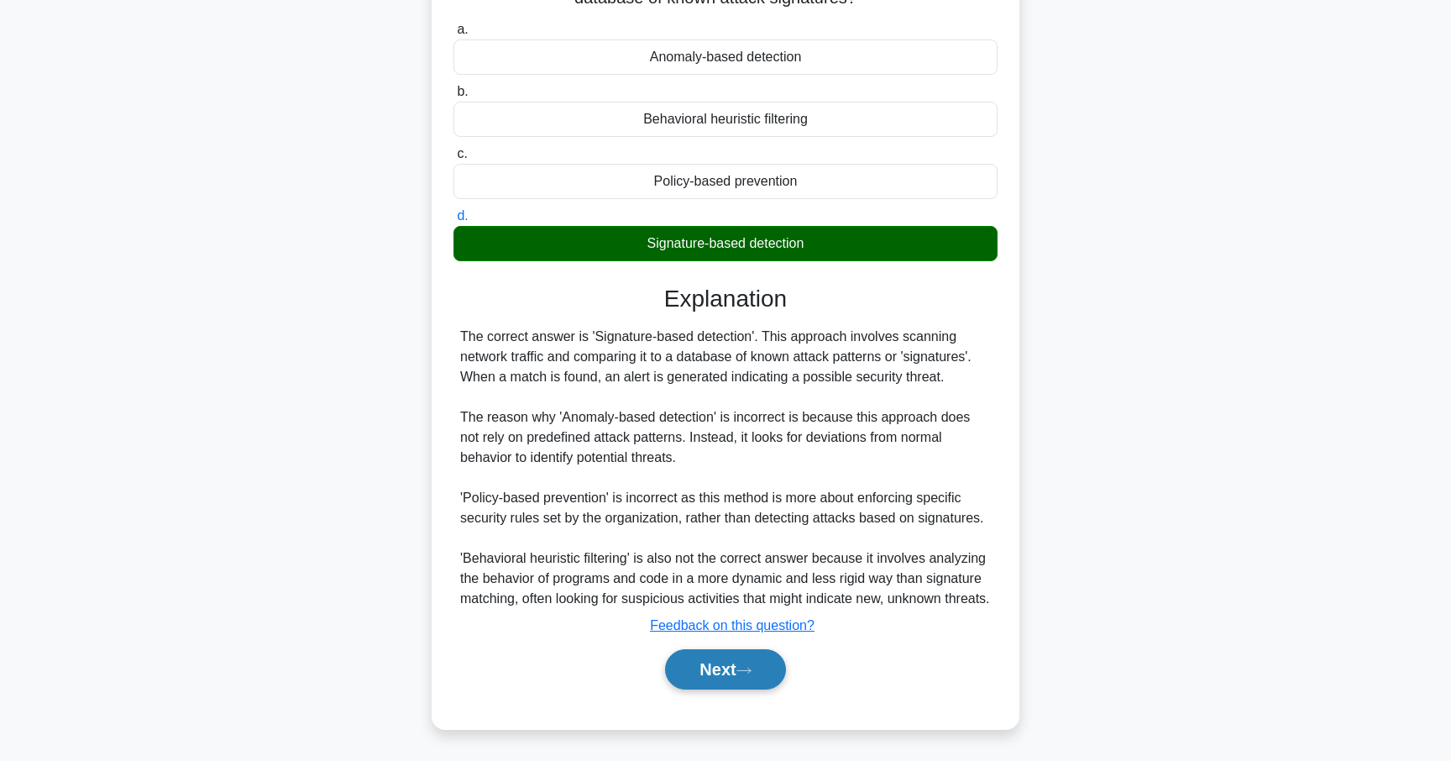
click at [724, 667] on button "Next" at bounding box center [725, 669] width 120 height 40
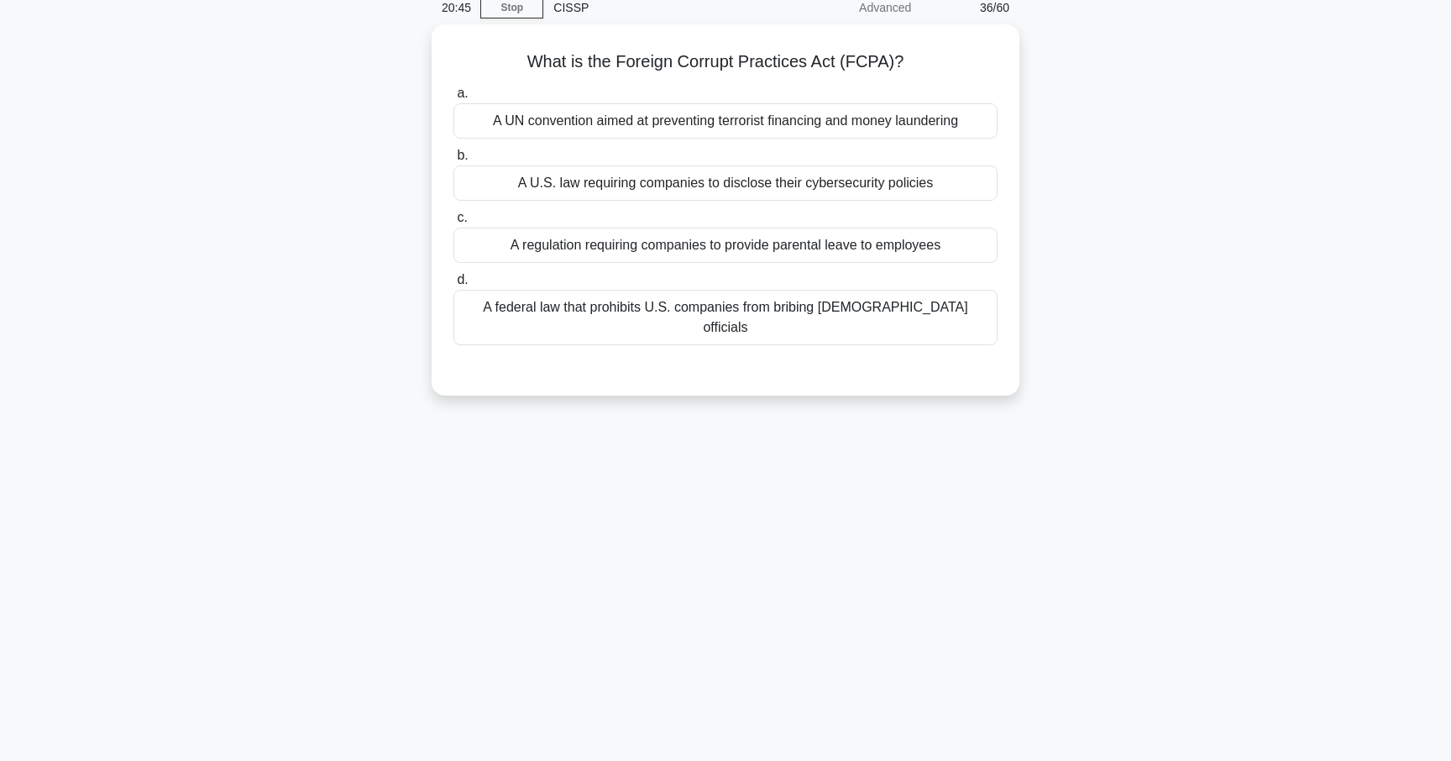
scroll to position [73, 0]
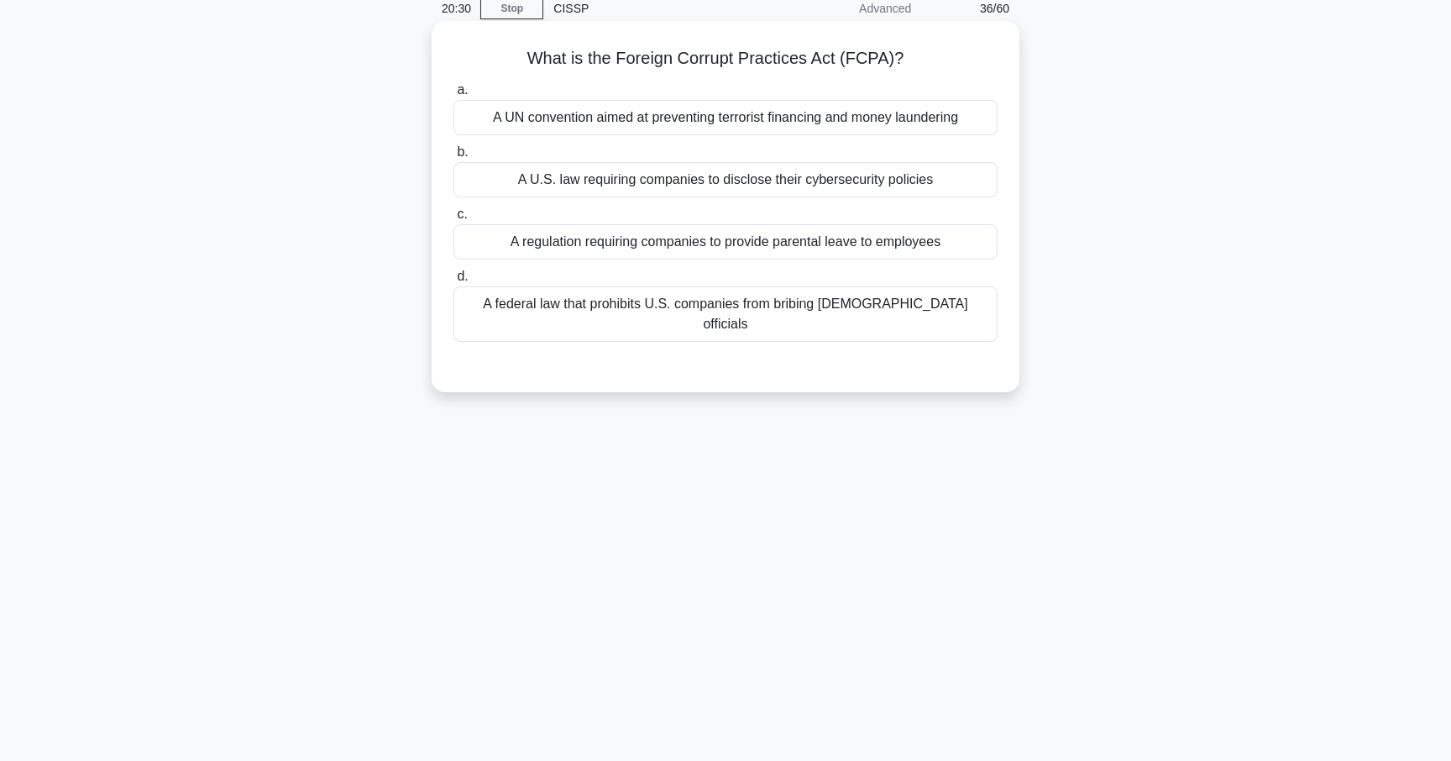
click at [665, 308] on div "A federal law that prohibits U.S. companies from bribing foreign officials" at bounding box center [725, 313] width 544 height 55
click at [453, 282] on input "d. A federal law that prohibits U.S. companies from bribing foreign officials" at bounding box center [453, 276] width 0 height 11
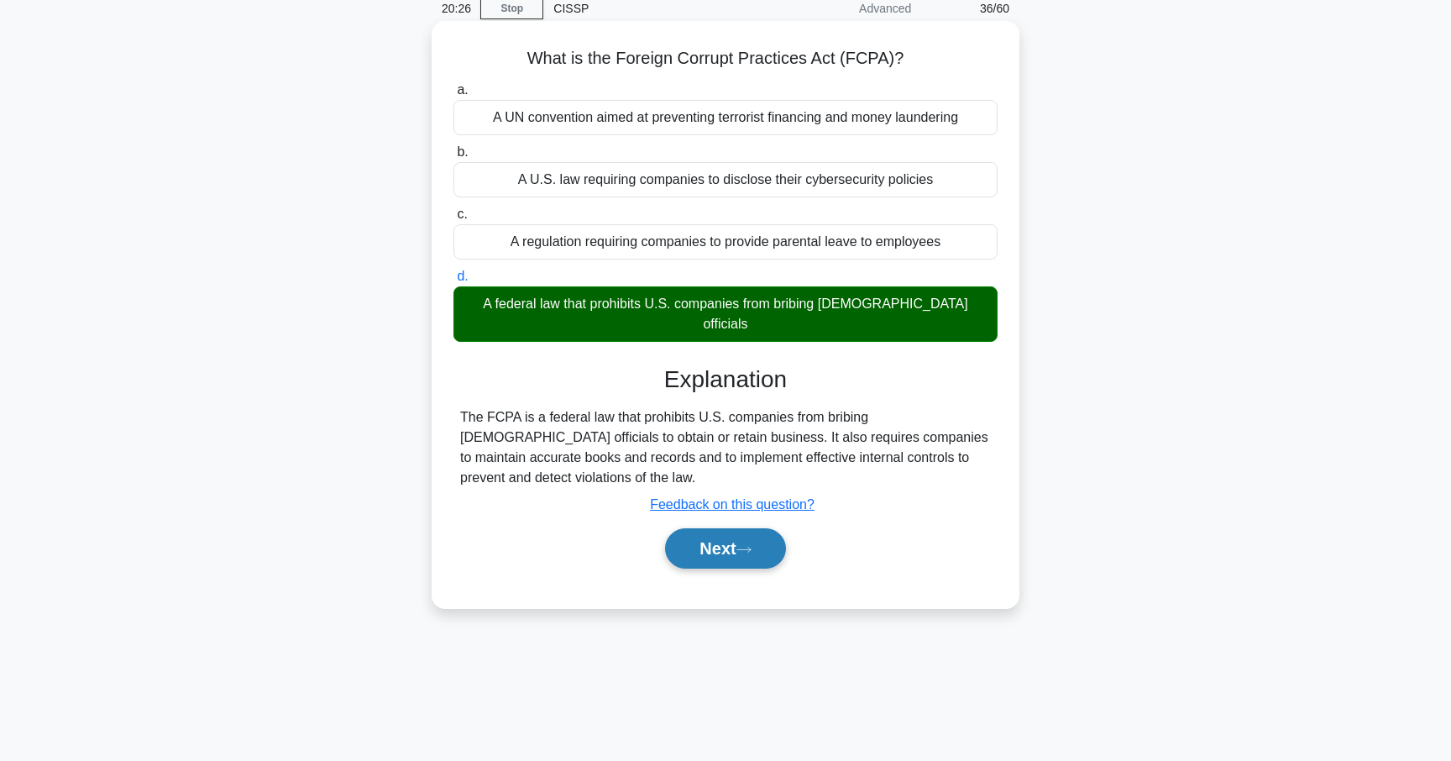
click at [712, 531] on button "Next" at bounding box center [725, 548] width 120 height 40
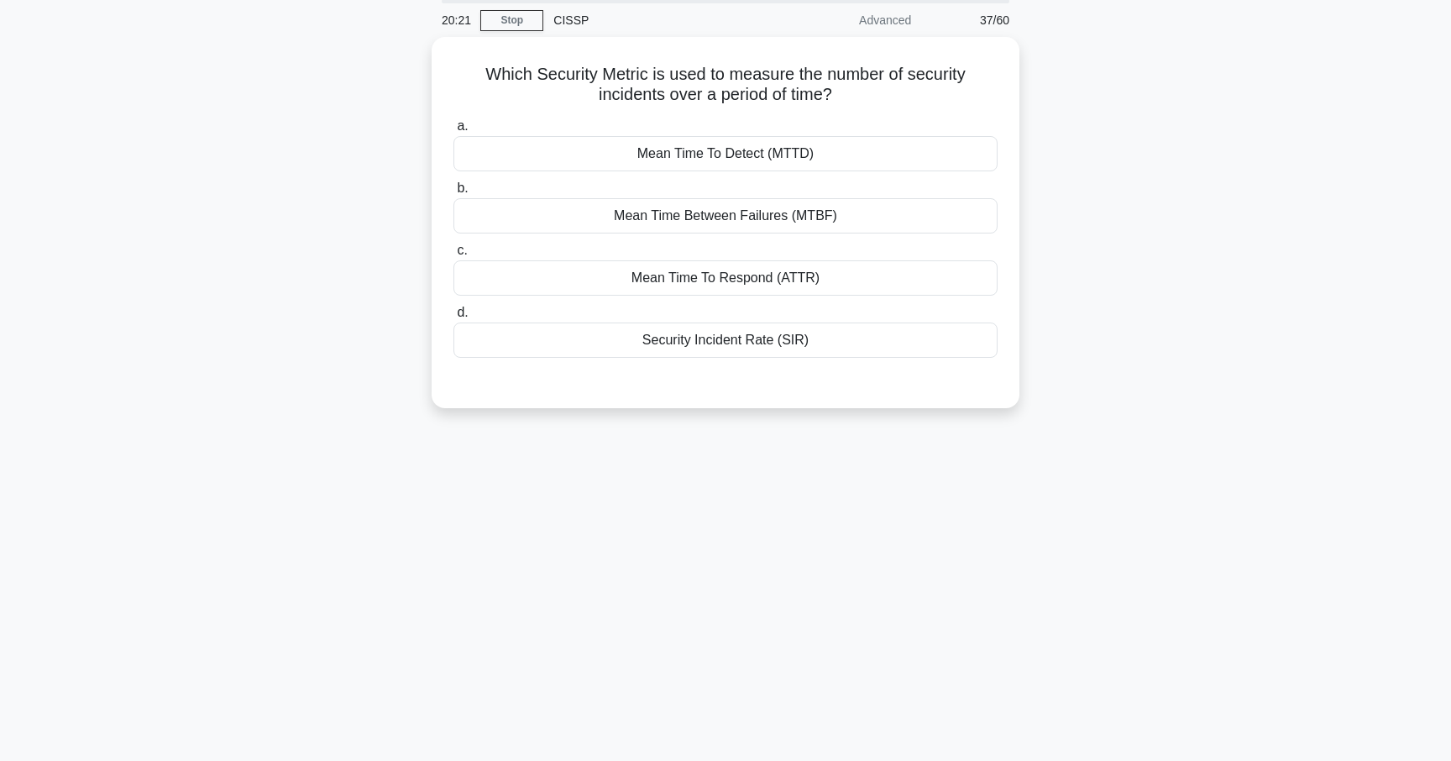
scroll to position [57, 0]
click at [660, 153] on div "Mean Time To Detect (MTTD)" at bounding box center [725, 153] width 544 height 35
click at [453, 132] on input "a. Mean Time To Detect (MTTD)" at bounding box center [453, 126] width 0 height 11
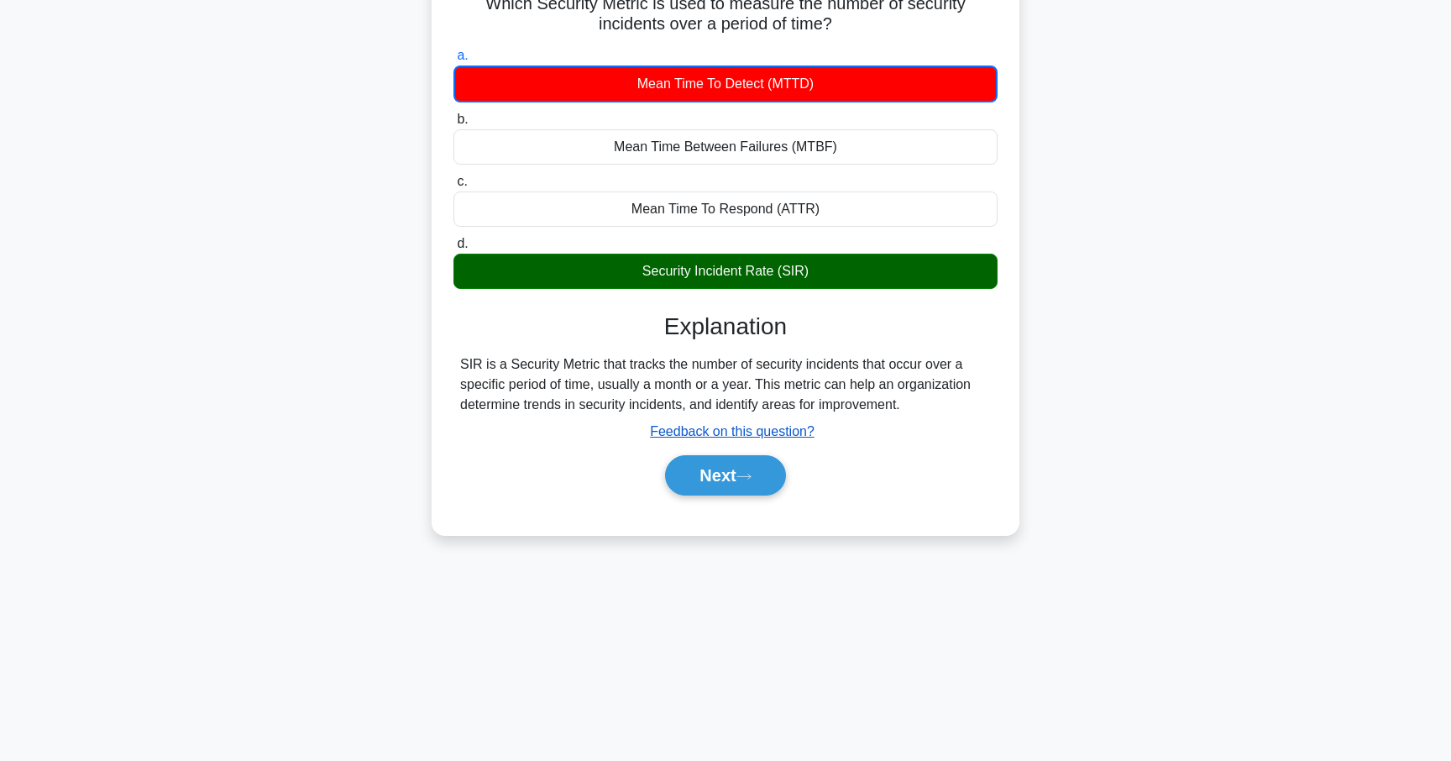
scroll to position [146, 0]
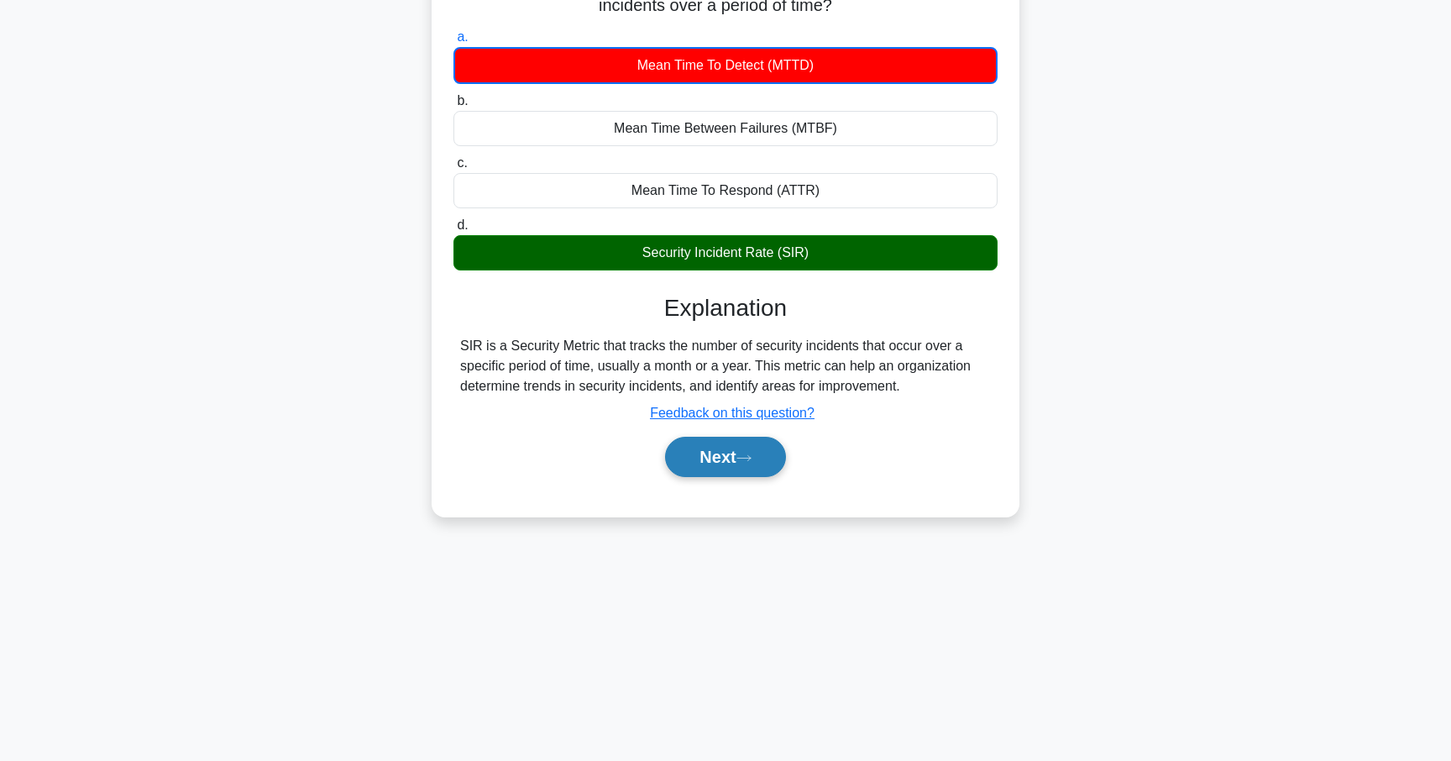
click at [712, 467] on button "Next" at bounding box center [725, 457] width 120 height 40
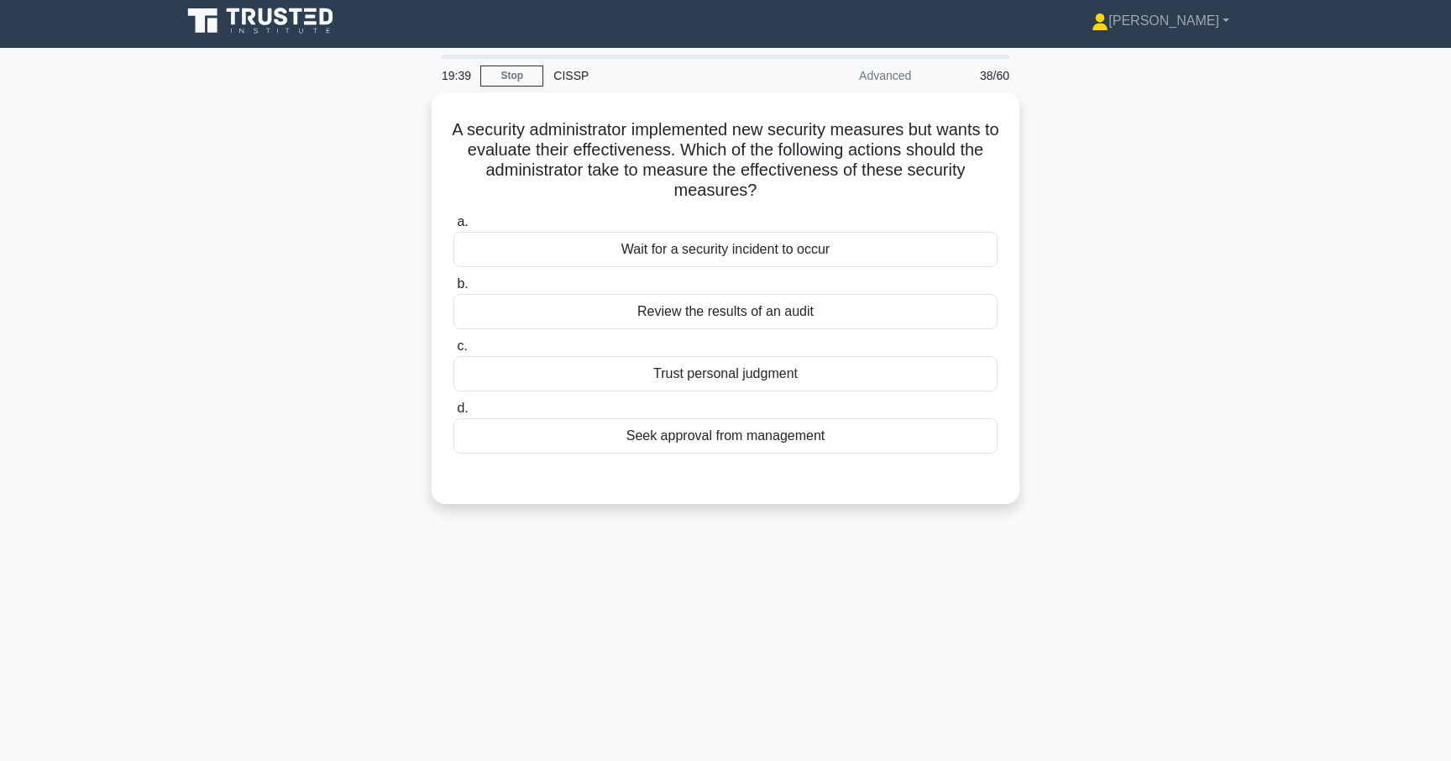
scroll to position [0, 0]
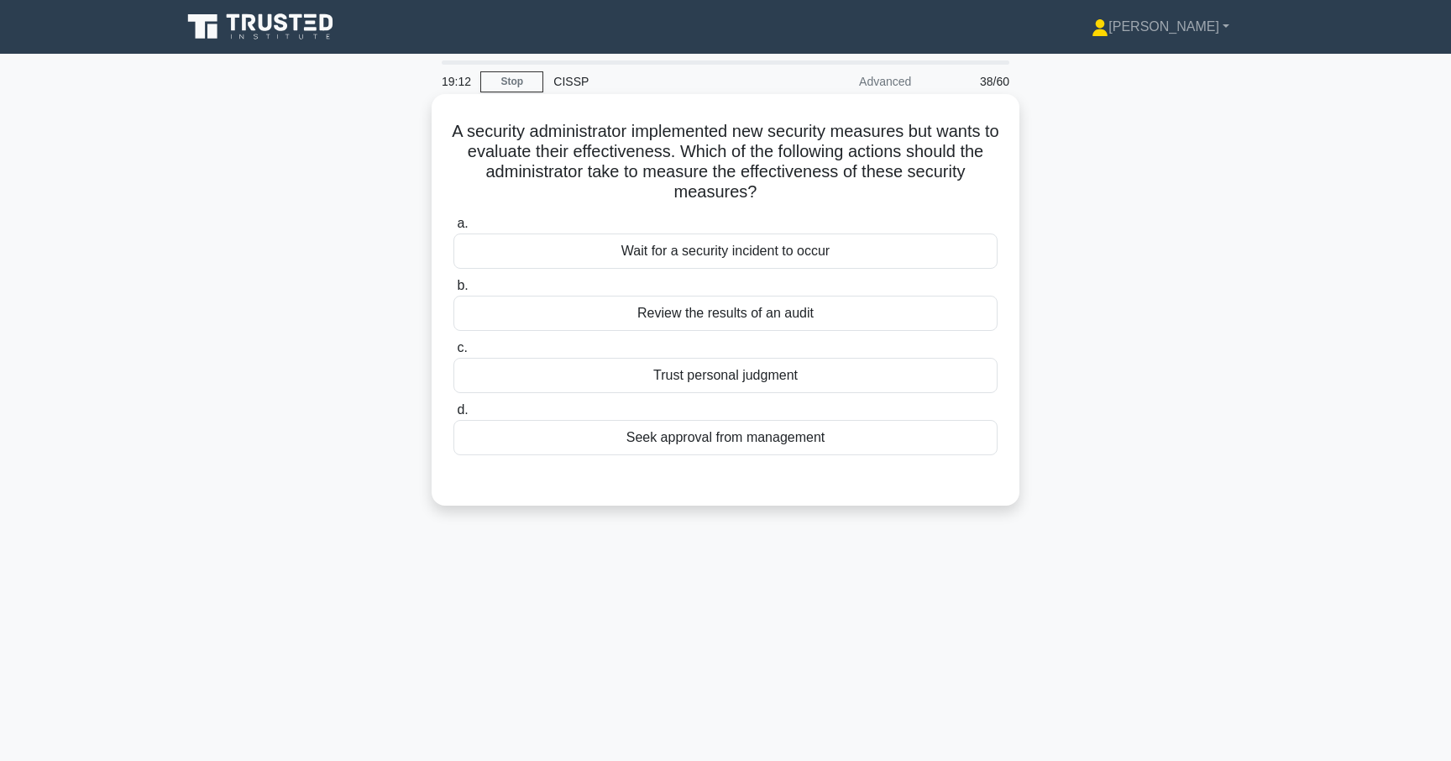
click at [626, 440] on div "Seek approval from management" at bounding box center [725, 437] width 544 height 35
click at [453, 416] on input "d. Seek approval from management" at bounding box center [453, 410] width 0 height 11
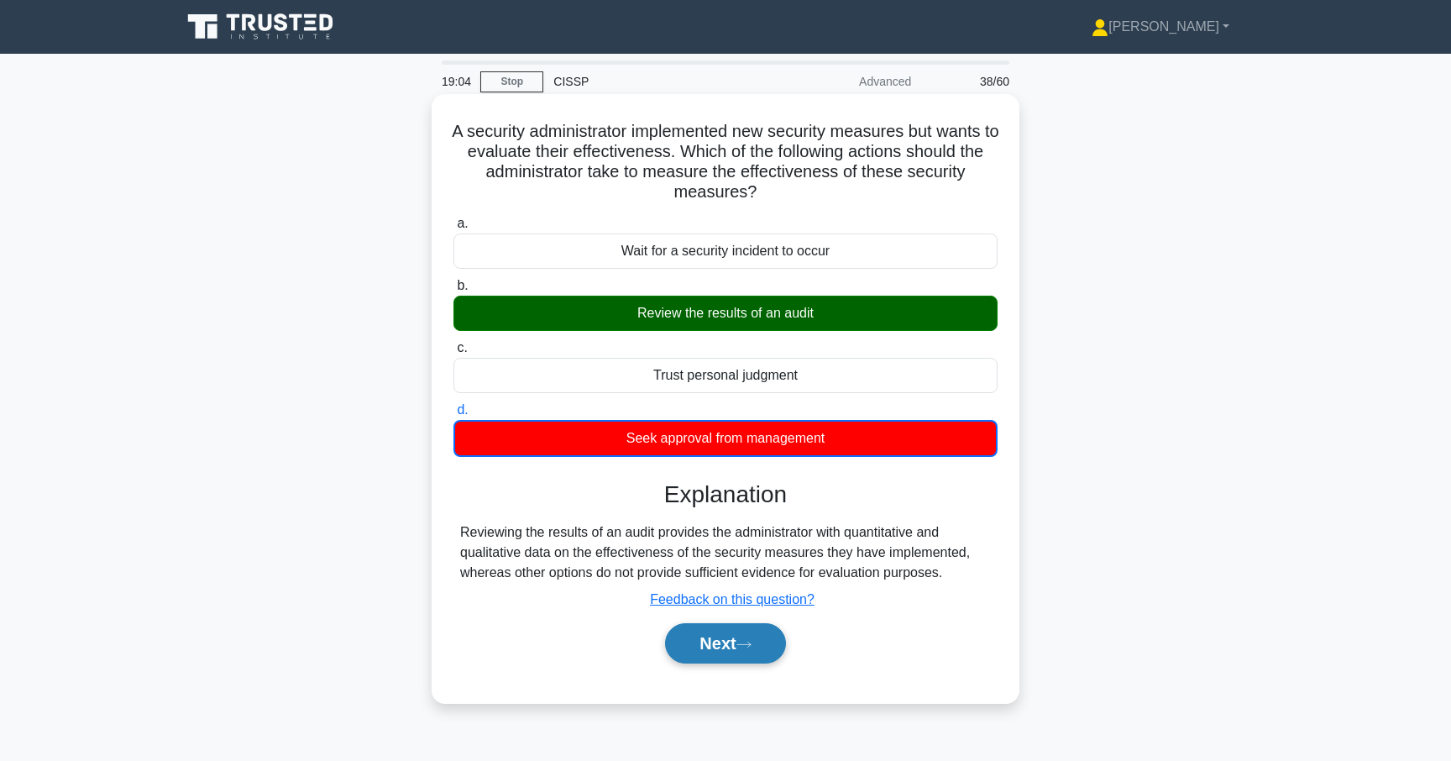
click at [730, 646] on button "Next" at bounding box center [725, 643] width 120 height 40
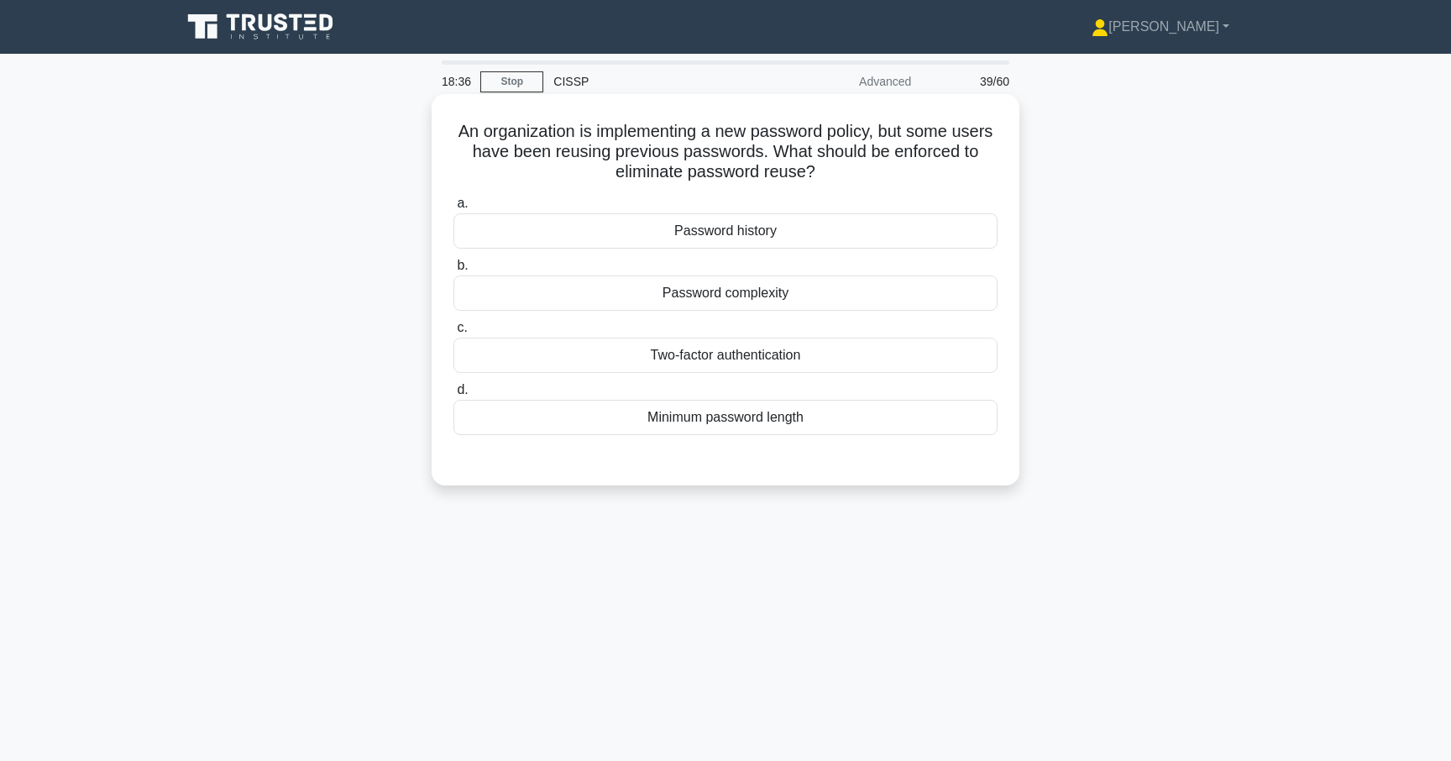
click at [688, 228] on div "Password history" at bounding box center [725, 230] width 544 height 35
click at [453, 209] on input "a. Password history" at bounding box center [453, 203] width 0 height 11
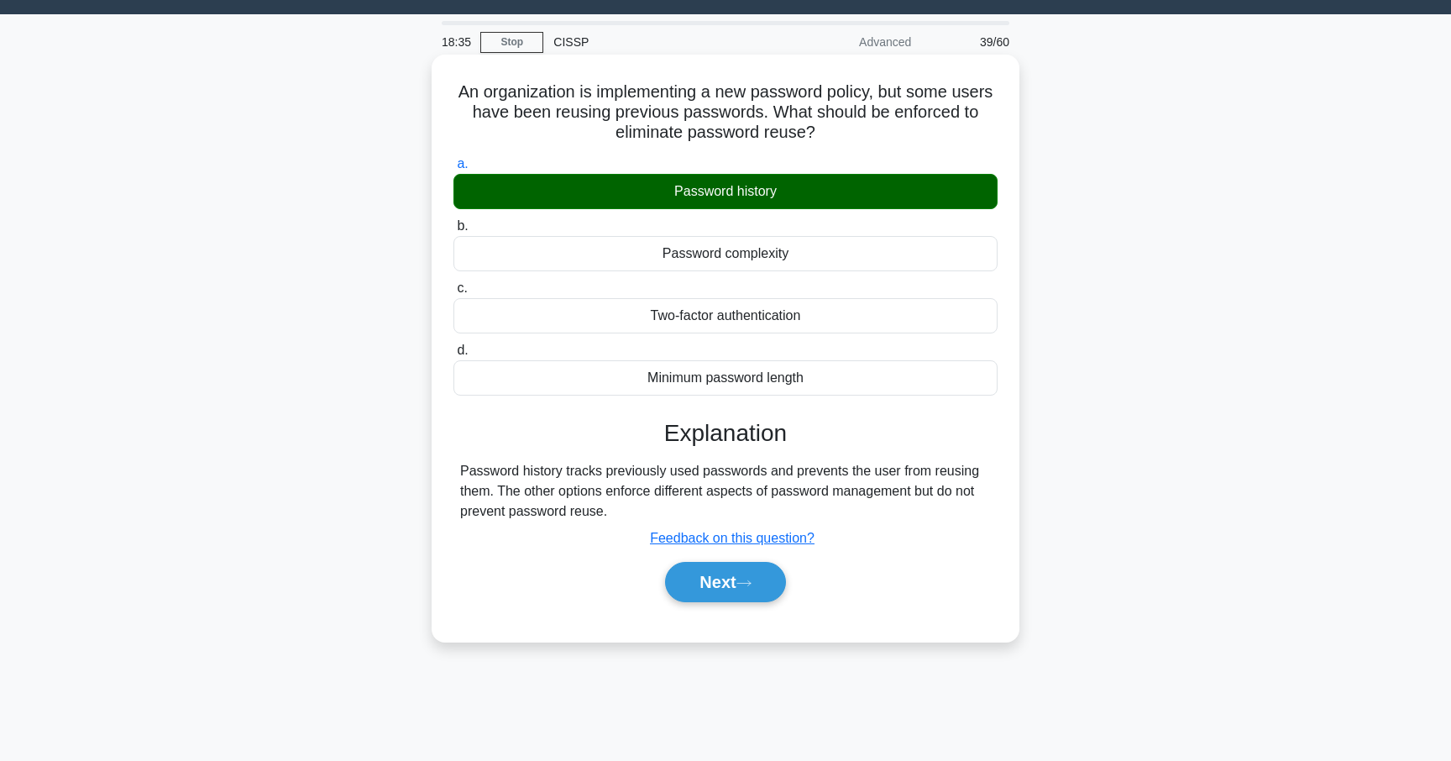
scroll to position [34, 0]
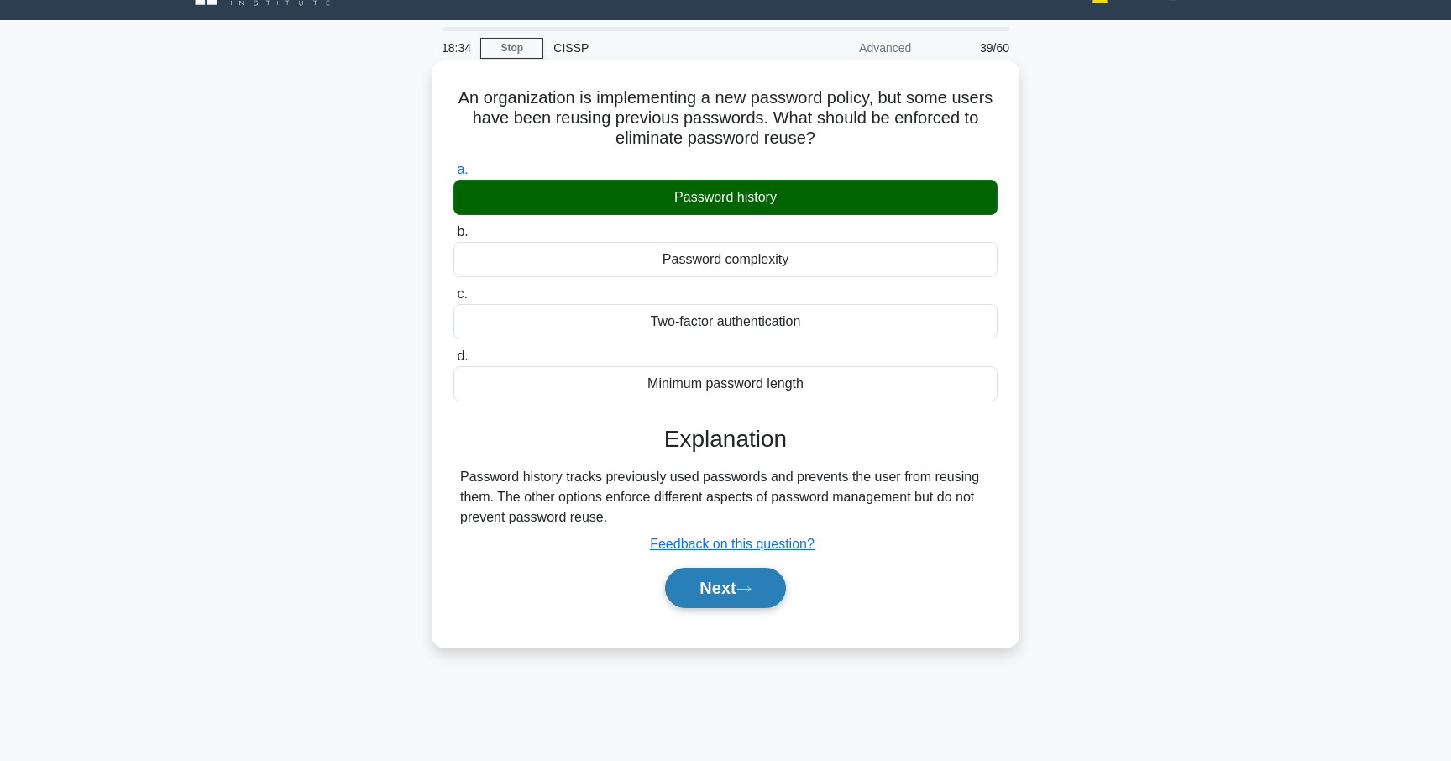
click at [725, 588] on button "Next" at bounding box center [725, 587] width 120 height 40
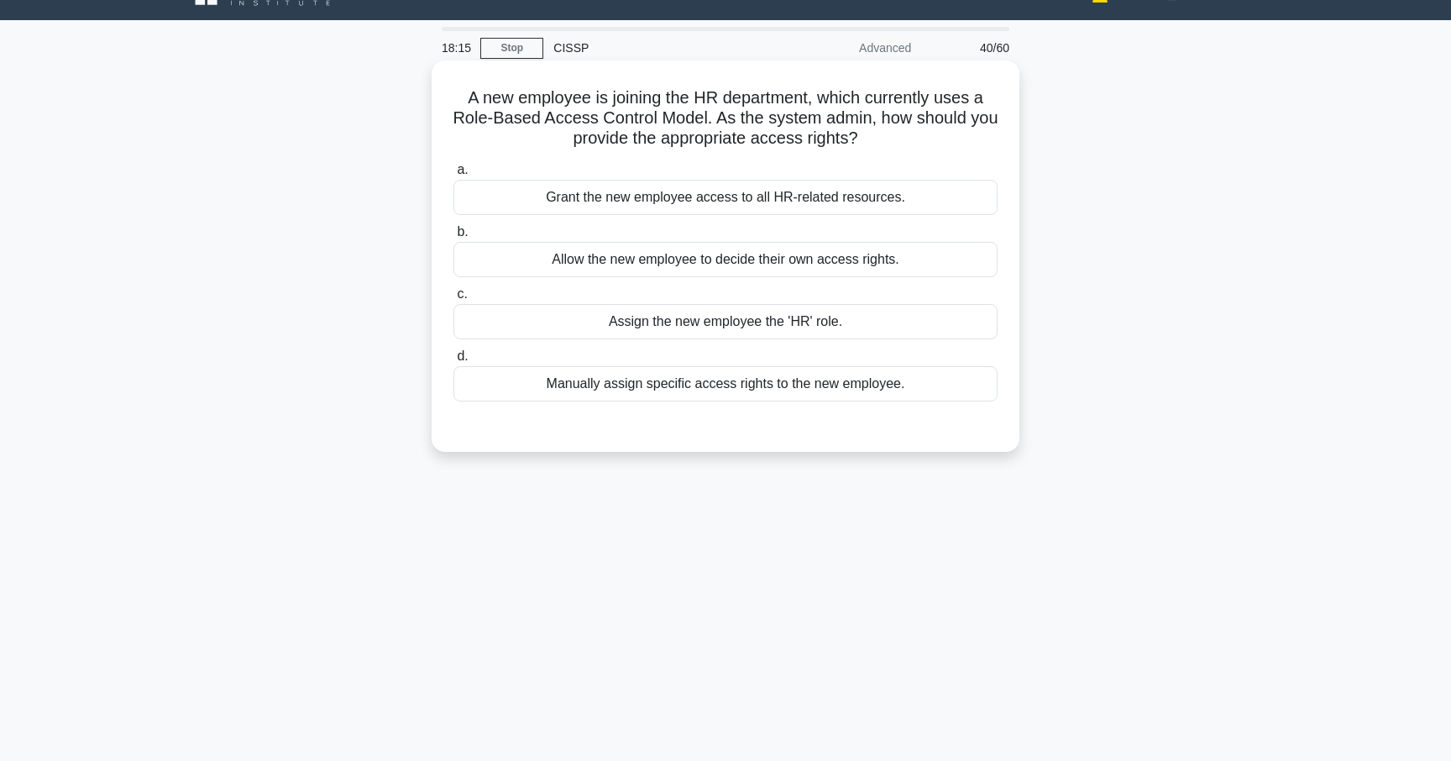
click at [684, 322] on div "Assign the new employee the 'HR' role." at bounding box center [725, 321] width 544 height 35
click at [453, 300] on input "c. Assign the new employee the 'HR' role." at bounding box center [453, 294] width 0 height 11
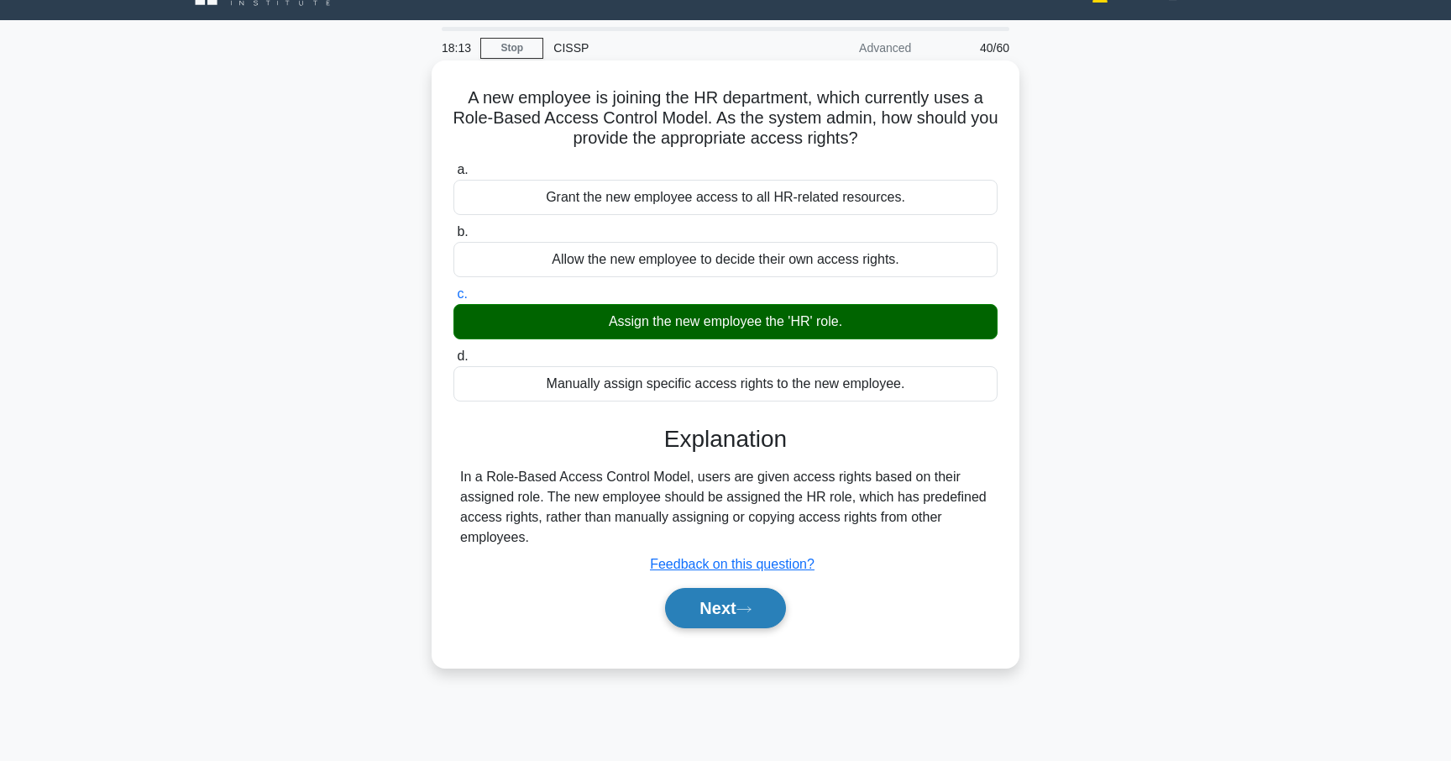
click at [720, 620] on button "Next" at bounding box center [725, 608] width 120 height 40
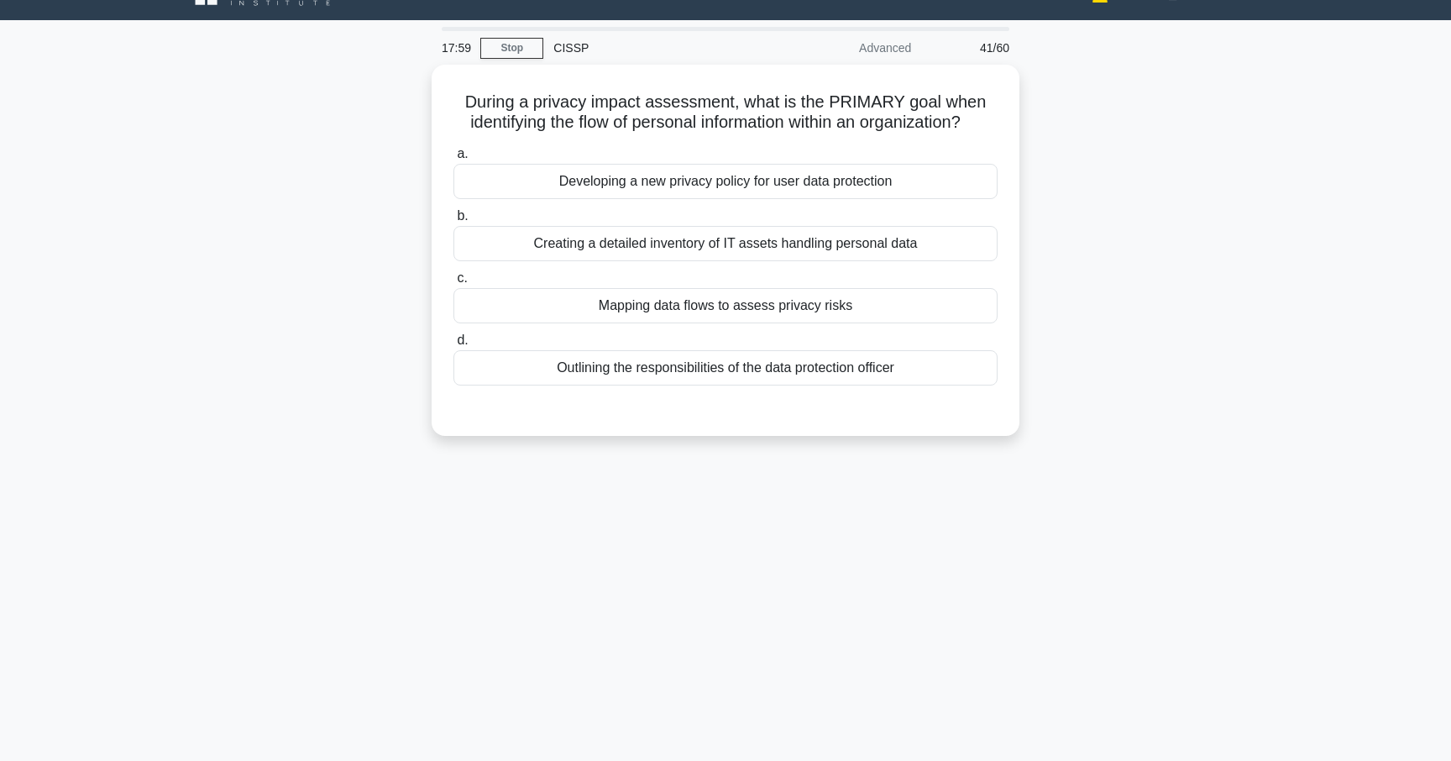
scroll to position [15, 0]
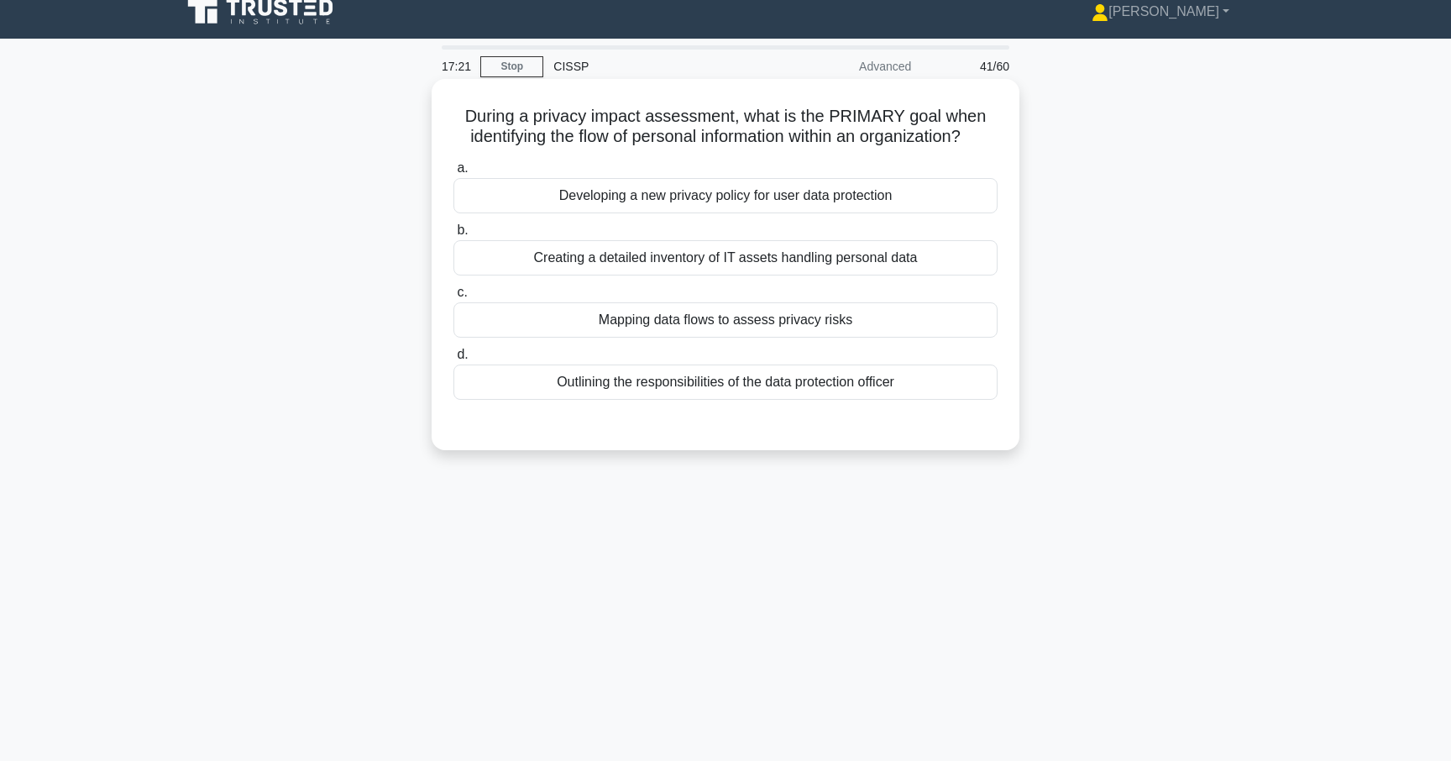
click at [653, 323] on div "Mapping data flows to assess privacy risks" at bounding box center [725, 319] width 544 height 35
click at [453, 298] on input "c. Mapping data flows to assess privacy risks" at bounding box center [453, 292] width 0 height 11
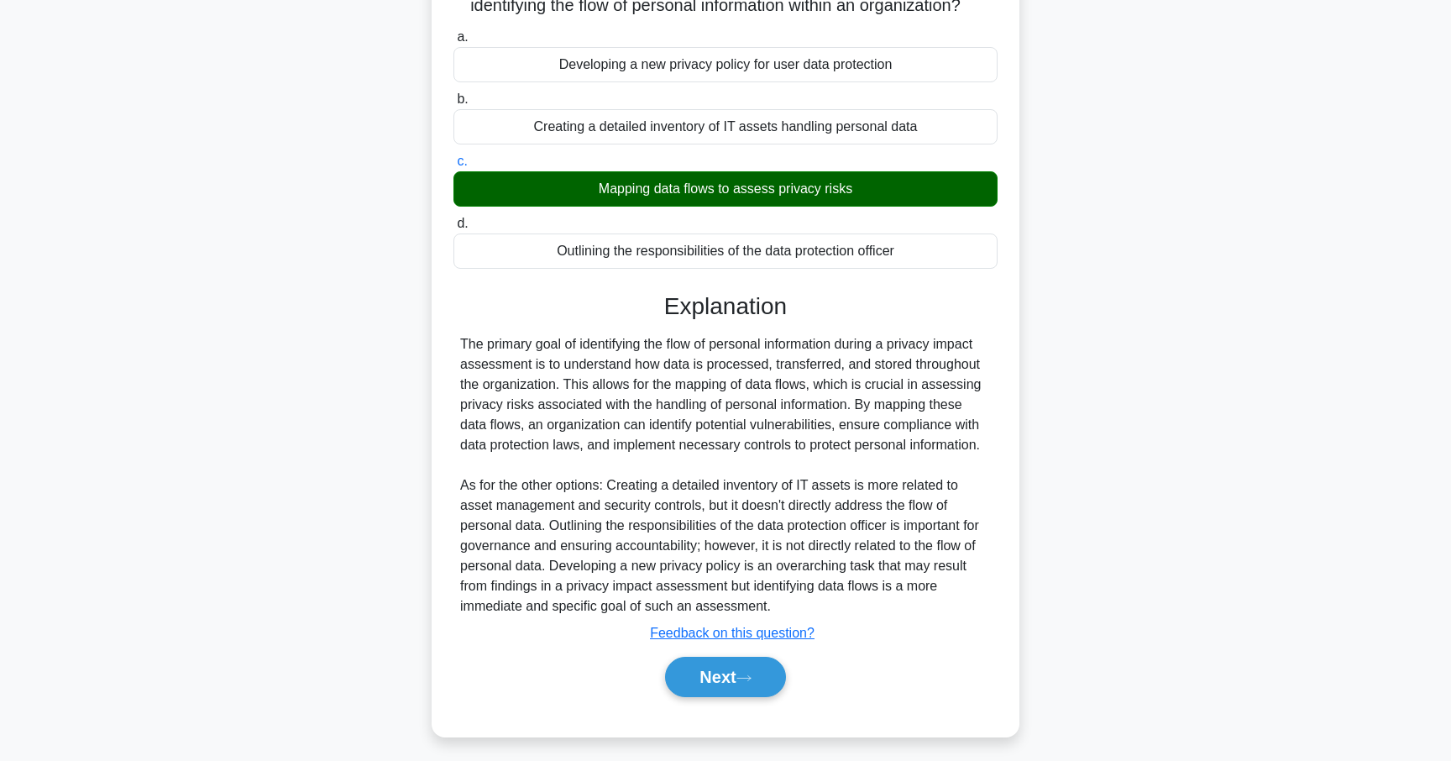
scroll to position [147, 0]
drag, startPoint x: 597, startPoint y: 364, endPoint x: 1001, endPoint y: 439, distance: 411.5
click at [1001, 439] on div "During a privacy impact assessment, what is the PRIMARY goal when identifying t…" at bounding box center [725, 341] width 574 height 775
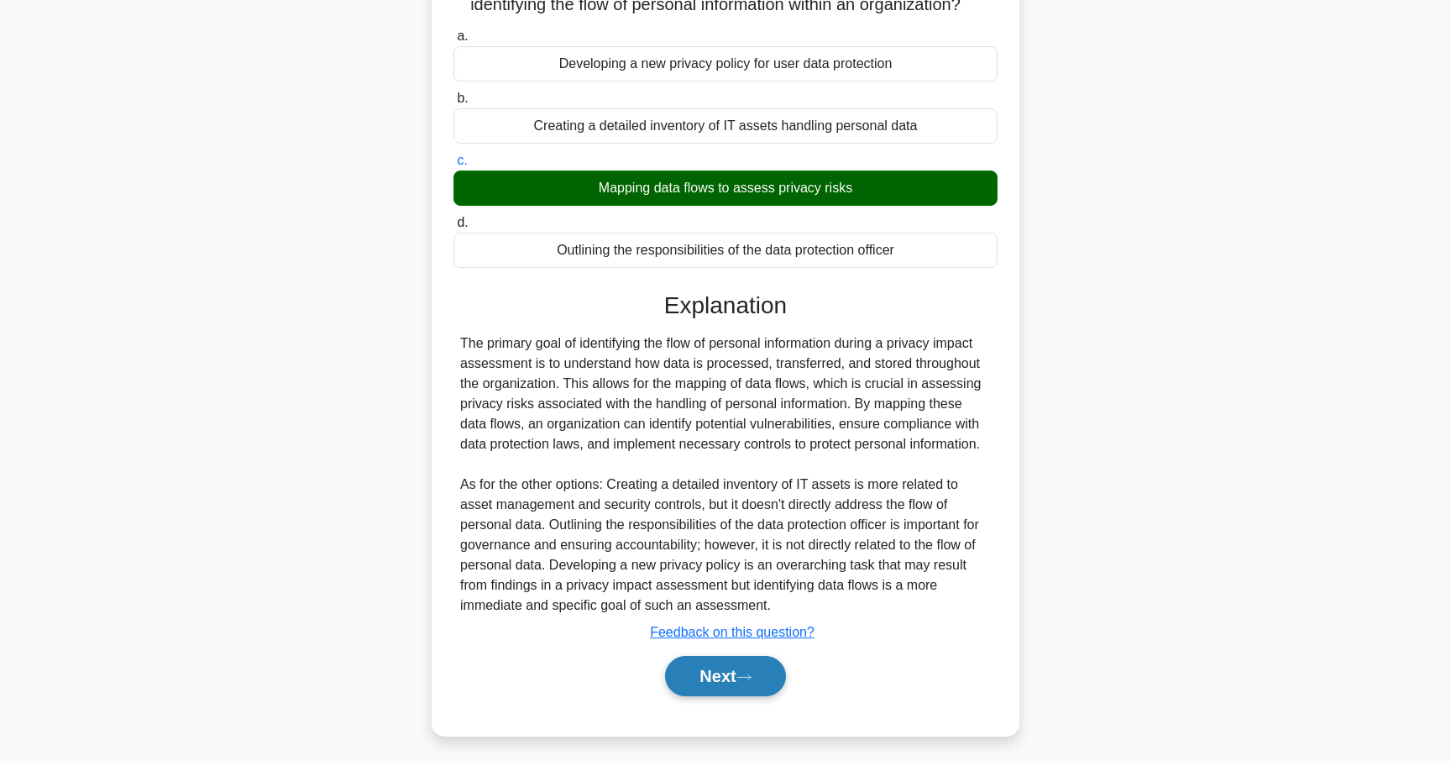
click at [703, 688] on button "Next" at bounding box center [725, 676] width 120 height 40
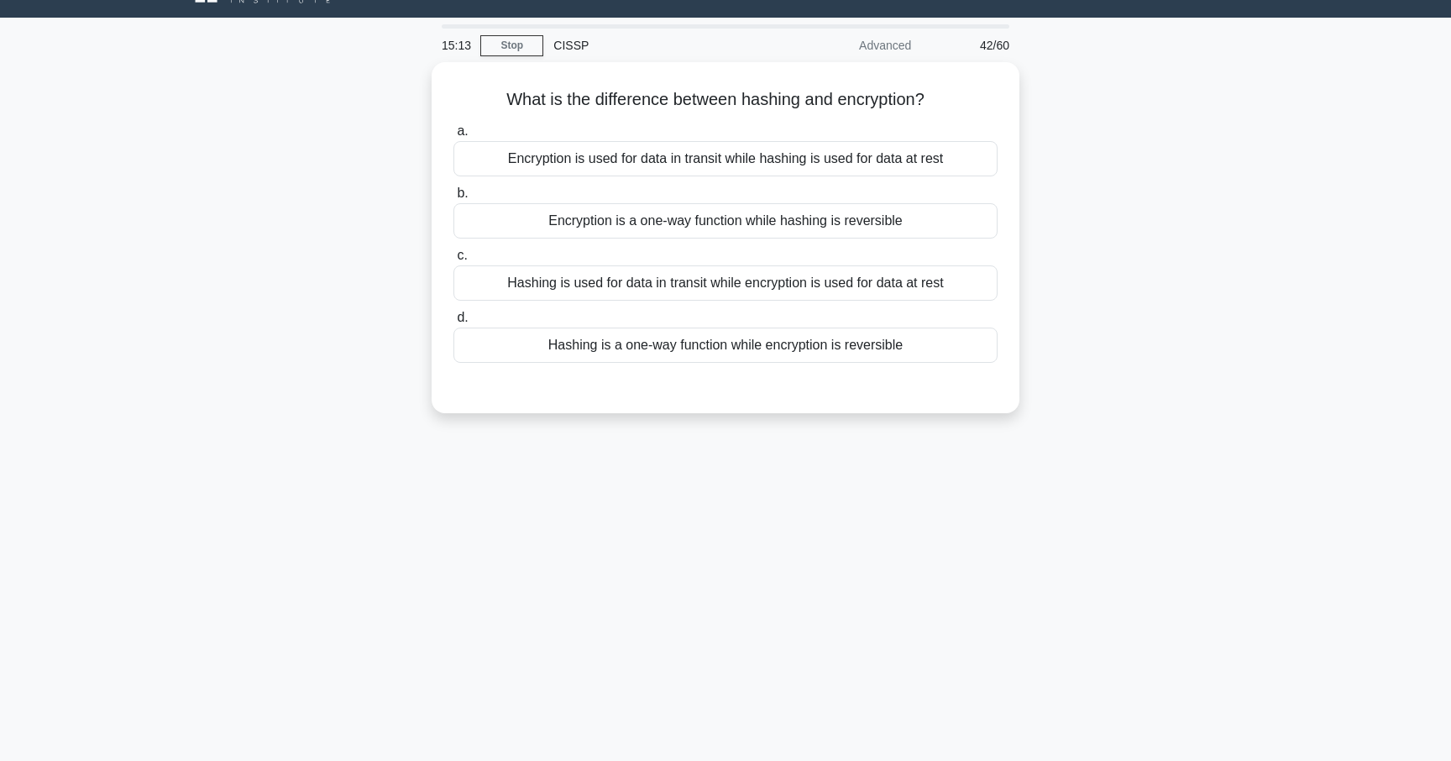
scroll to position [0, 0]
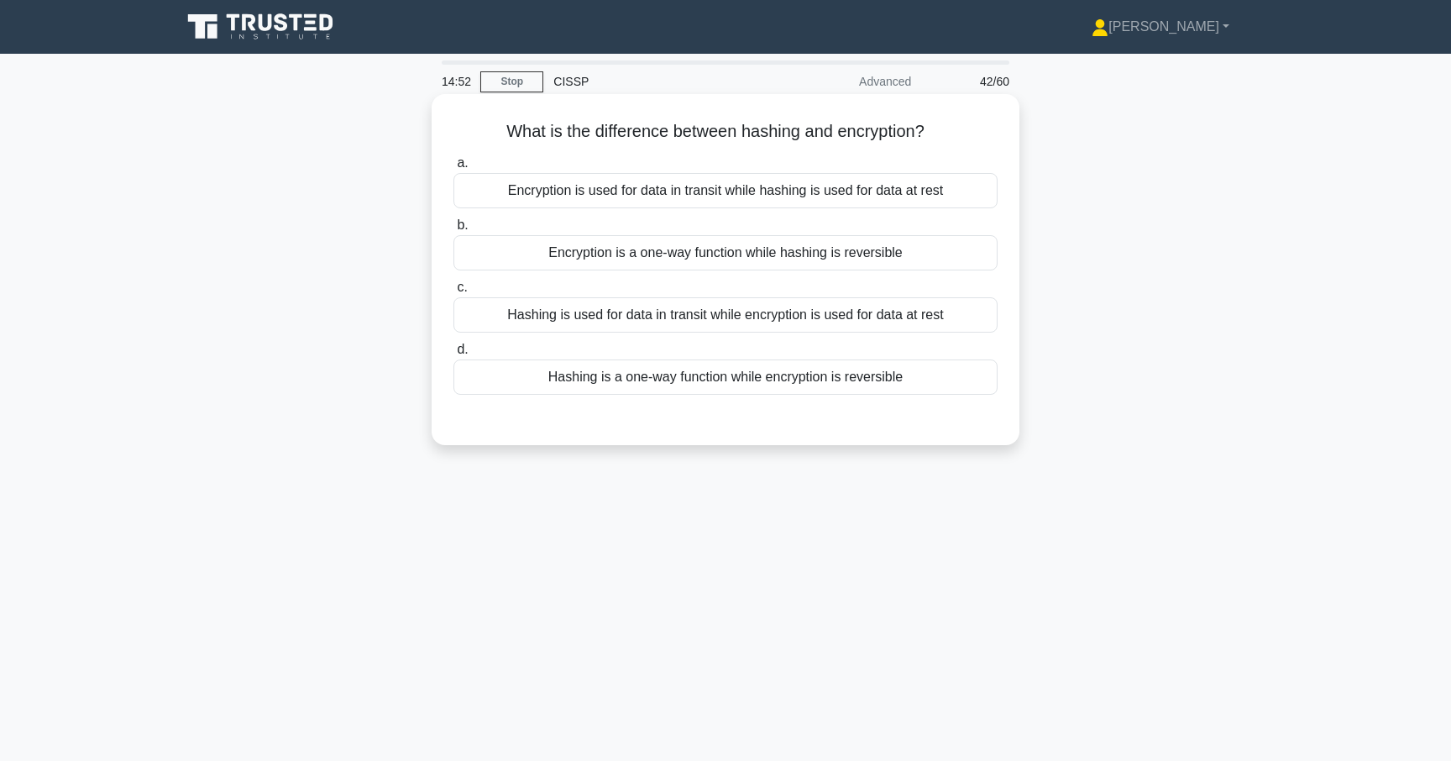
click at [711, 369] on div "Hashing is a one-way function while encryption is reversible" at bounding box center [725, 376] width 544 height 35
click at [453, 355] on input "d. Hashing is a one-way function while encryption is reversible" at bounding box center [453, 349] width 0 height 11
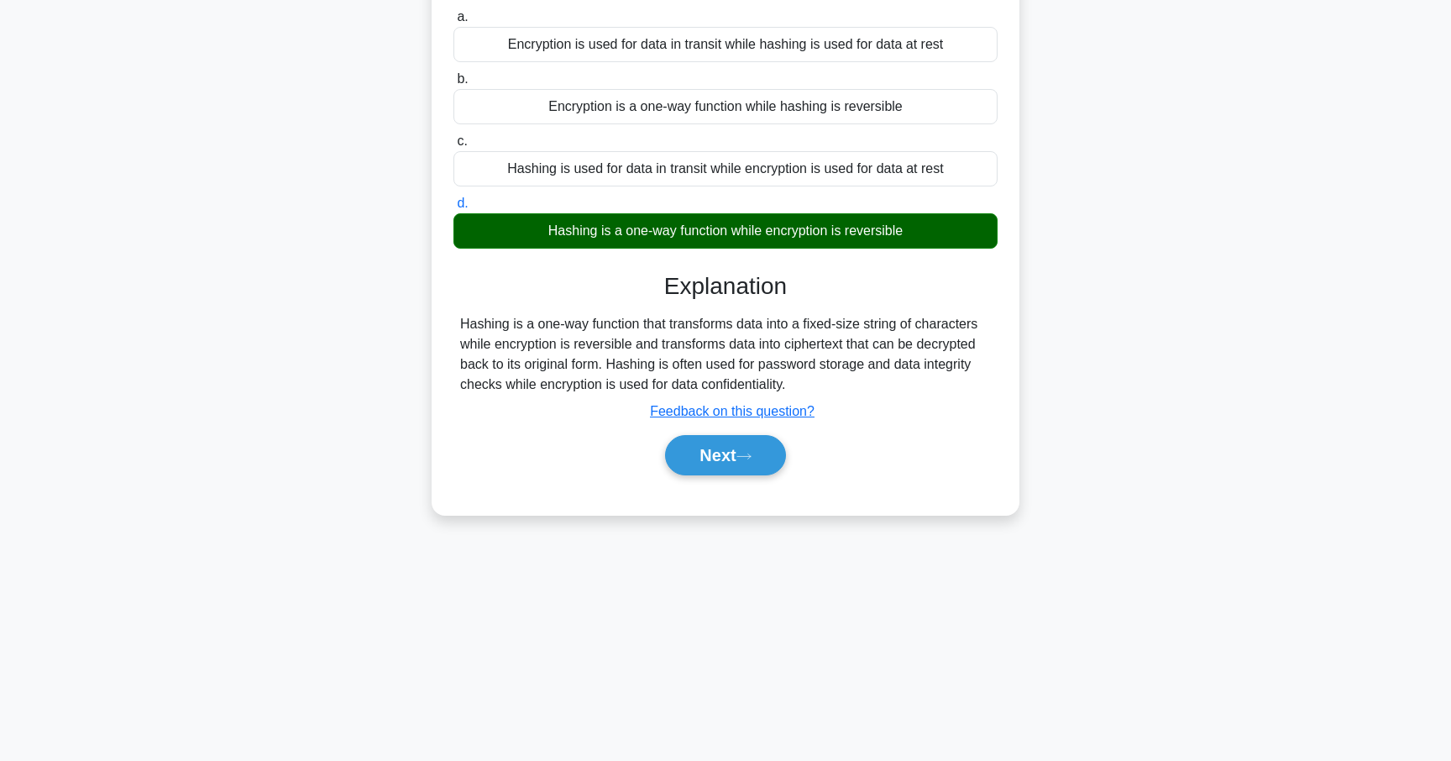
scroll to position [137, 0]
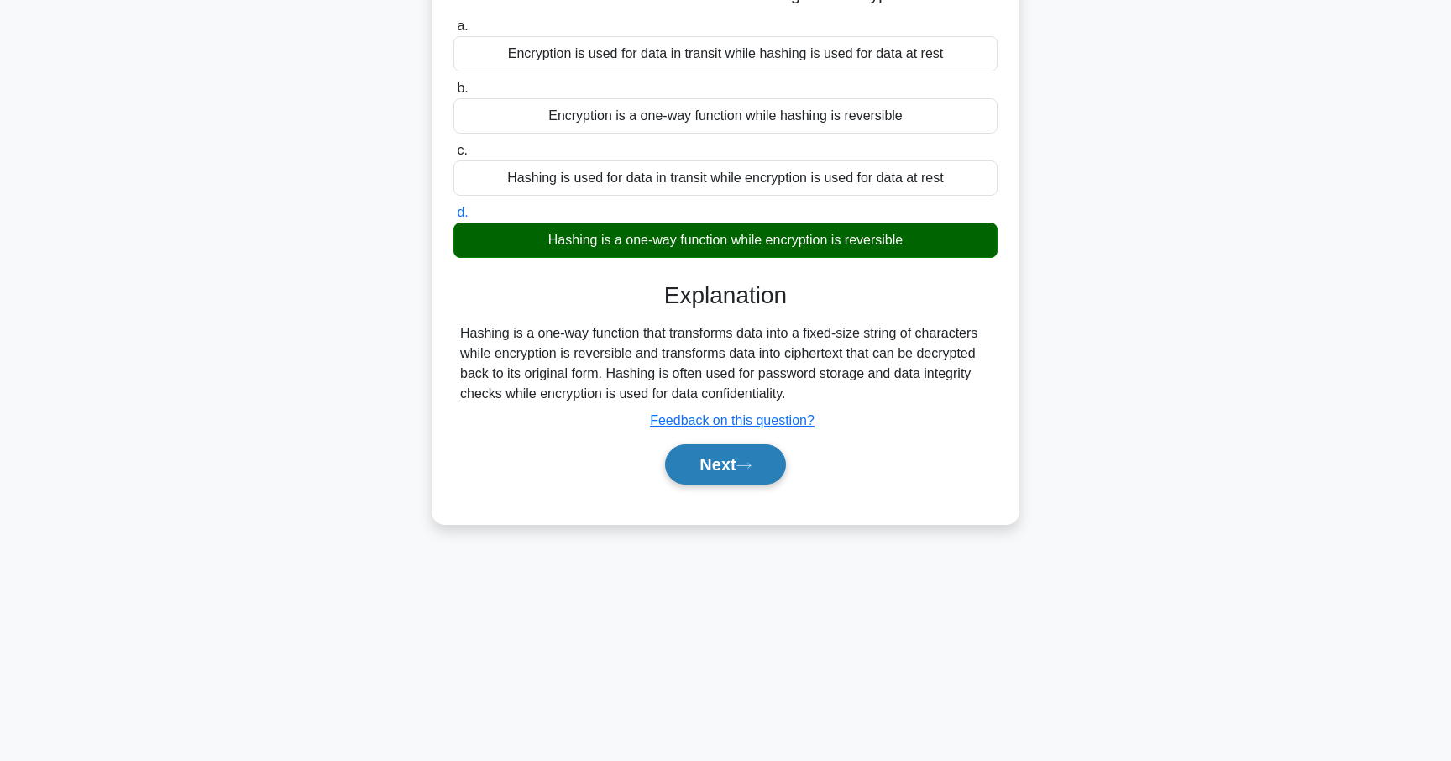
click at [709, 473] on button "Next" at bounding box center [725, 464] width 120 height 40
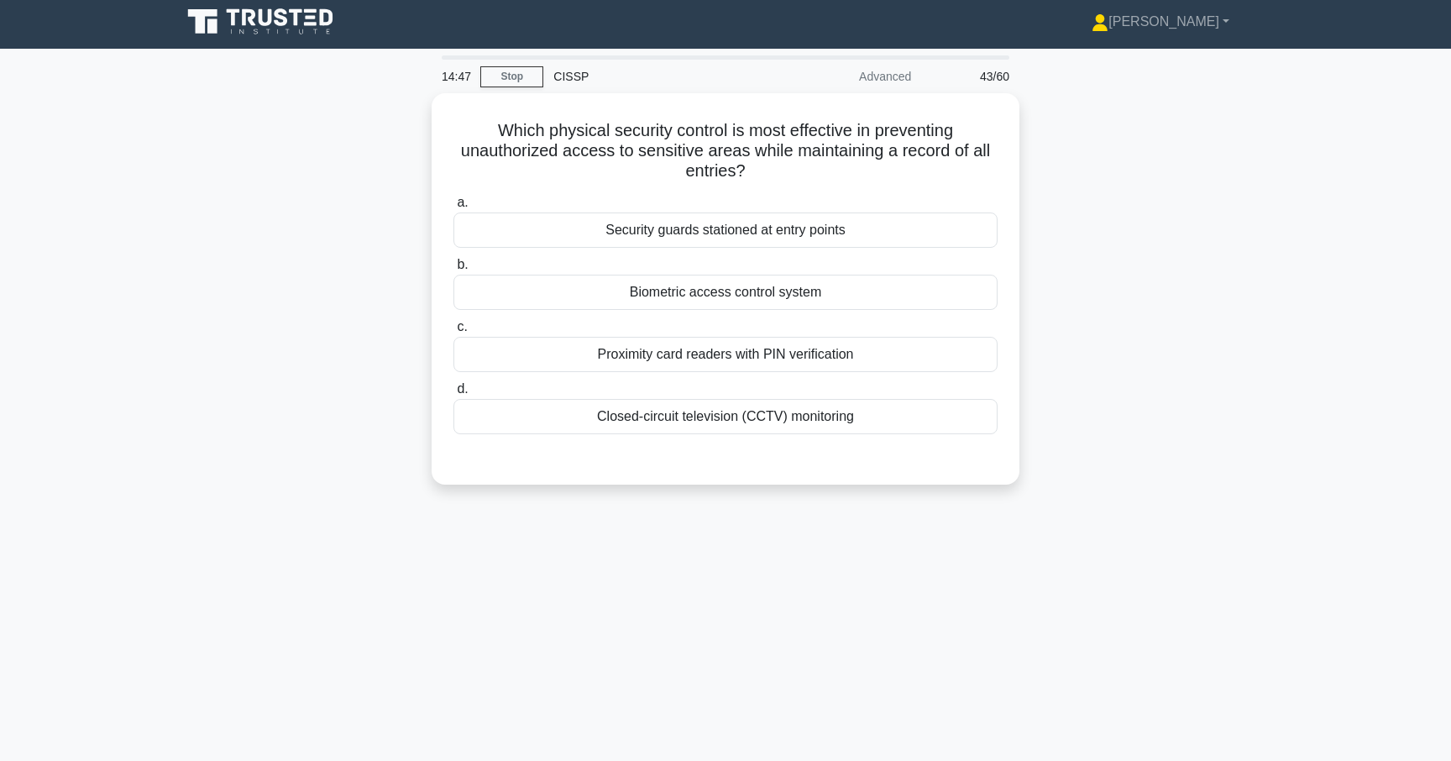
scroll to position [0, 0]
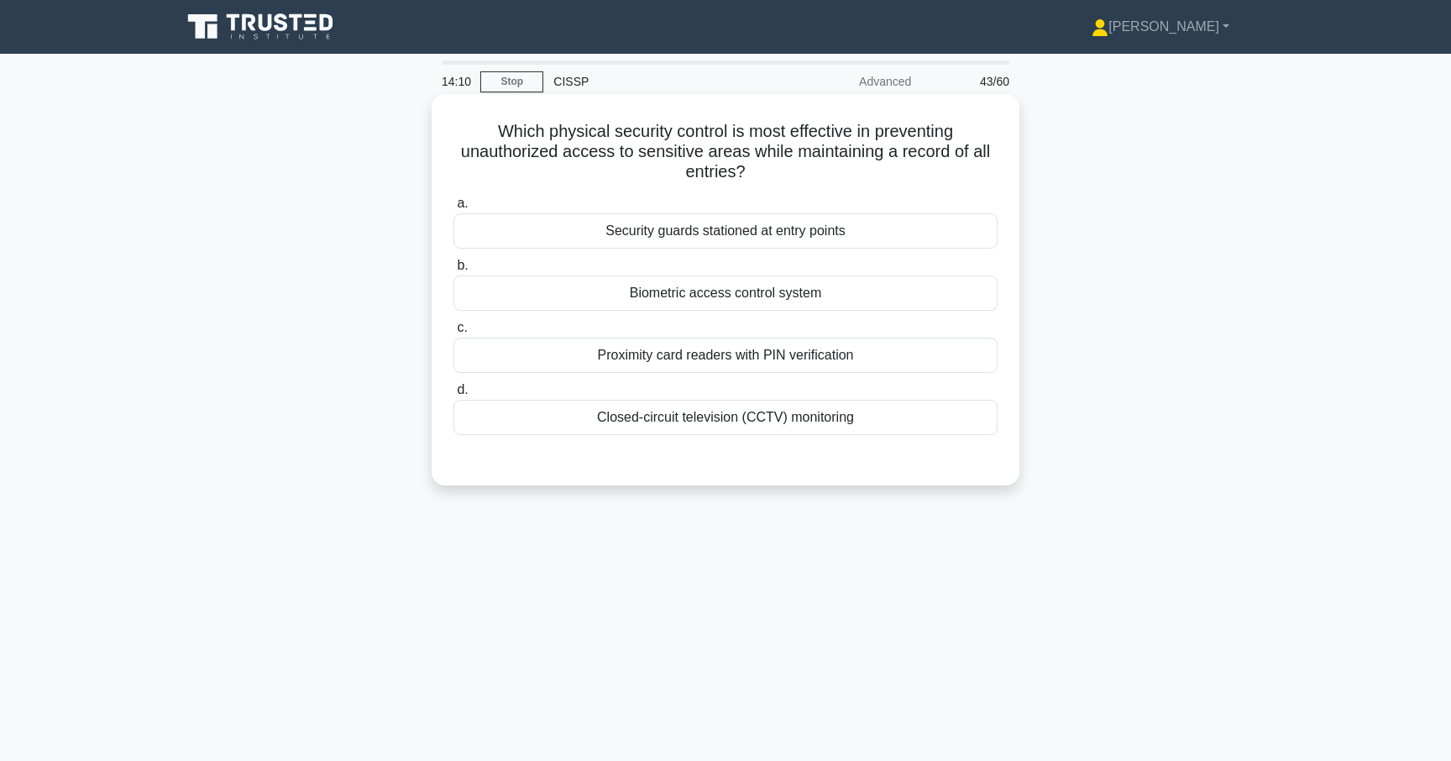
click at [626, 296] on div "Biometric access control system" at bounding box center [725, 292] width 544 height 35
click at [453, 271] on input "b. Biometric access control system" at bounding box center [453, 265] width 0 height 11
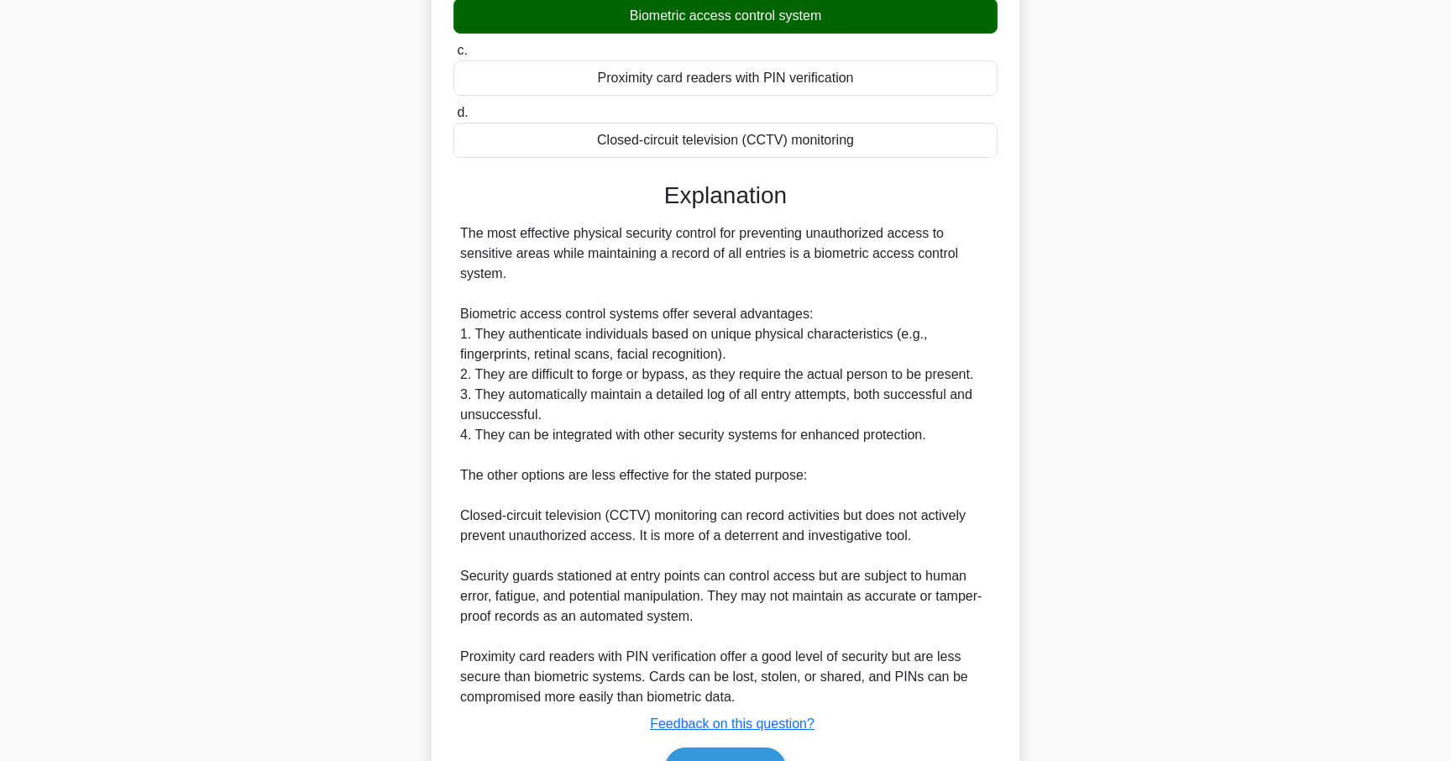
scroll to position [375, 0]
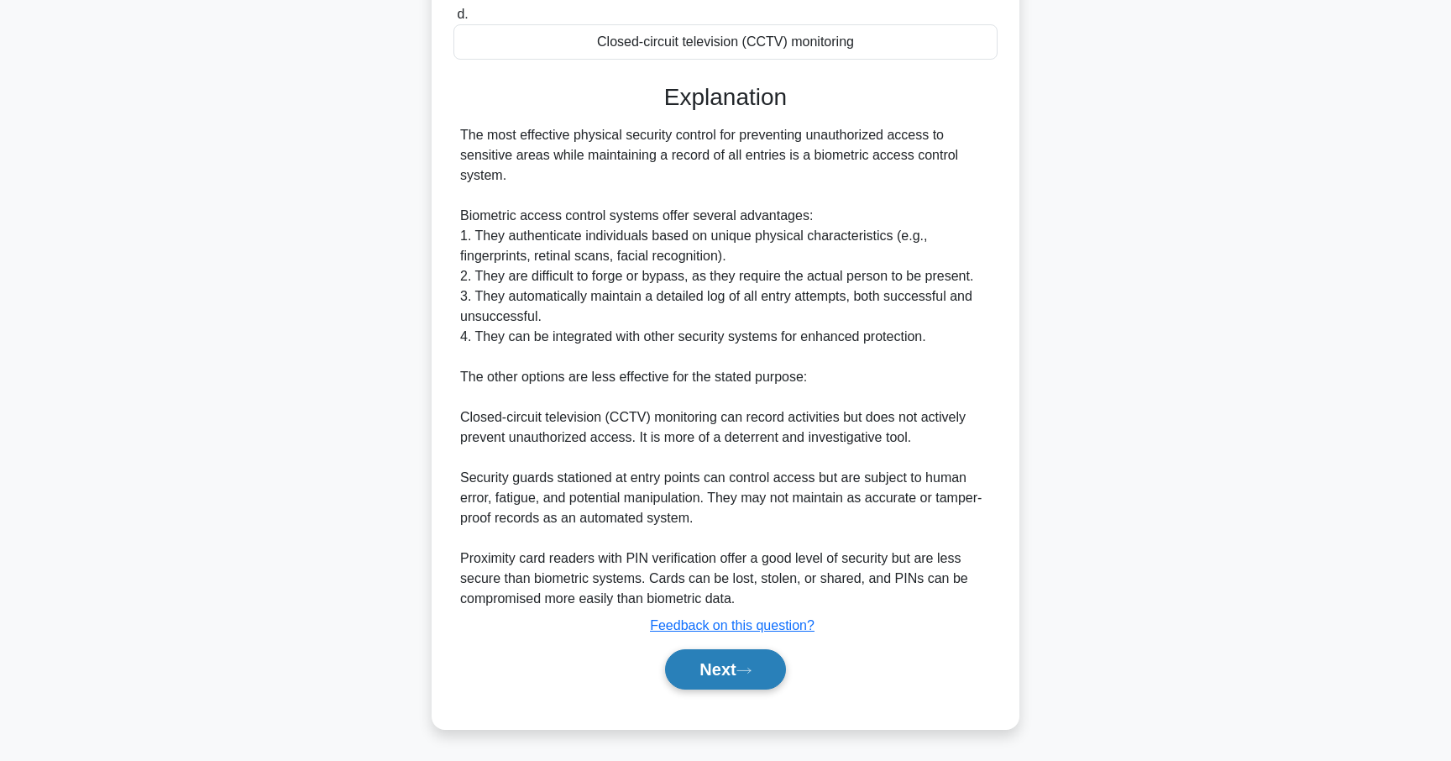
click at [703, 667] on button "Next" at bounding box center [725, 669] width 120 height 40
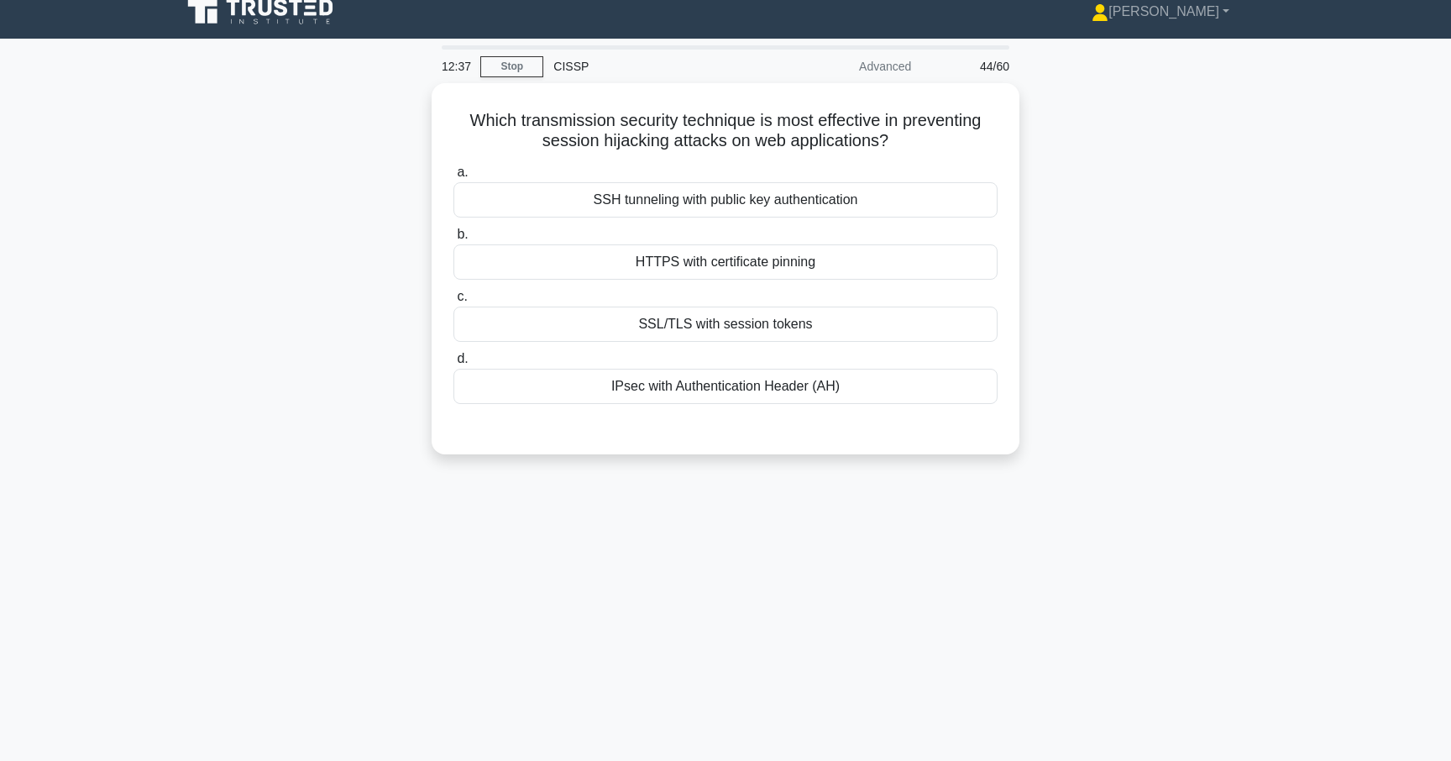
scroll to position [17, 0]
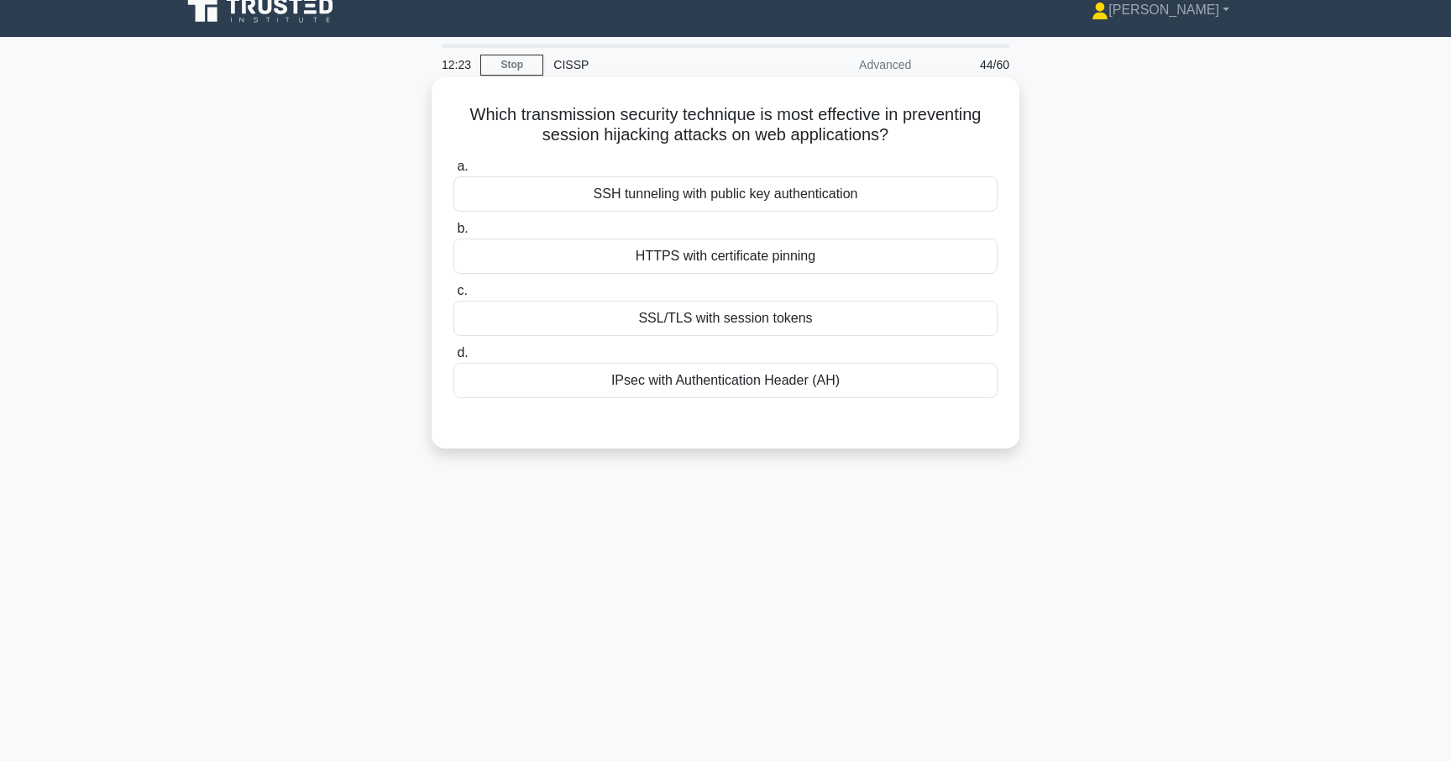
click at [641, 243] on div "HTTPS with certificate pinning" at bounding box center [725, 255] width 544 height 35
click at [453, 234] on input "b. HTTPS with certificate pinning" at bounding box center [453, 228] width 0 height 11
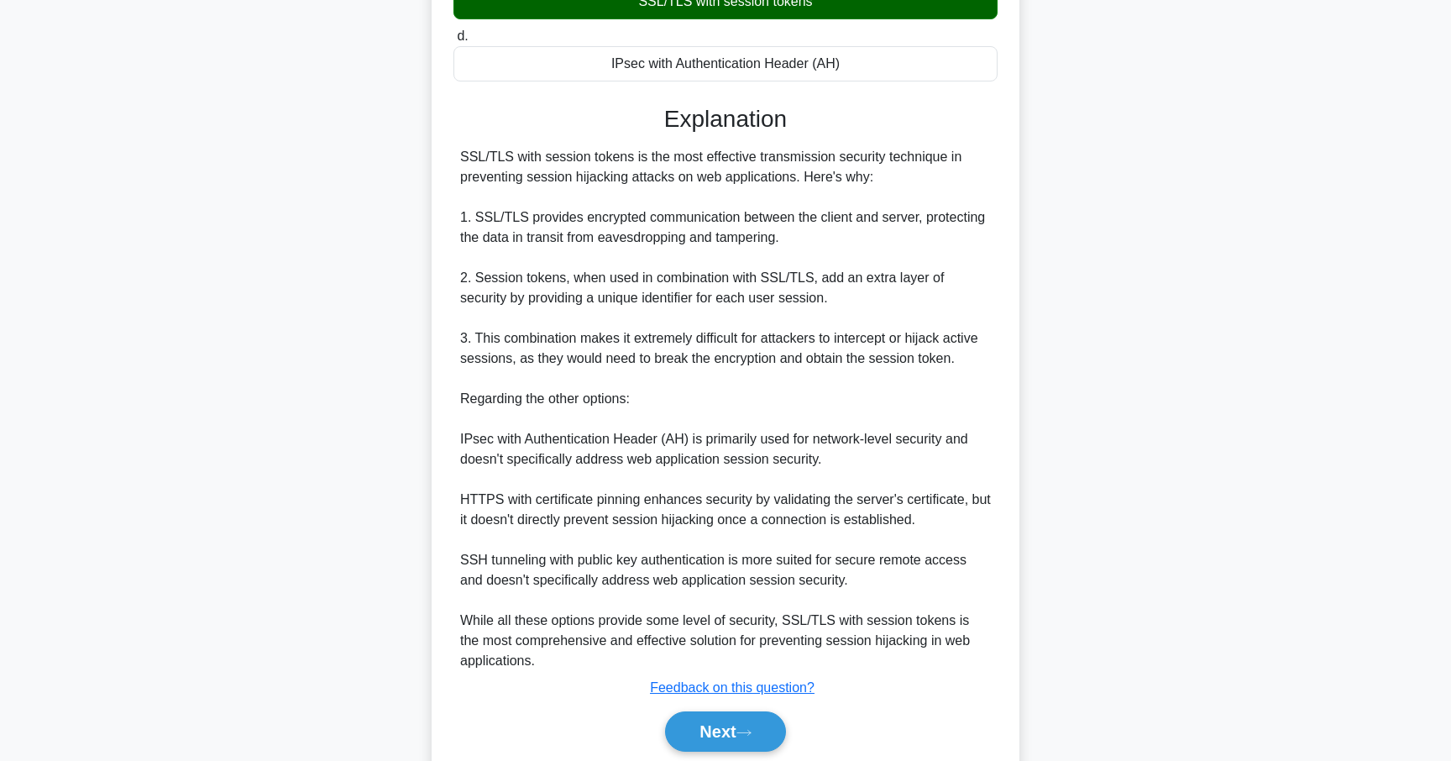
scroll to position [397, 0]
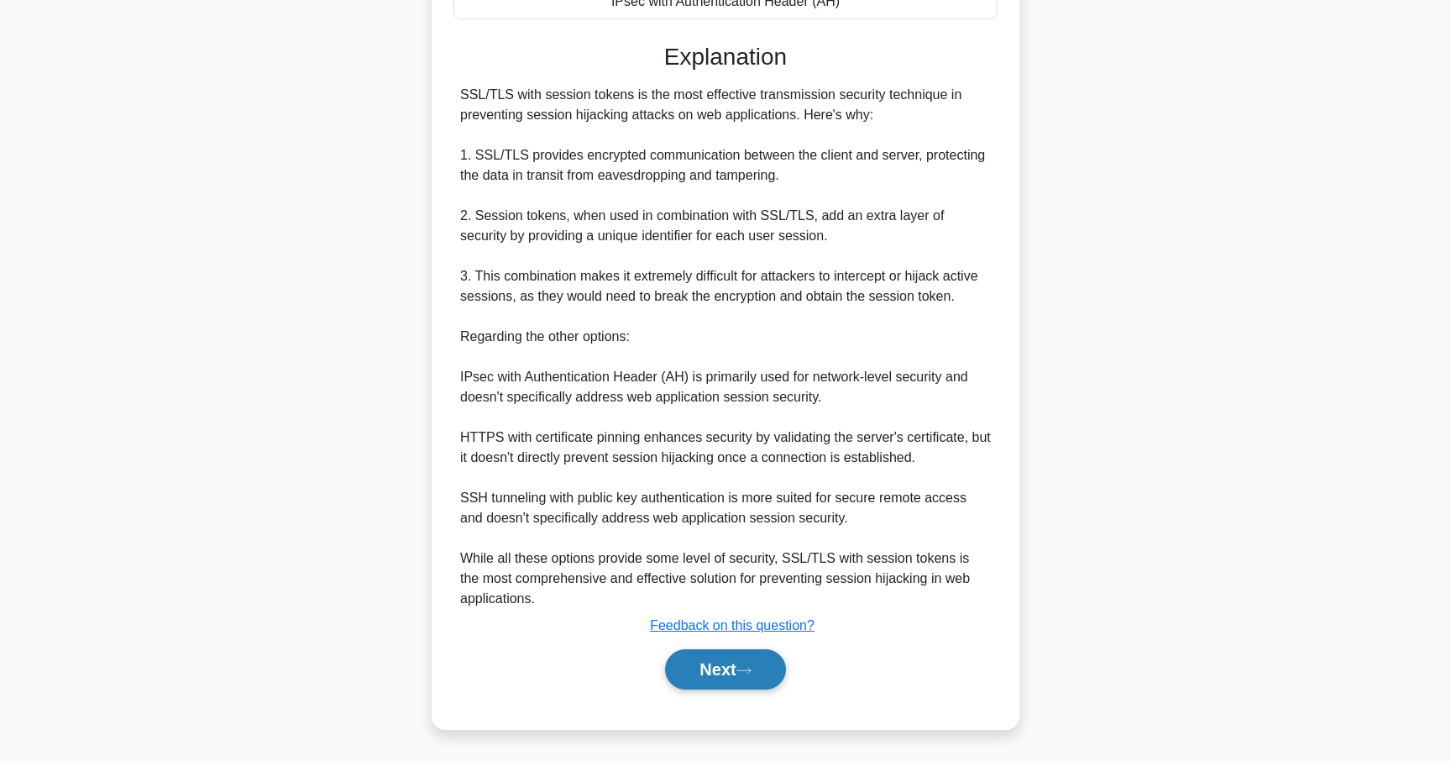
click at [696, 660] on button "Next" at bounding box center [725, 669] width 120 height 40
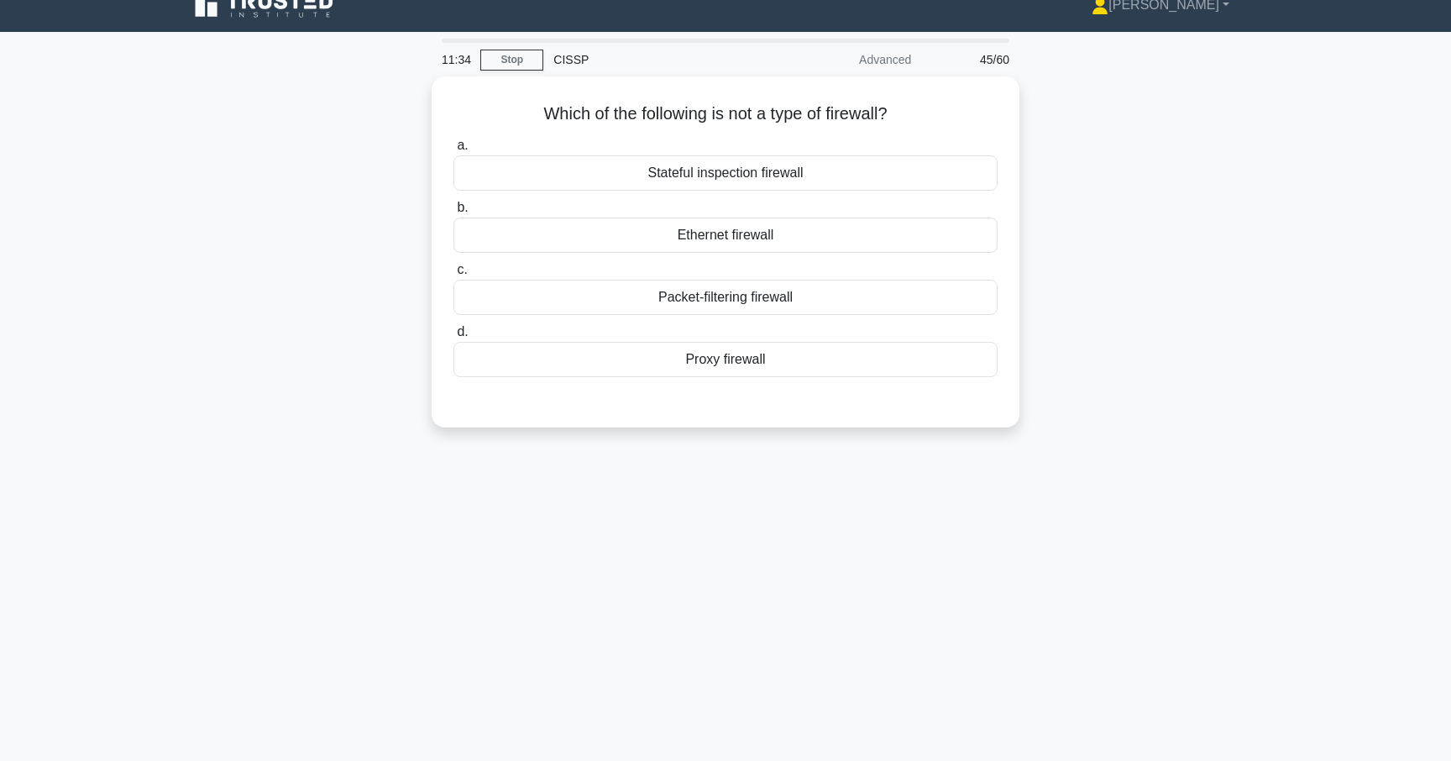
scroll to position [0, 0]
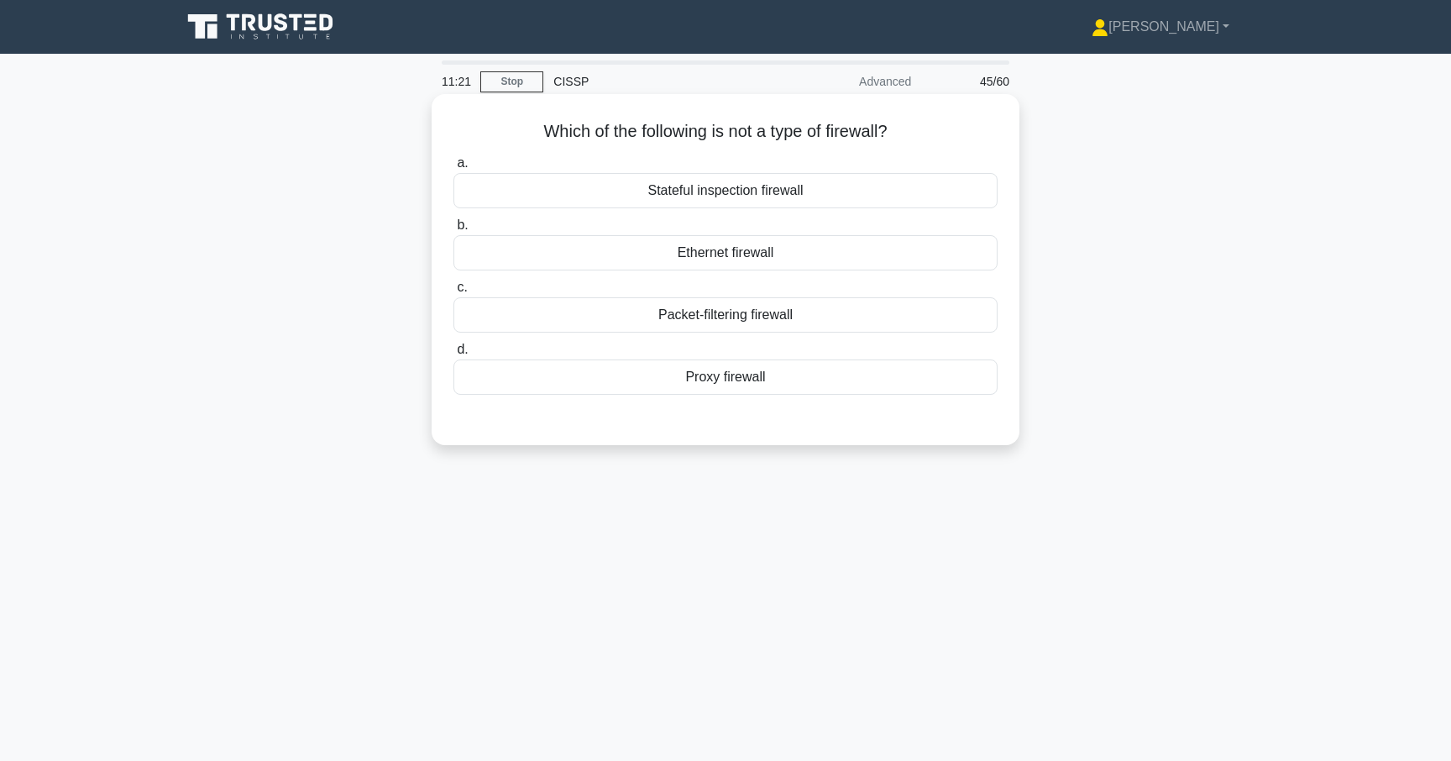
click at [682, 264] on div "Ethernet firewall" at bounding box center [725, 252] width 544 height 35
click at [453, 231] on input "b. Ethernet firewall" at bounding box center [453, 225] width 0 height 11
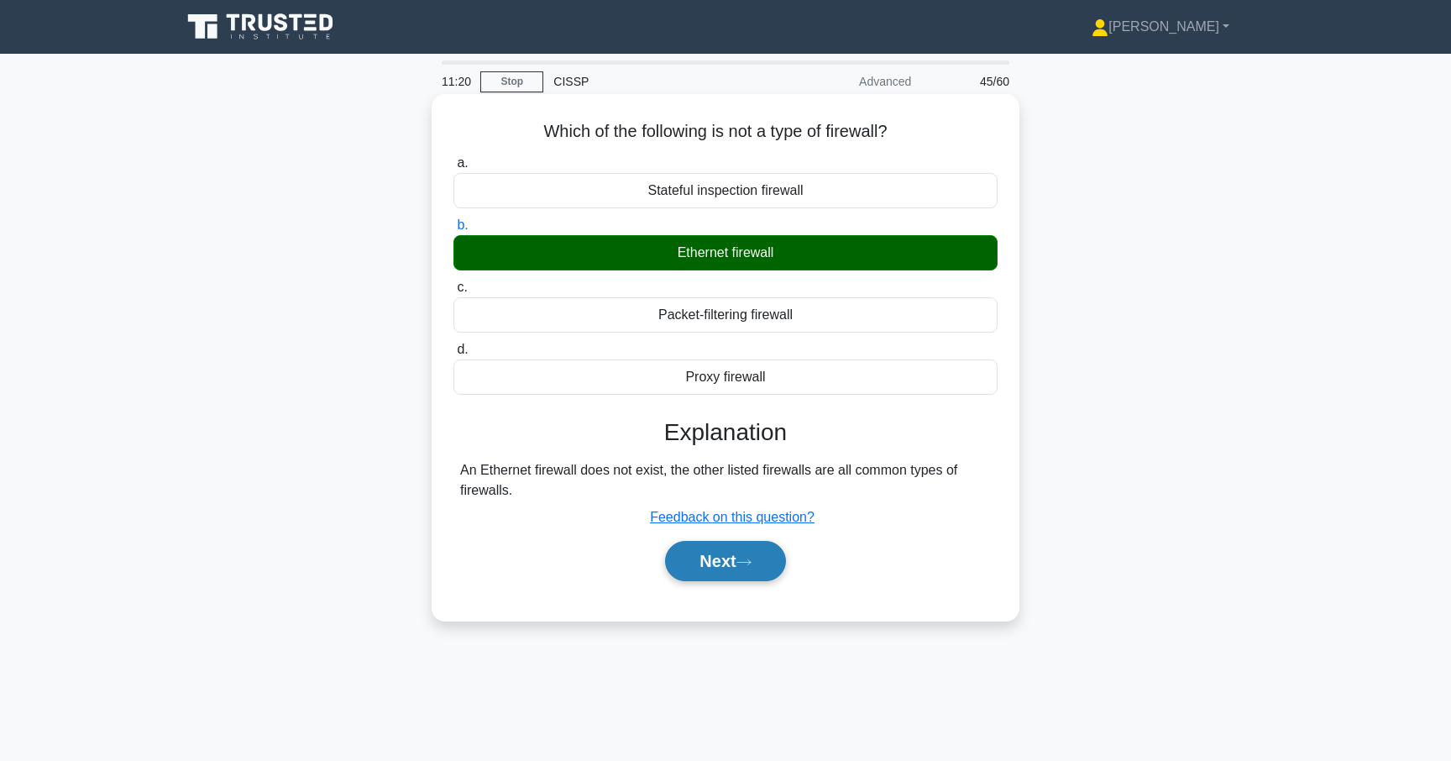
click at [735, 556] on button "Next" at bounding box center [725, 561] width 120 height 40
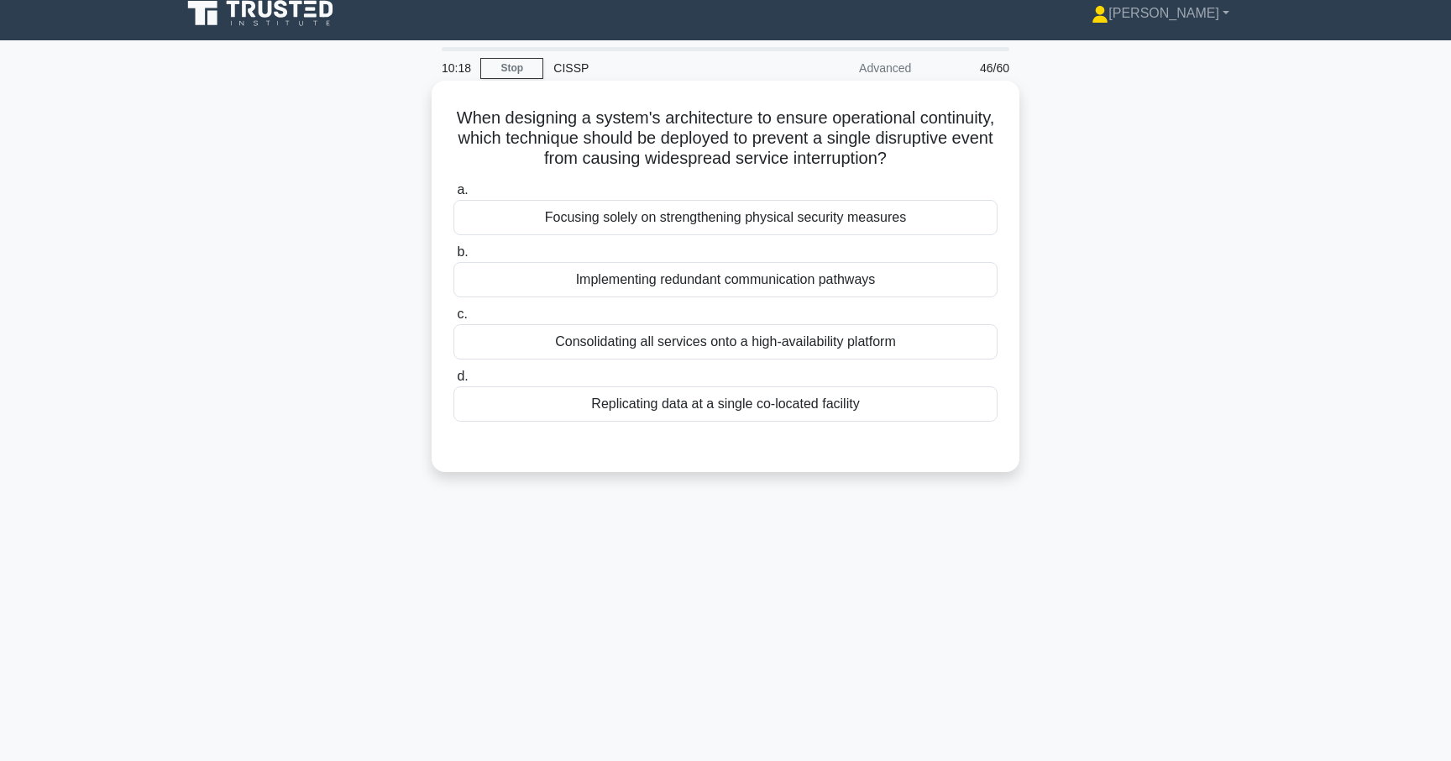
scroll to position [9, 0]
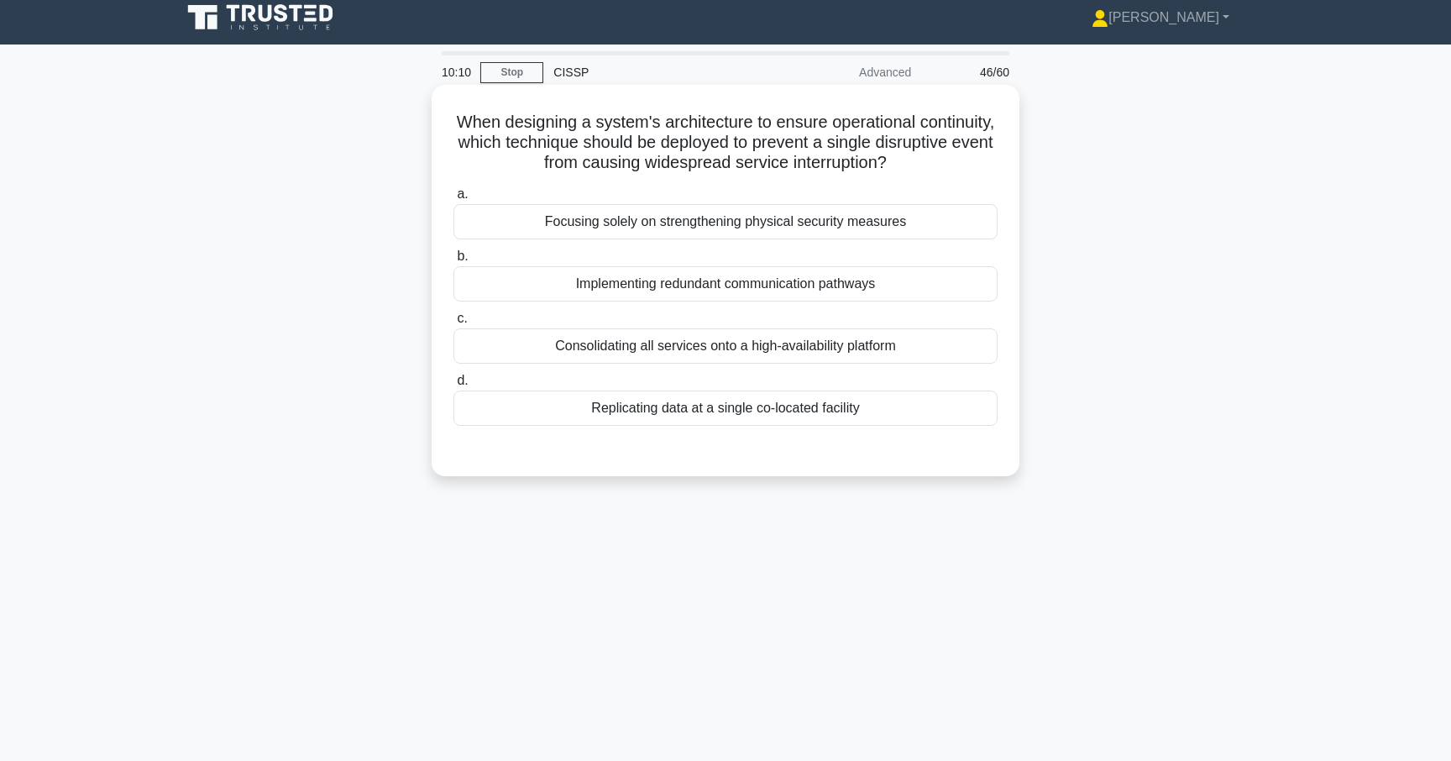
click at [660, 289] on div "Implementing redundant communication pathways" at bounding box center [725, 283] width 544 height 35
click at [453, 262] on input "b. Implementing redundant communication pathways" at bounding box center [453, 256] width 0 height 11
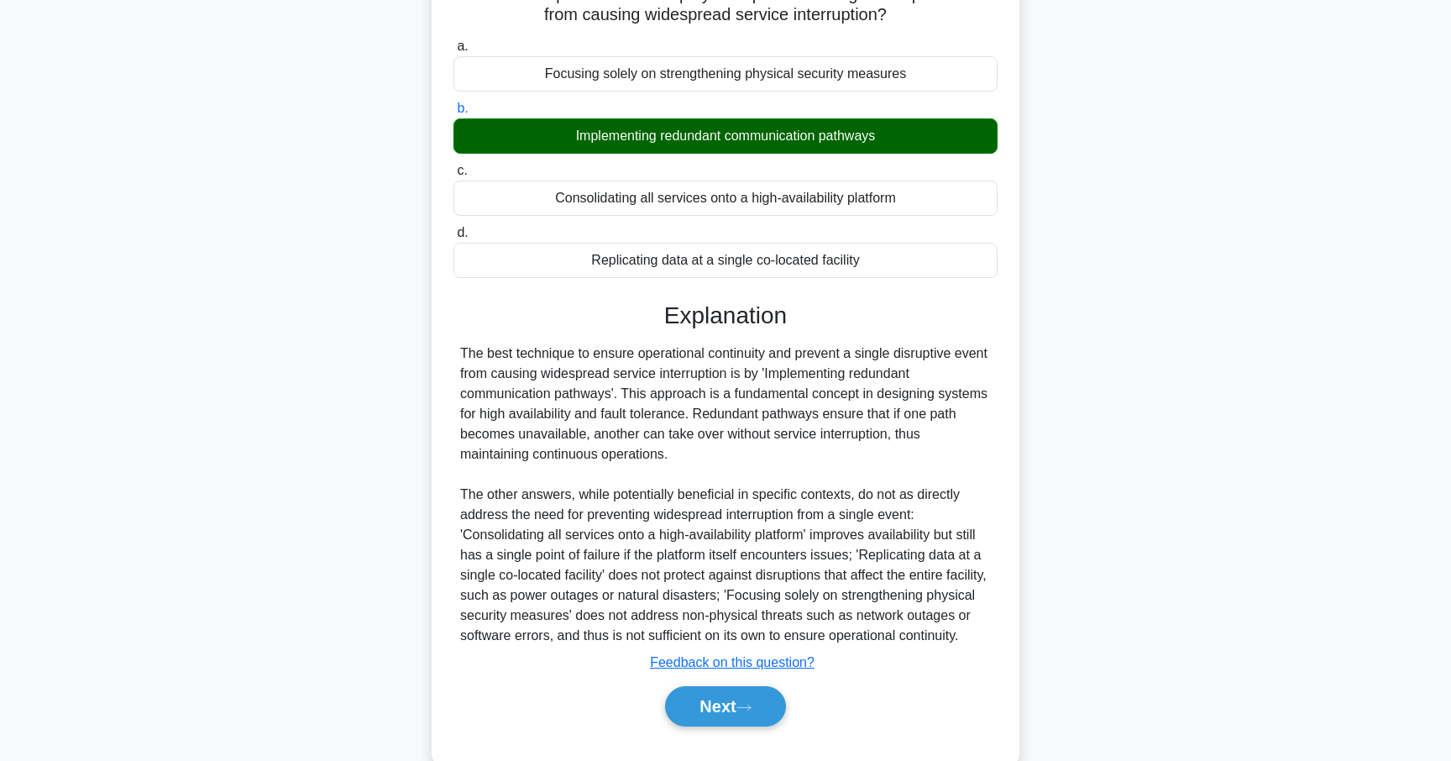
scroll to position [214, 0]
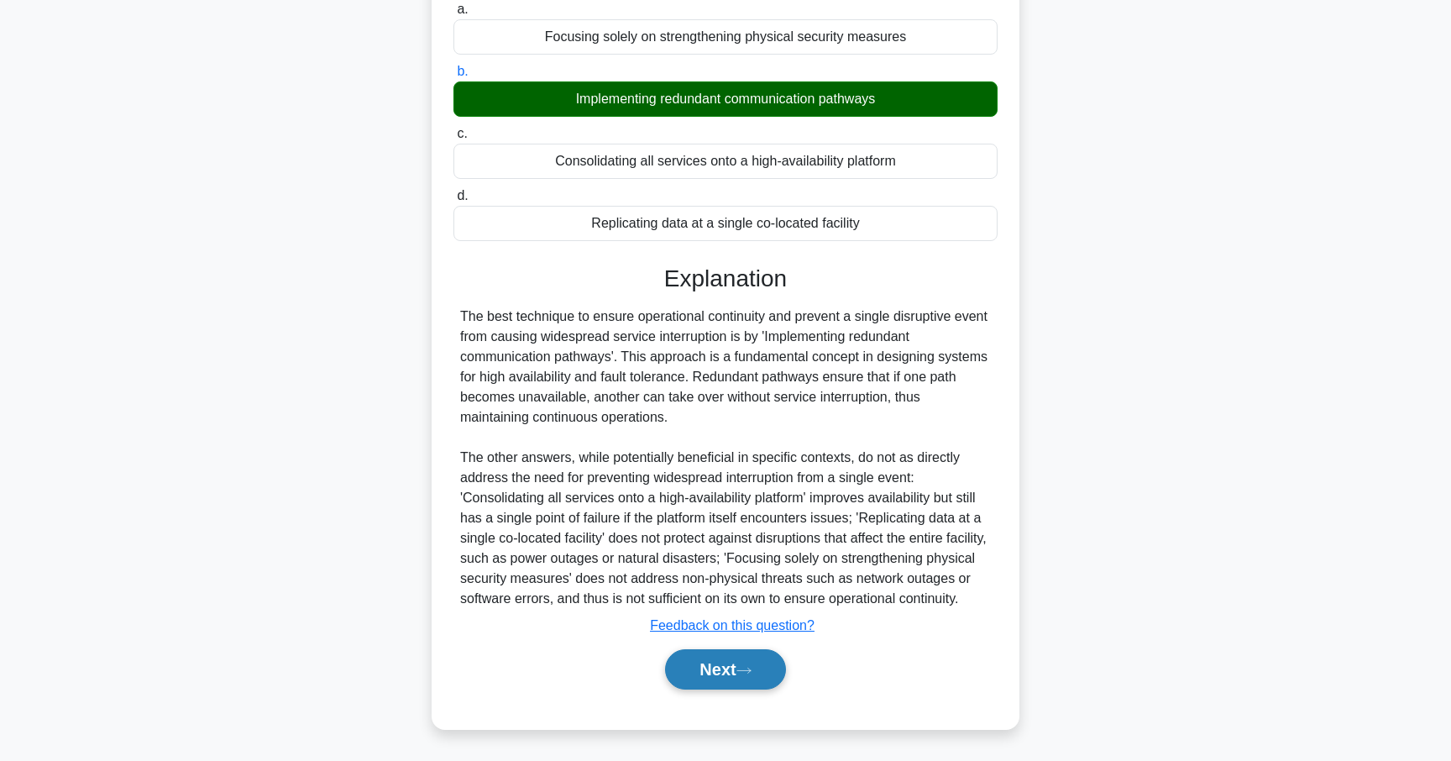
click at [685, 670] on button "Next" at bounding box center [725, 669] width 120 height 40
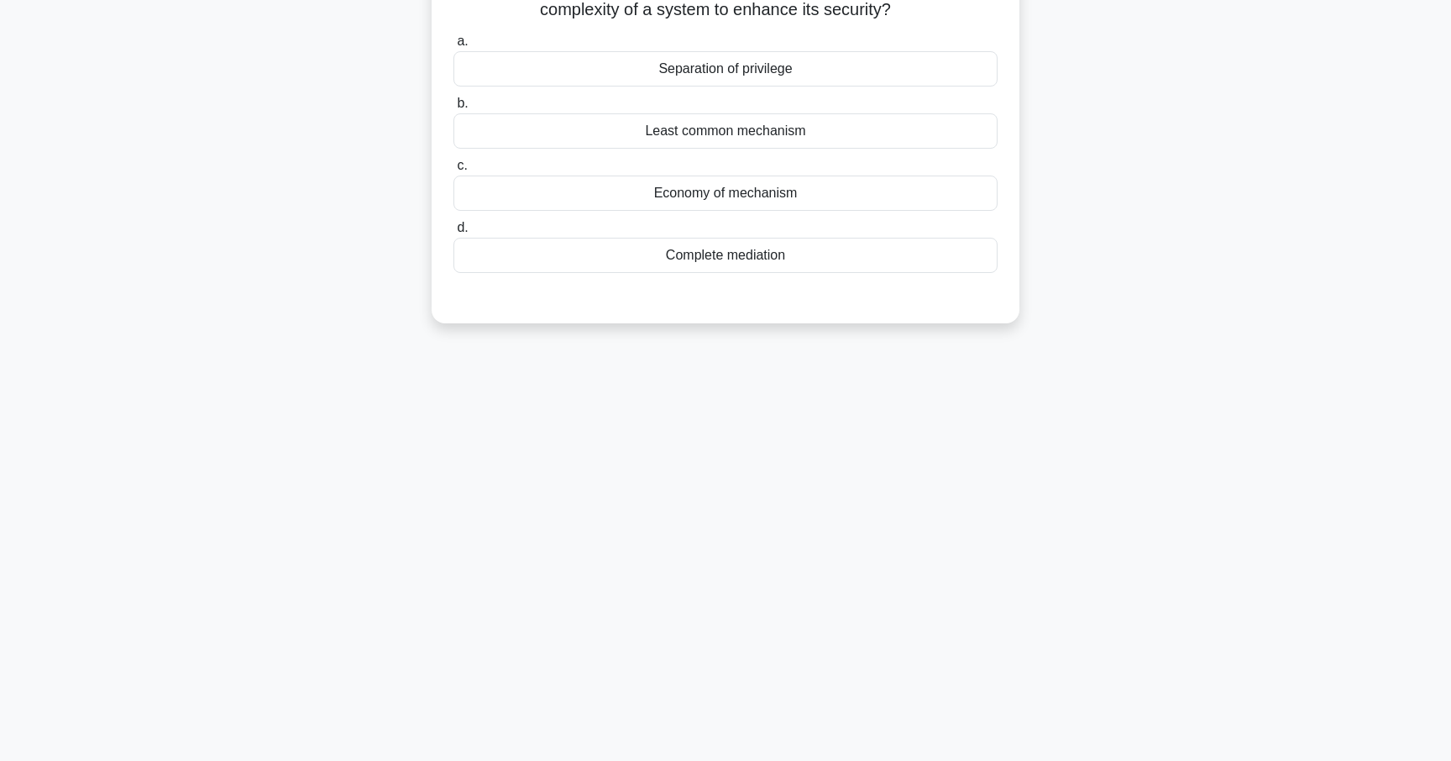
scroll to position [0, 0]
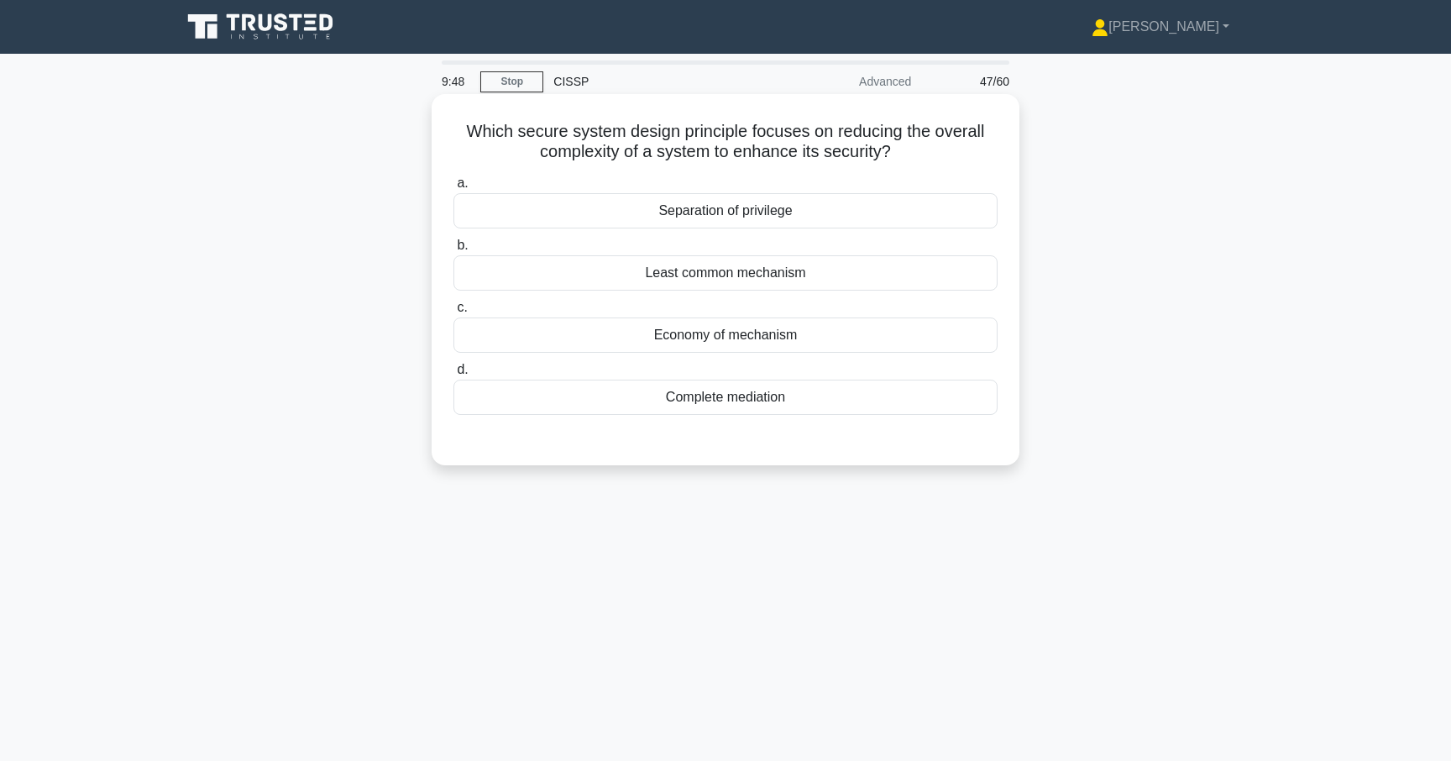
click at [686, 332] on div "Economy of mechanism" at bounding box center [725, 334] width 544 height 35
click at [453, 313] on input "c. Economy of mechanism" at bounding box center [453, 307] width 0 height 11
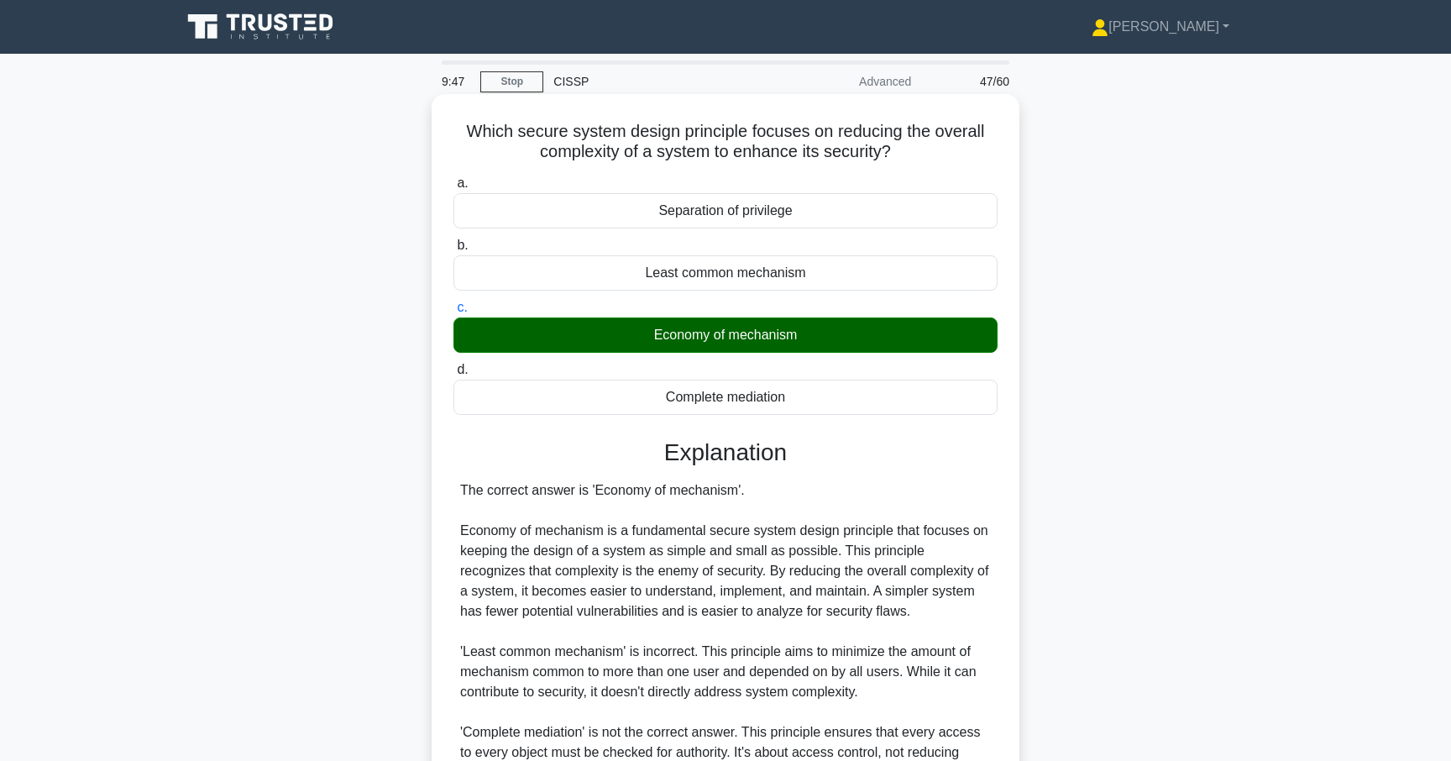
scroll to position [254, 0]
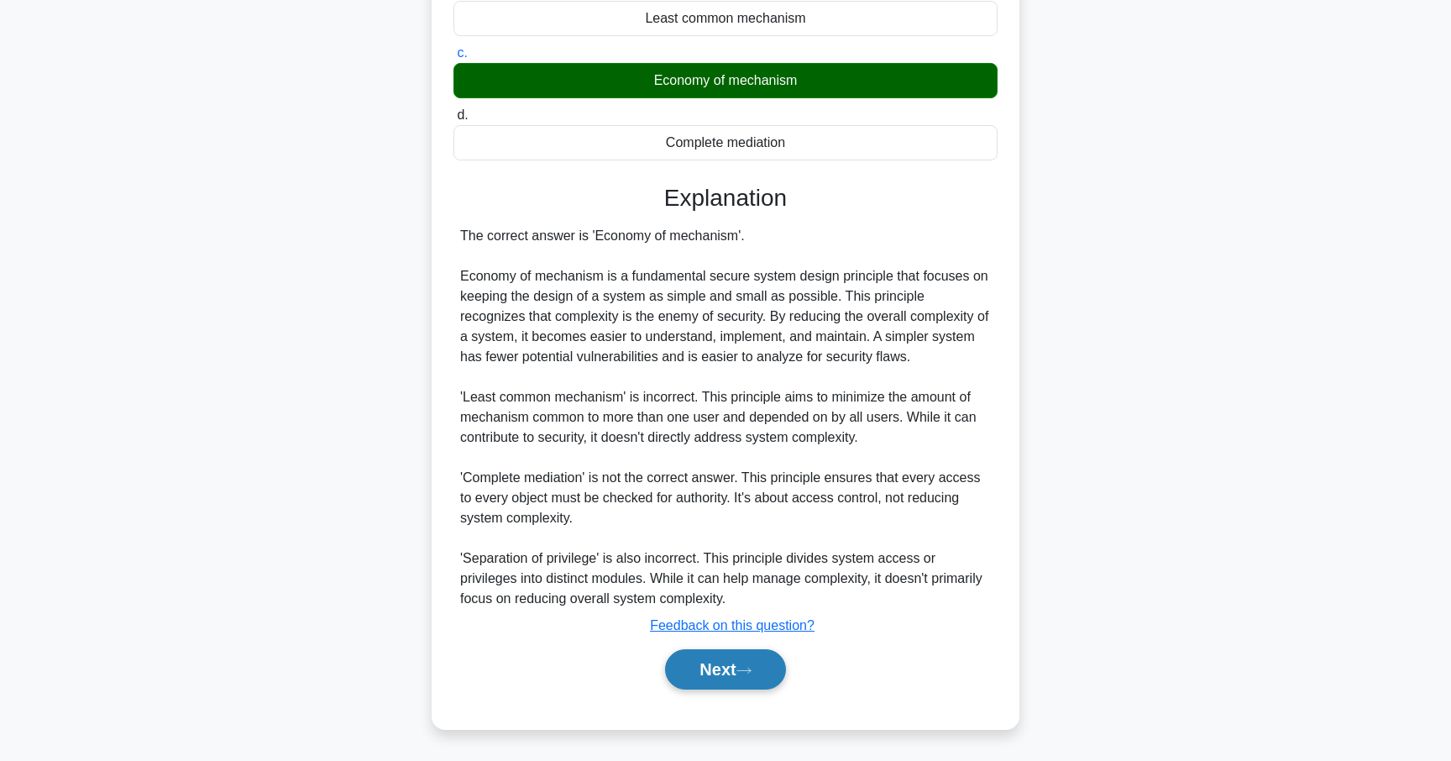
click at [714, 668] on button "Next" at bounding box center [725, 669] width 120 height 40
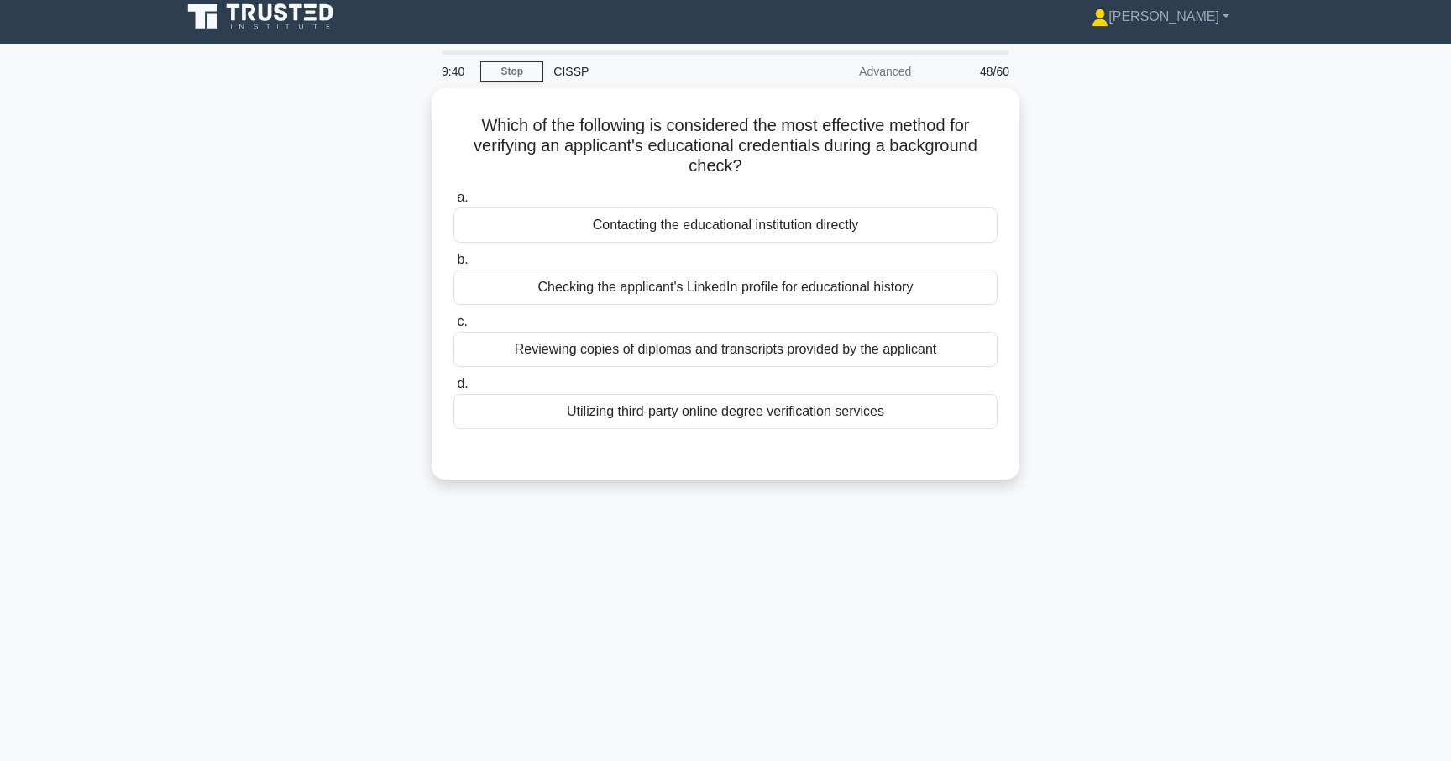
scroll to position [0, 0]
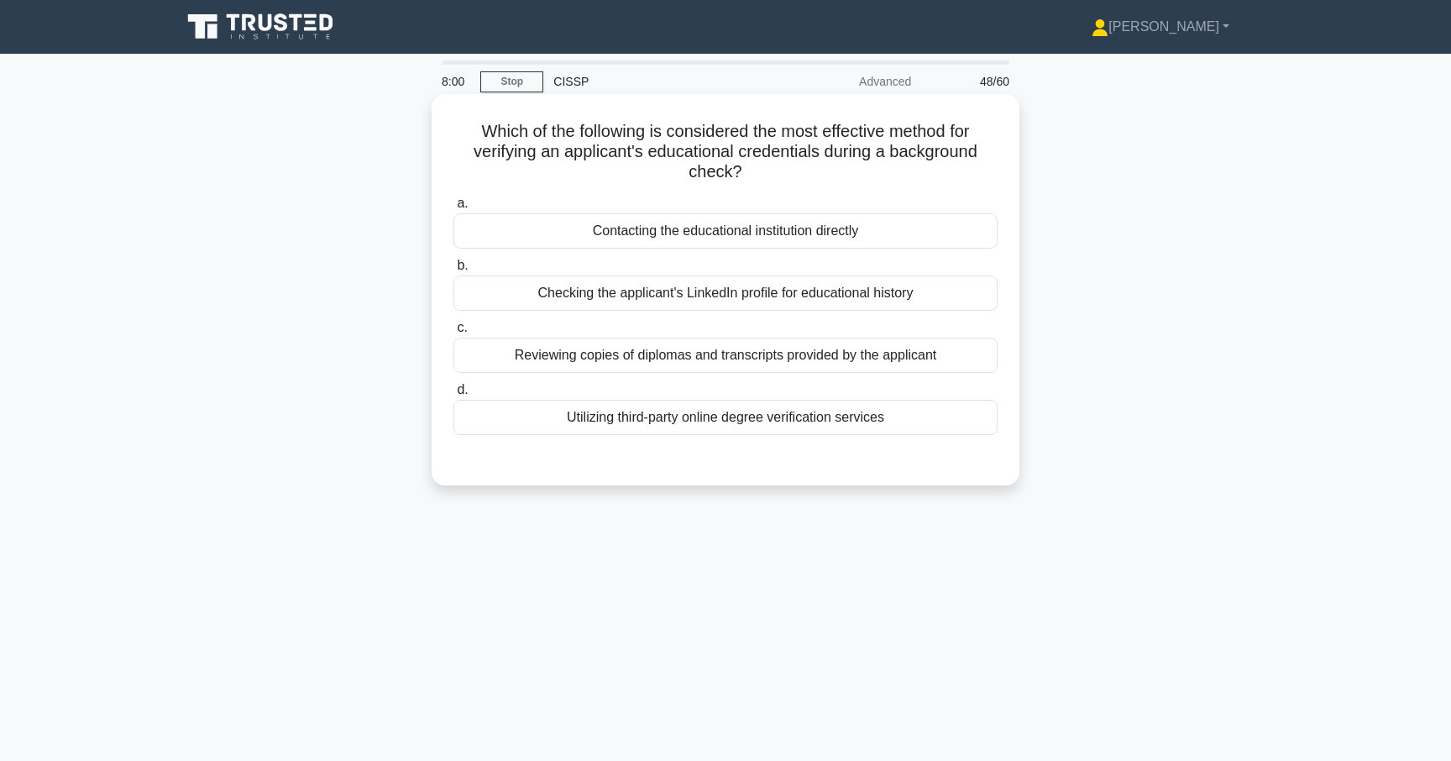
click at [654, 412] on div "Utilizing third-party online degree verification services" at bounding box center [725, 417] width 544 height 35
click at [453, 395] on input "d. Utilizing third-party online degree verification services" at bounding box center [453, 389] width 0 height 11
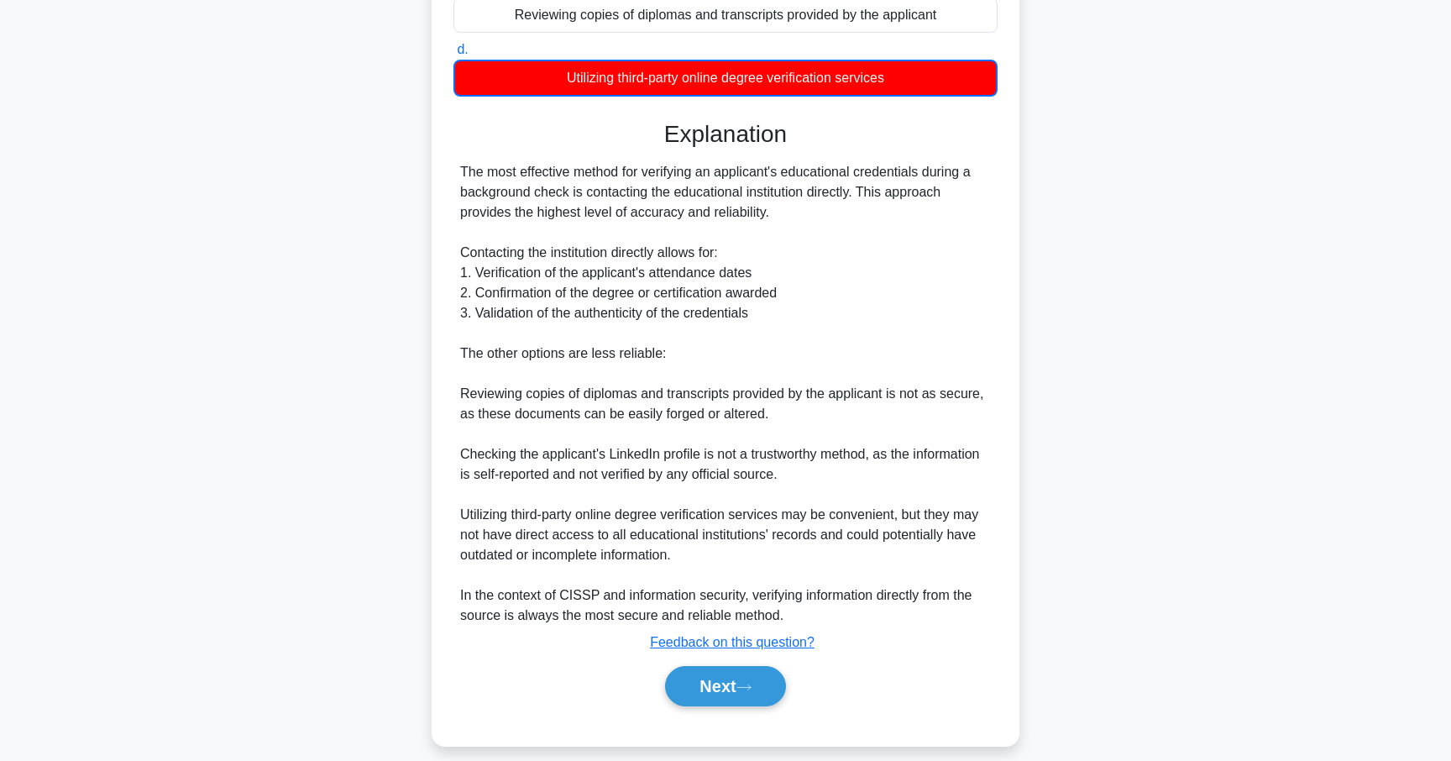
scroll to position [357, 0]
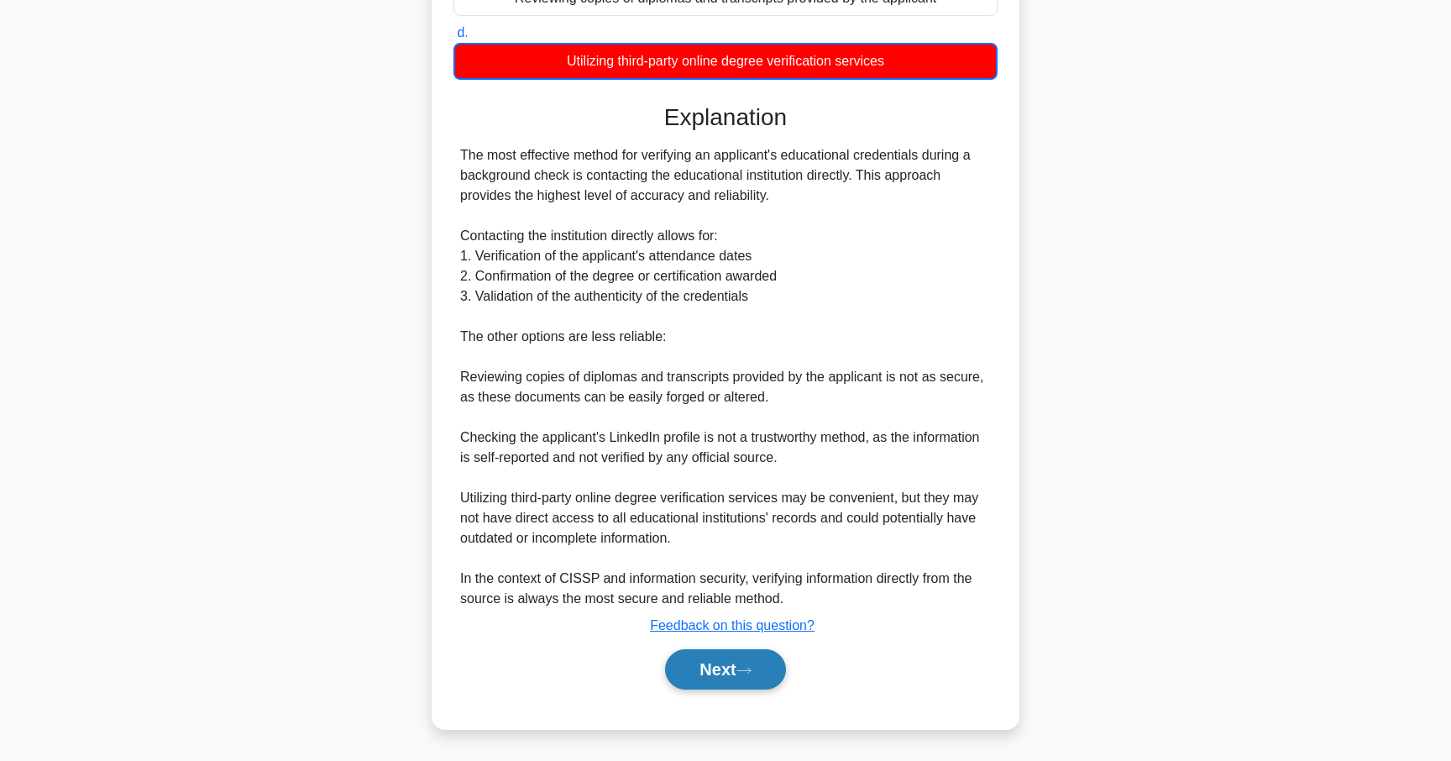
click at [734, 680] on button "Next" at bounding box center [725, 669] width 120 height 40
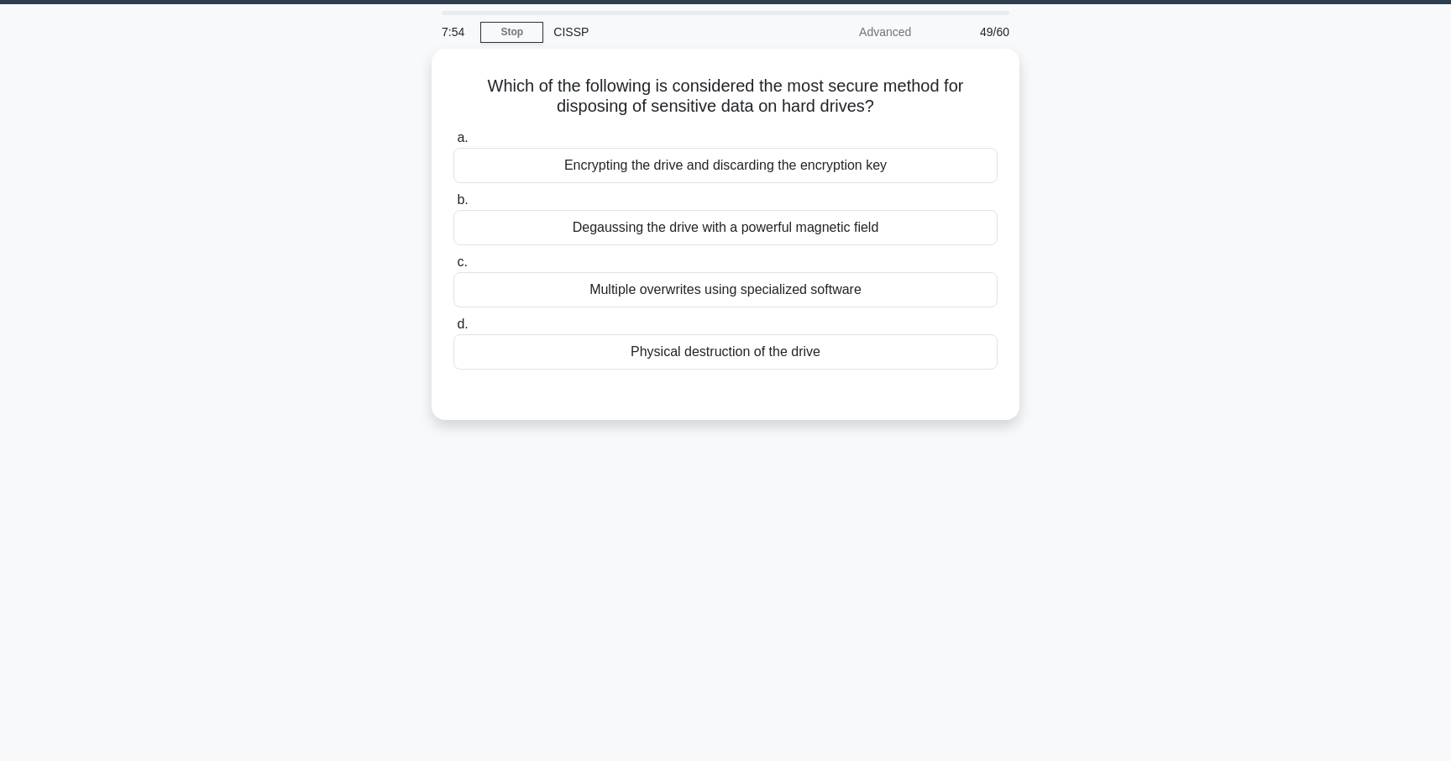
scroll to position [0, 0]
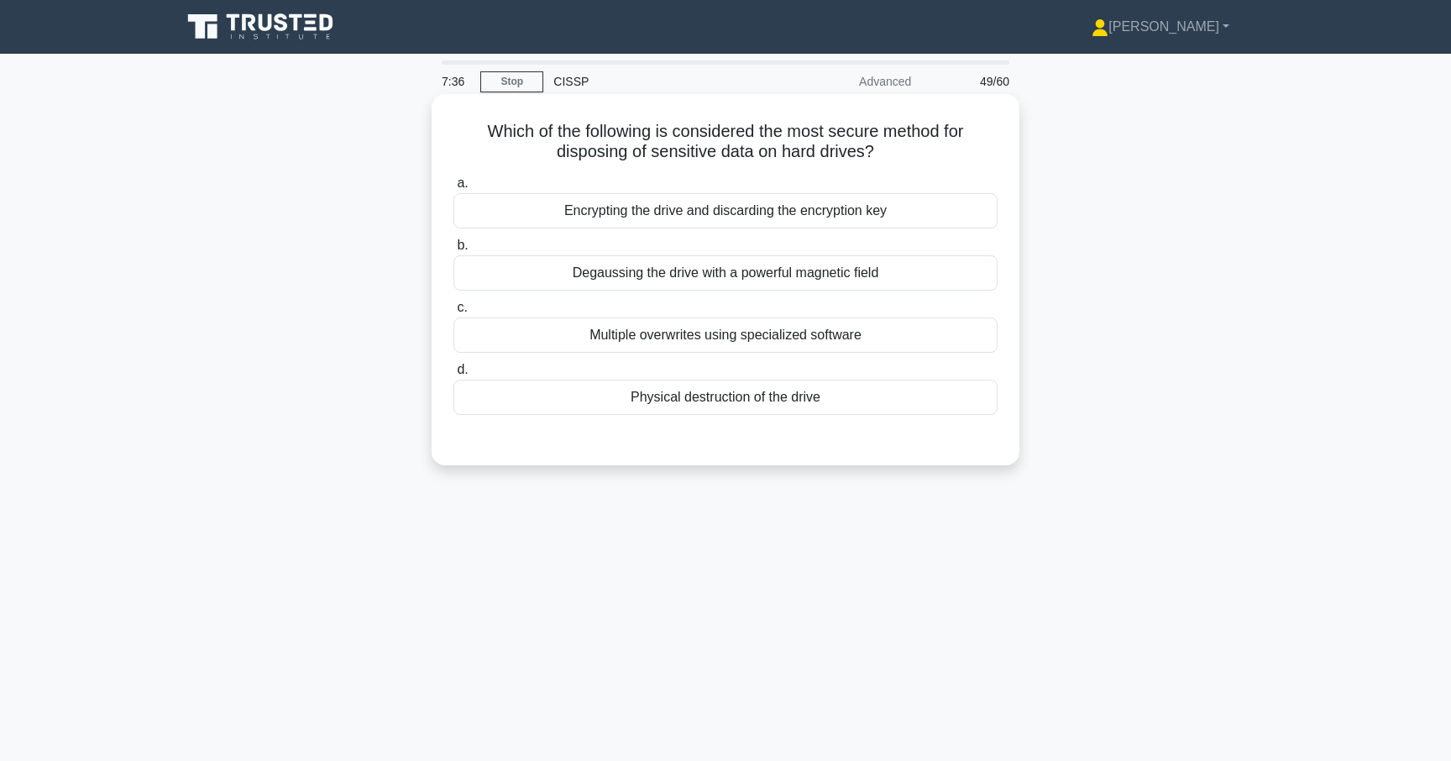
click at [734, 401] on div "Physical destruction of the drive" at bounding box center [725, 396] width 544 height 35
click at [453, 375] on input "d. Physical destruction of the drive" at bounding box center [453, 369] width 0 height 11
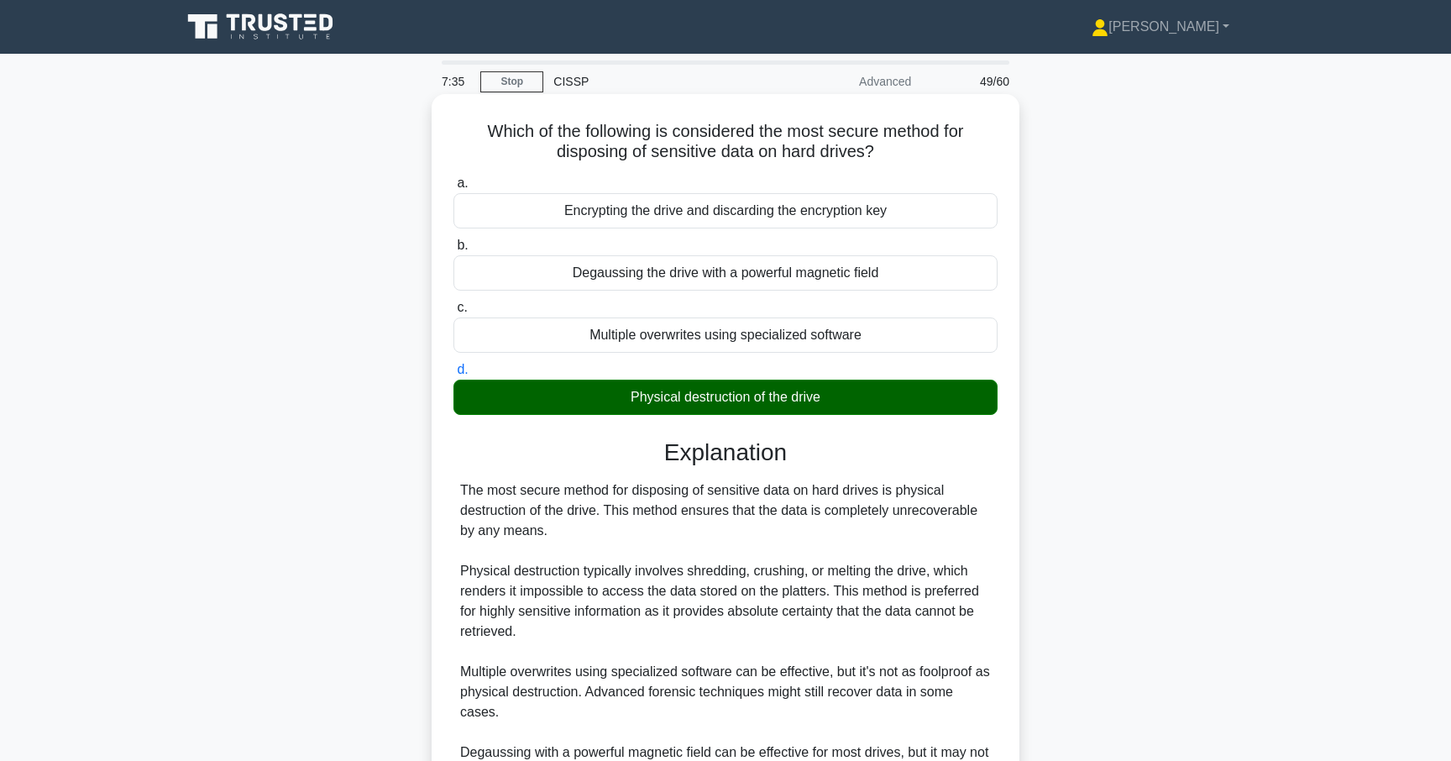
scroll to position [315, 0]
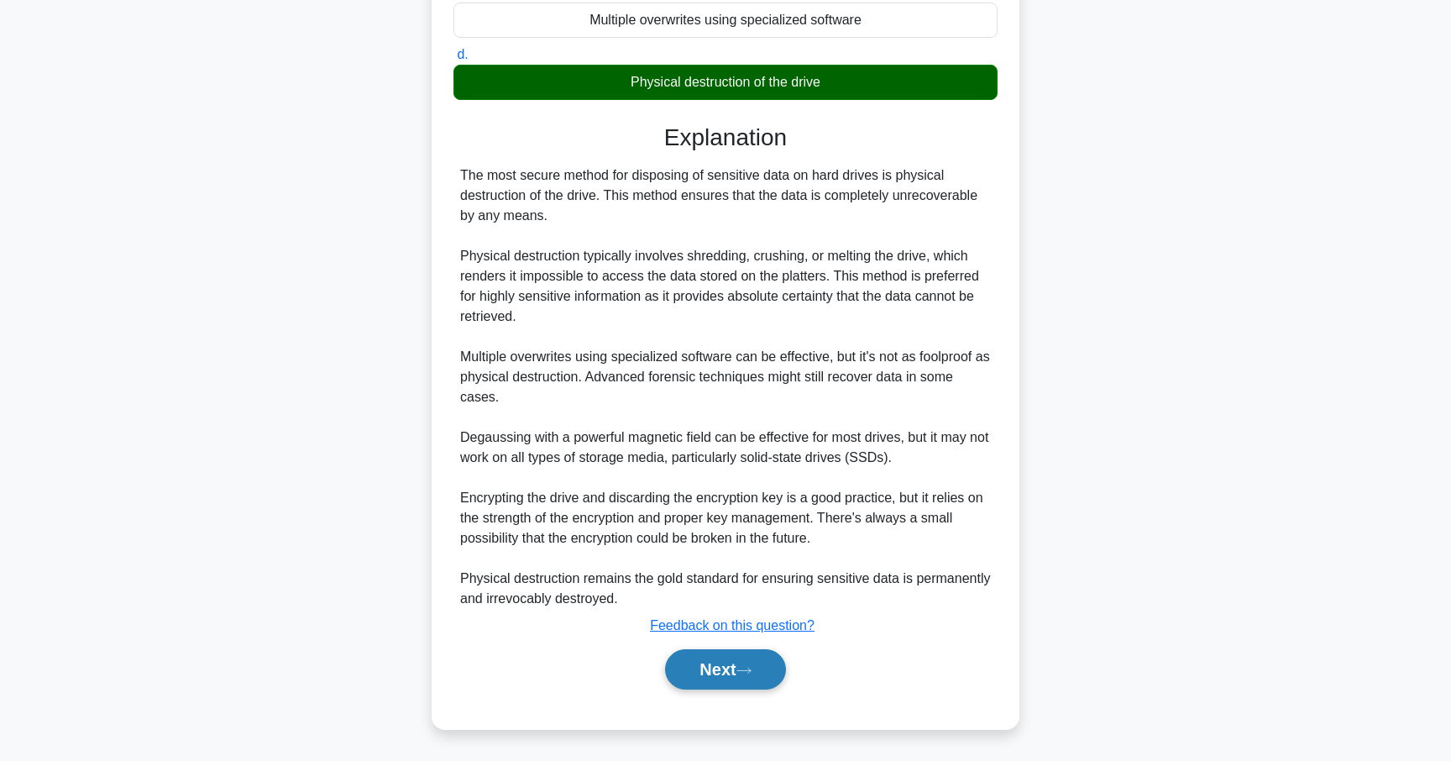
click at [769, 672] on button "Next" at bounding box center [725, 669] width 120 height 40
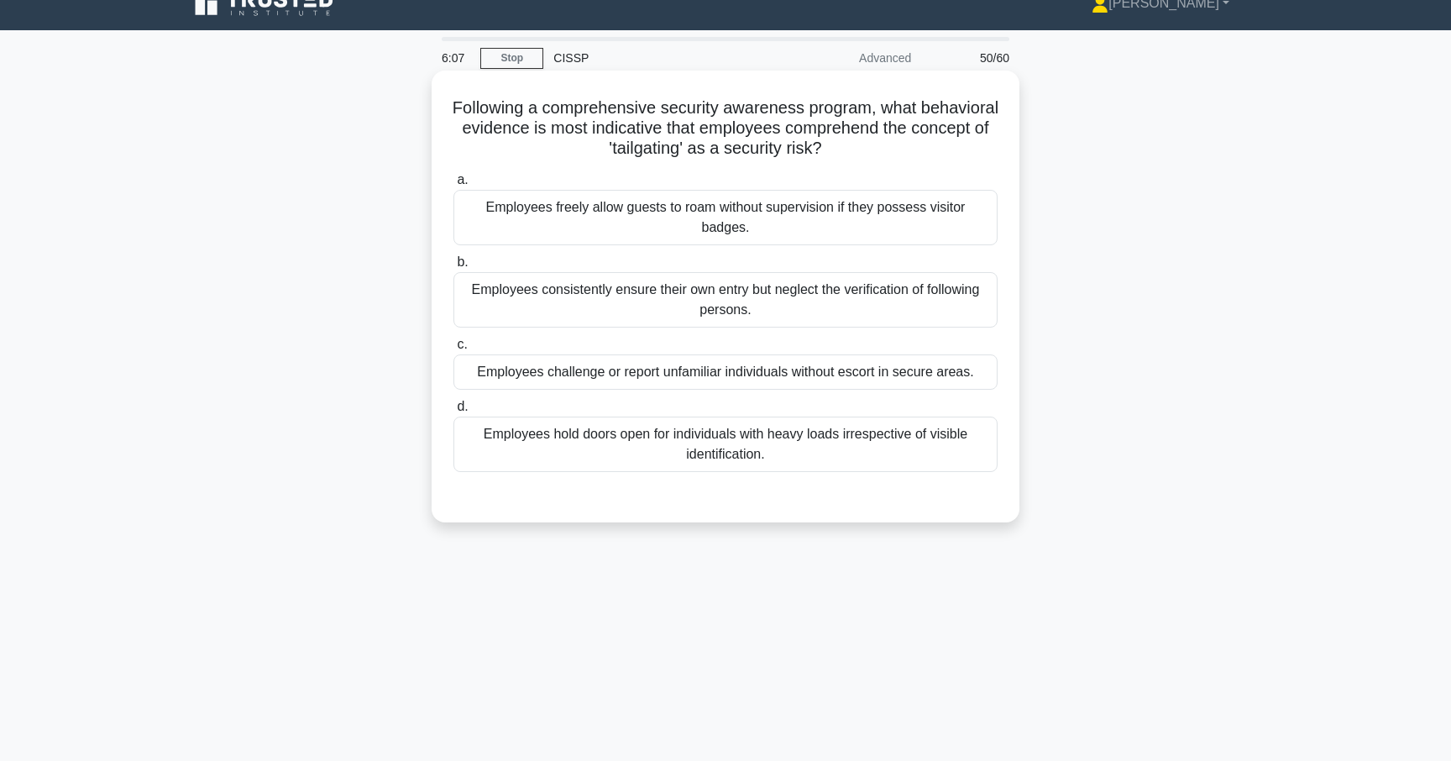
scroll to position [24, 0]
click at [733, 375] on div "Employees challenge or report unfamiliar individuals without escort in secure a…" at bounding box center [725, 370] width 544 height 35
click at [453, 349] on input "c. Employees challenge or report unfamiliar individuals without escort in secur…" at bounding box center [453, 343] width 0 height 11
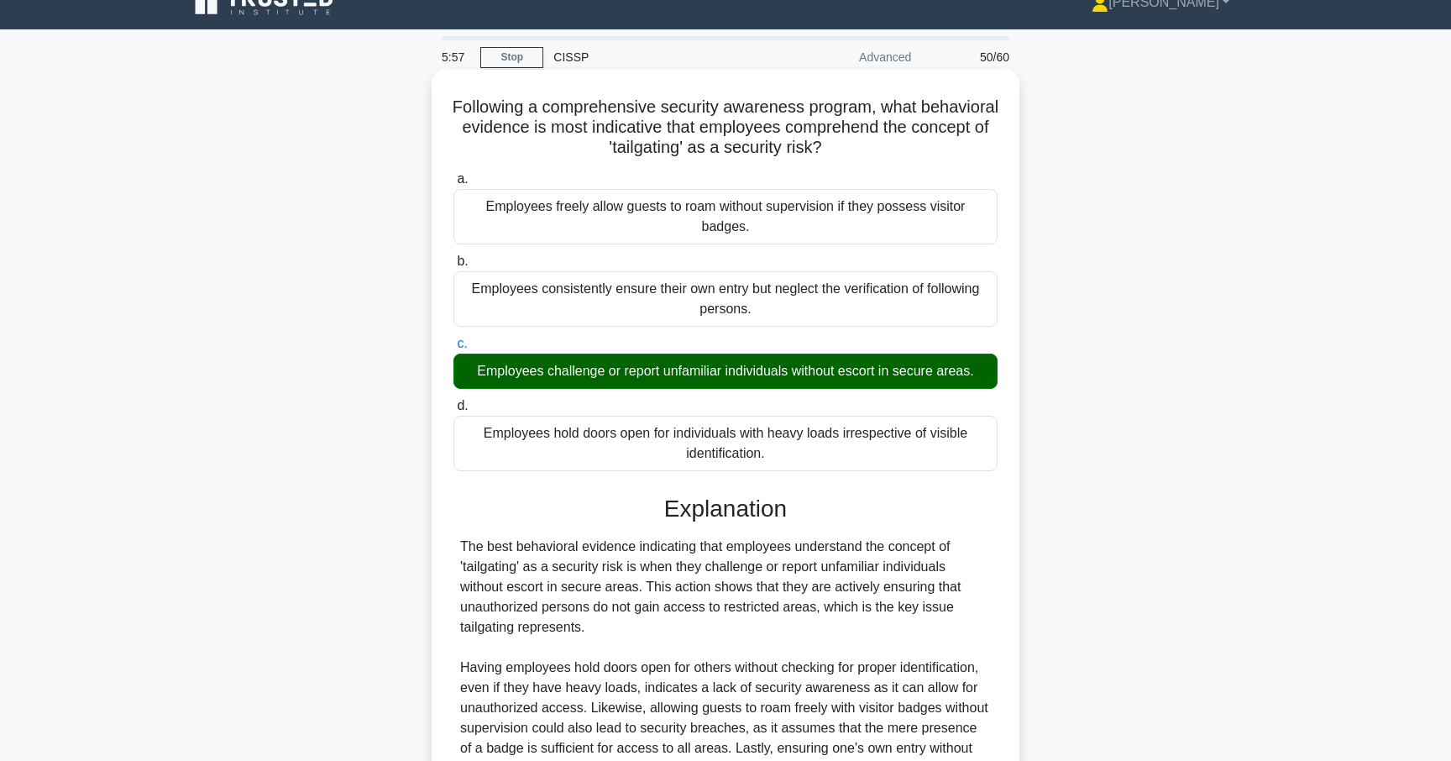
scroll to position [275, 0]
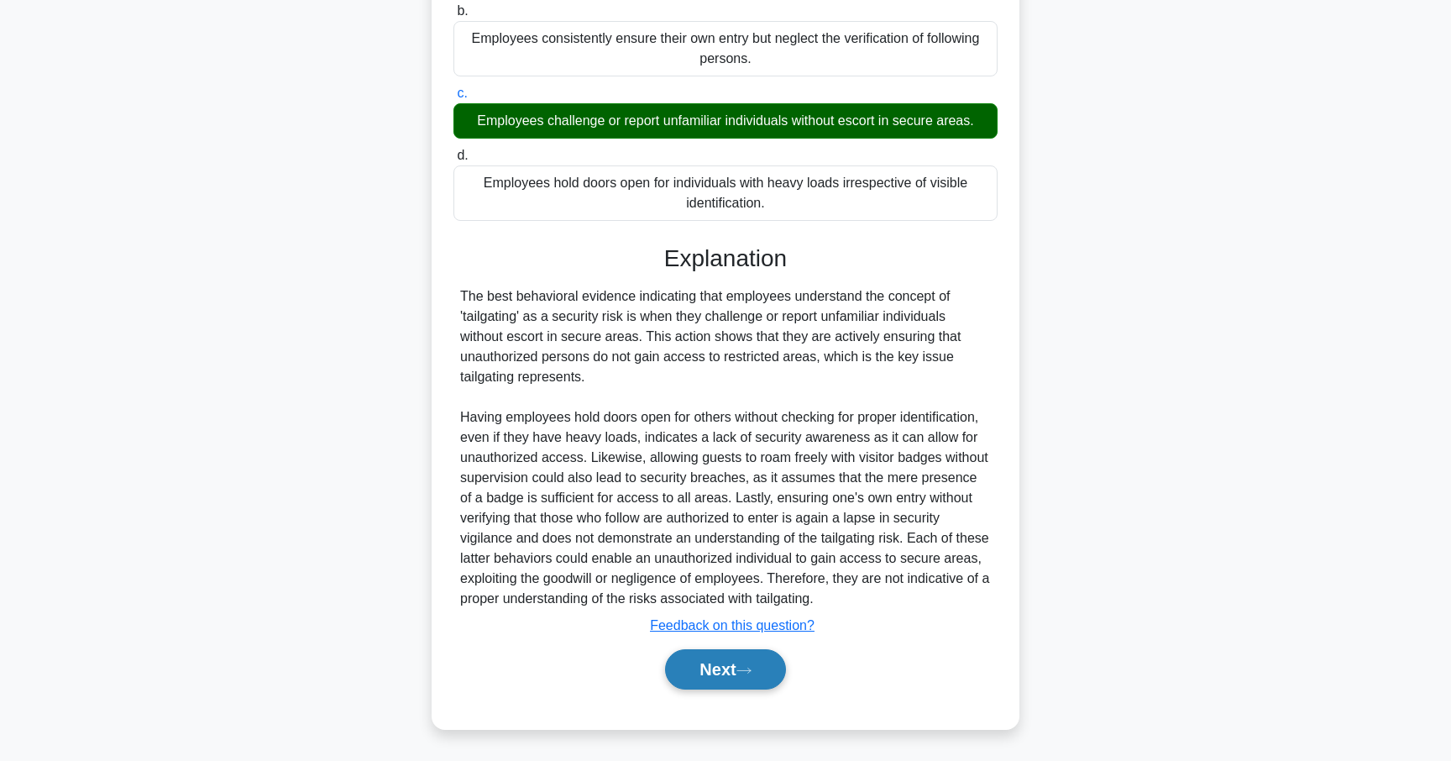
click at [731, 664] on button "Next" at bounding box center [725, 669] width 120 height 40
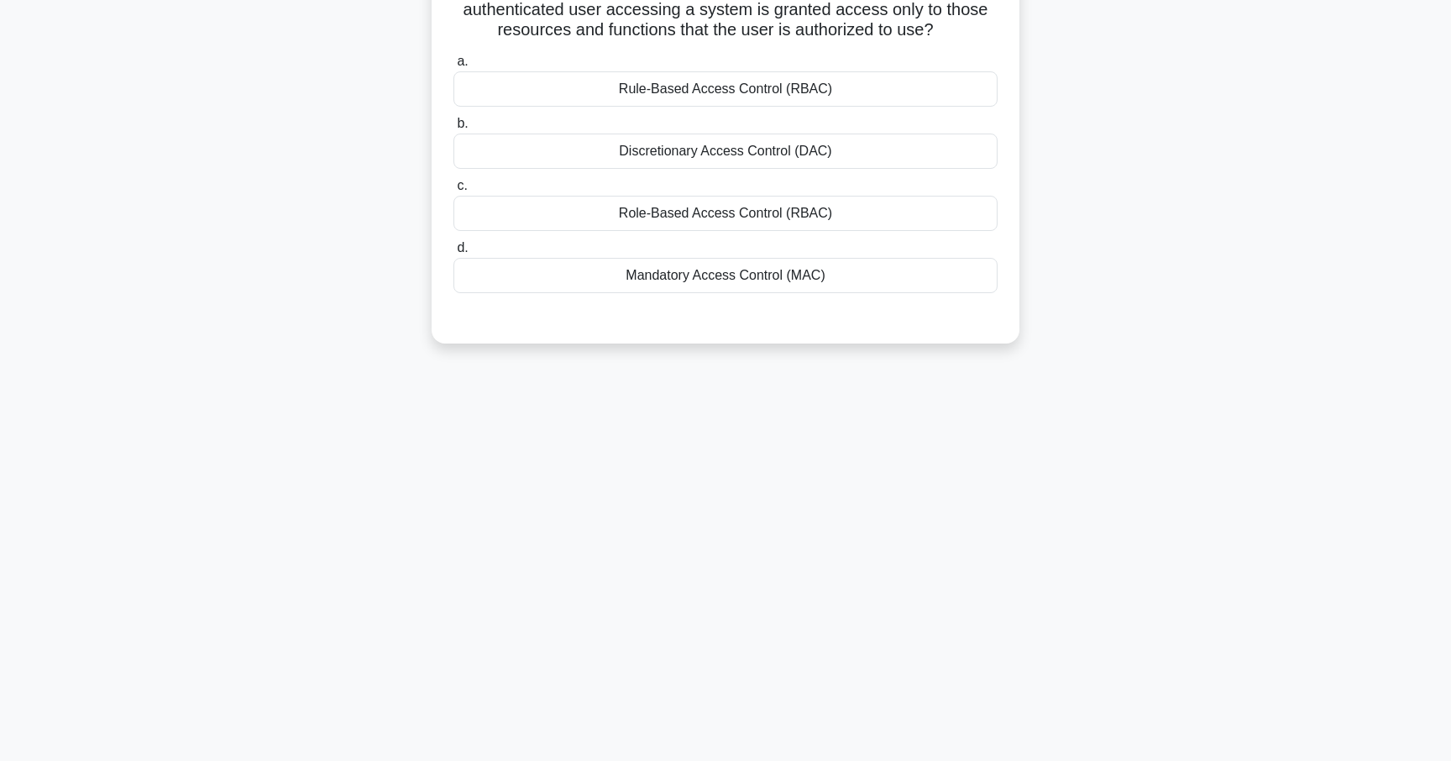
scroll to position [0, 0]
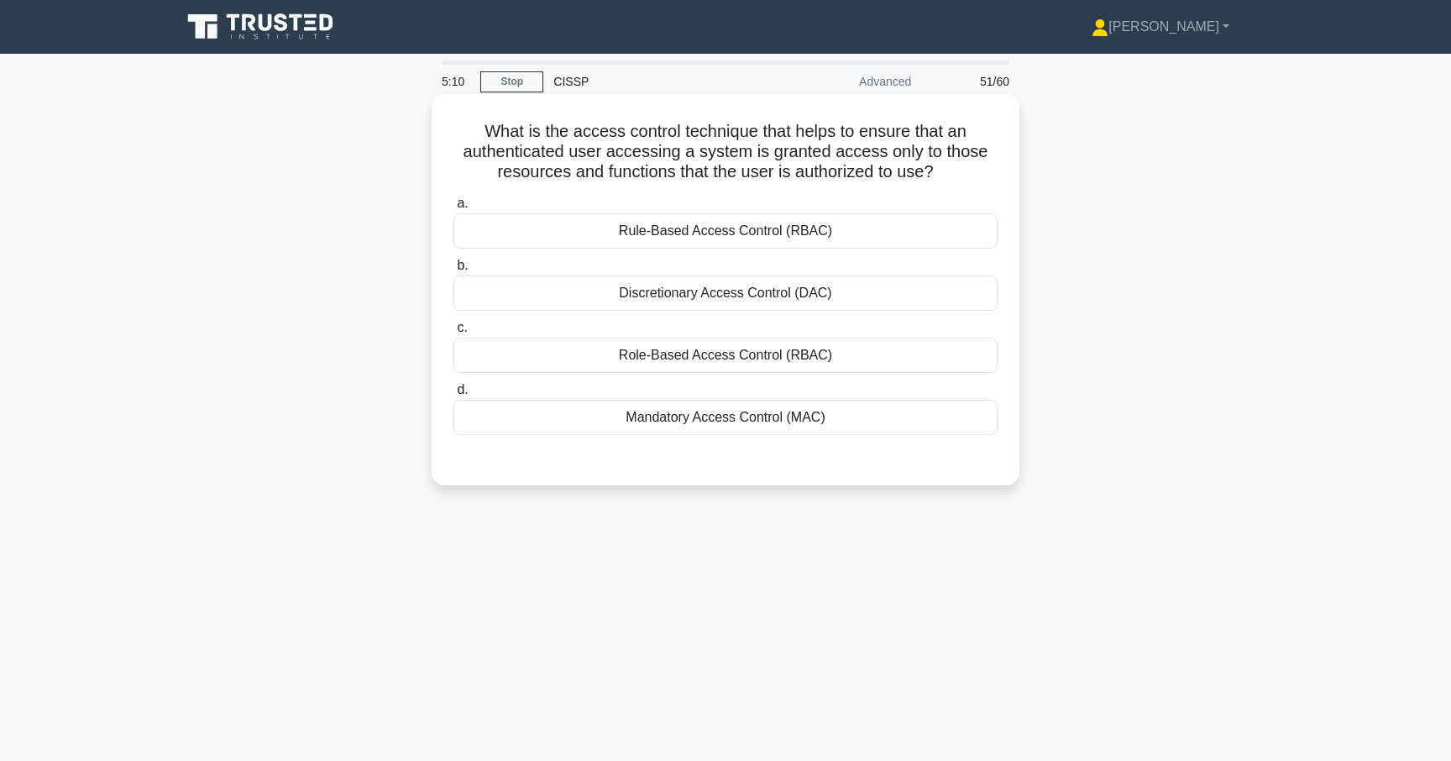
click at [717, 421] on div "Mandatory Access Control (MAC)" at bounding box center [725, 417] width 544 height 35
click at [453, 395] on input "d. Mandatory Access Control (MAC)" at bounding box center [453, 389] width 0 height 11
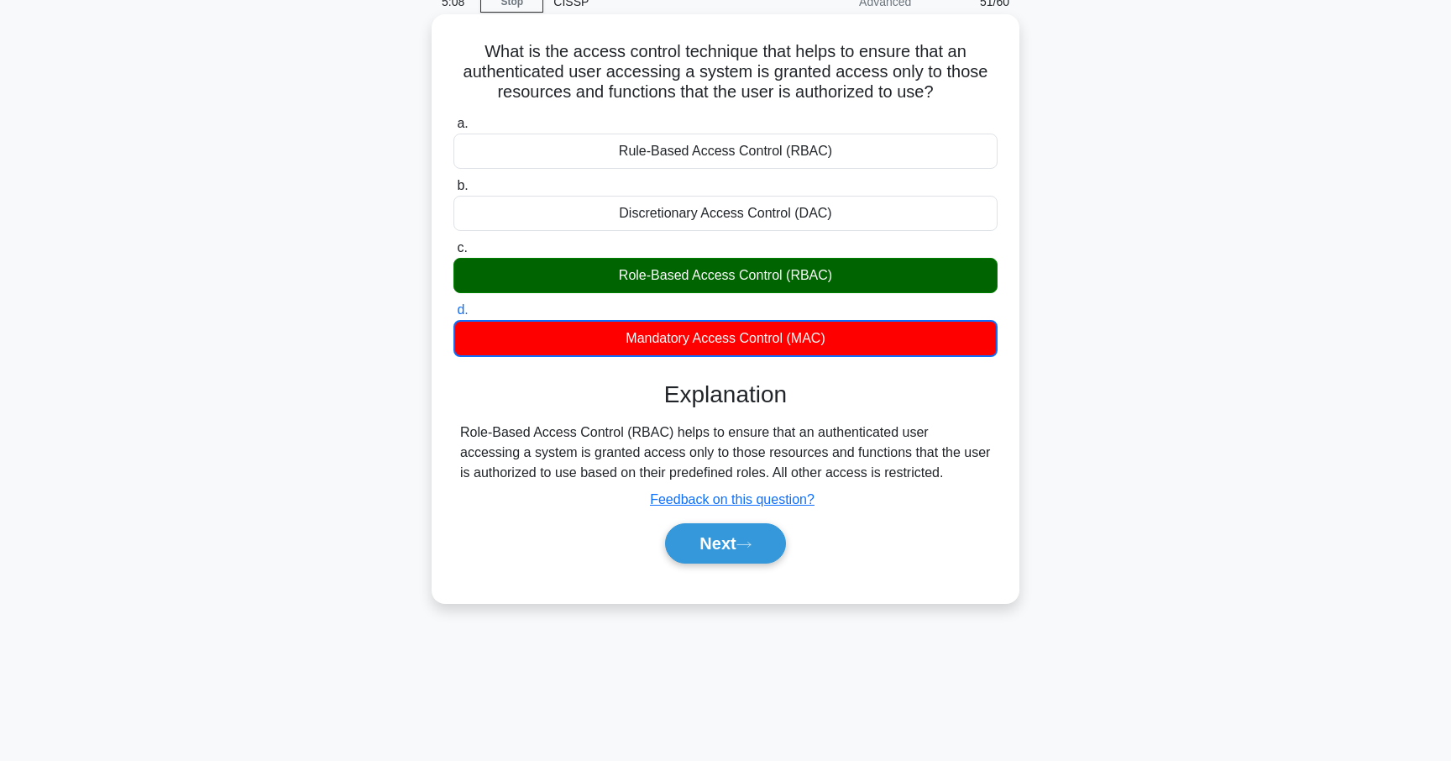
scroll to position [81, 0]
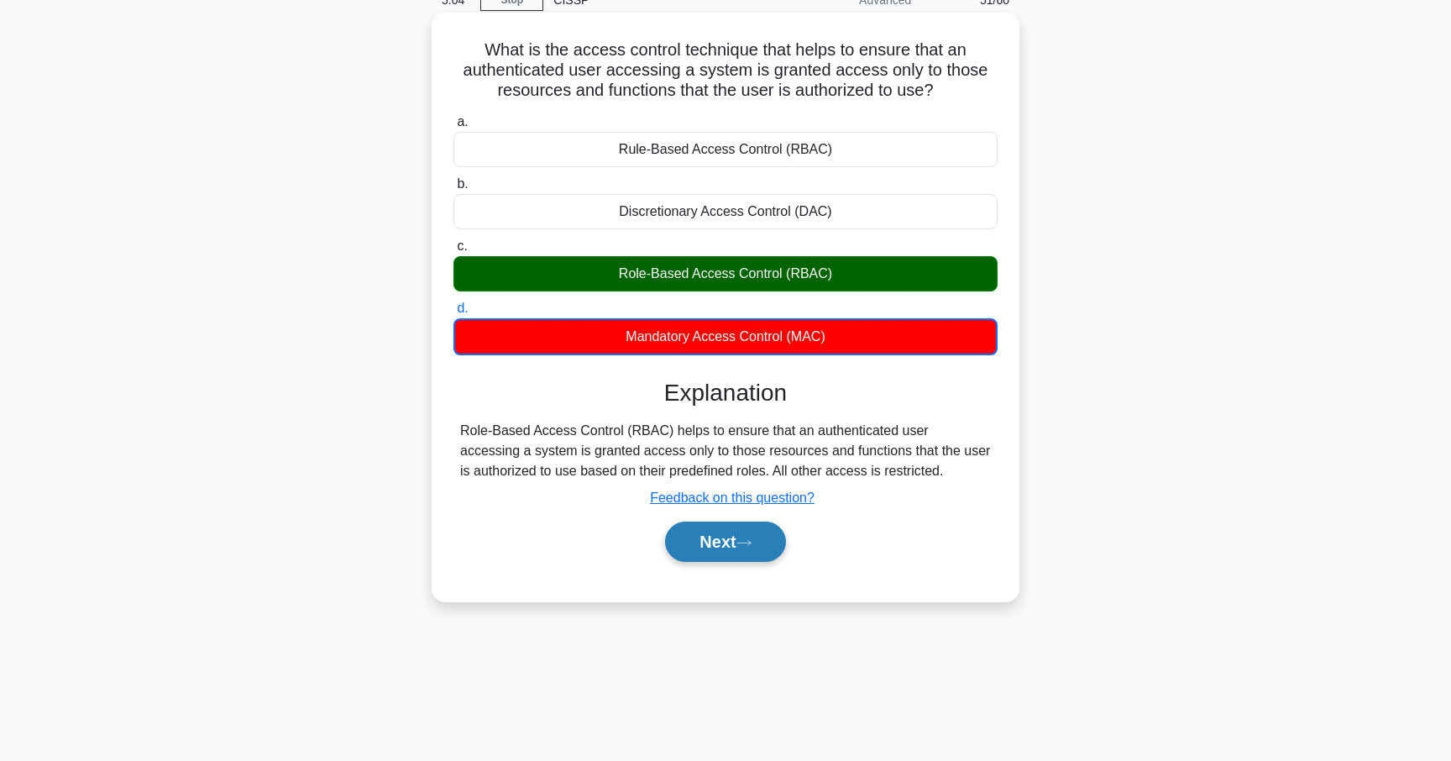
click at [718, 536] on button "Next" at bounding box center [725, 541] width 120 height 40
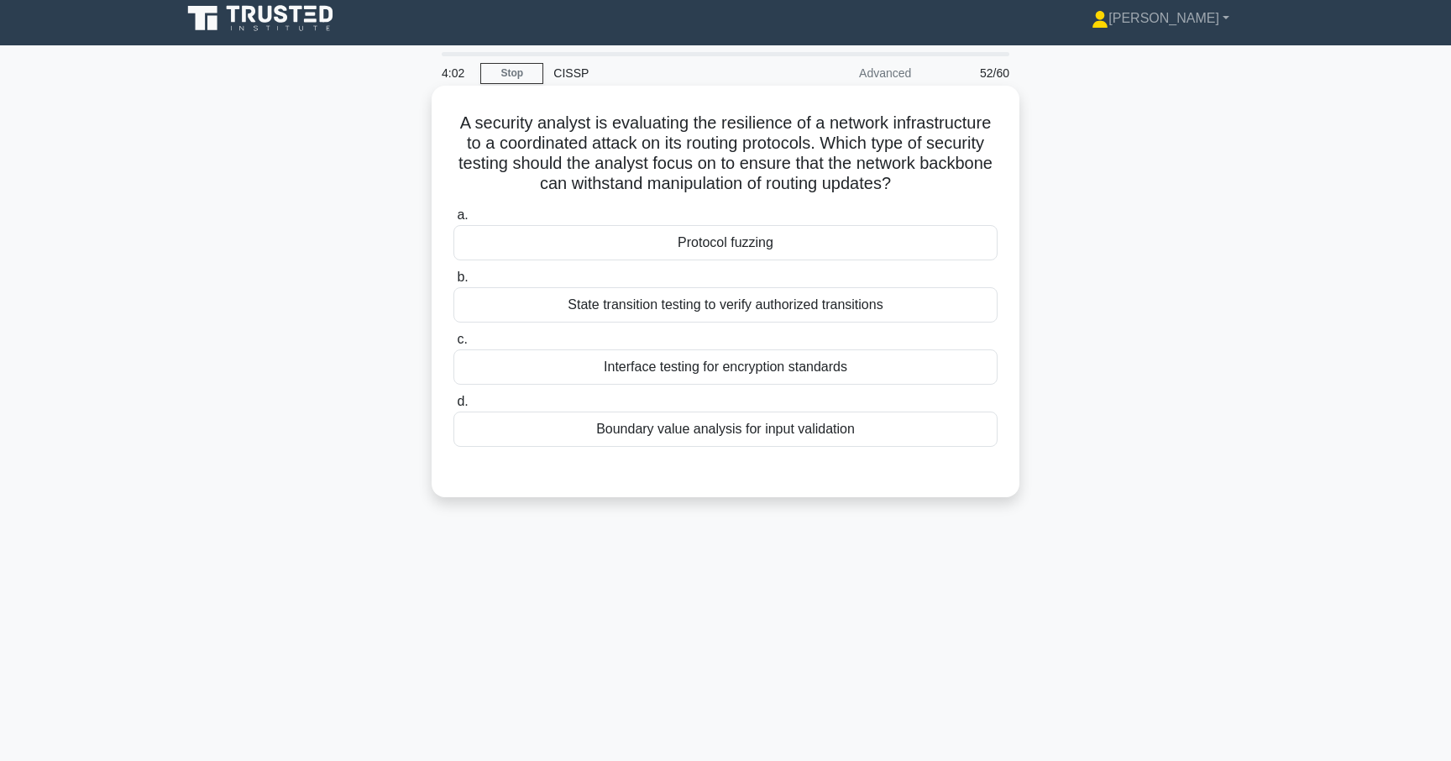
scroll to position [7, 0]
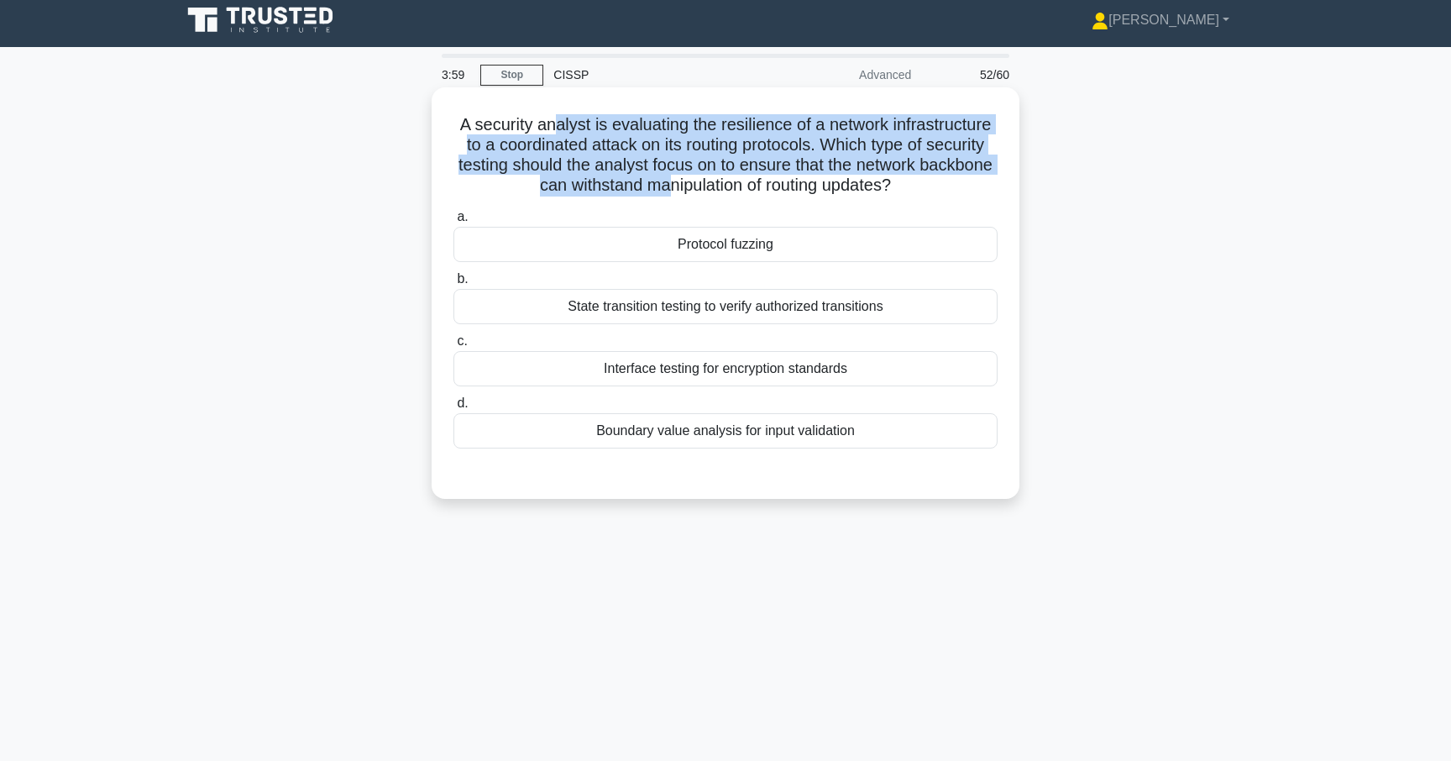
drag, startPoint x: 551, startPoint y: 127, endPoint x: 670, endPoint y: 175, distance: 128.5
click at [670, 175] on h5 "A security analyst is evaluating the resilience of a network infrastructure to …" at bounding box center [725, 155] width 547 height 82
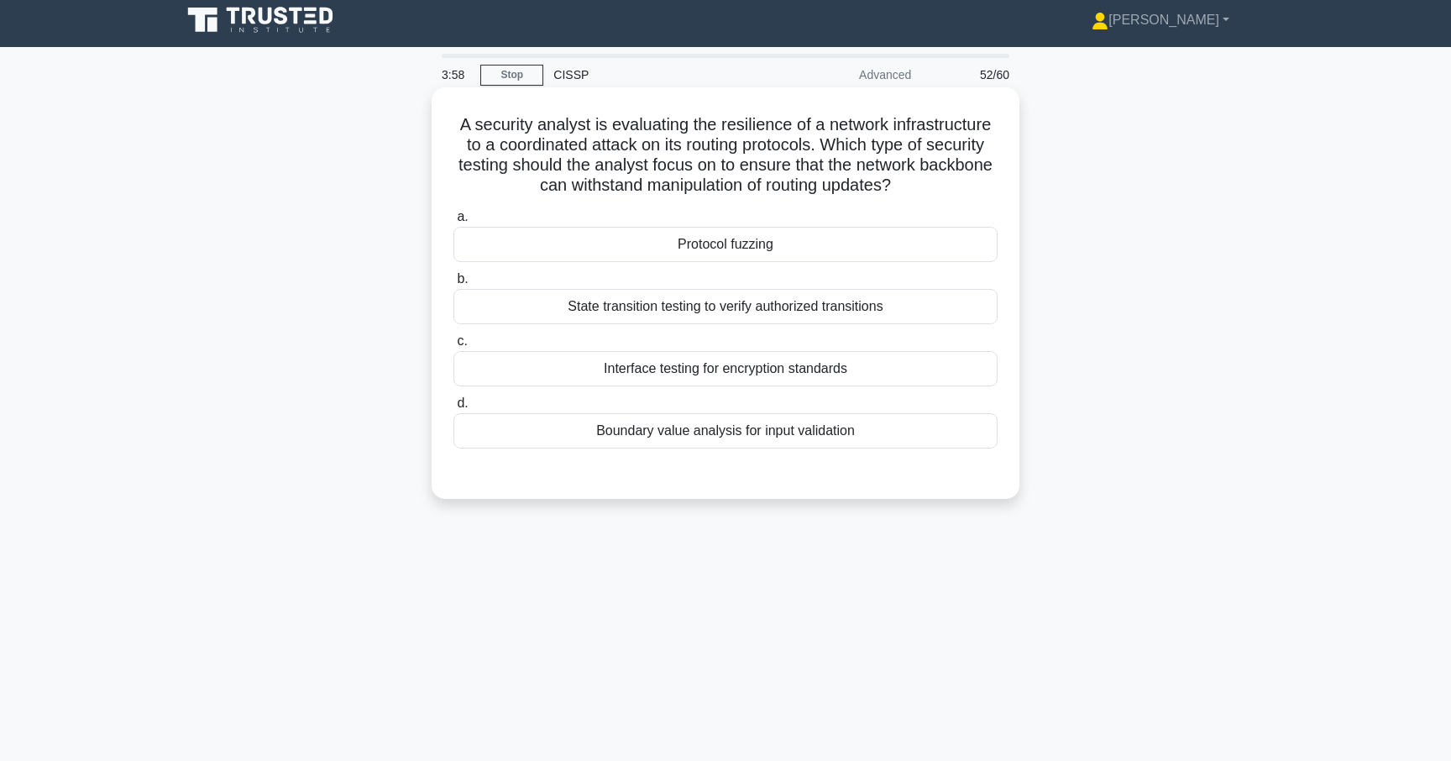
click at [604, 138] on h5 "A security analyst is evaluating the resilience of a network infrastructure to …" at bounding box center [725, 155] width 547 height 82
click at [726, 256] on div "Protocol fuzzing" at bounding box center [725, 244] width 544 height 35
click at [453, 222] on input "a. Protocol fuzzing" at bounding box center [453, 217] width 0 height 11
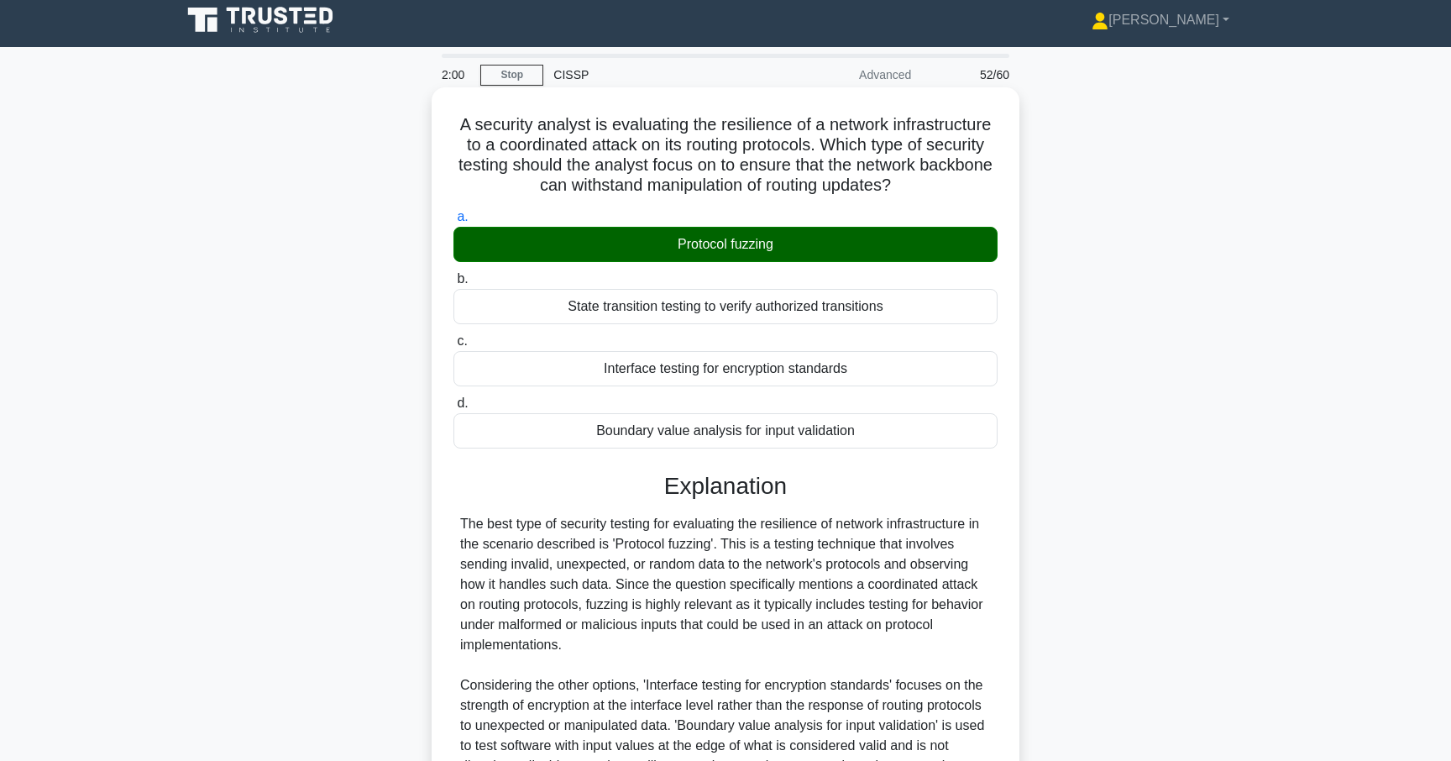
scroll to position [234, 0]
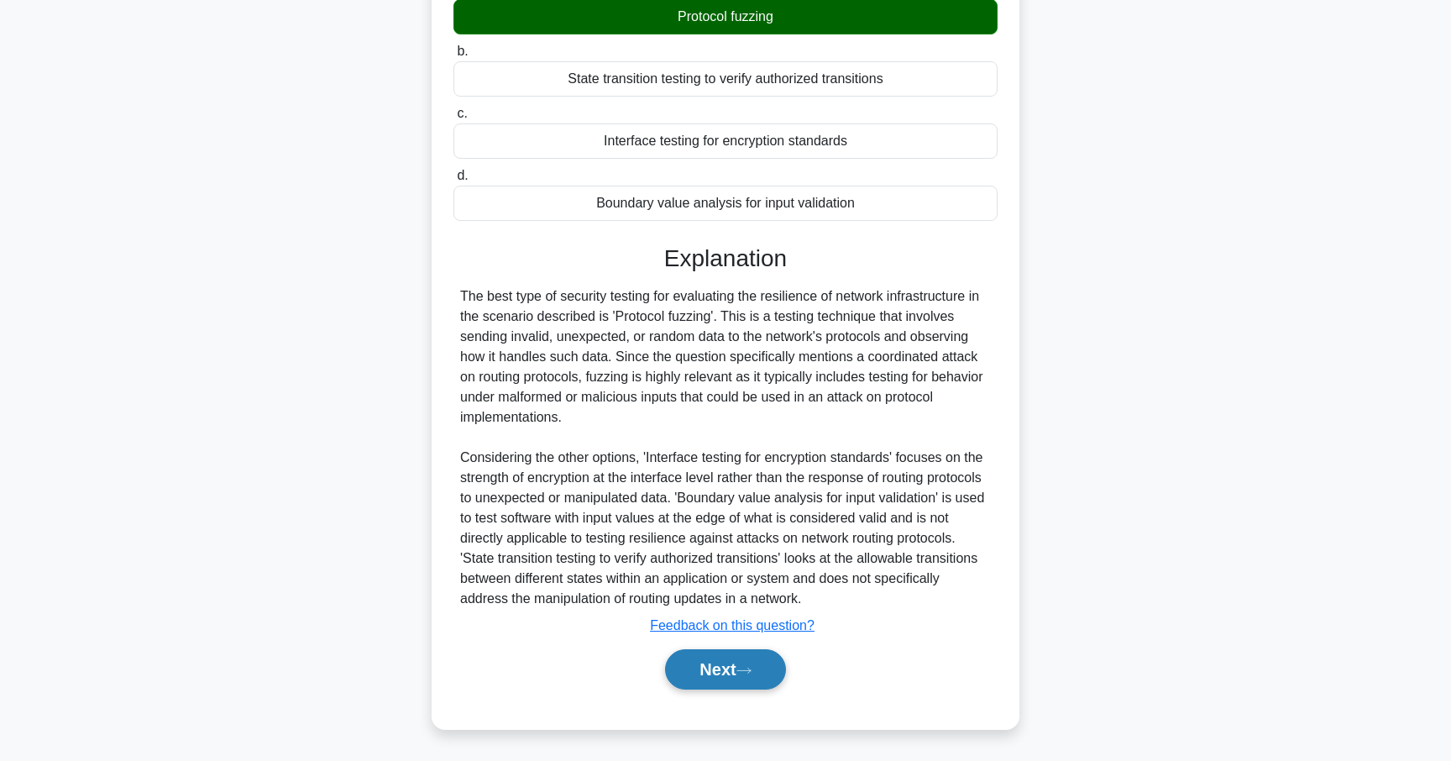
click at [722, 664] on button "Next" at bounding box center [725, 669] width 120 height 40
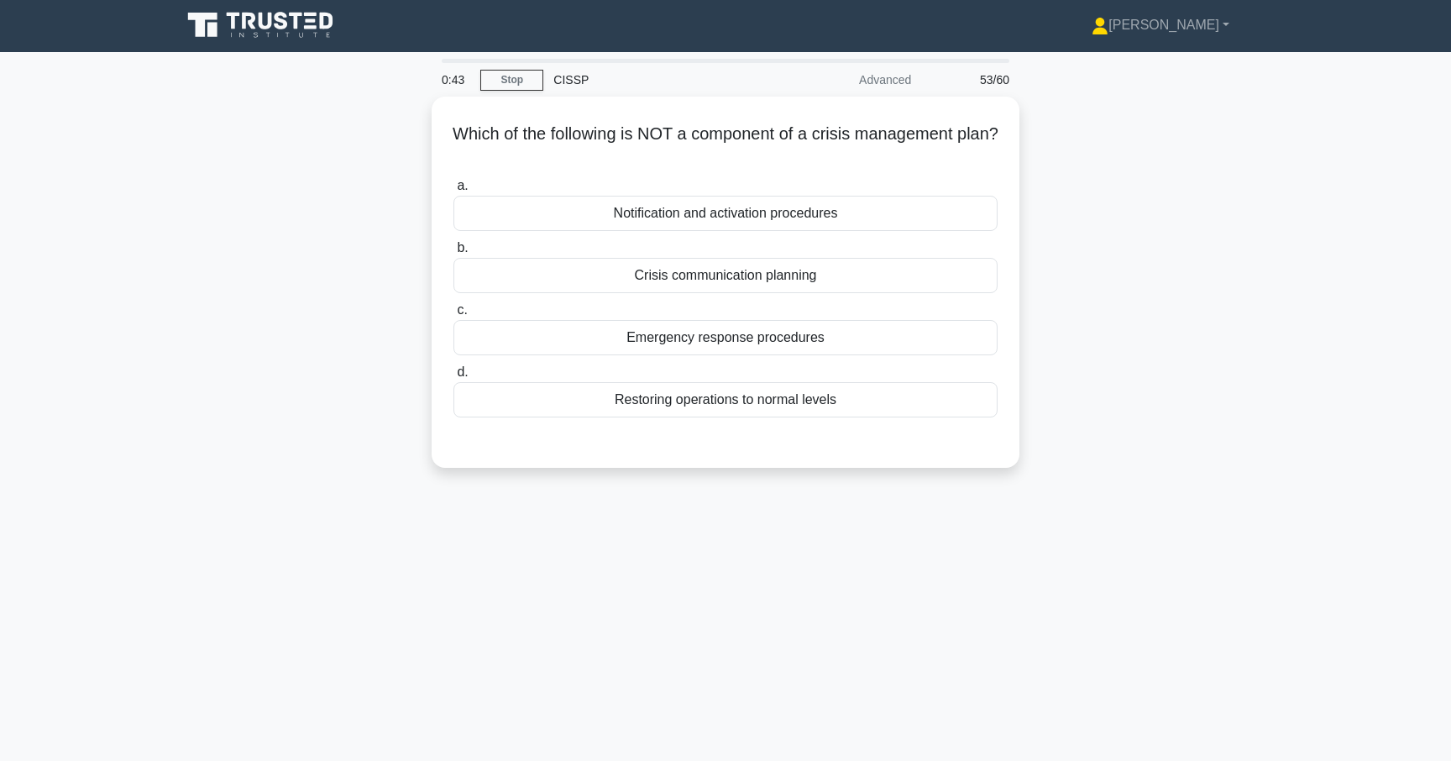
scroll to position [0, 0]
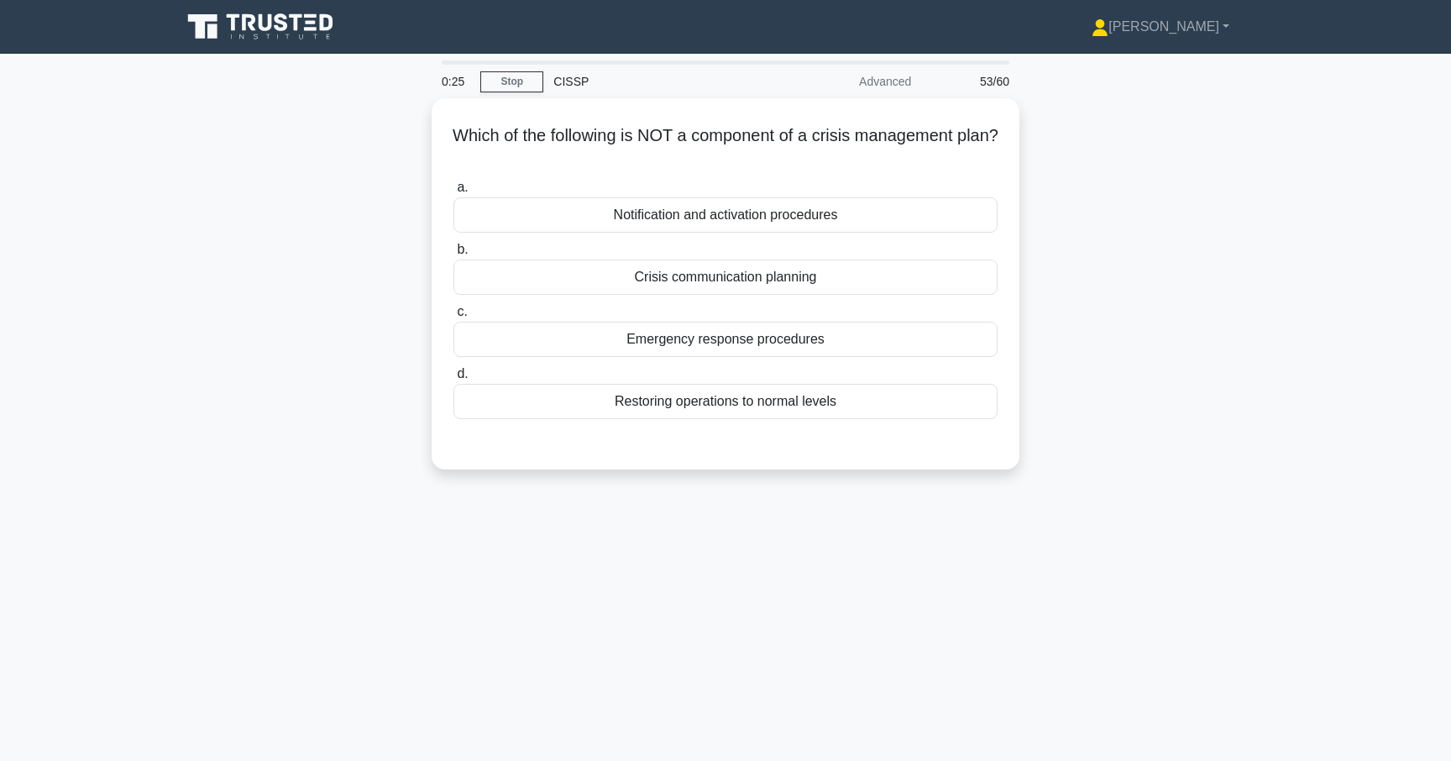
drag, startPoint x: 648, startPoint y: 222, endPoint x: 588, endPoint y: 528, distance: 312.3
click at [588, 528] on div "0:25 Stop CISSP Advanced 53/60 Which of the following is NOT a component of a c…" at bounding box center [725, 479] width 1108 height 839
click at [586, 522] on div "0:24 Stop CISSP Advanced 53/60 Which of the following is NOT a component of a c…" at bounding box center [725, 479] width 1108 height 839
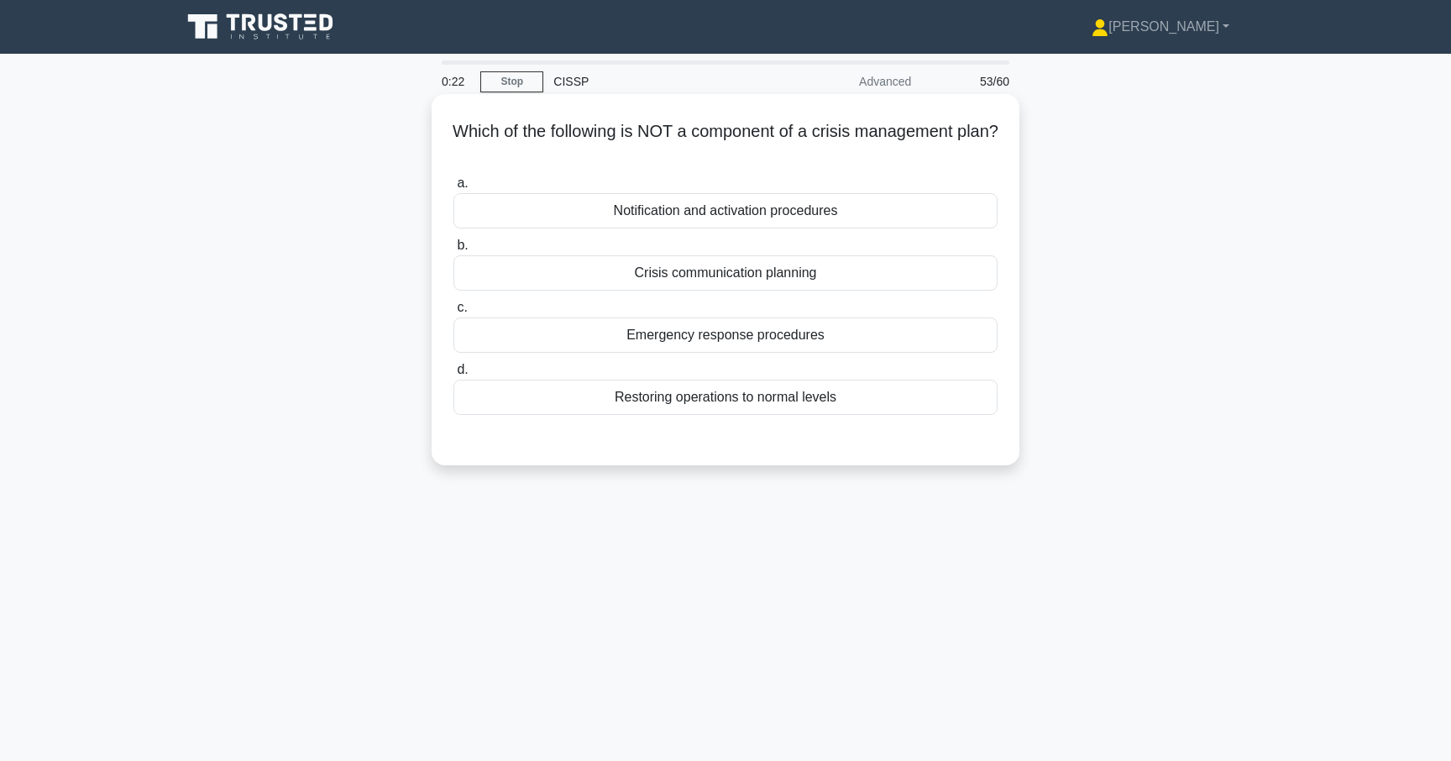
click at [609, 405] on div "Restoring operations to normal levels" at bounding box center [725, 396] width 544 height 35
click at [453, 375] on input "d. Restoring operations to normal levels" at bounding box center [453, 369] width 0 height 11
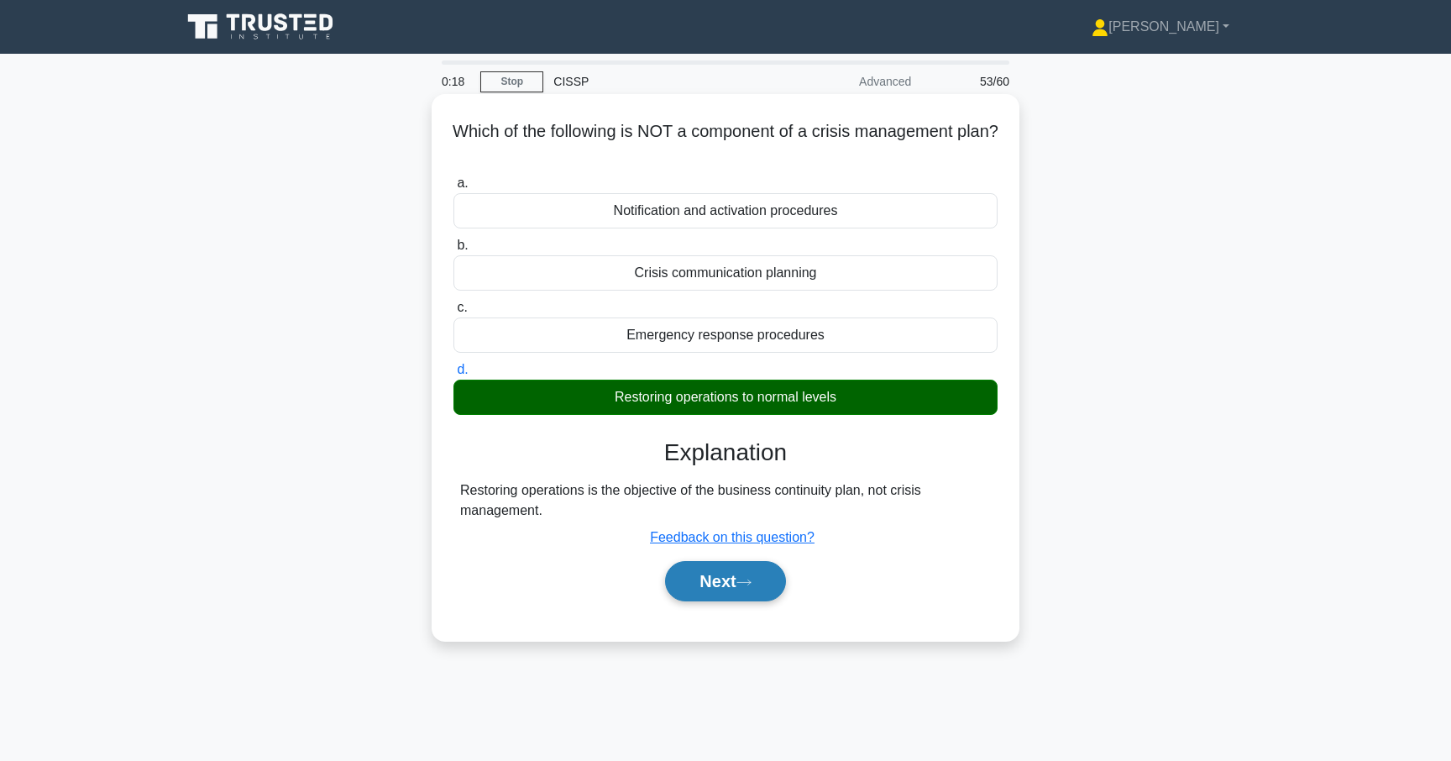
click at [722, 591] on button "Next" at bounding box center [725, 581] width 120 height 40
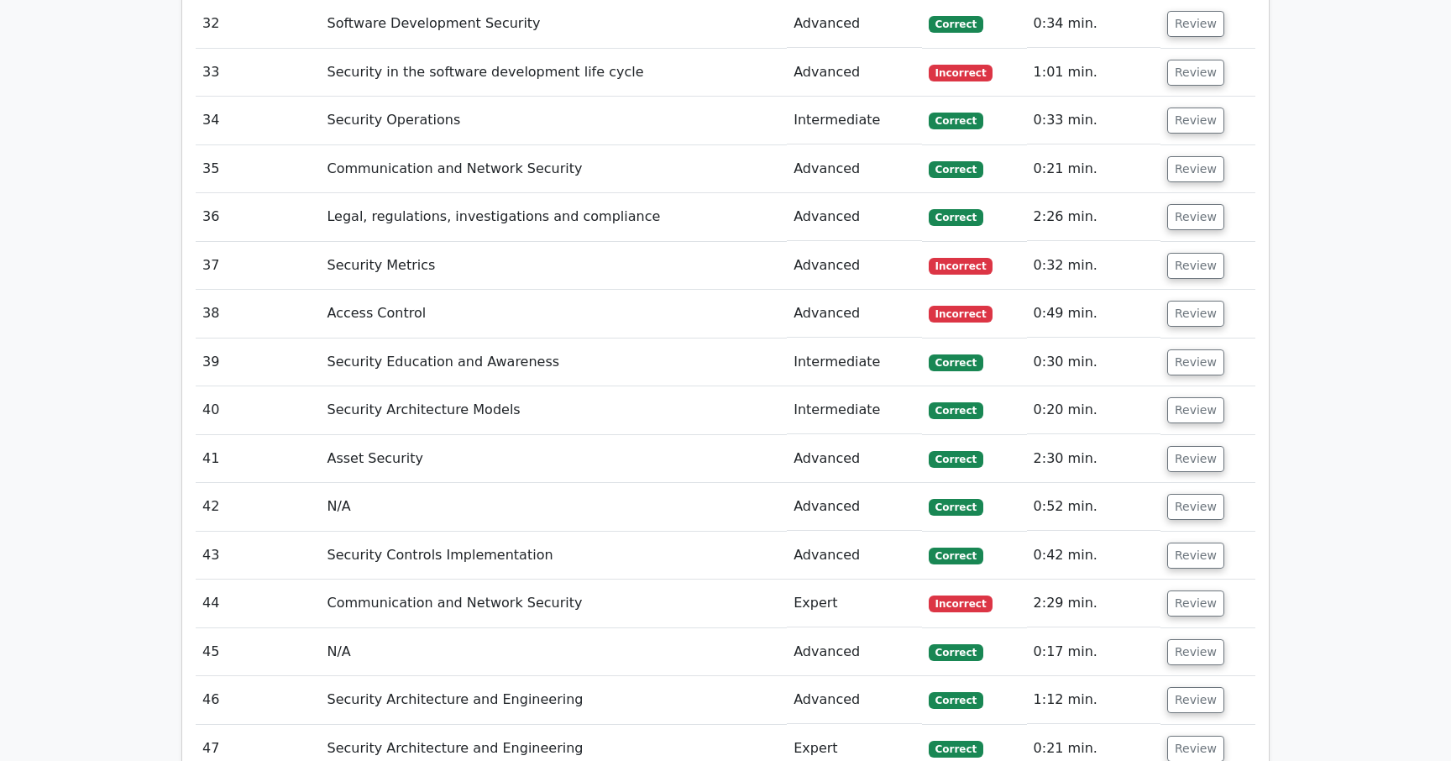
scroll to position [4414, 0]
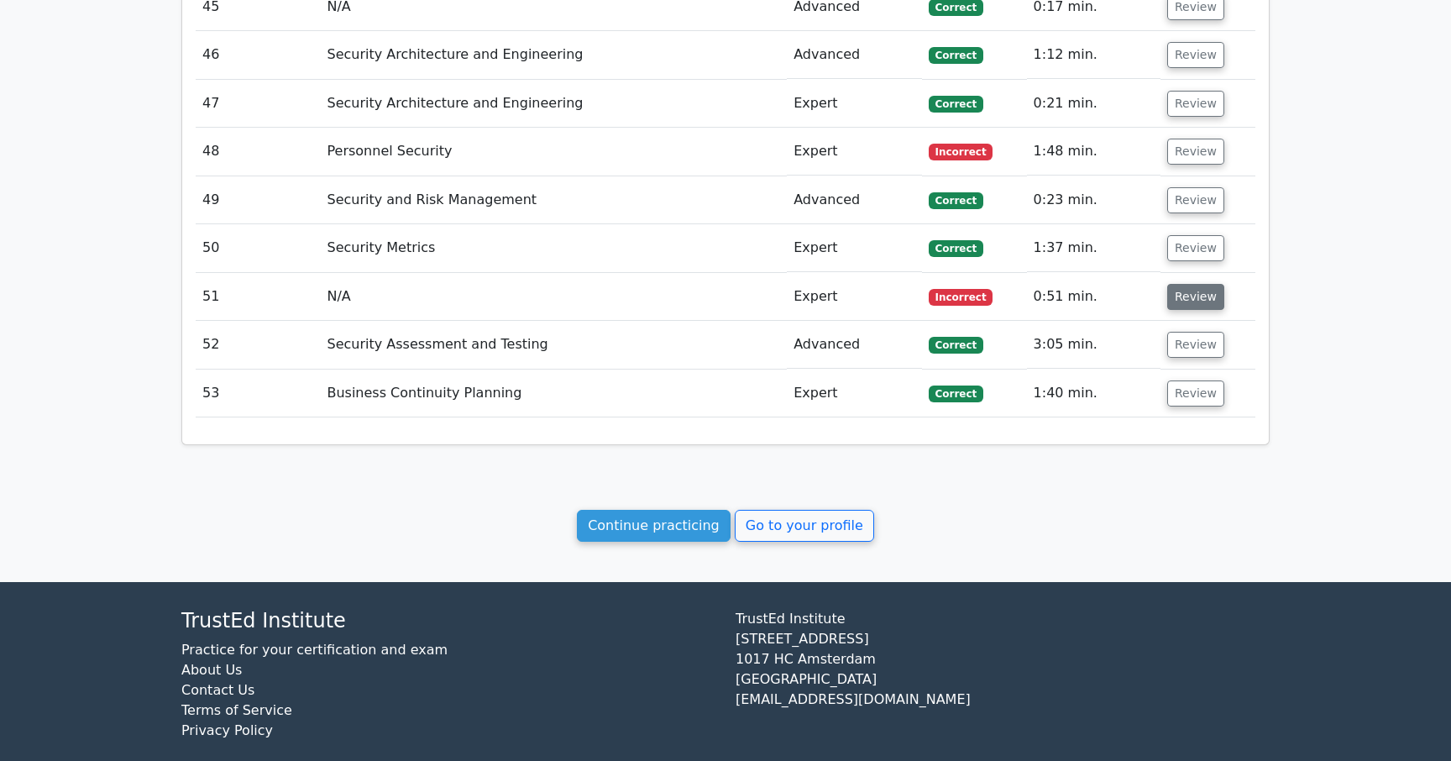
click at [1186, 284] on button "Review" at bounding box center [1195, 297] width 57 height 26
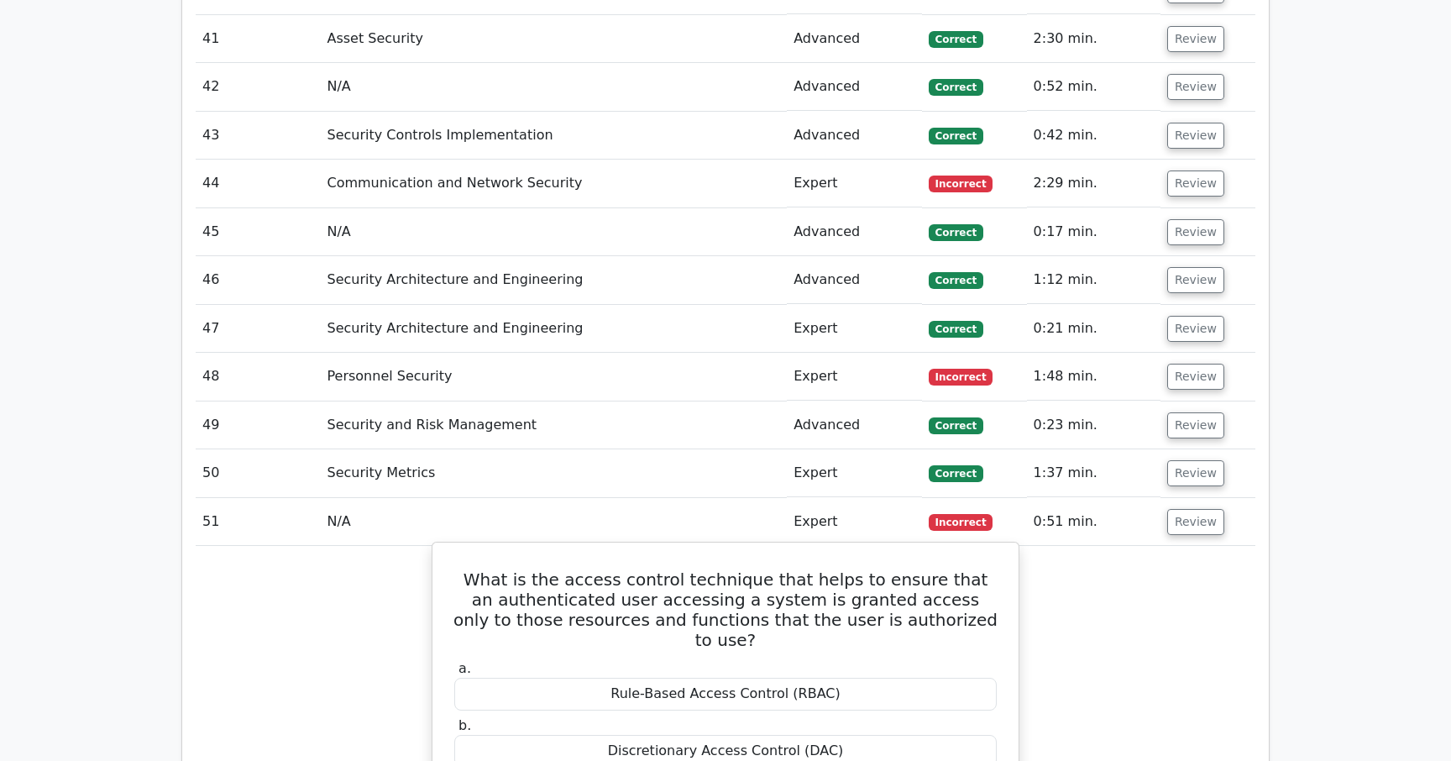
scroll to position [4176, 0]
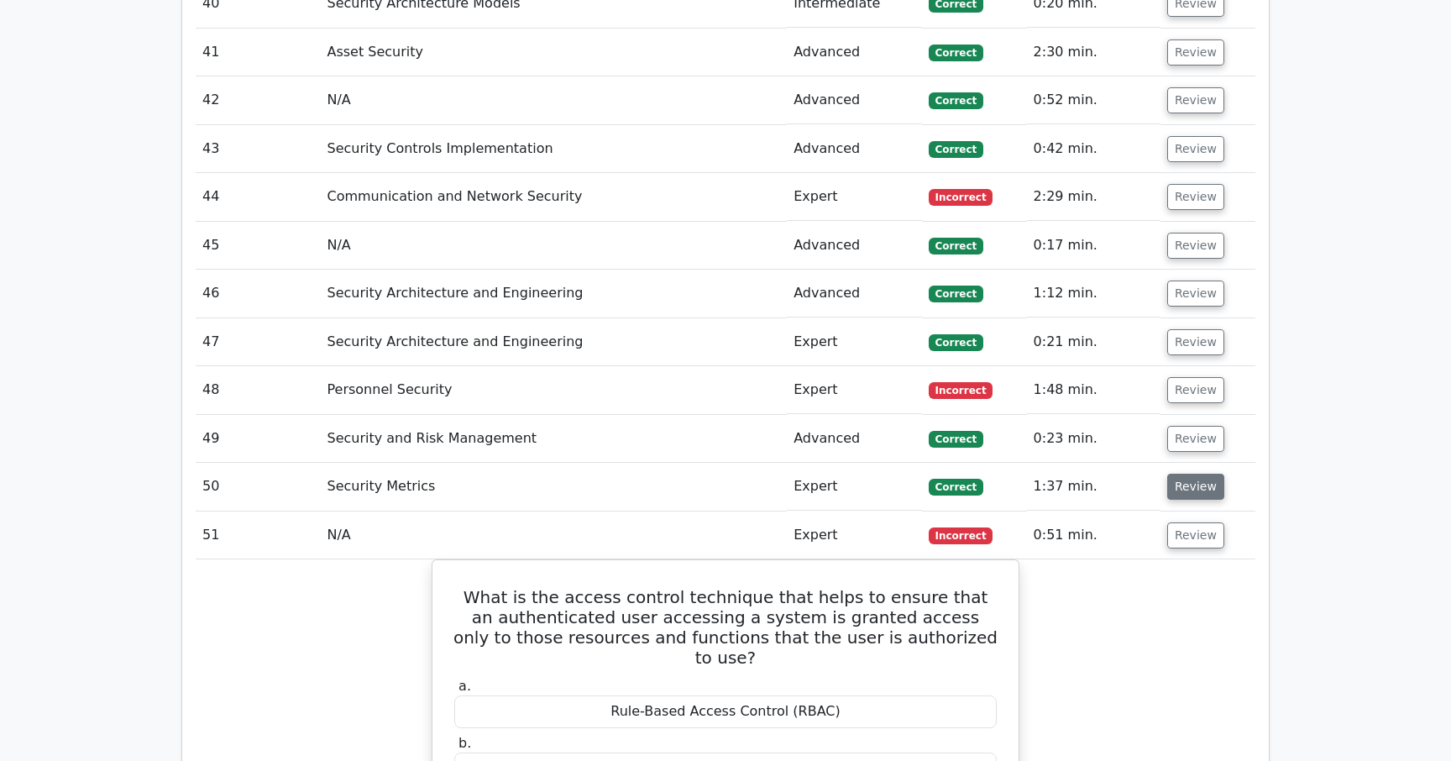
click at [1178, 479] on button "Review" at bounding box center [1195, 486] width 57 height 26
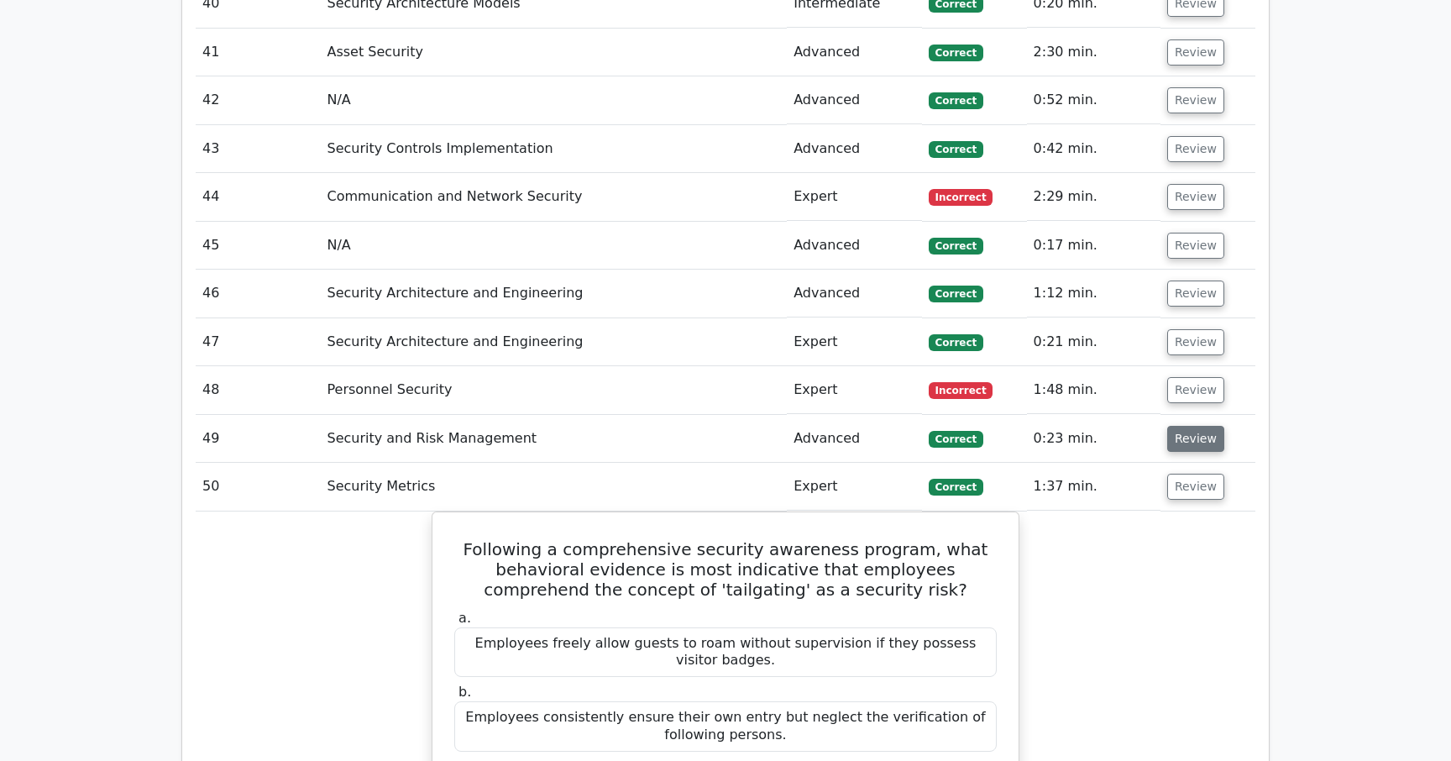
click at [1174, 426] on button "Review" at bounding box center [1195, 439] width 57 height 26
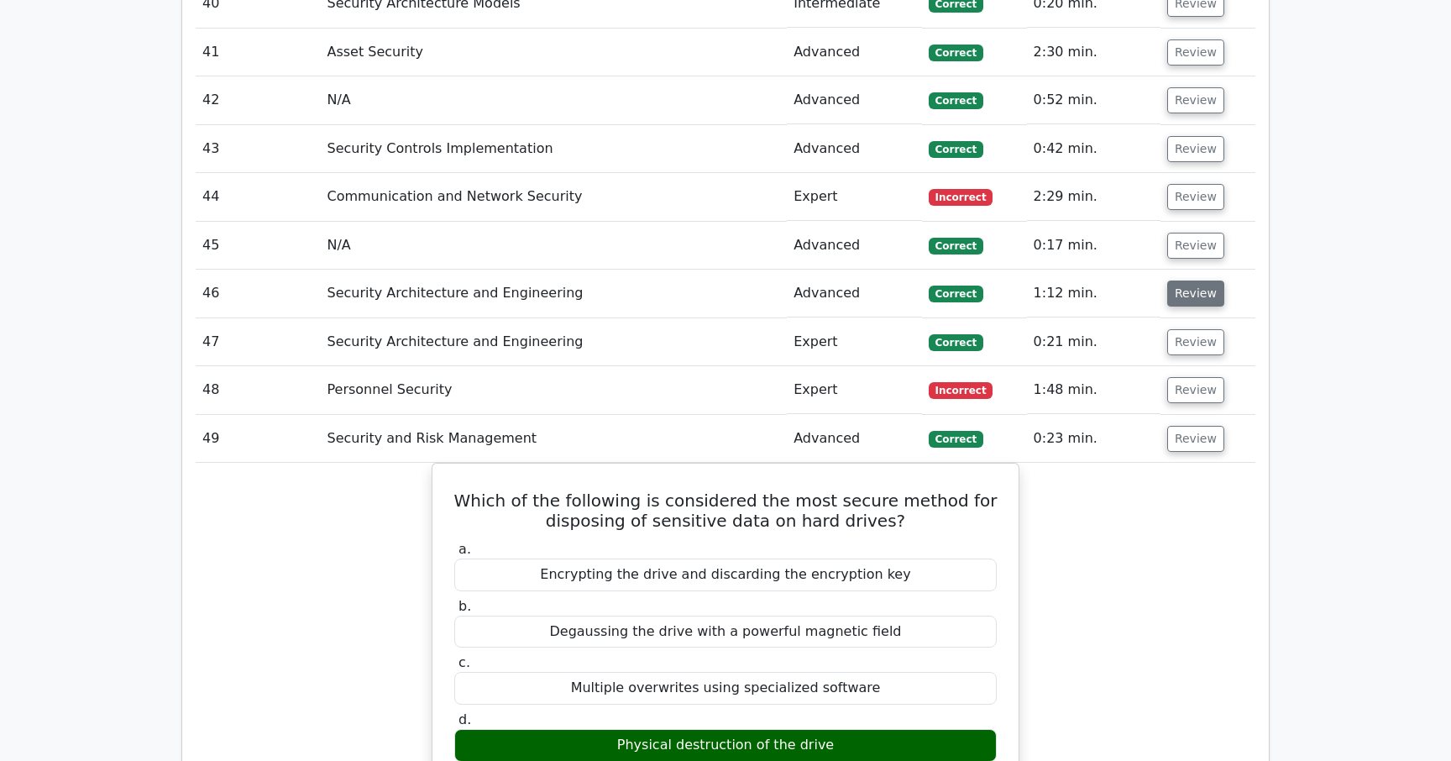
click at [1180, 281] on button "Review" at bounding box center [1195, 293] width 57 height 26
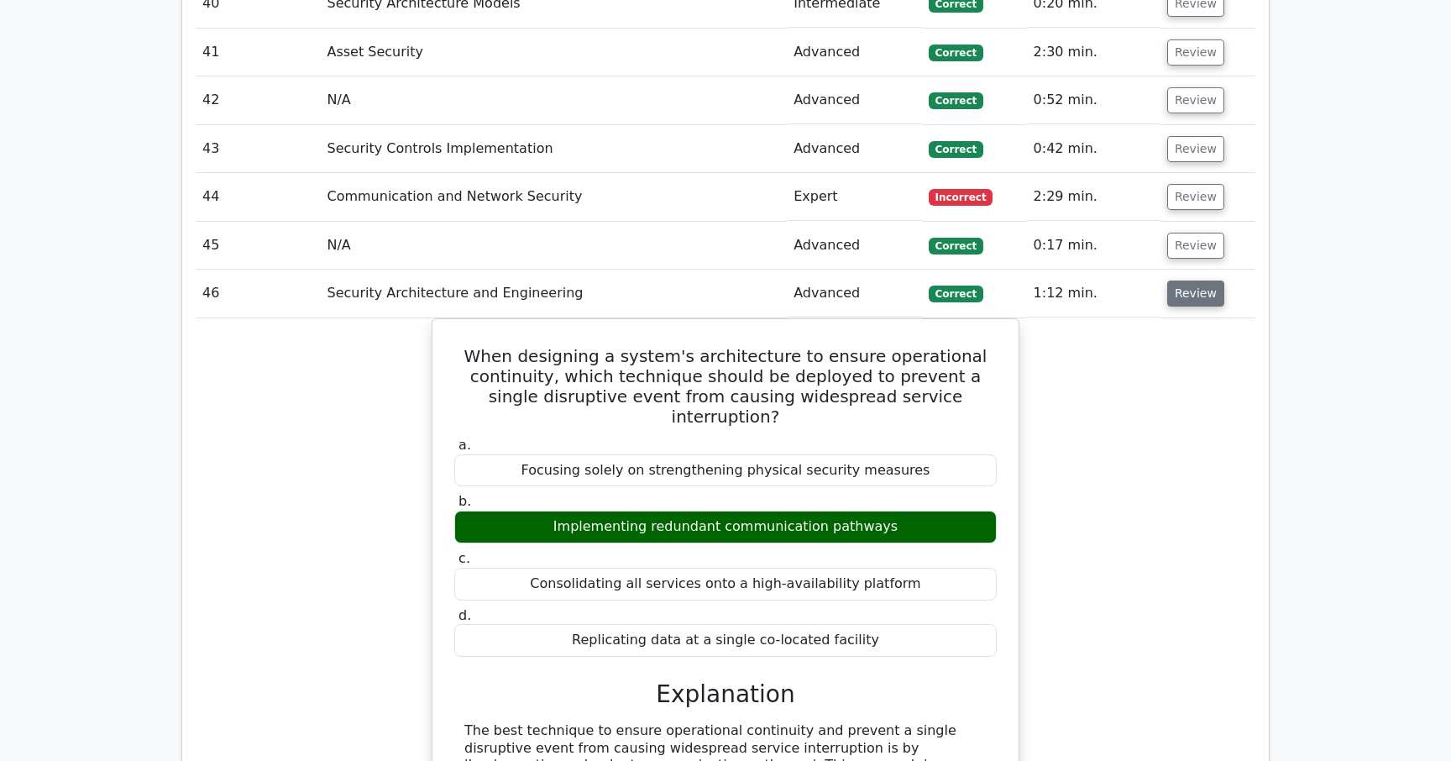
click at [1180, 283] on button "Review" at bounding box center [1195, 293] width 57 height 26
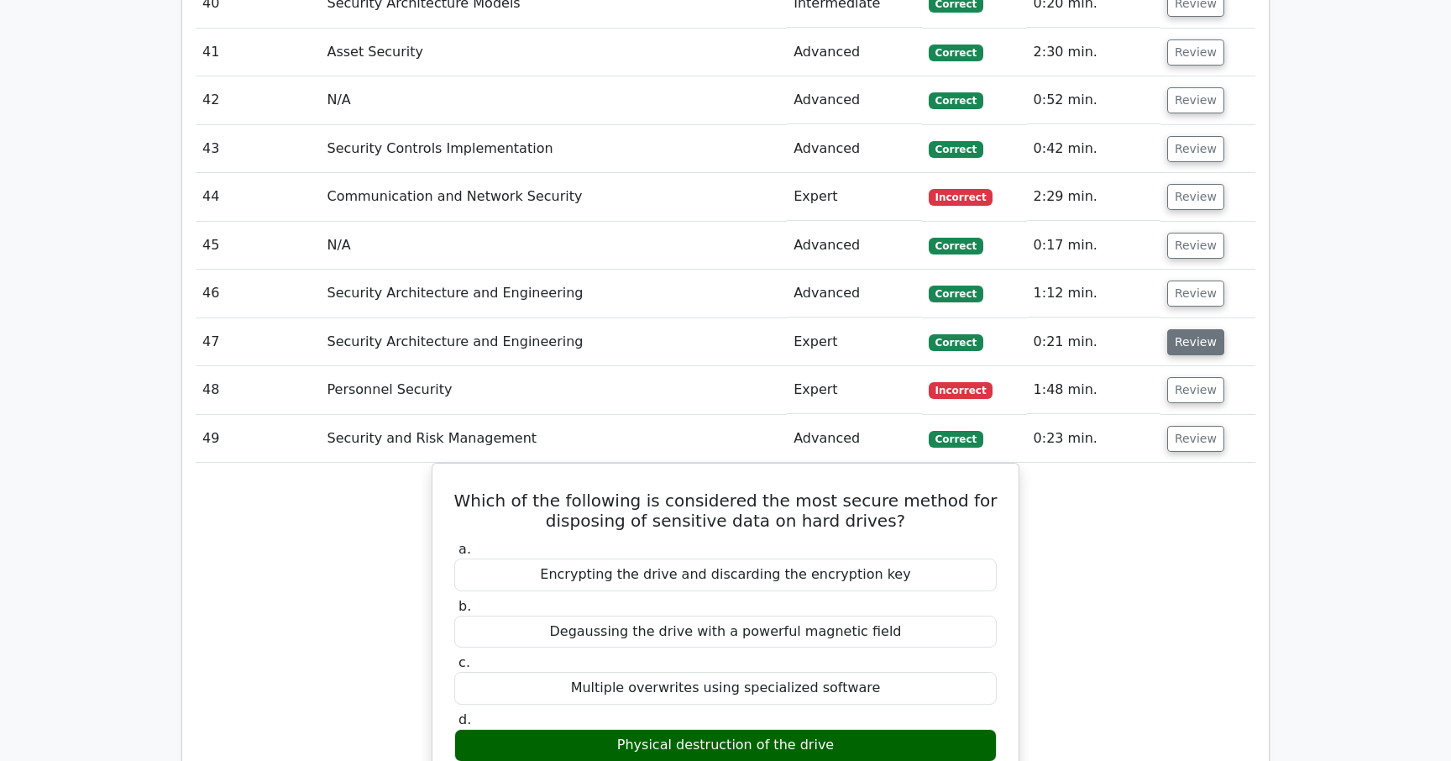
click at [1186, 329] on button "Review" at bounding box center [1195, 342] width 57 height 26
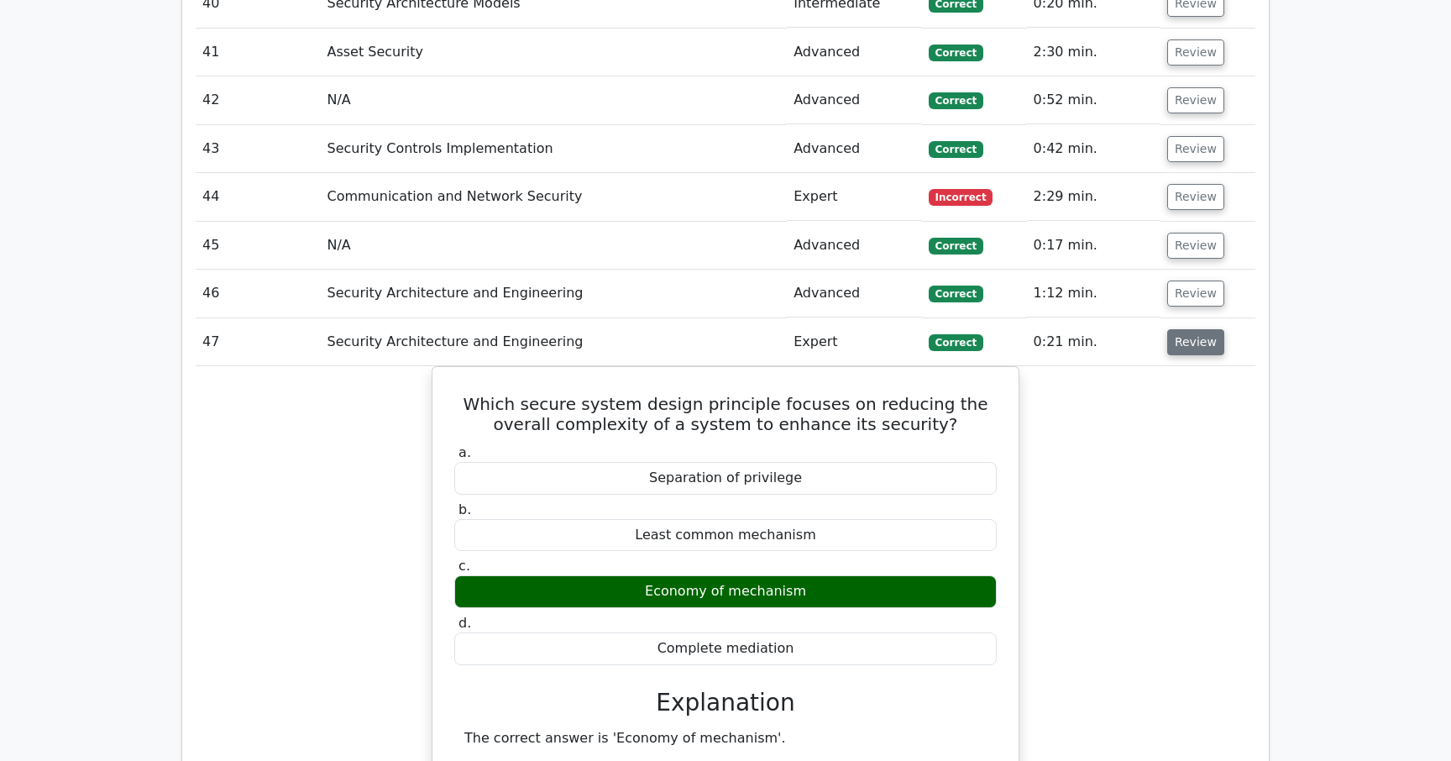
click at [1186, 329] on button "Review" at bounding box center [1195, 342] width 57 height 26
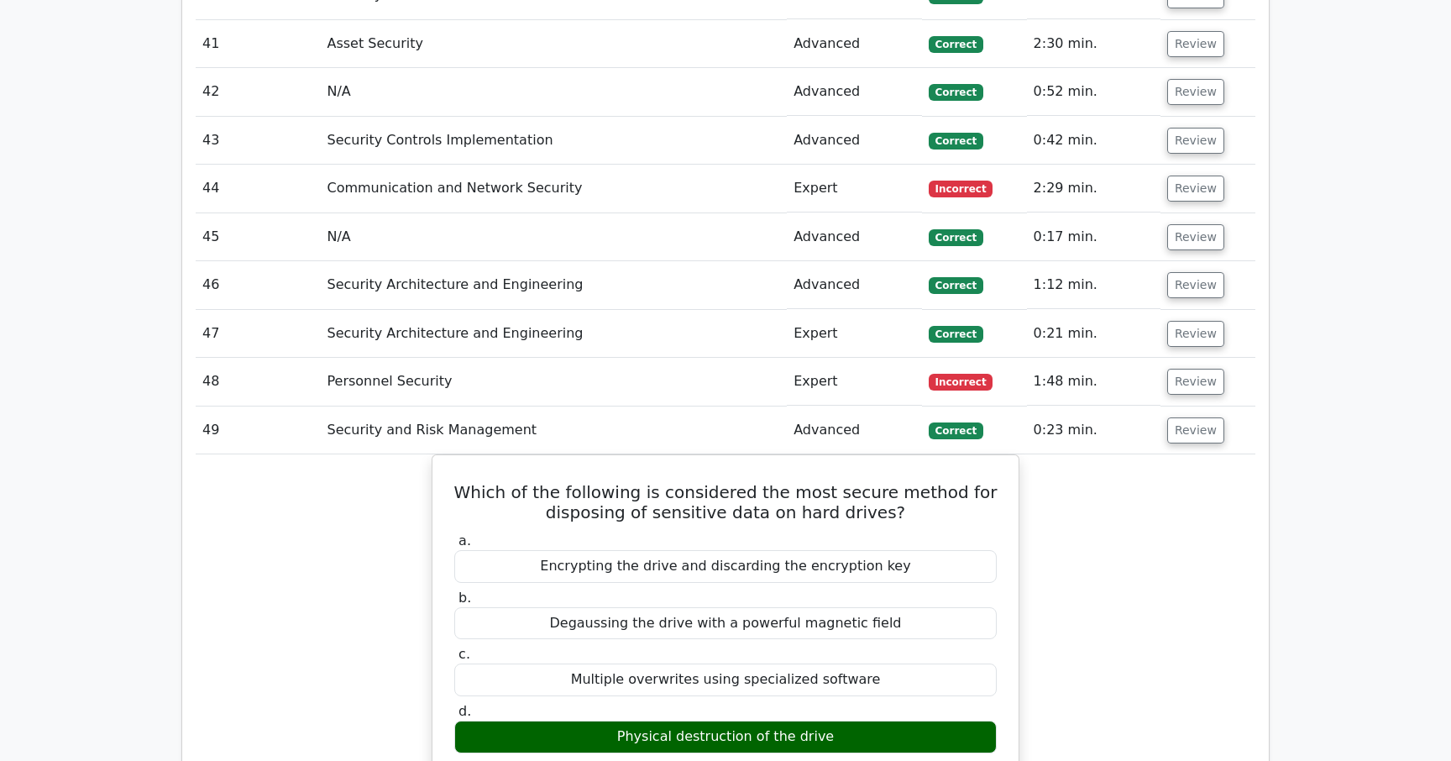
scroll to position [4189, 0]
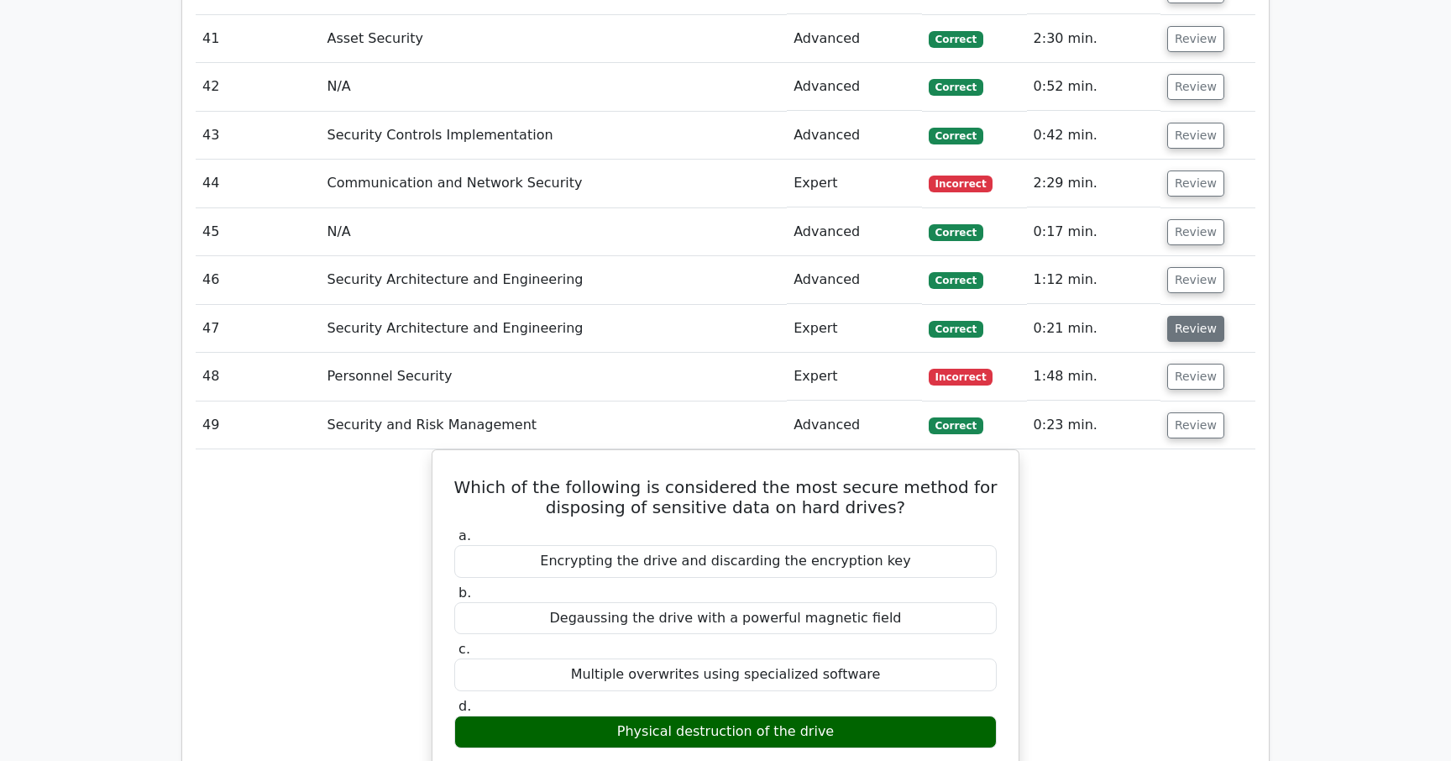
click at [1172, 316] on button "Review" at bounding box center [1195, 329] width 57 height 26
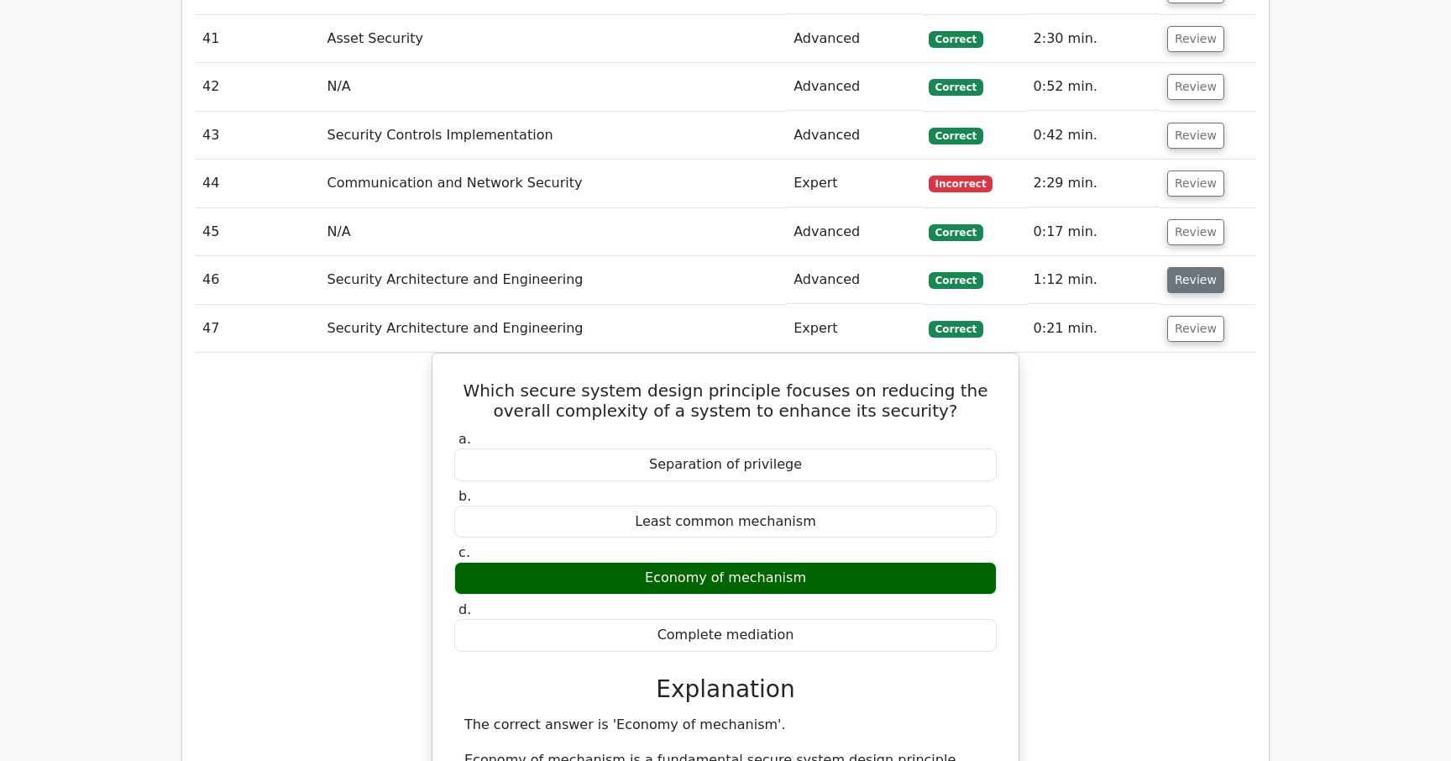
click at [1185, 269] on button "Review" at bounding box center [1195, 280] width 57 height 26
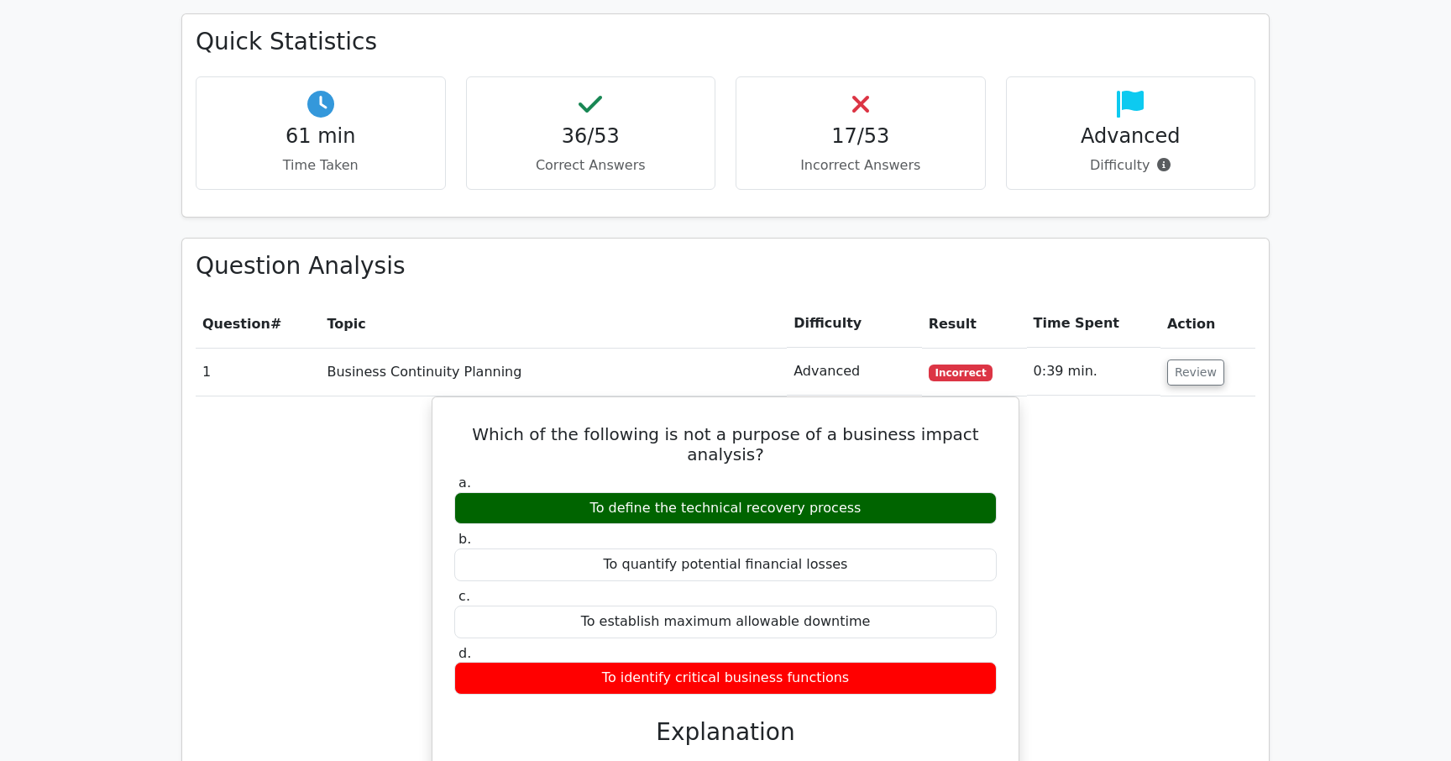
scroll to position [1303, 0]
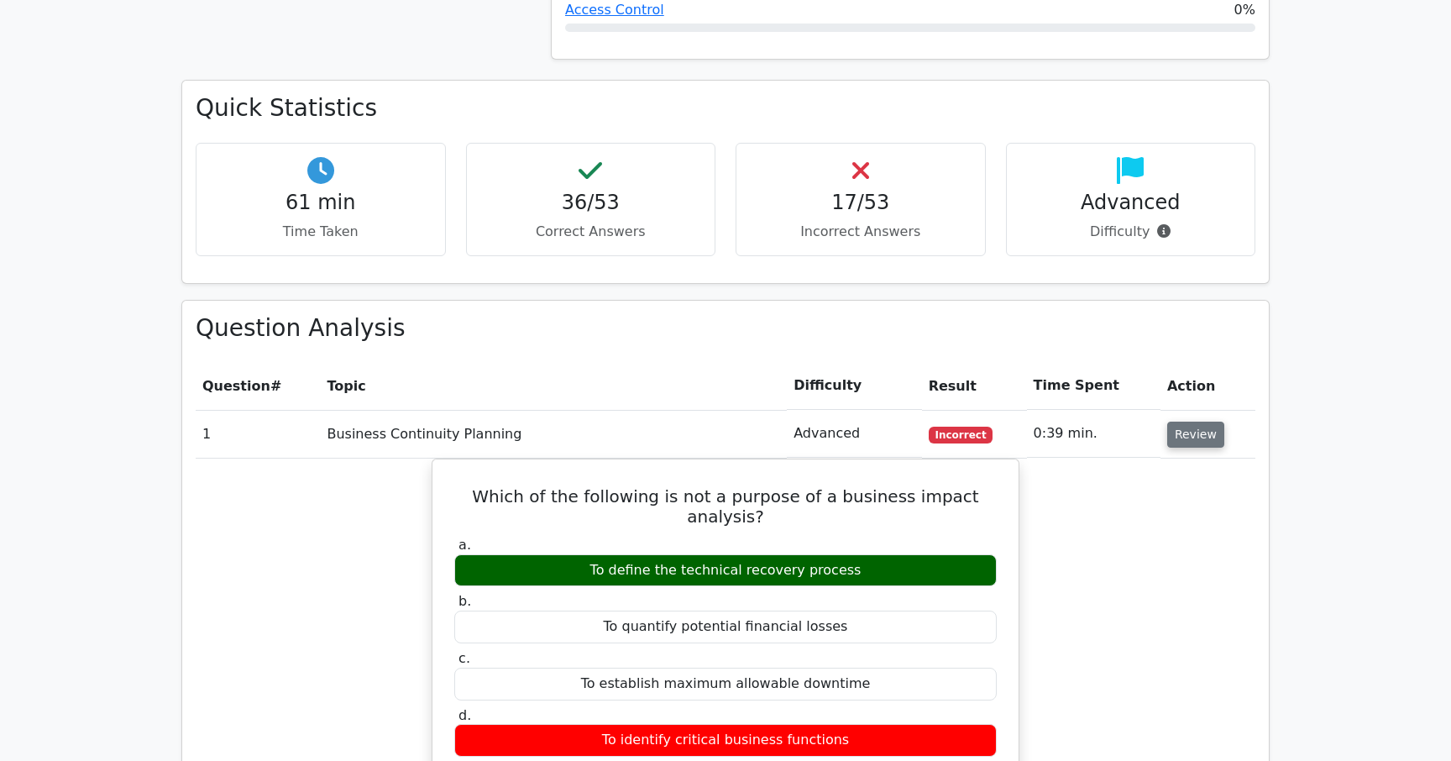
click at [1174, 437] on button "Review" at bounding box center [1195, 434] width 57 height 26
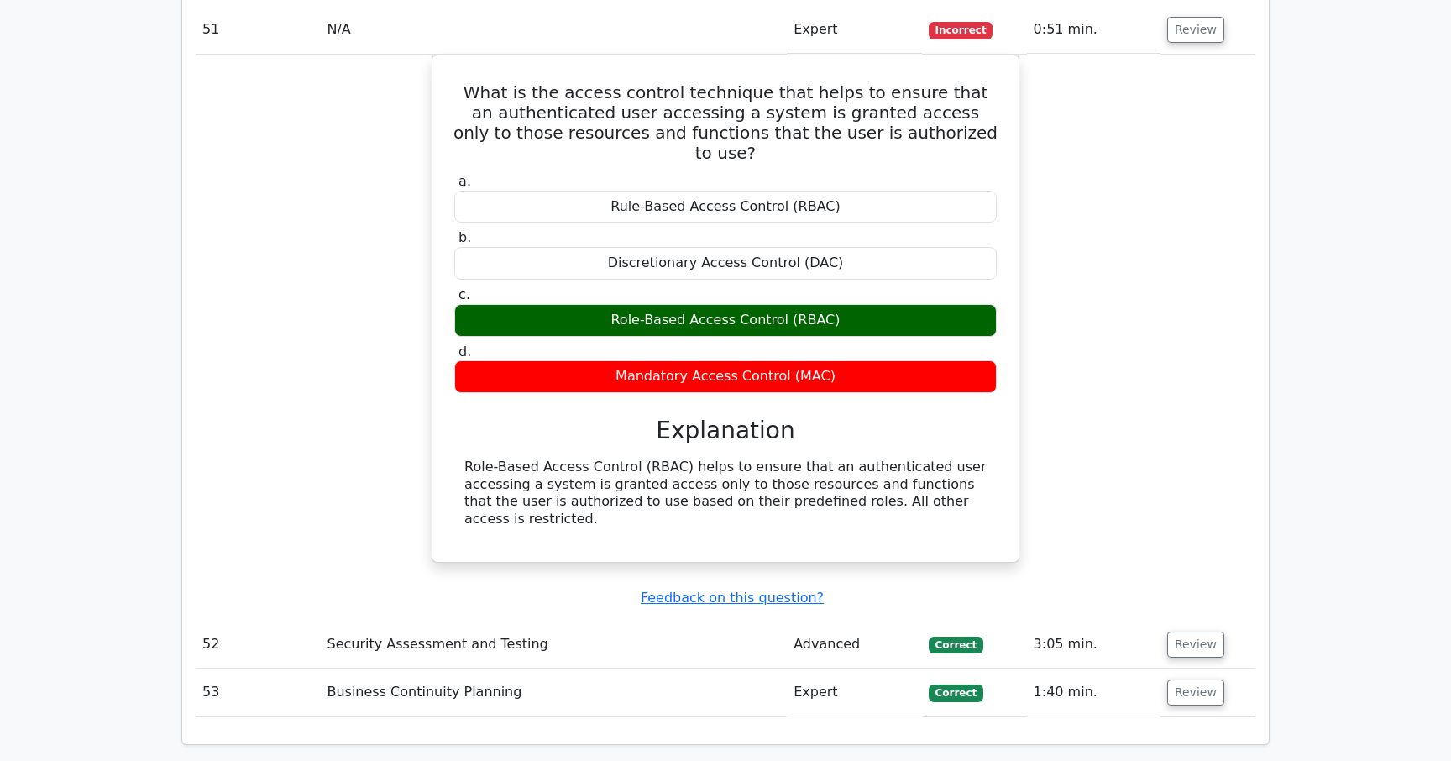
scroll to position [7617, 0]
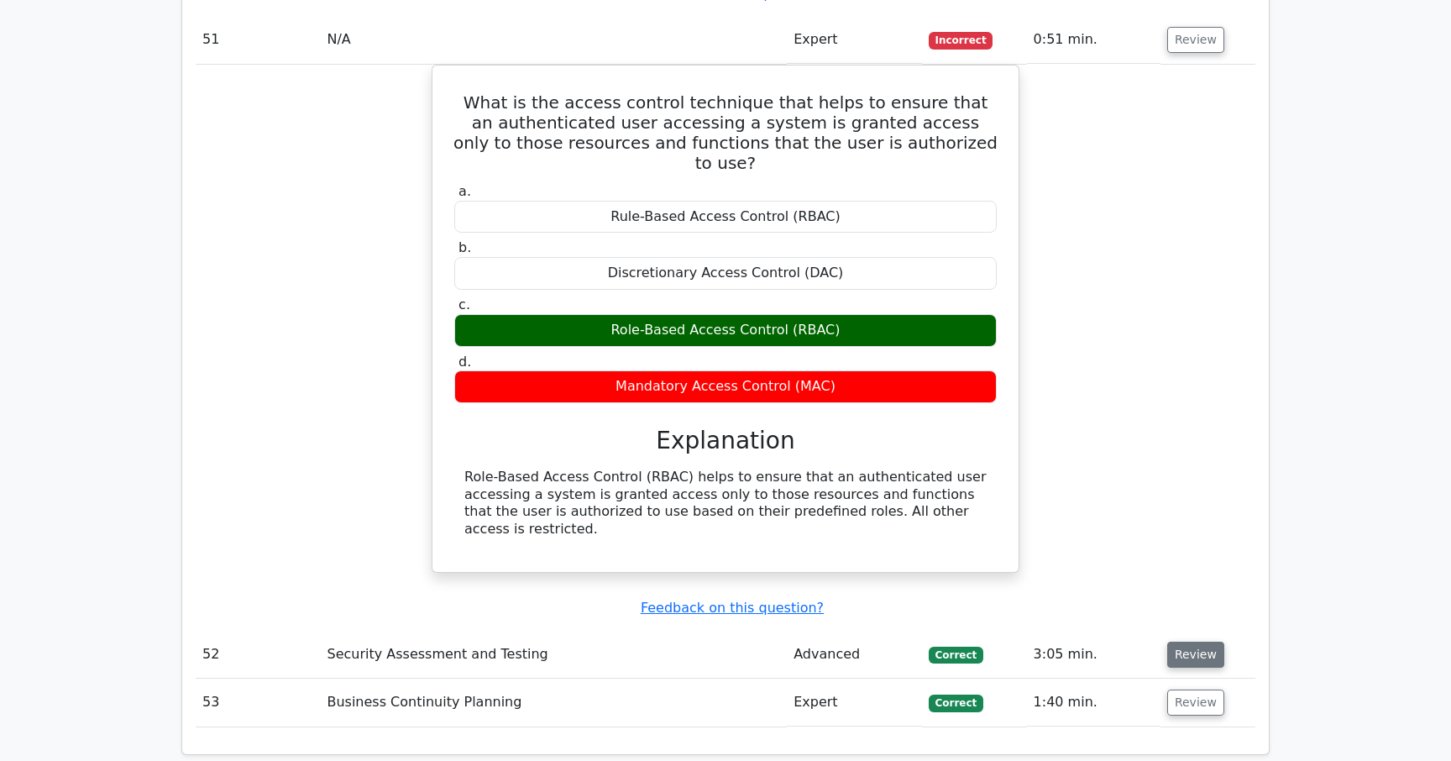
click at [1196, 641] on button "Review" at bounding box center [1195, 654] width 57 height 26
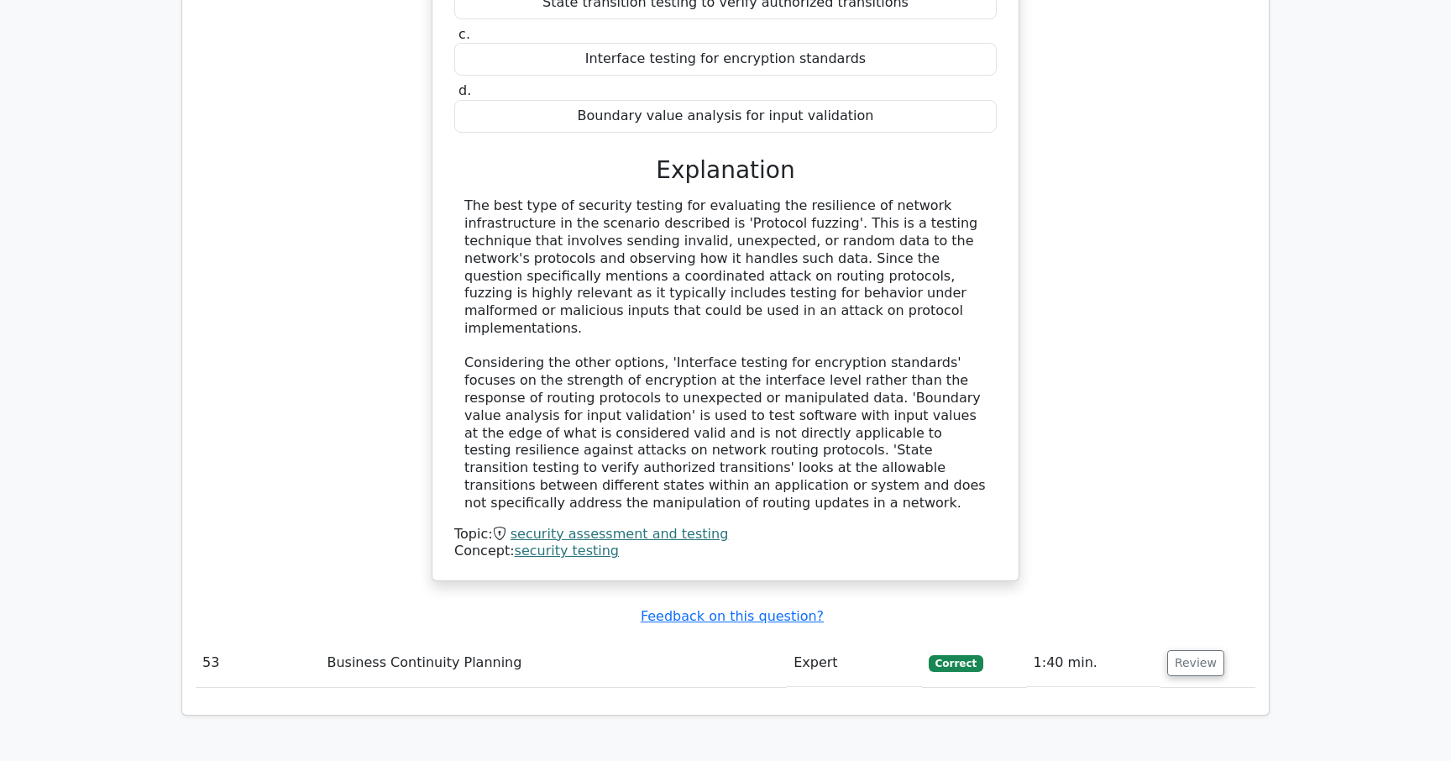
scroll to position [8527, 0]
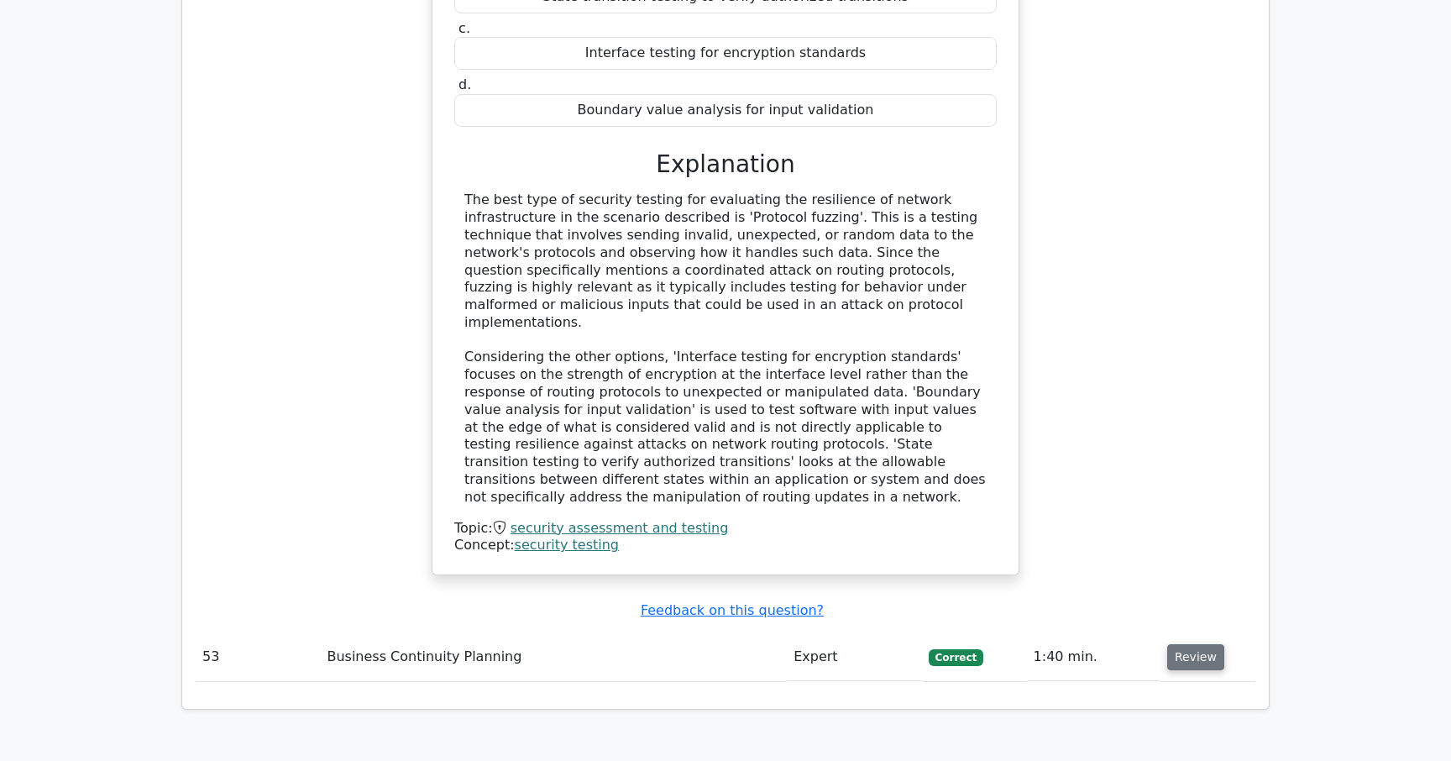
click at [1192, 644] on button "Review" at bounding box center [1195, 657] width 57 height 26
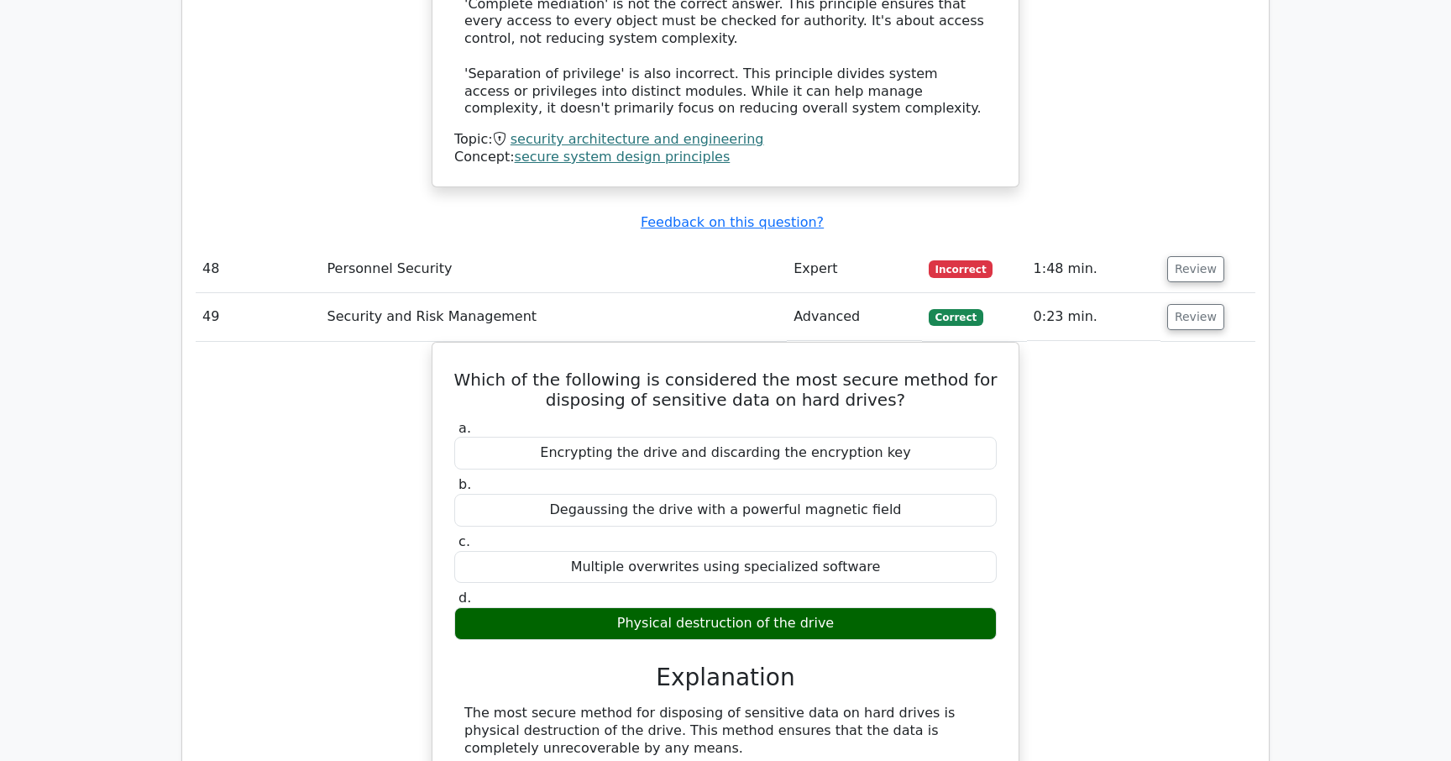
scroll to position [5429, 0]
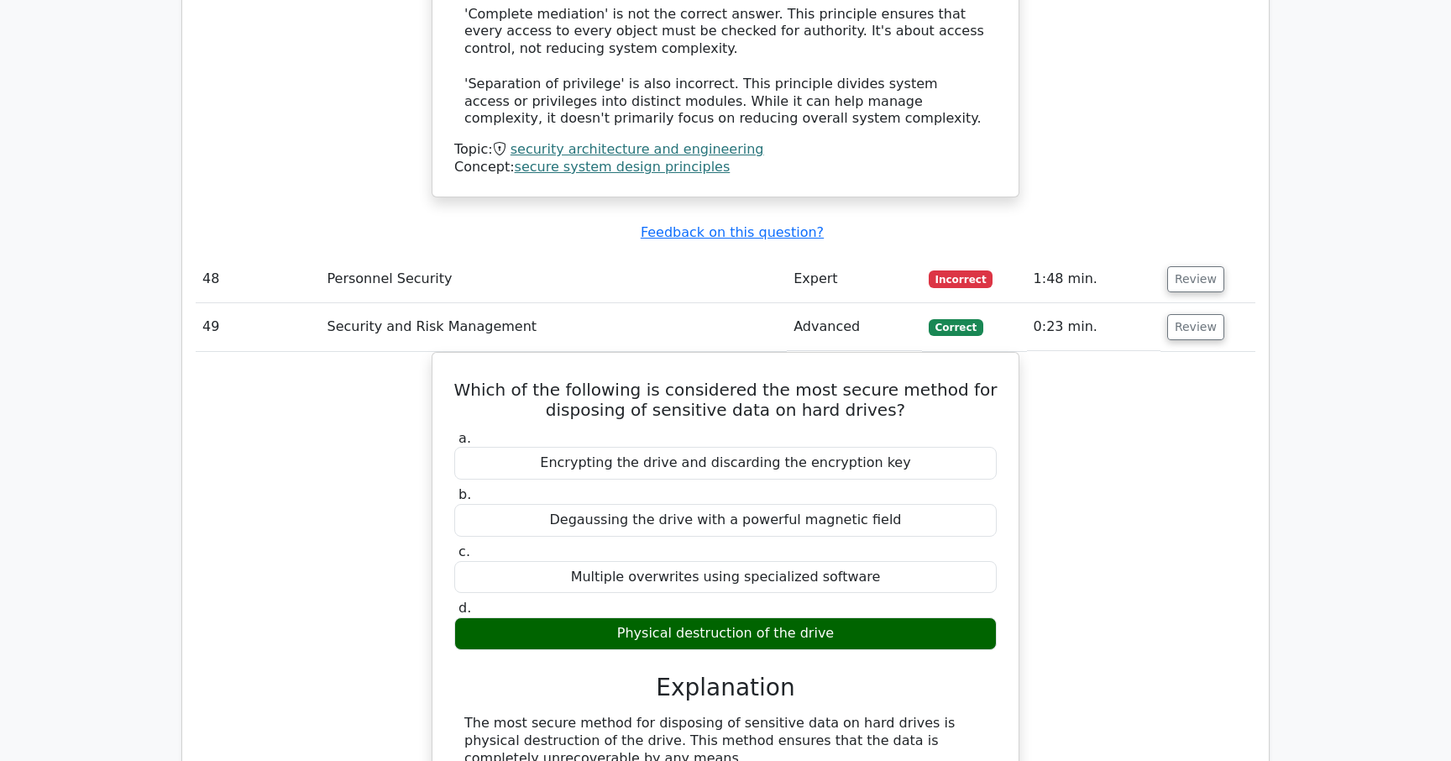
click at [576, 255] on td "Personnel Security" at bounding box center [553, 279] width 467 height 48
click at [1209, 266] on button "Review" at bounding box center [1195, 279] width 57 height 26
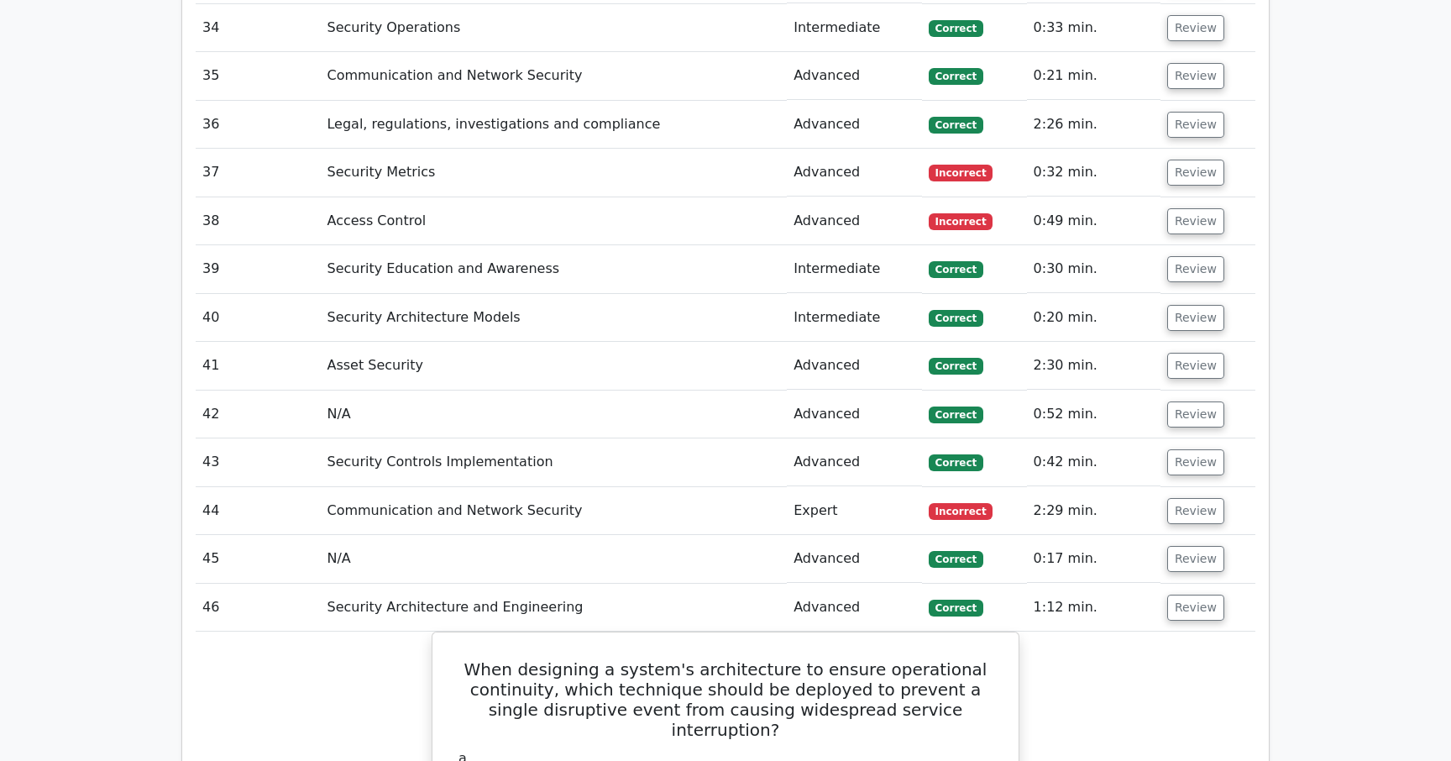
scroll to position [3300, 0]
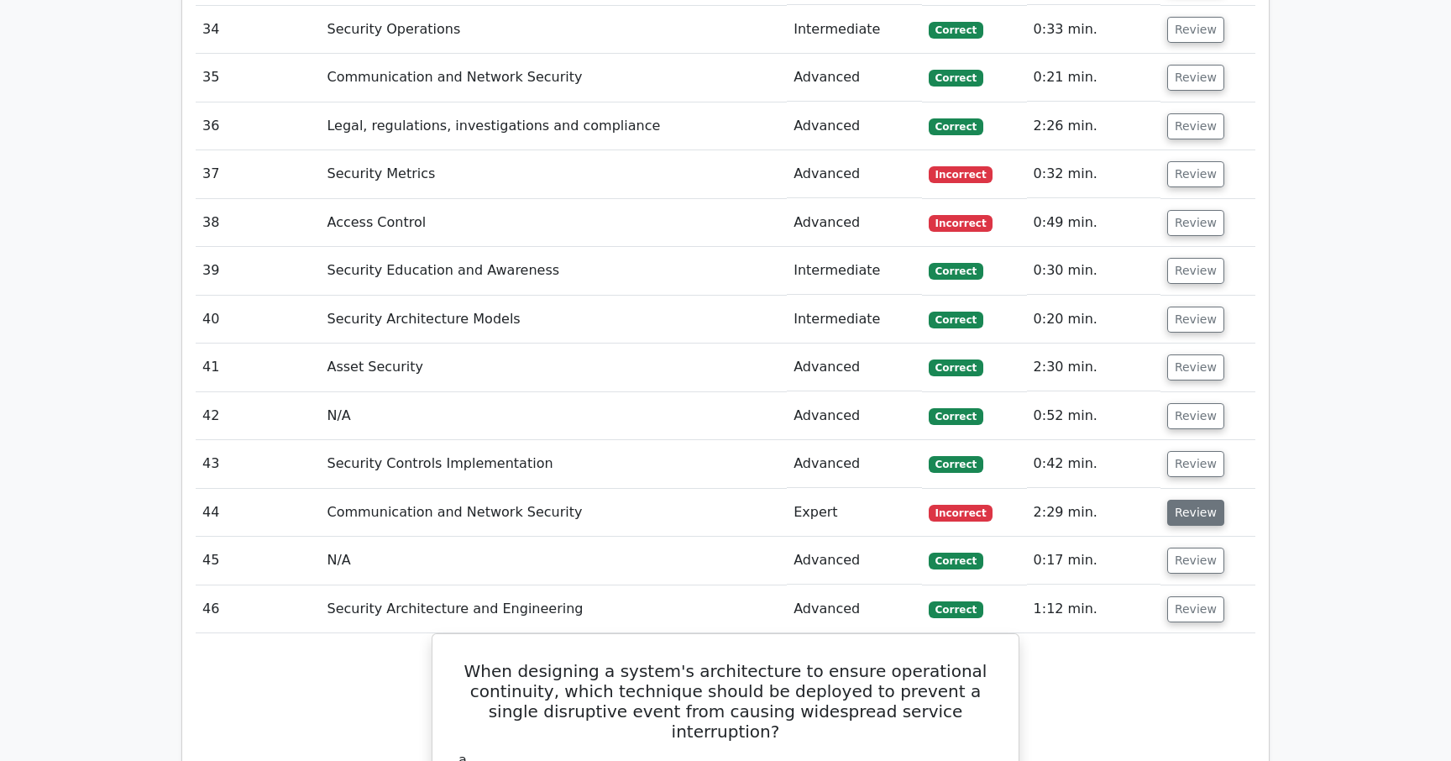
click at [1180, 510] on button "Review" at bounding box center [1195, 512] width 57 height 26
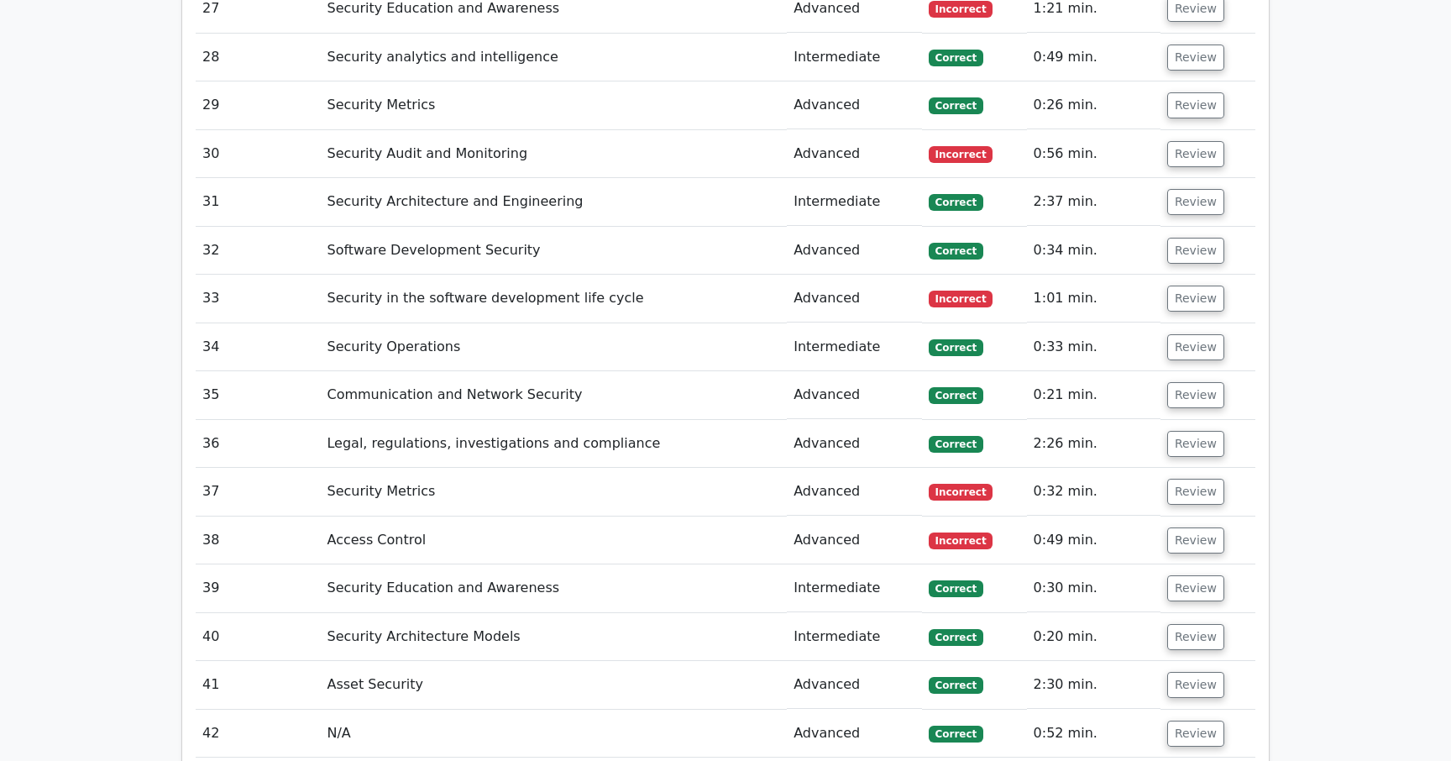
scroll to position [2986, 0]
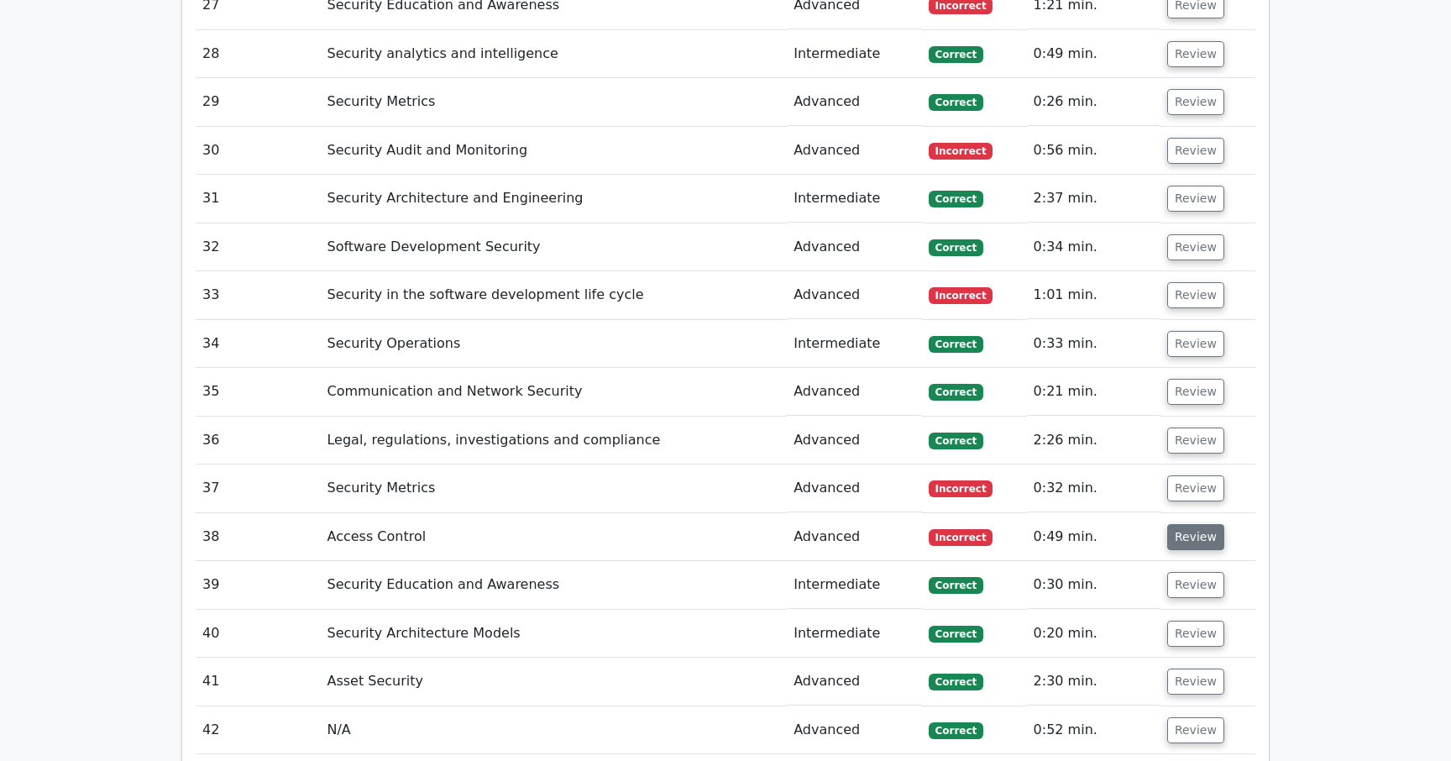
click at [1189, 542] on button "Review" at bounding box center [1195, 537] width 57 height 26
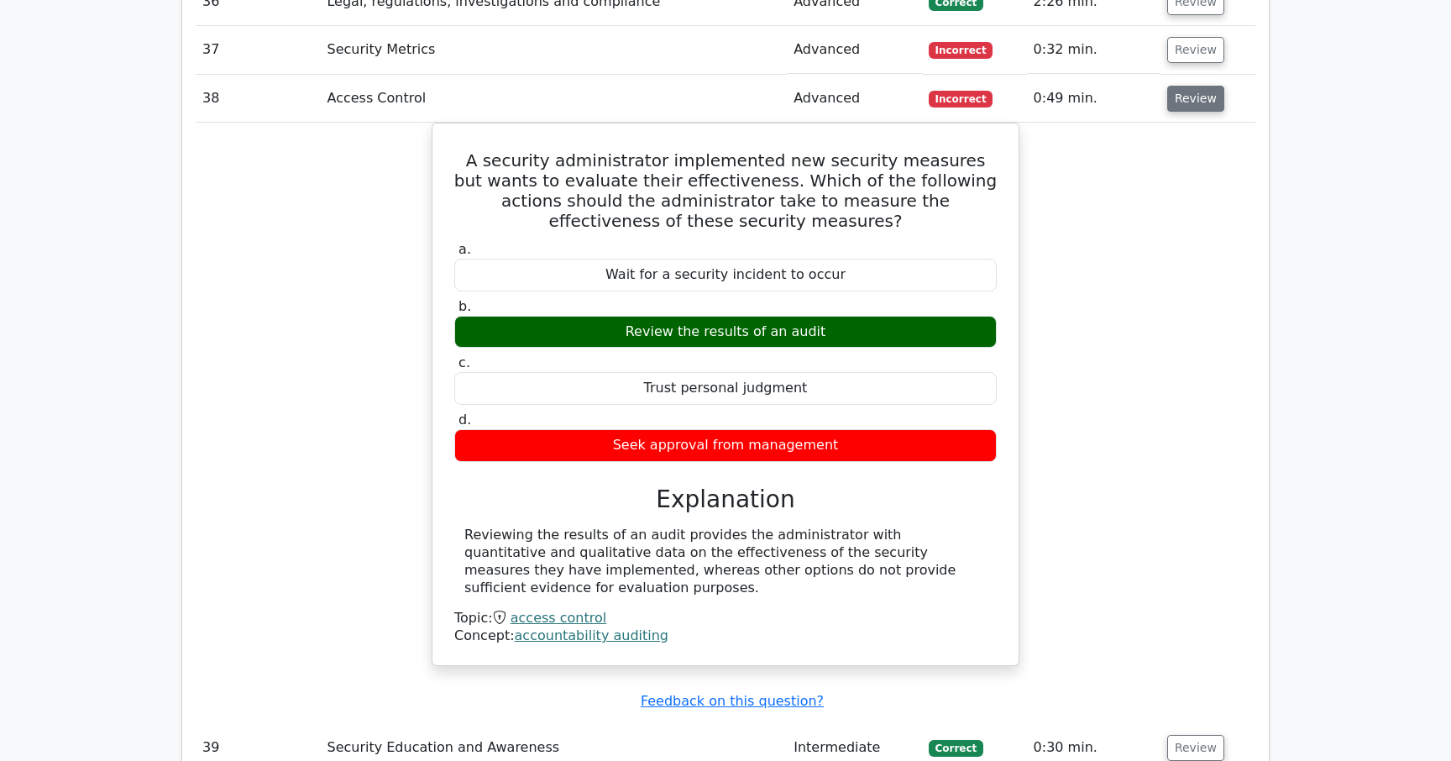
scroll to position [3423, 0]
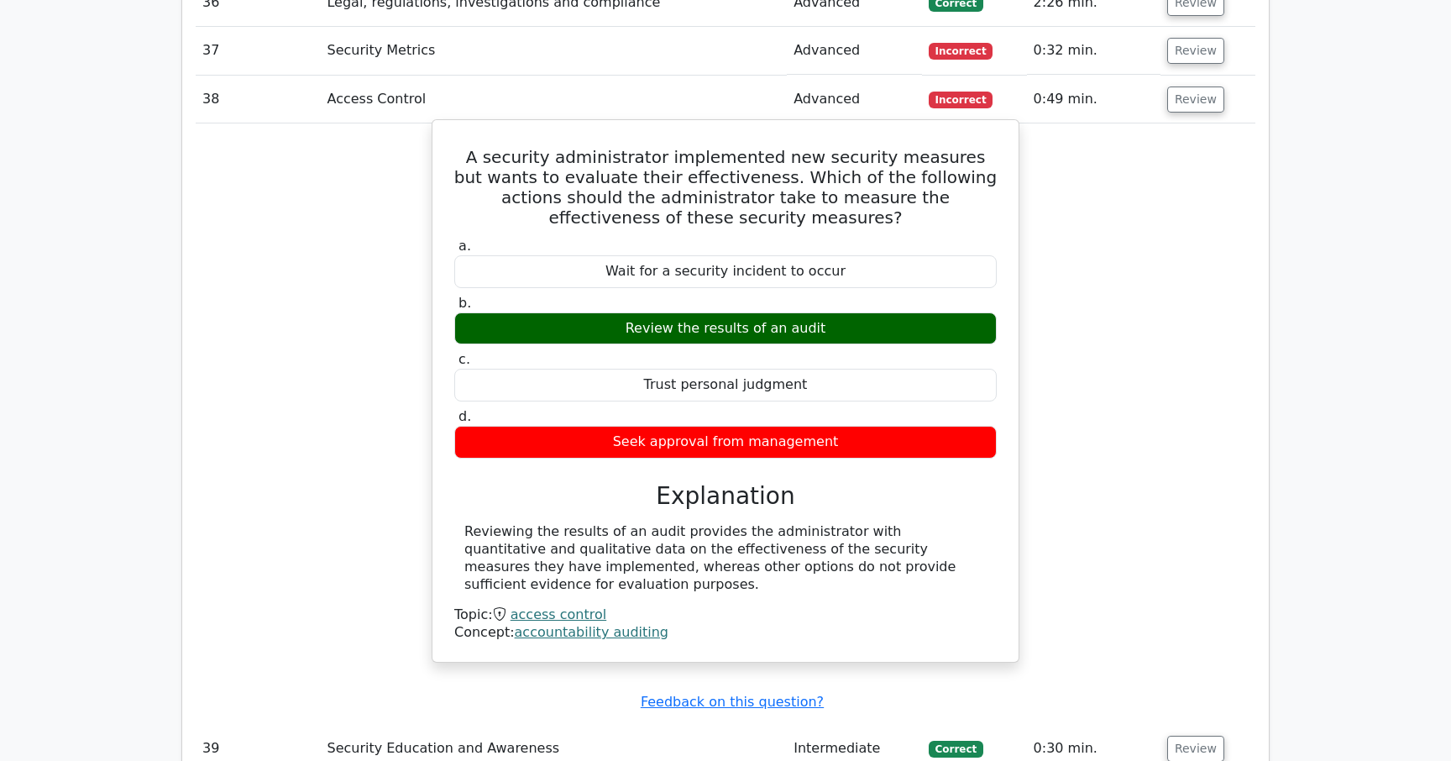
click at [569, 612] on link "access control" at bounding box center [558, 614] width 96 height 16
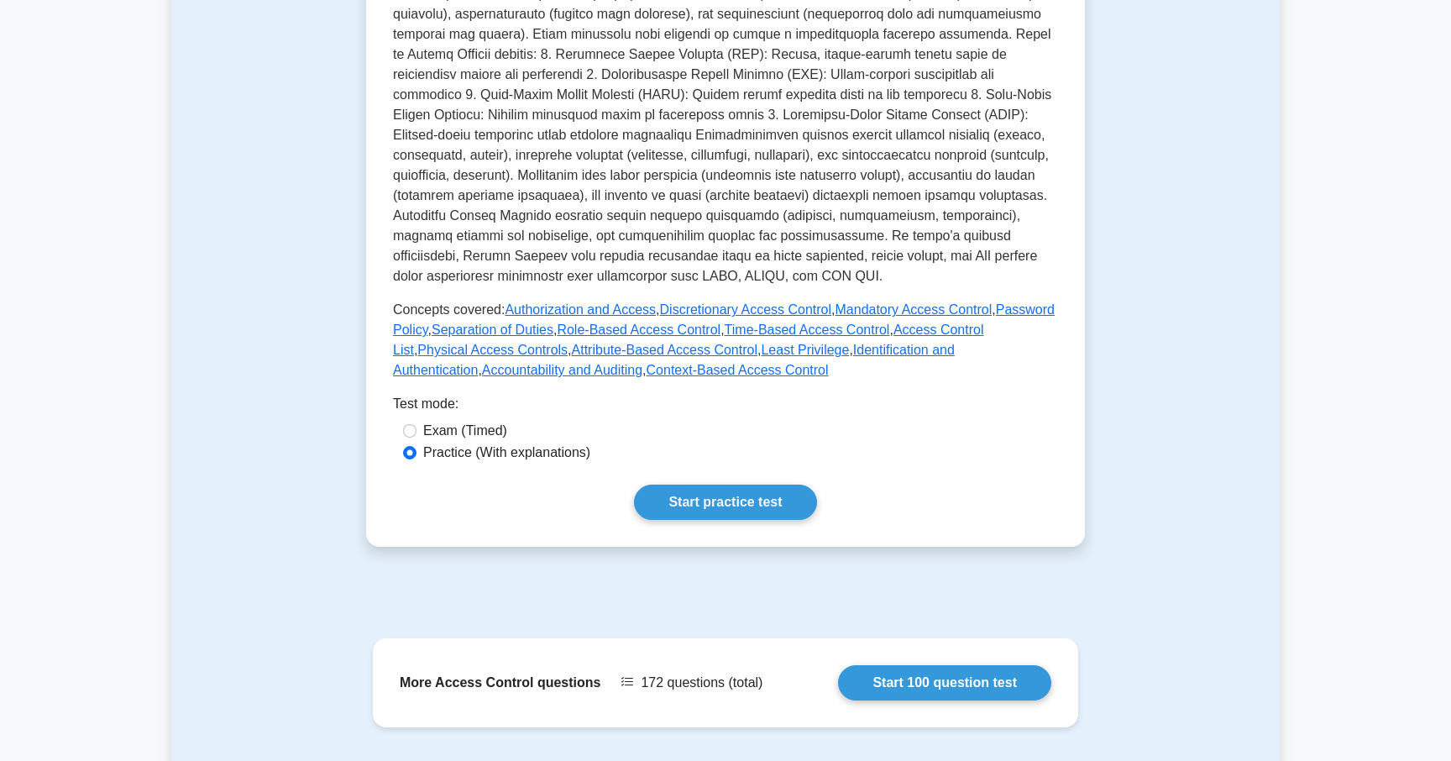
scroll to position [557, 0]
